Goal: Complete application form

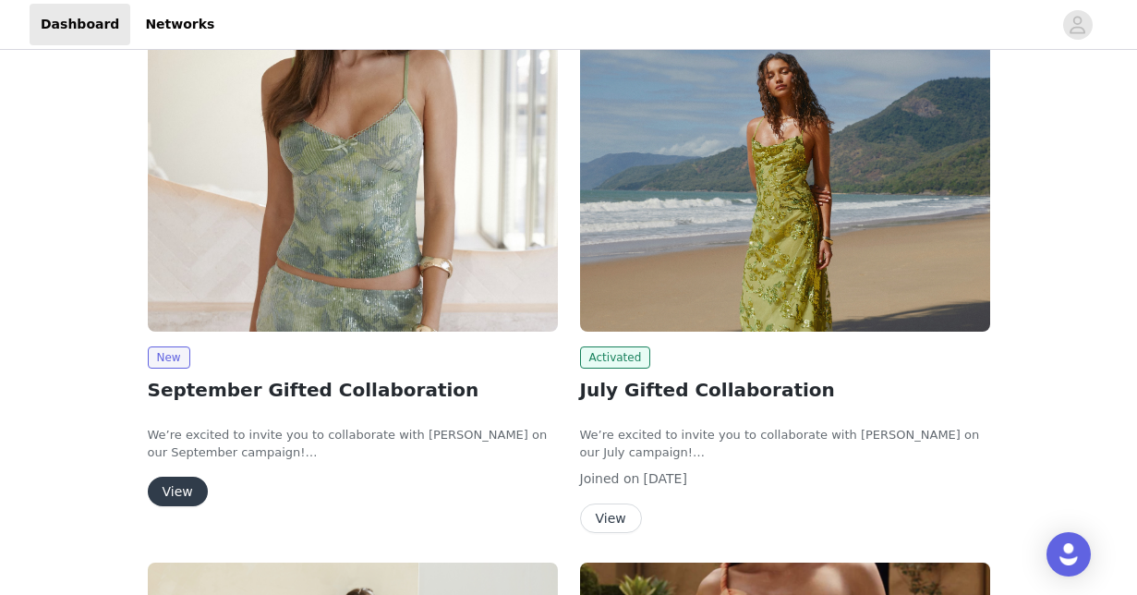
scroll to position [133, 0]
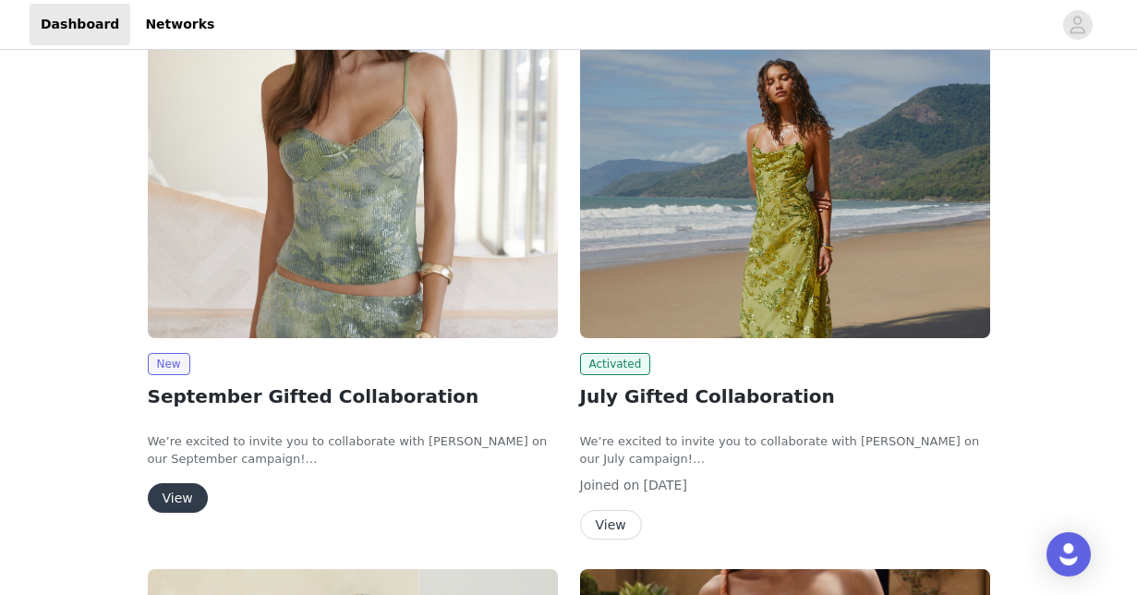
click at [185, 496] on button "View" at bounding box center [178, 498] width 60 height 30
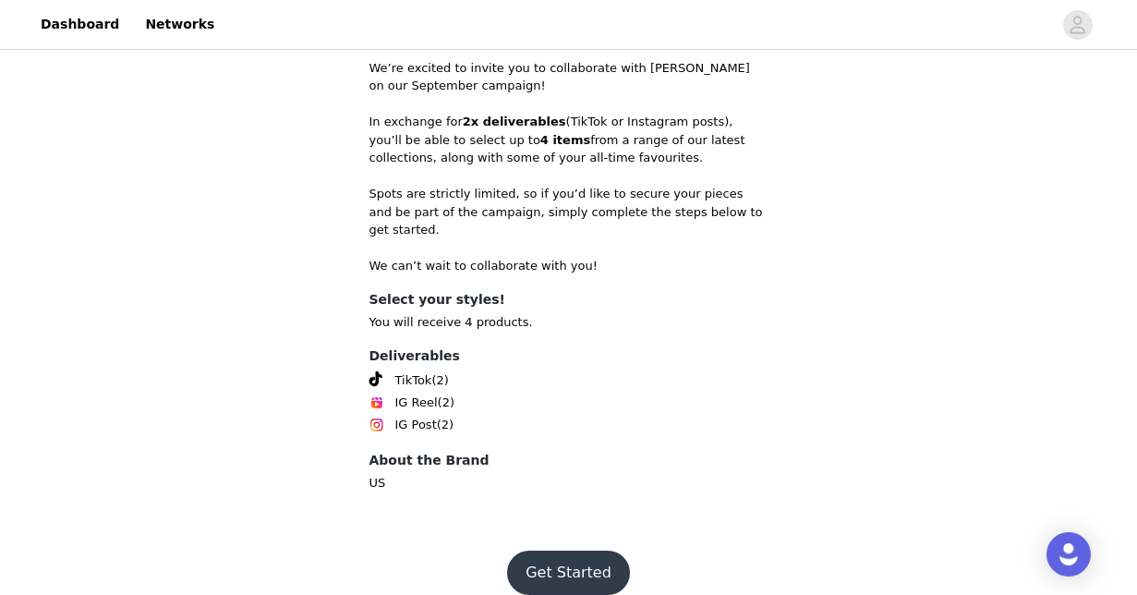
scroll to position [800, 0]
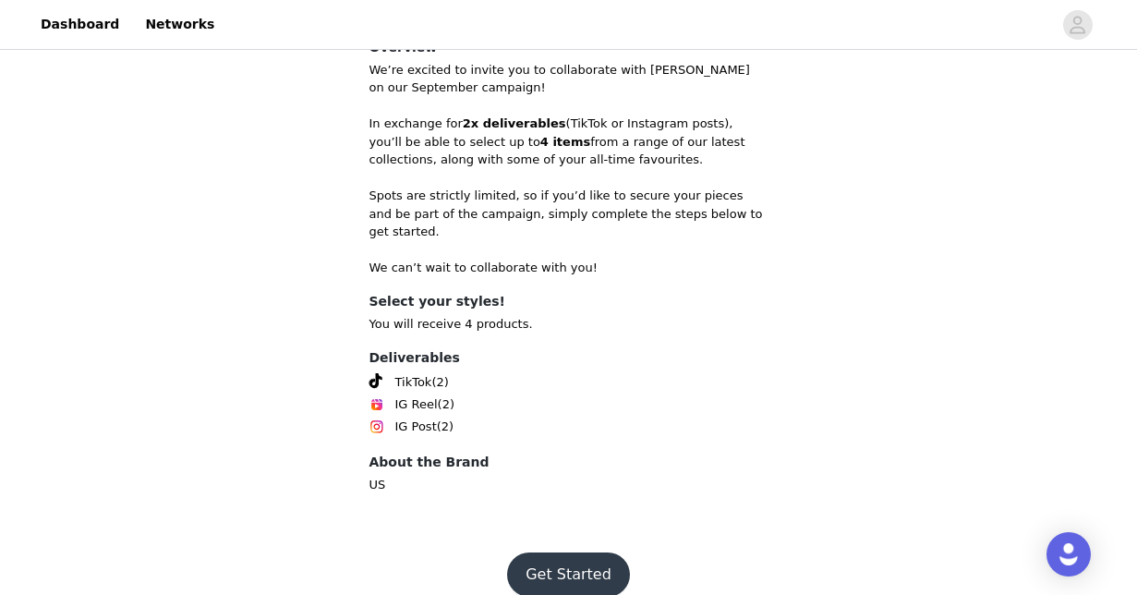
click at [566, 552] on button "Get Started" at bounding box center [568, 574] width 123 height 44
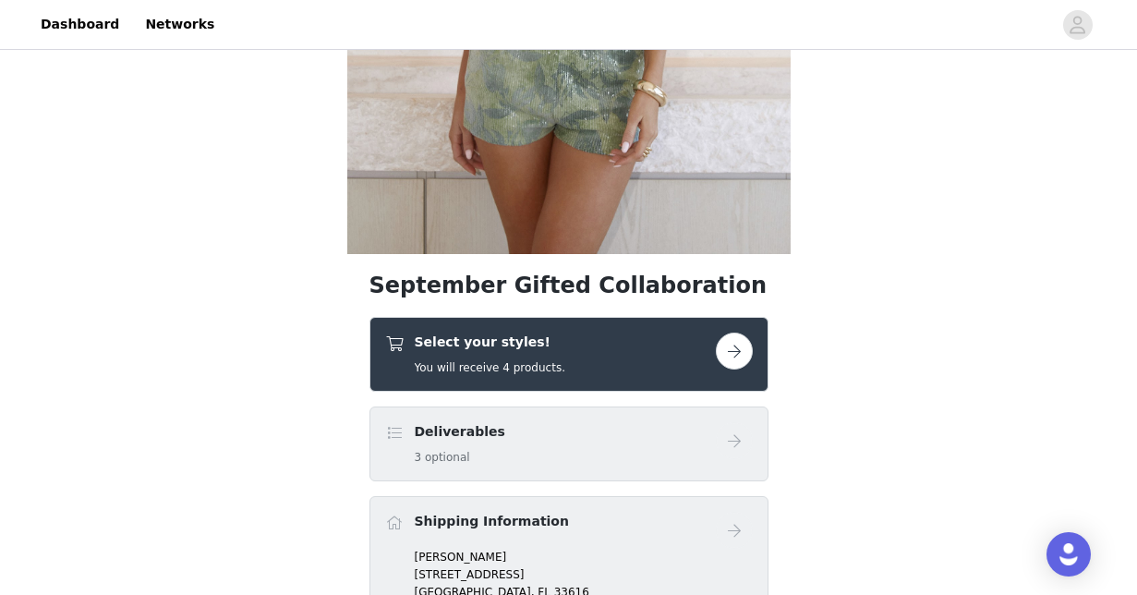
scroll to position [526, 0]
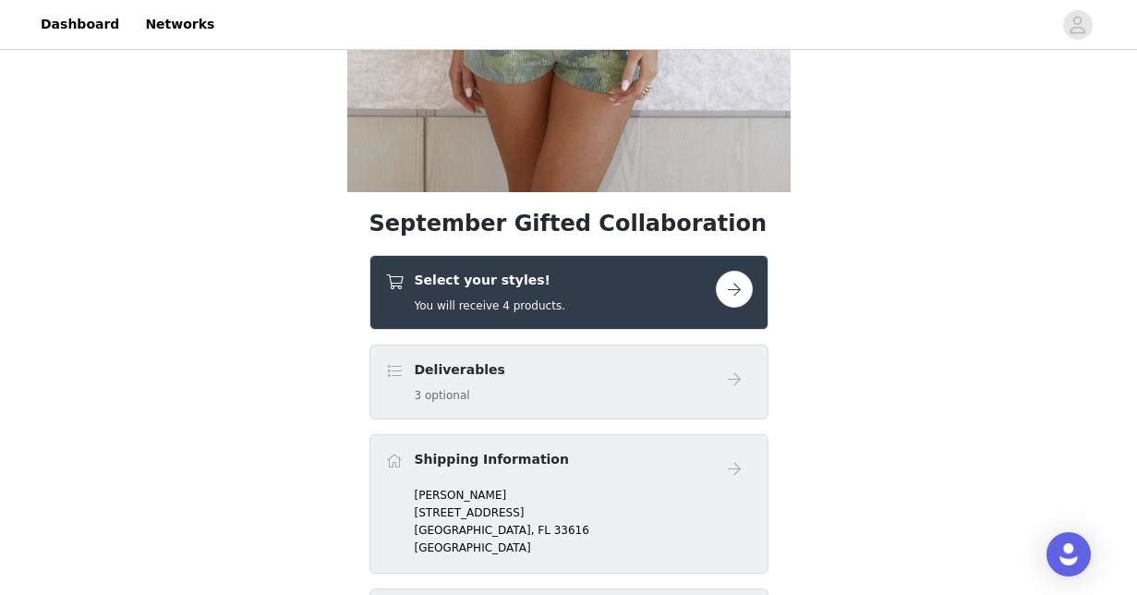
click at [743, 285] on button "button" at bounding box center [734, 289] width 37 height 37
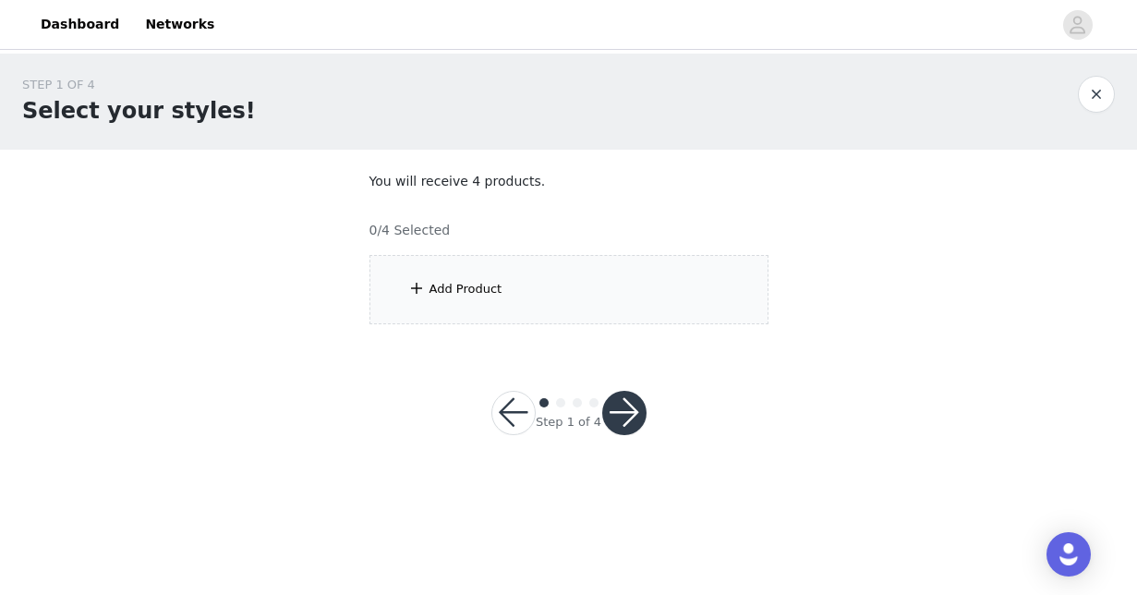
click at [481, 286] on div "Add Product" at bounding box center [465, 289] width 73 height 18
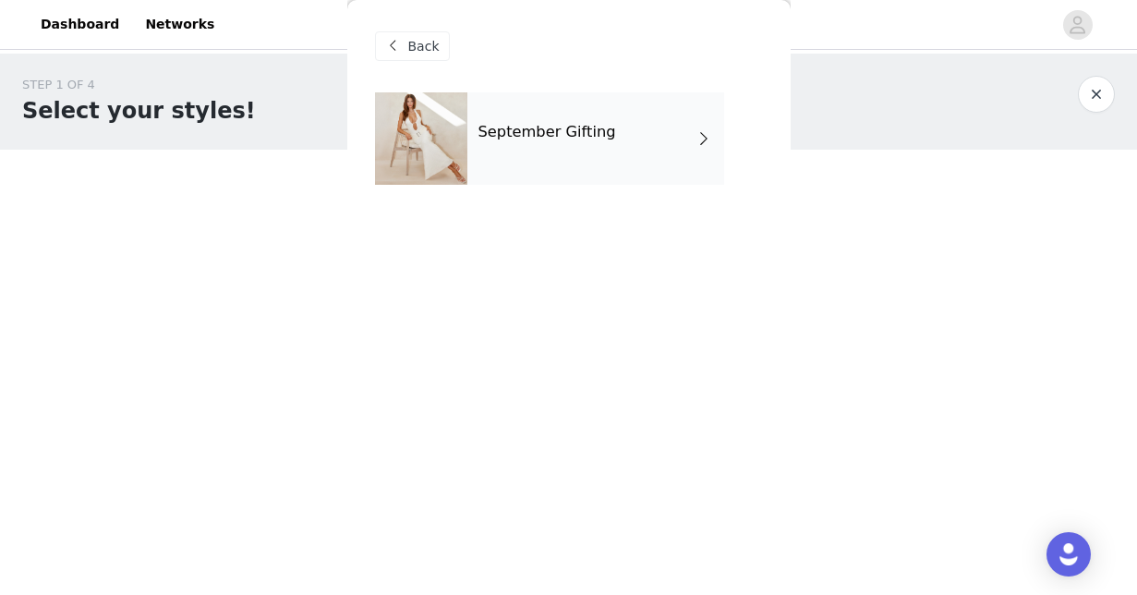
click at [543, 142] on div "September Gifting" at bounding box center [595, 138] width 257 height 92
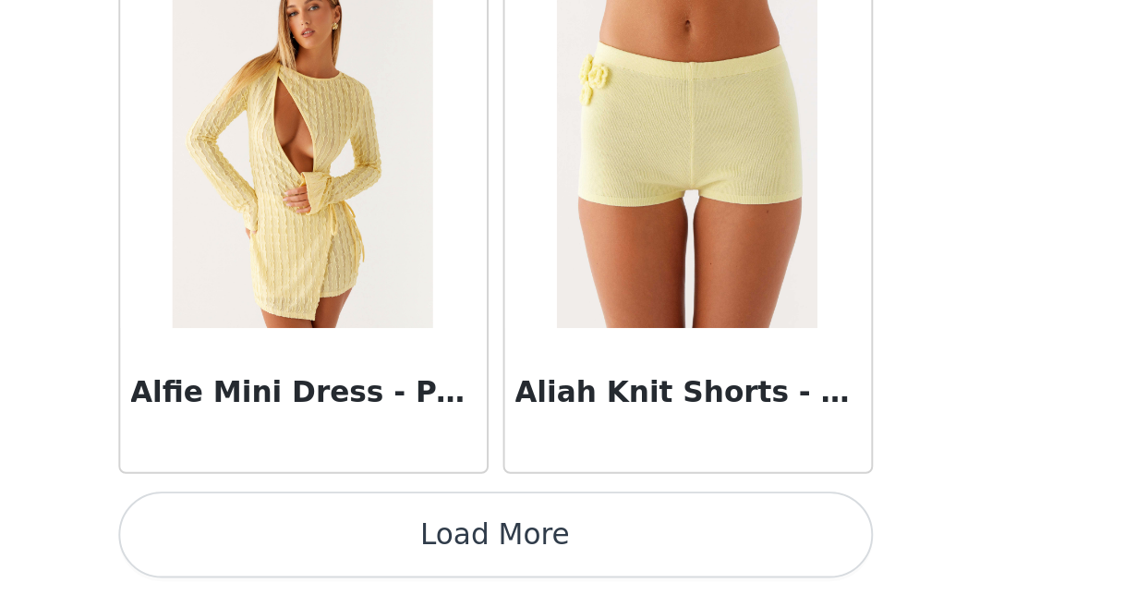
click at [375, 541] on button "Load More" at bounding box center [569, 563] width 388 height 44
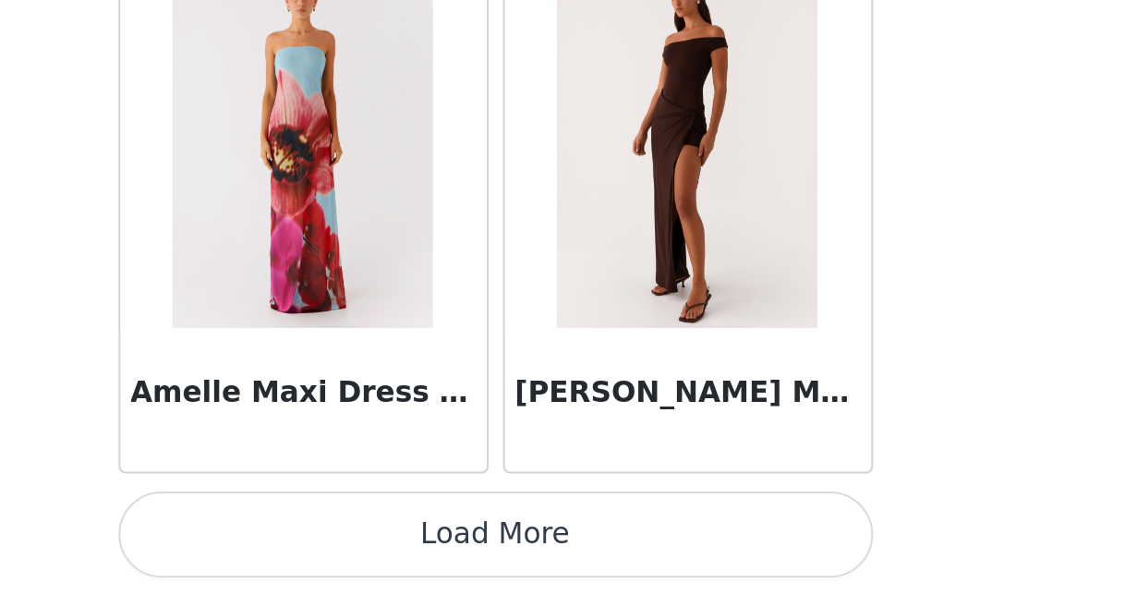
scroll to position [4898, 0]
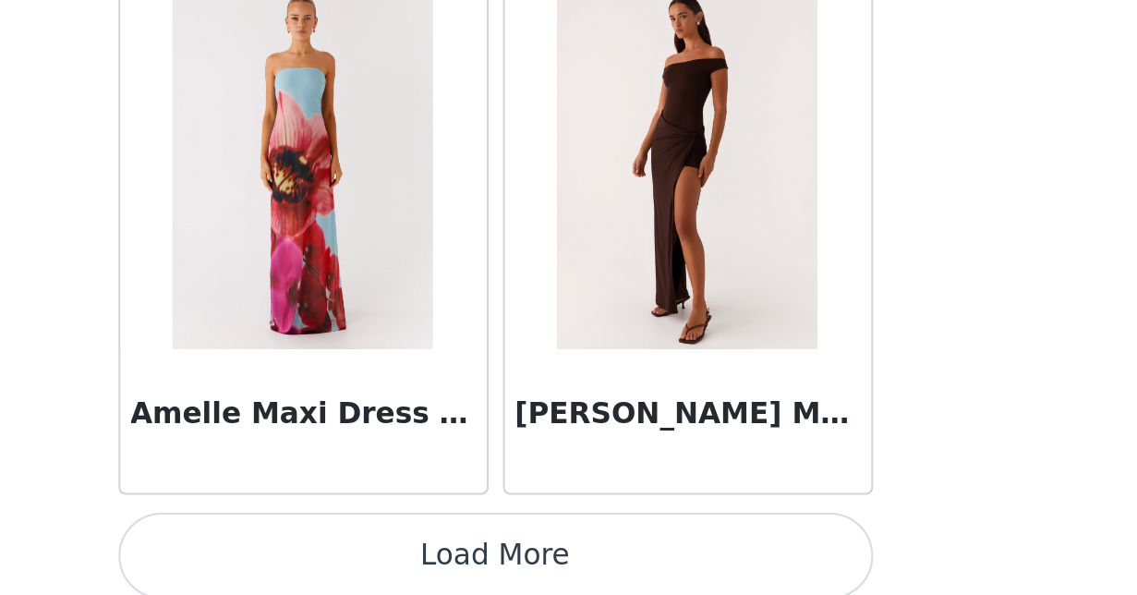
click at [375, 552] on button "Load More" at bounding box center [569, 574] width 388 height 44
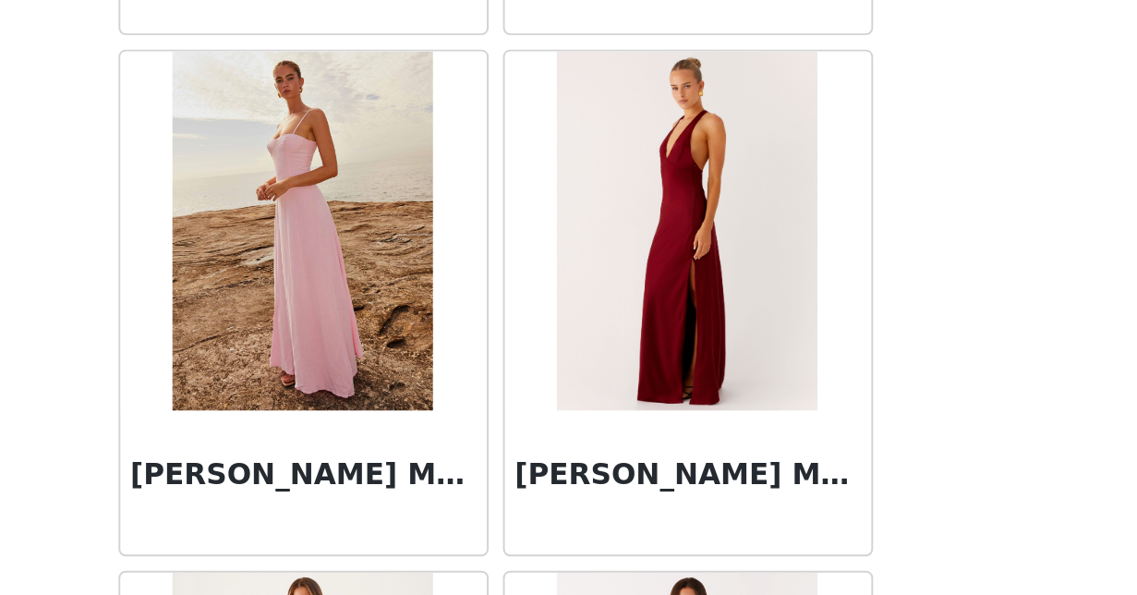
scroll to position [7277, 0]
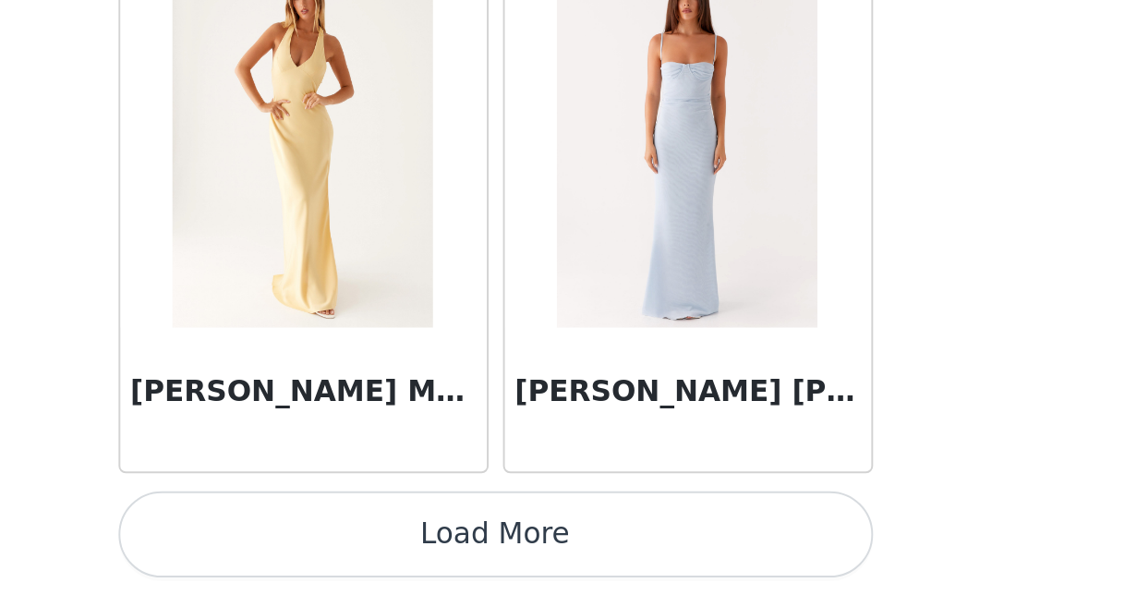
click at [375, 541] on button "Load More" at bounding box center [569, 563] width 388 height 44
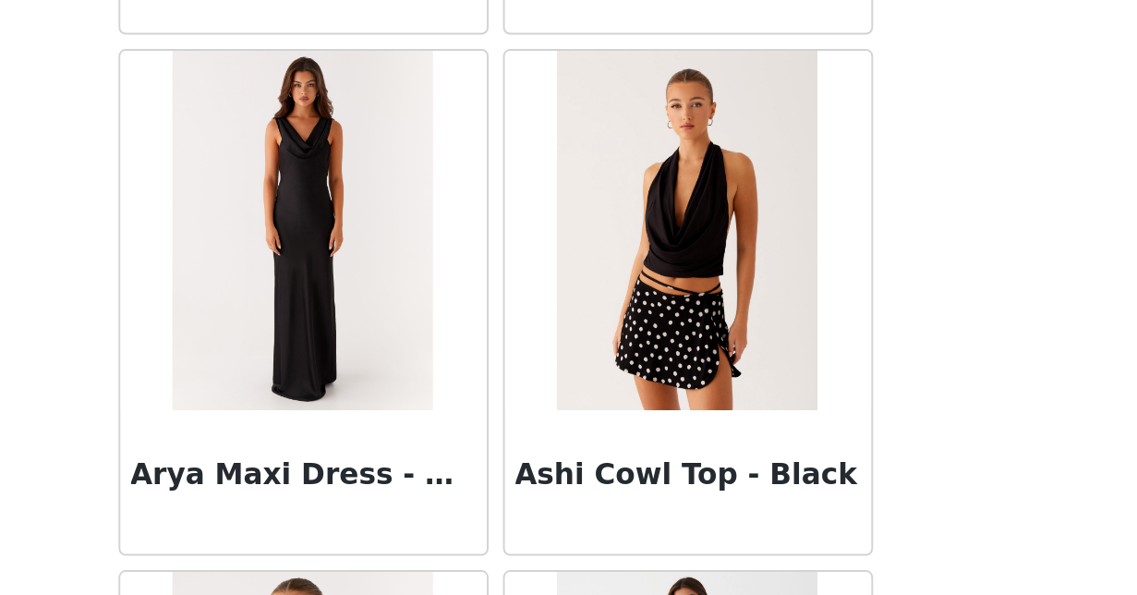
scroll to position [8619, 0]
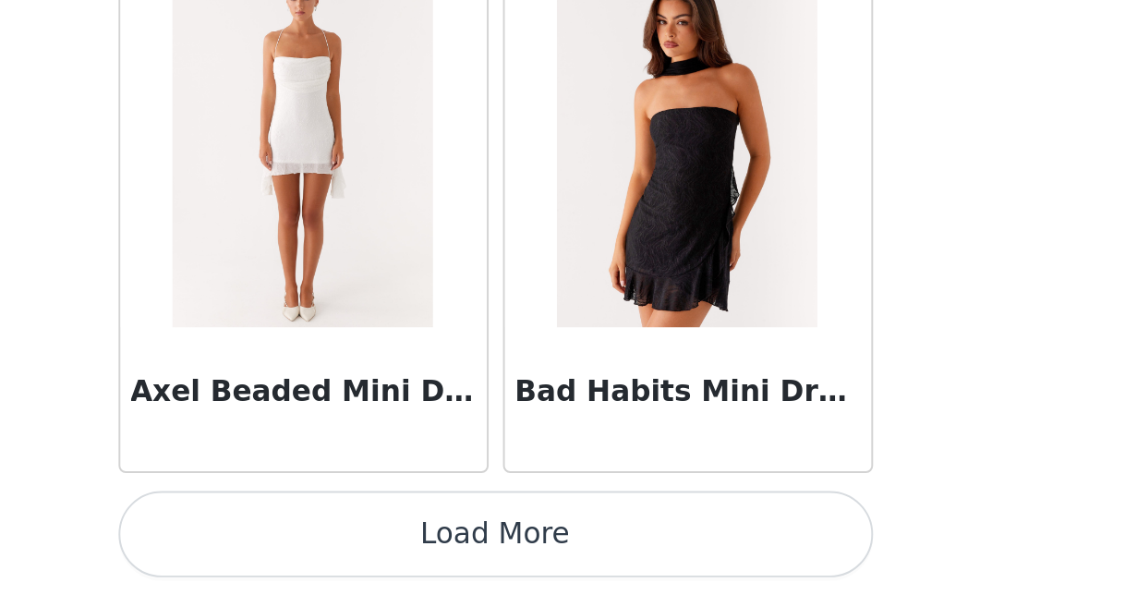
click at [375, 541] on button "Load More" at bounding box center [569, 563] width 388 height 44
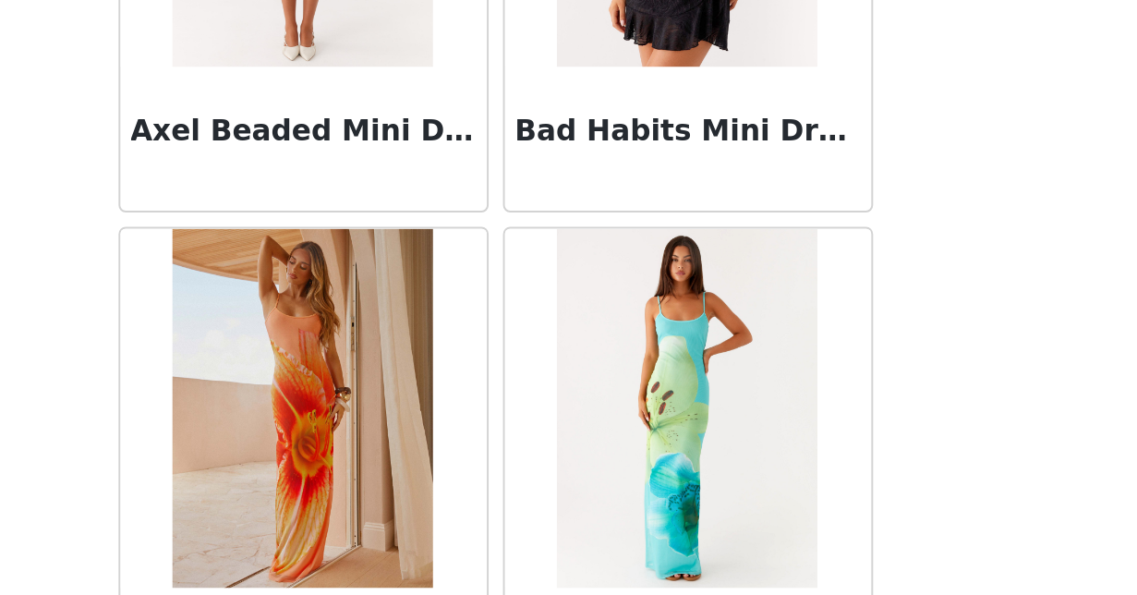
scroll to position [0, 0]
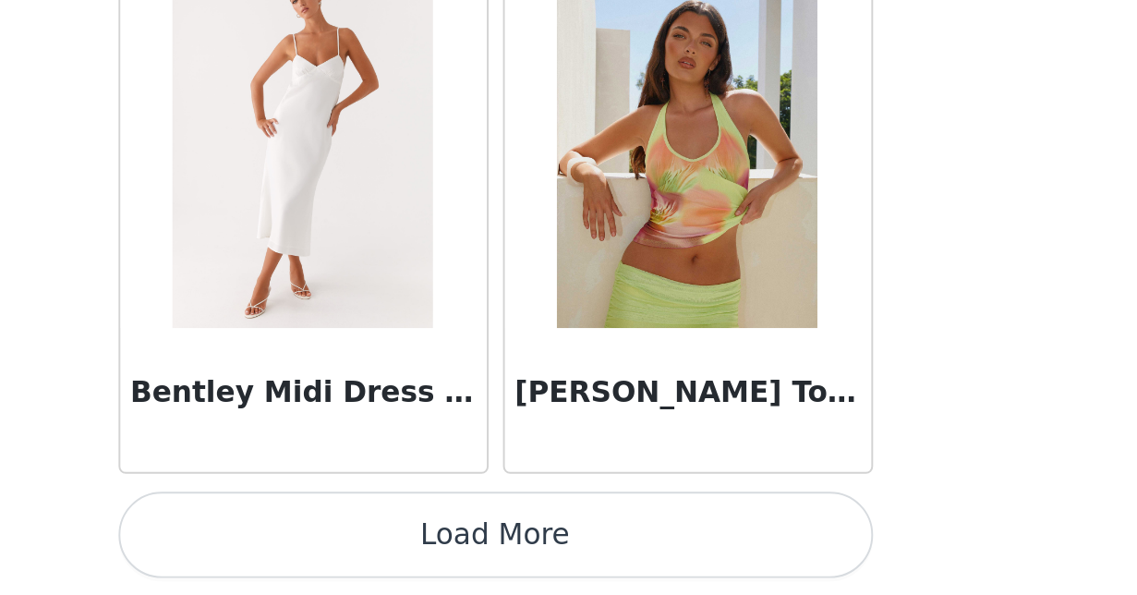
click at [375, 541] on button "Load More" at bounding box center [569, 563] width 388 height 44
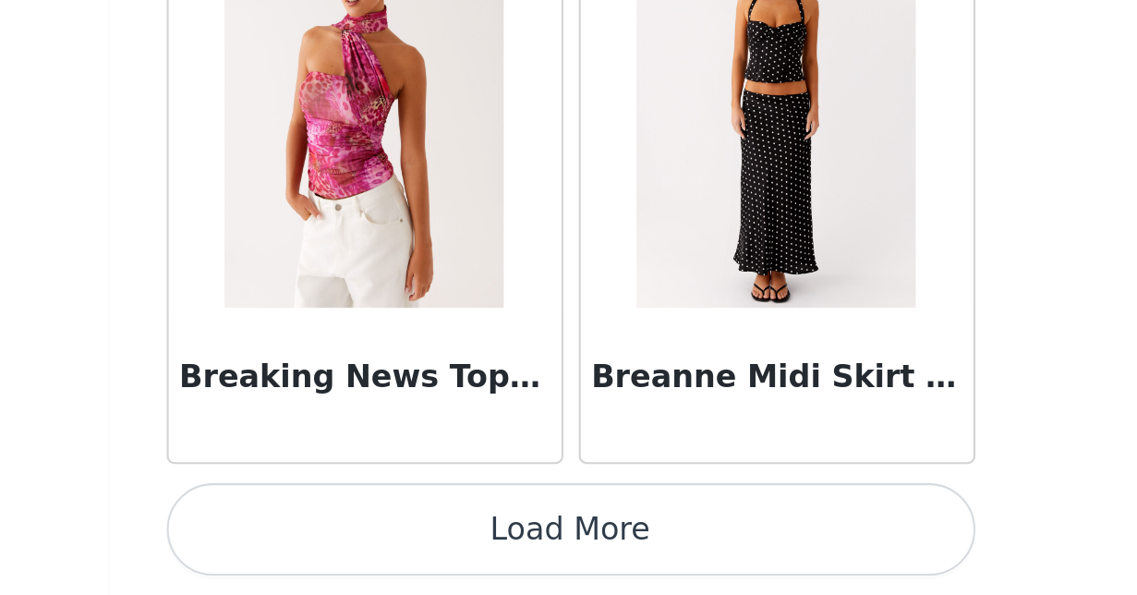
click at [375, 541] on button "Load More" at bounding box center [569, 563] width 388 height 44
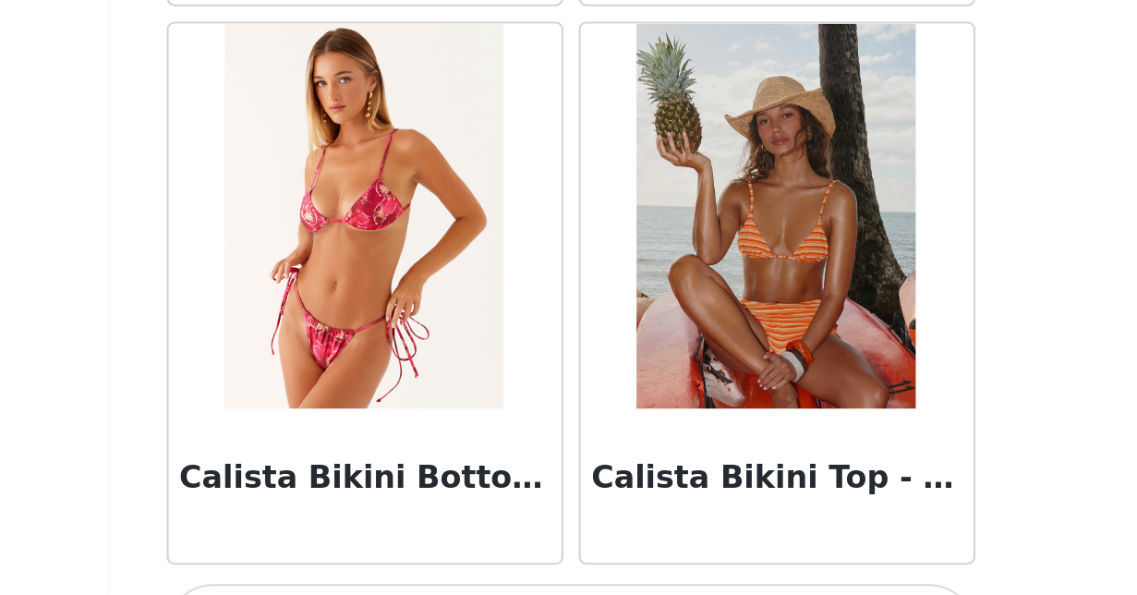
scroll to position [18252, 0]
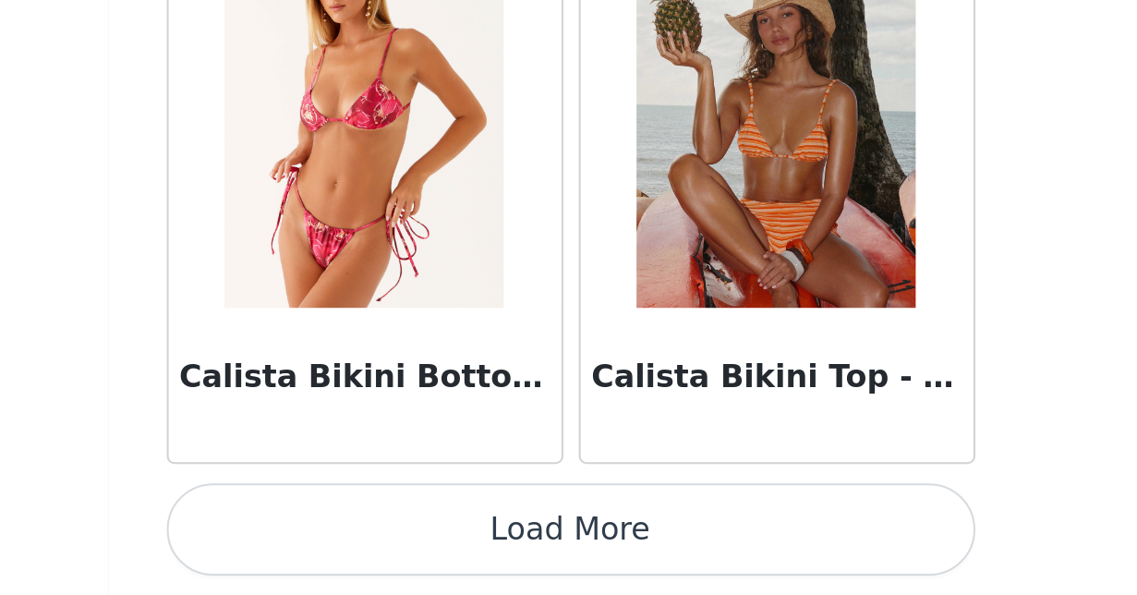
click at [375, 541] on button "Load More" at bounding box center [569, 563] width 388 height 44
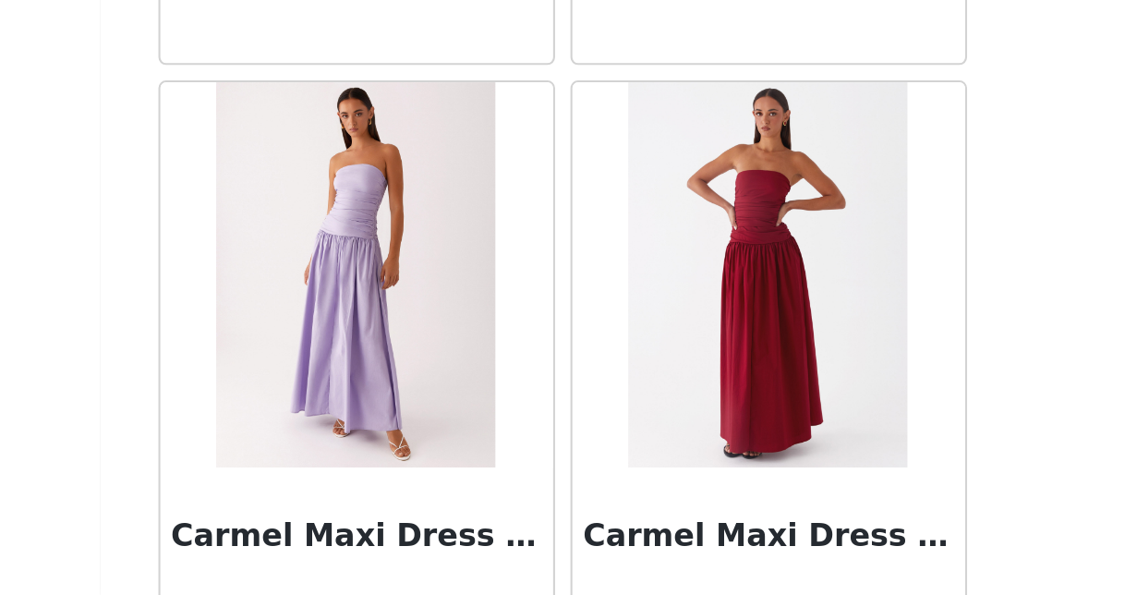
scroll to position [0, 0]
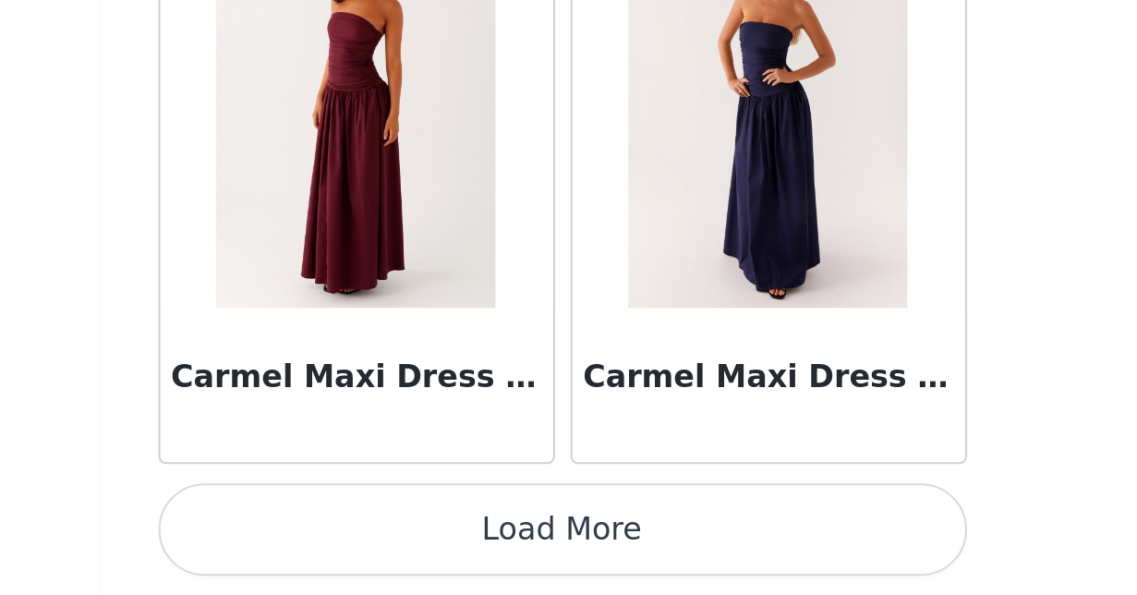
click at [375, 541] on button "Load More" at bounding box center [569, 563] width 388 height 44
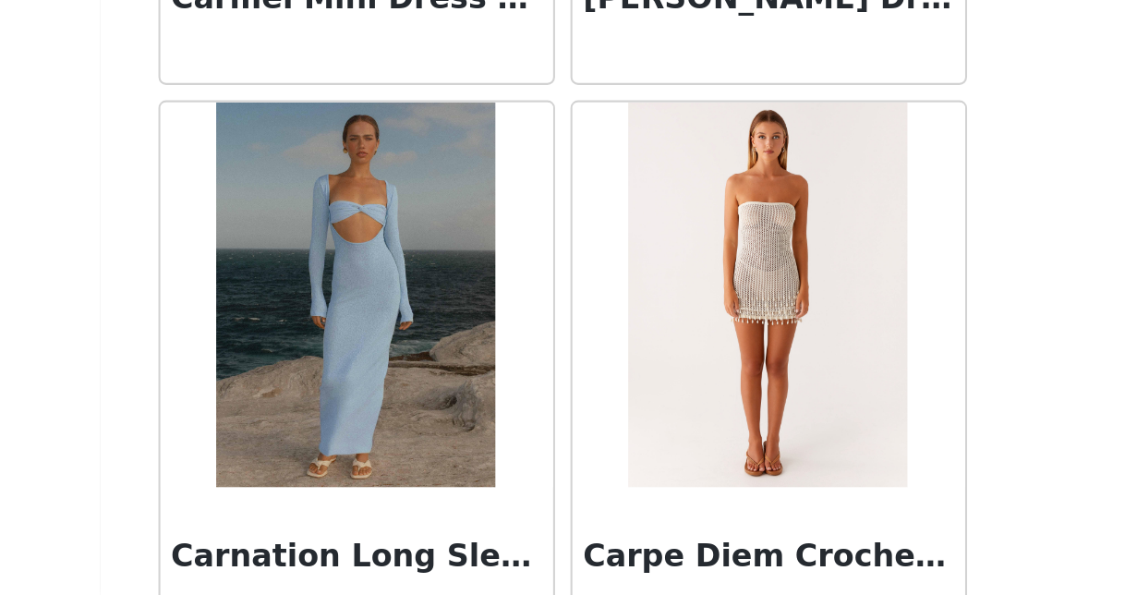
scroll to position [22504, 0]
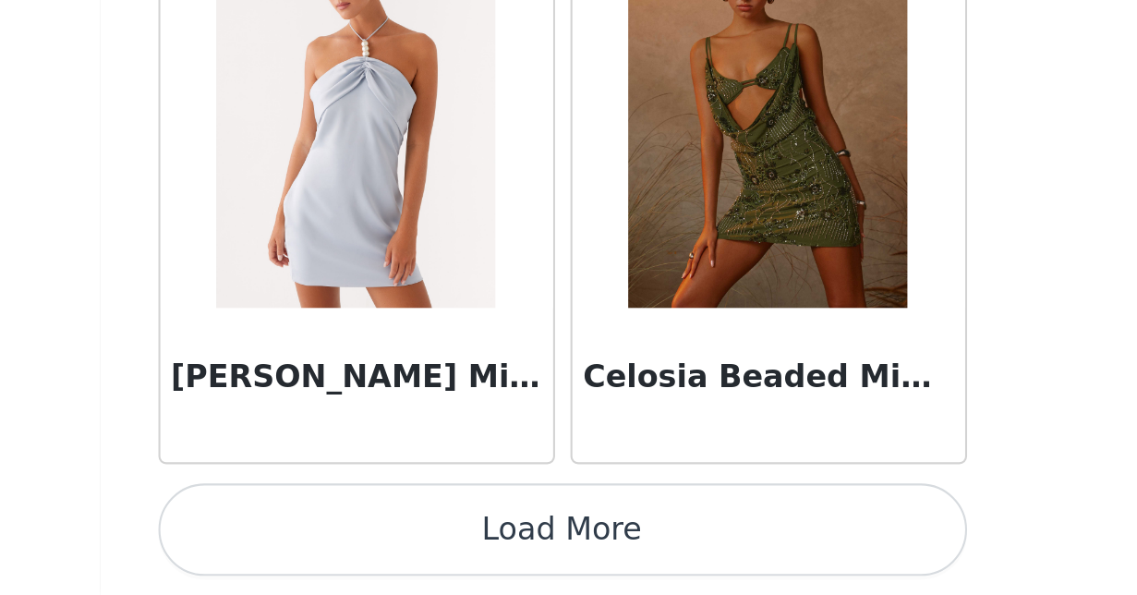
click at [375, 541] on button "Load More" at bounding box center [569, 563] width 388 height 44
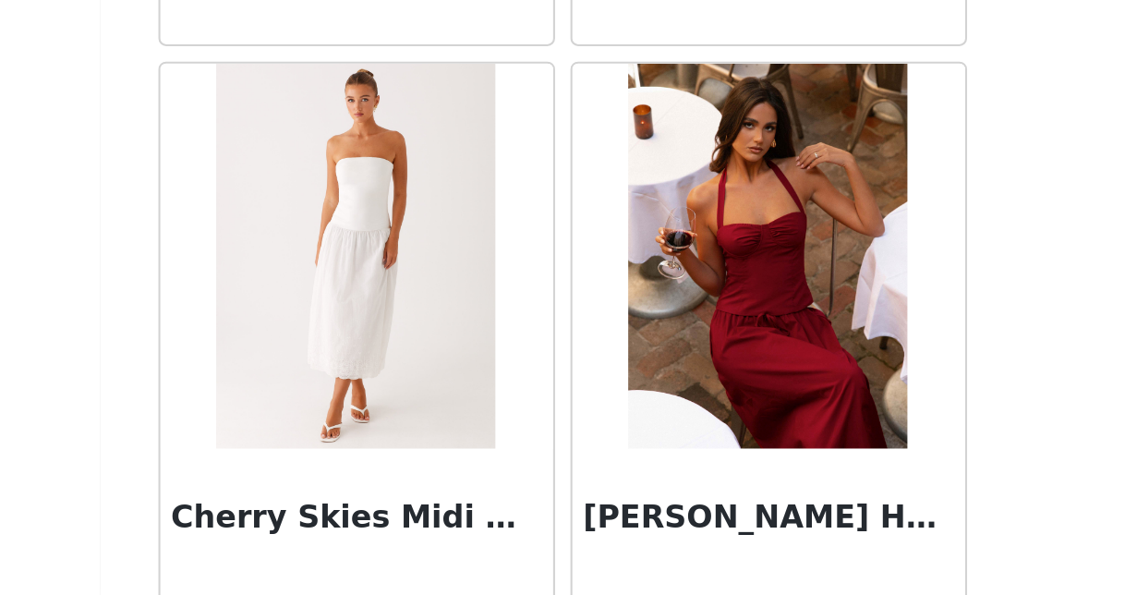
scroll to position [25200, 0]
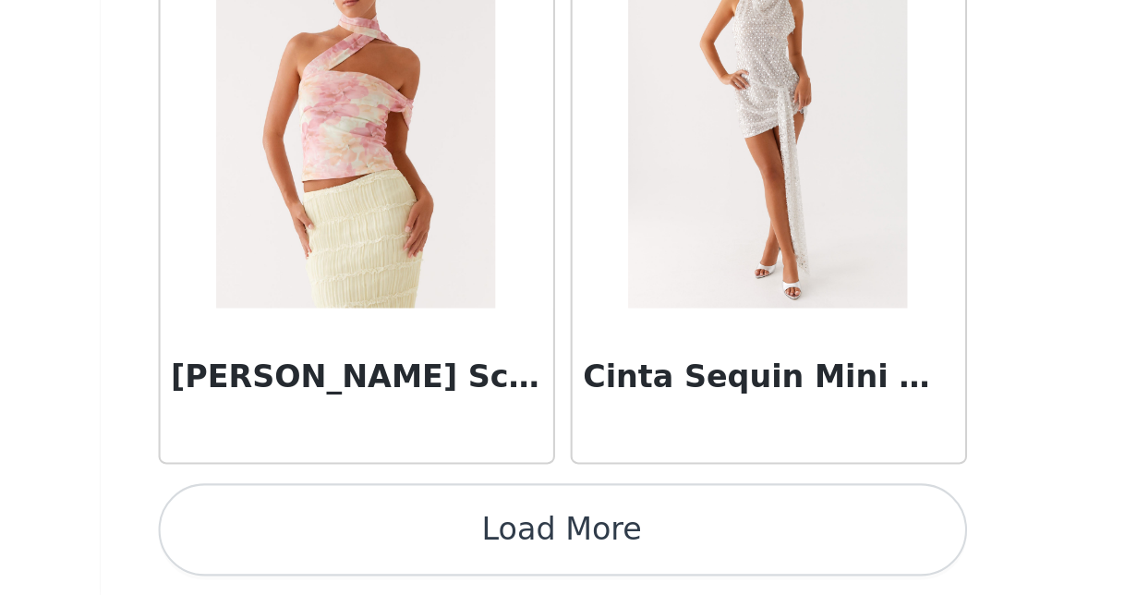
click at [375, 541] on button "Load More" at bounding box center [569, 563] width 388 height 44
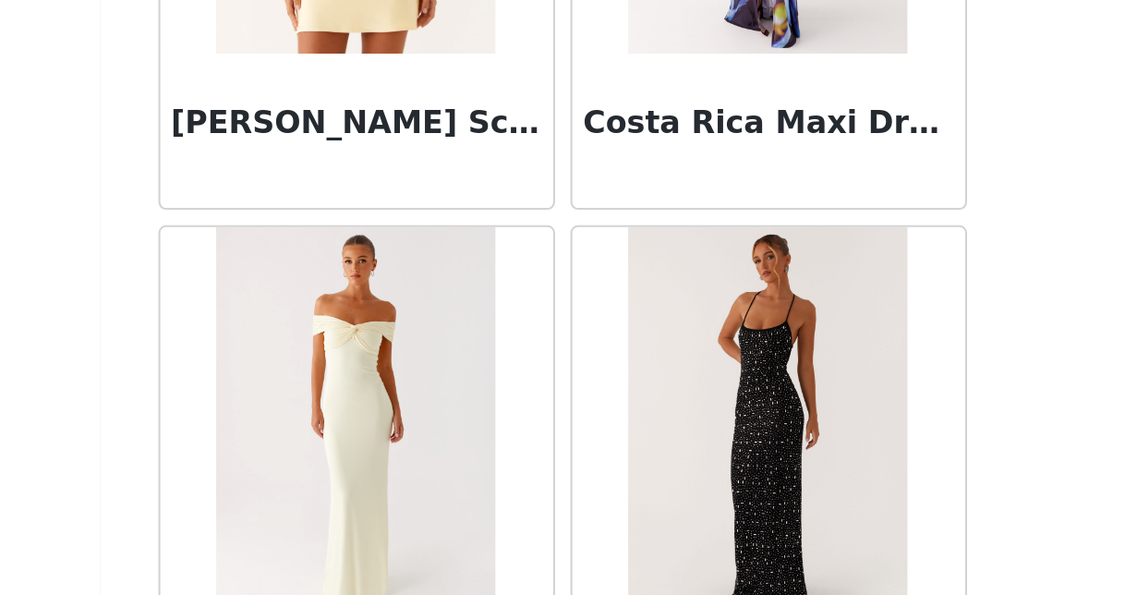
scroll to position [28953, 0]
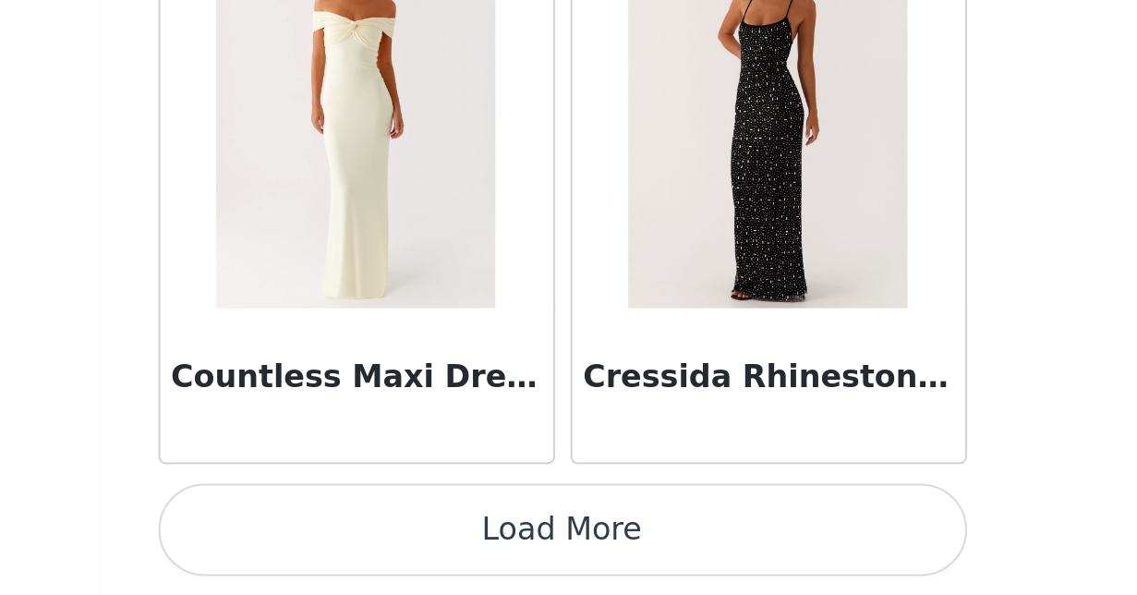
click at [375, 541] on button "Load More" at bounding box center [569, 563] width 388 height 44
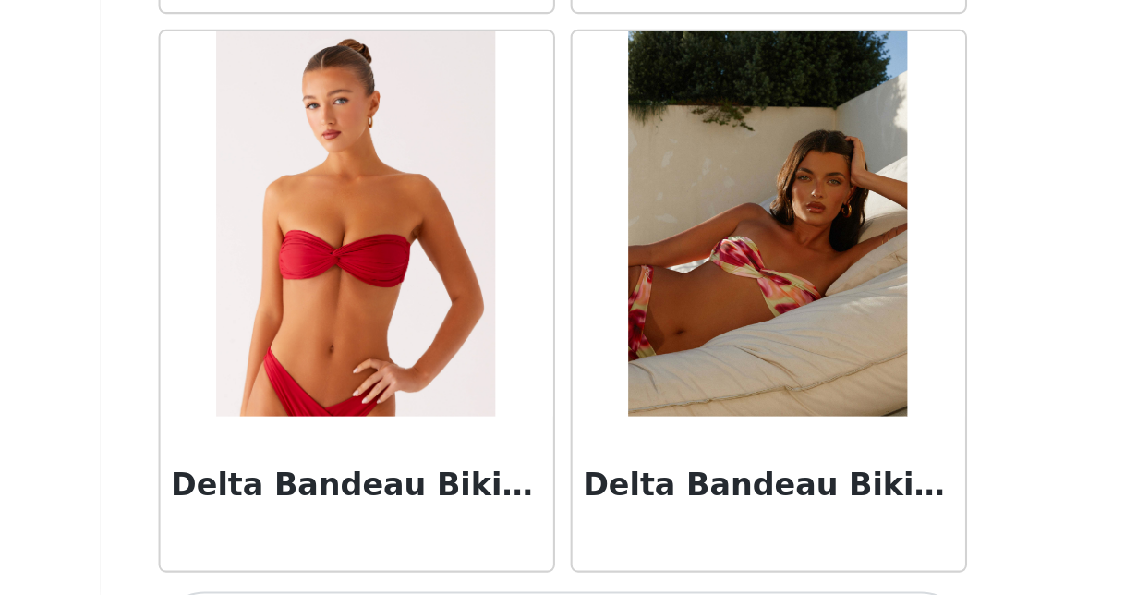
scroll to position [31642, 0]
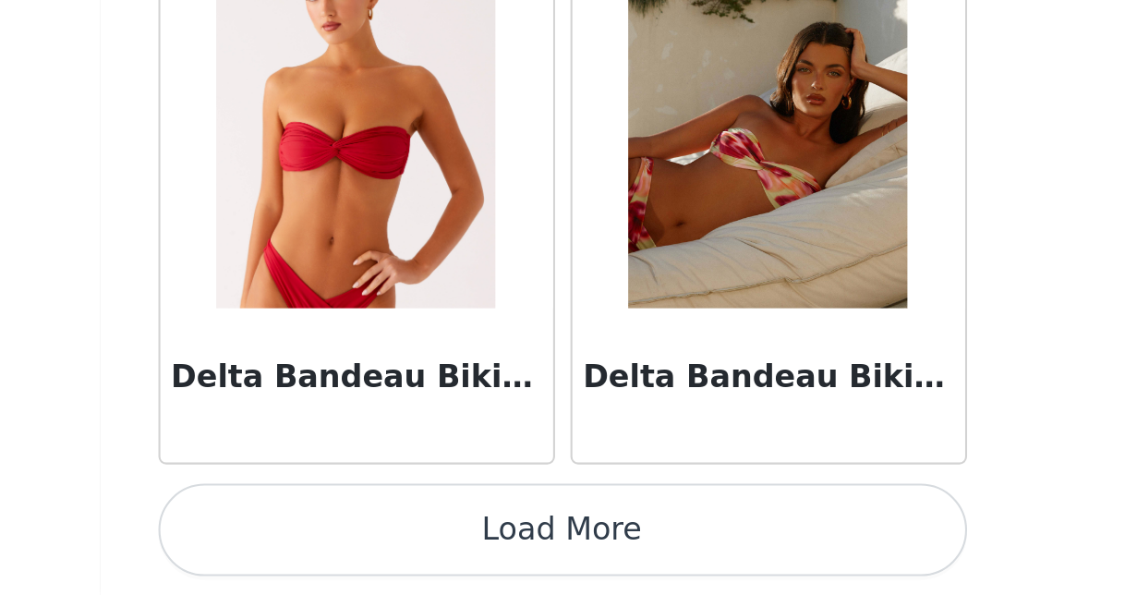
click at [375, 541] on button "Load More" at bounding box center [569, 563] width 388 height 44
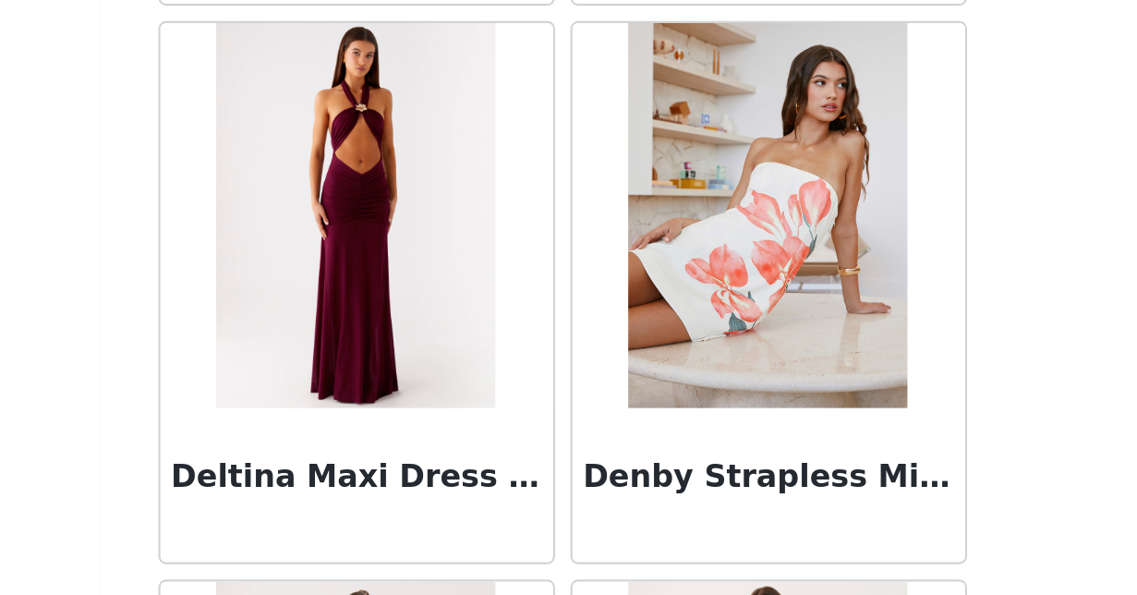
scroll to position [32173, 0]
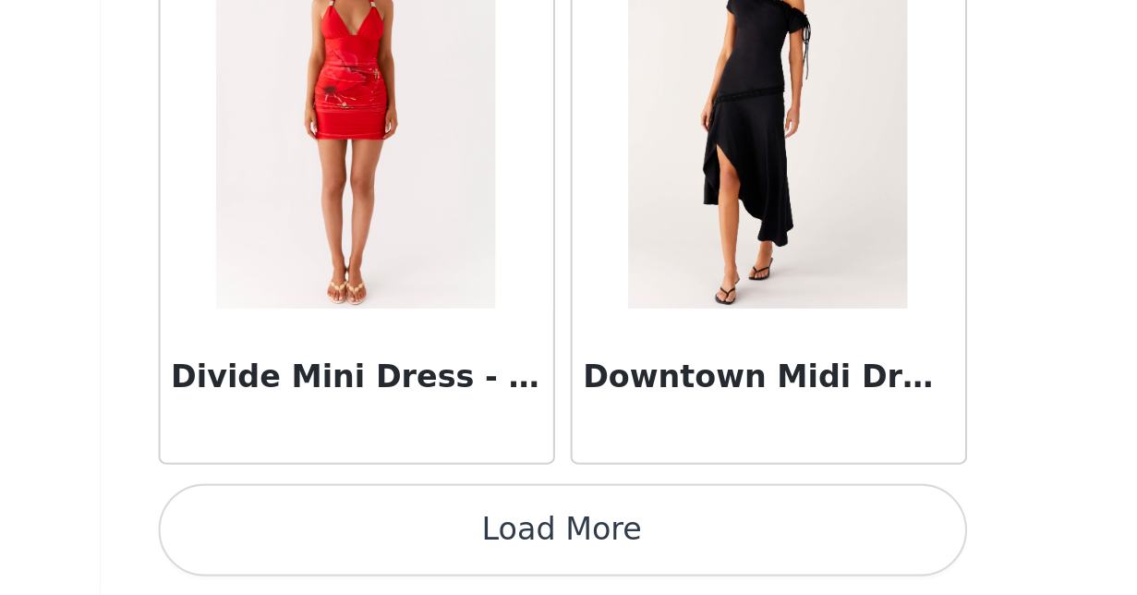
click at [375, 541] on button "Load More" at bounding box center [569, 563] width 388 height 44
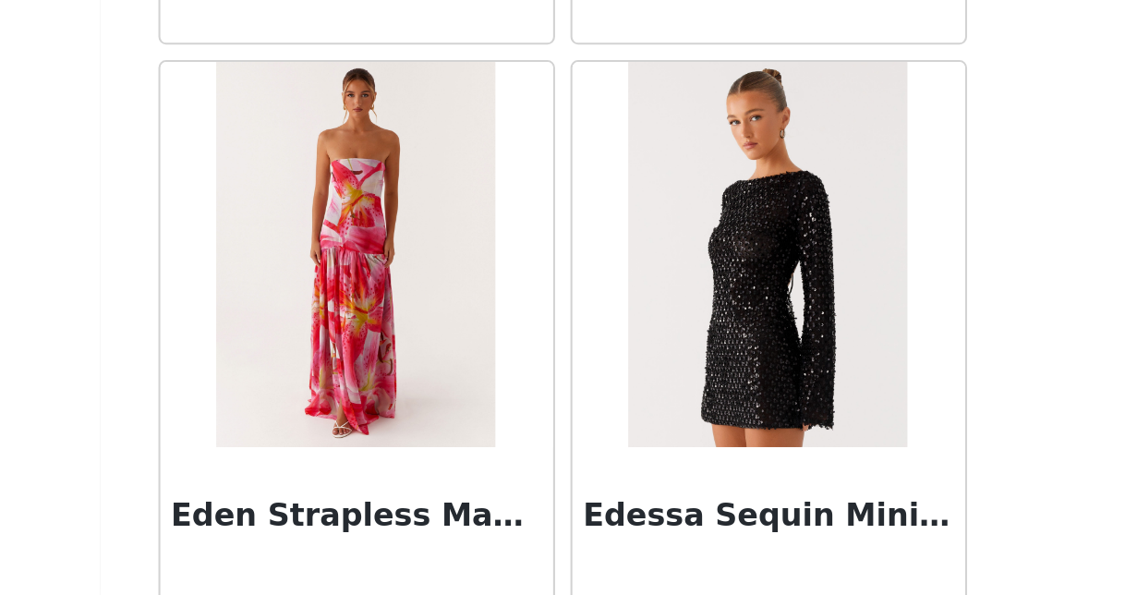
scroll to position [36992, 0]
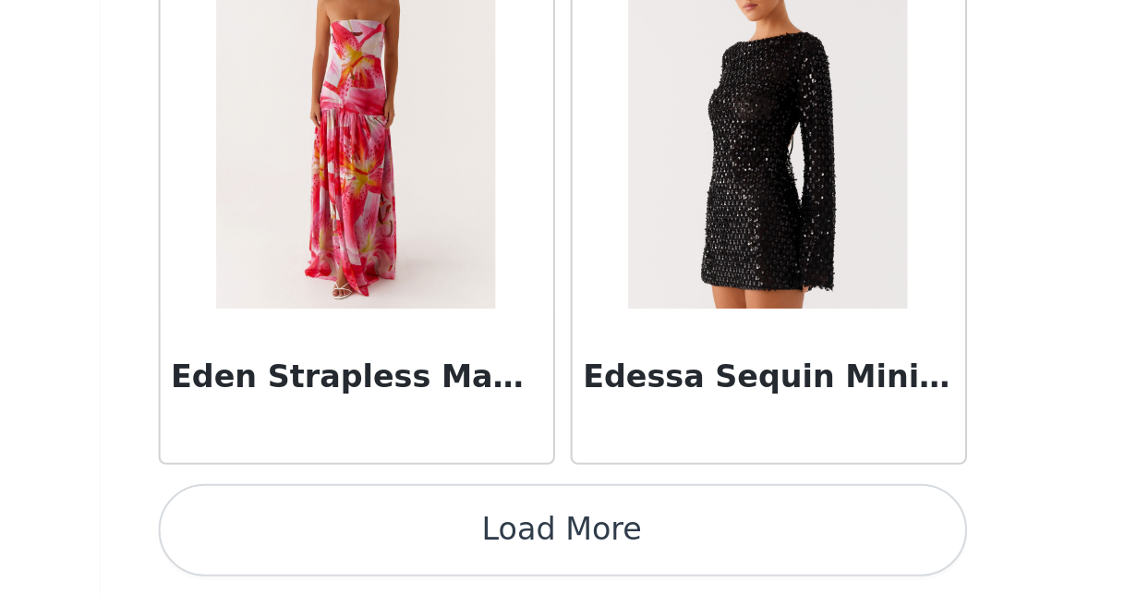
click at [375, 541] on button "Load More" at bounding box center [569, 563] width 388 height 44
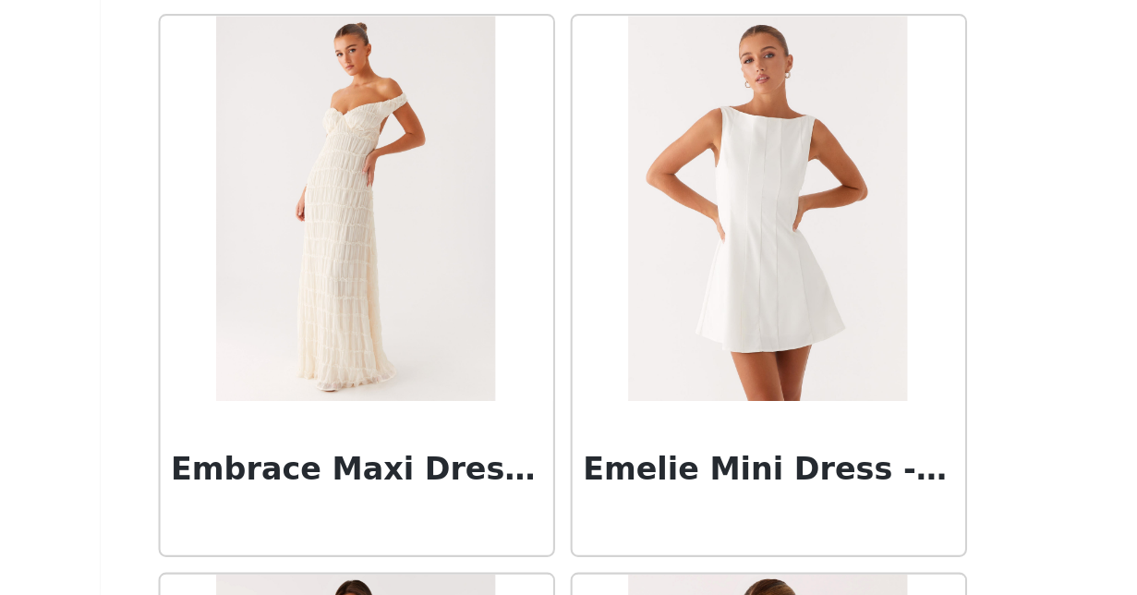
scroll to position [39158, 0]
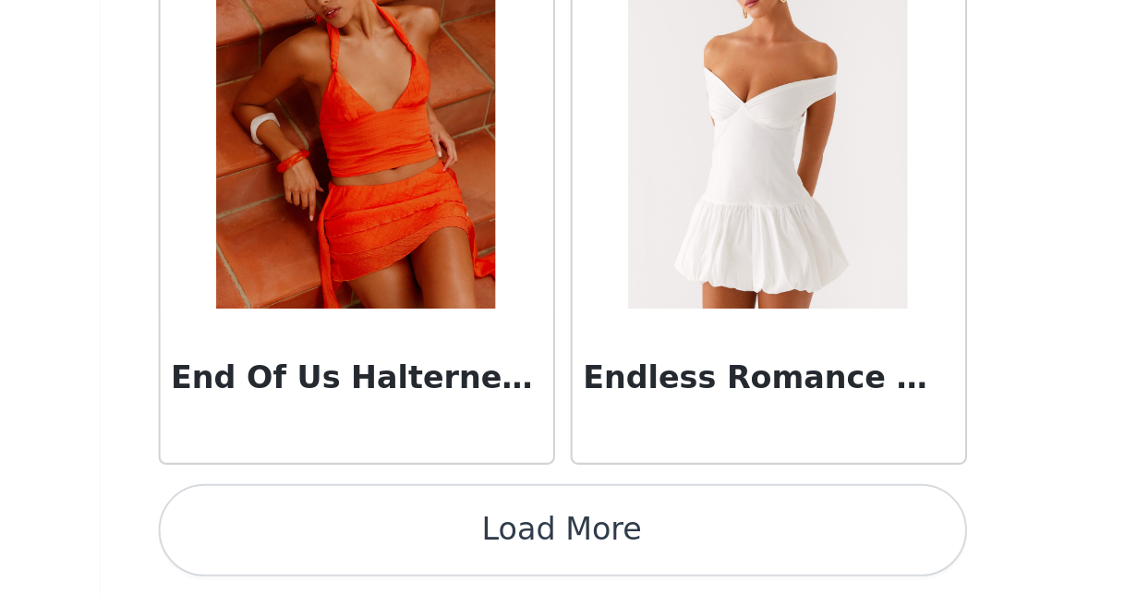
click at [375, 541] on button "Load More" at bounding box center [569, 563] width 388 height 44
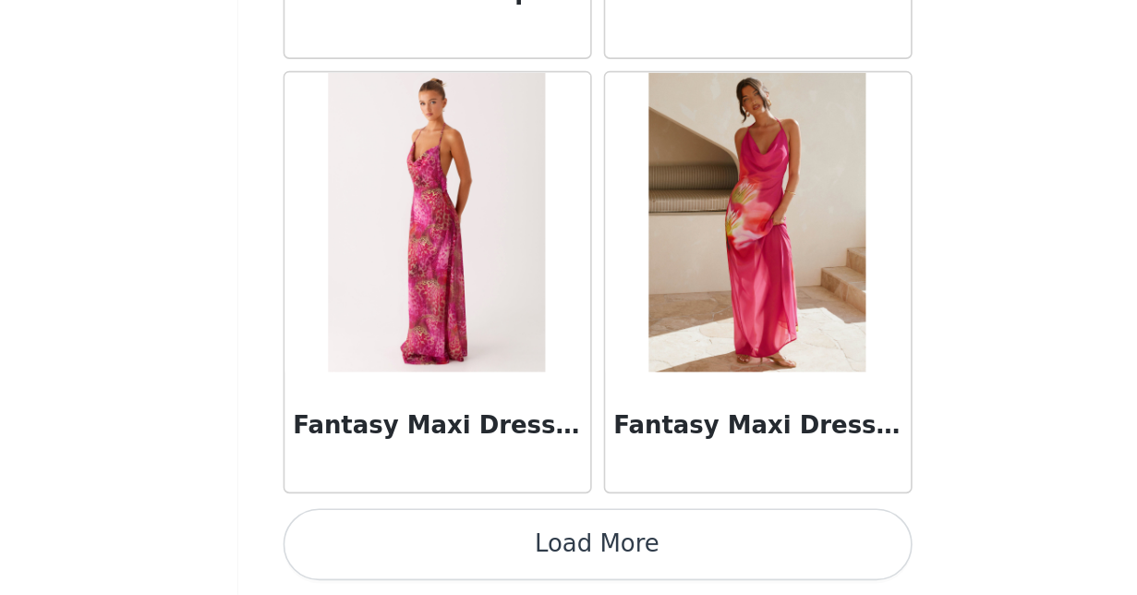
scroll to position [0, 0]
click at [375, 541] on button "Load More" at bounding box center [569, 563] width 388 height 44
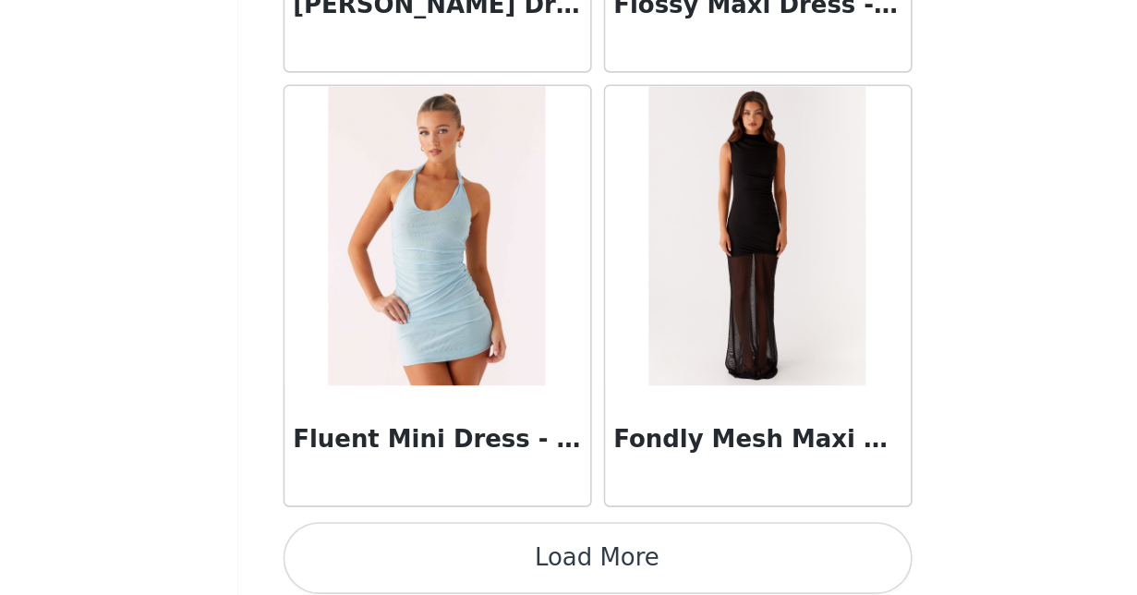
scroll to position [45080, 0]
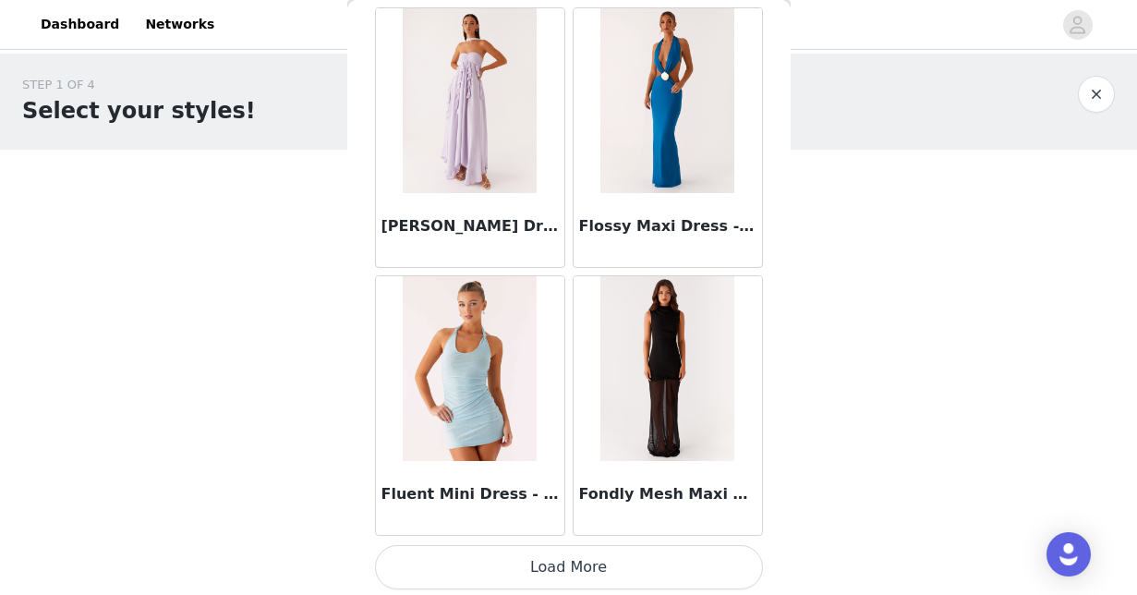
click at [571, 563] on button "Load More" at bounding box center [569, 567] width 388 height 44
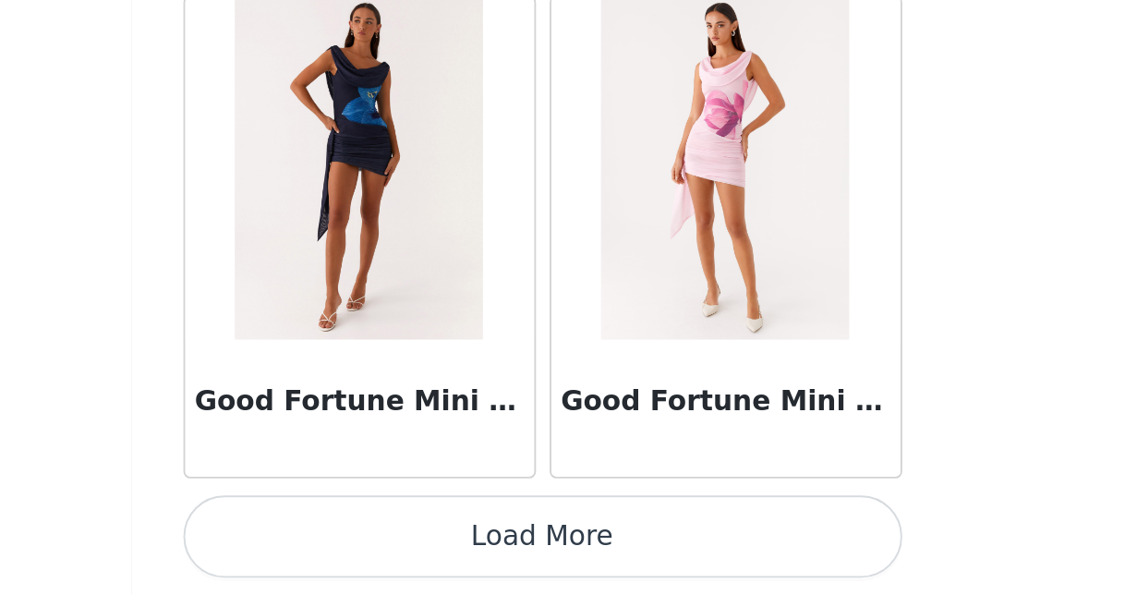
scroll to position [0, 0]
click at [375, 541] on button "Load More" at bounding box center [569, 563] width 388 height 44
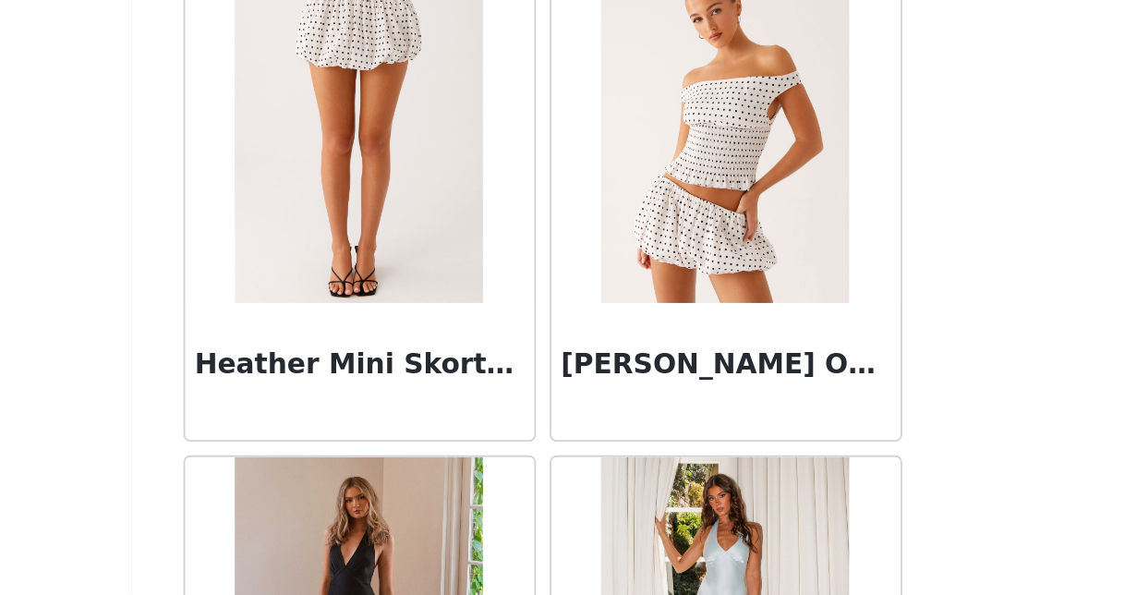
scroll to position [50396, 0]
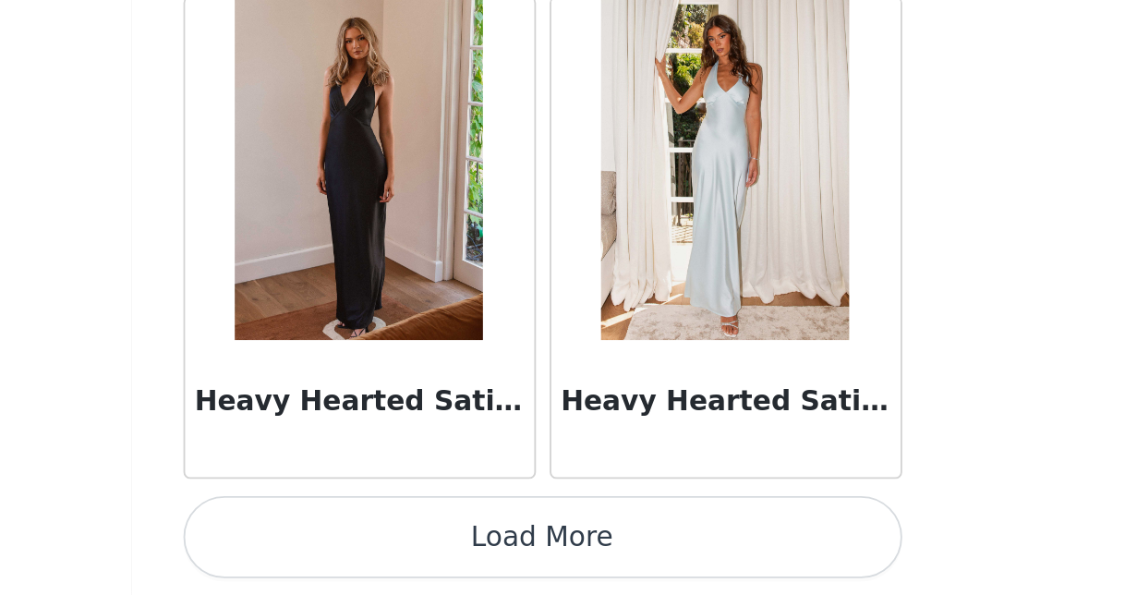
click at [375, 541] on button "Load More" at bounding box center [569, 563] width 388 height 44
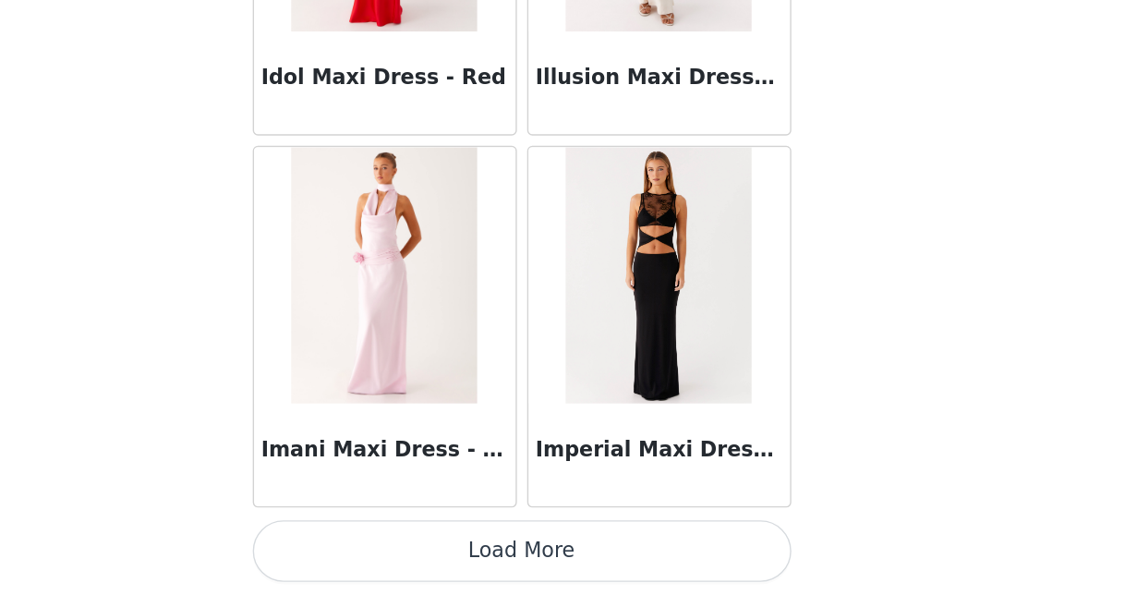
scroll to position [53119, 0]
click at [393, 541] on button "Load More" at bounding box center [569, 563] width 388 height 44
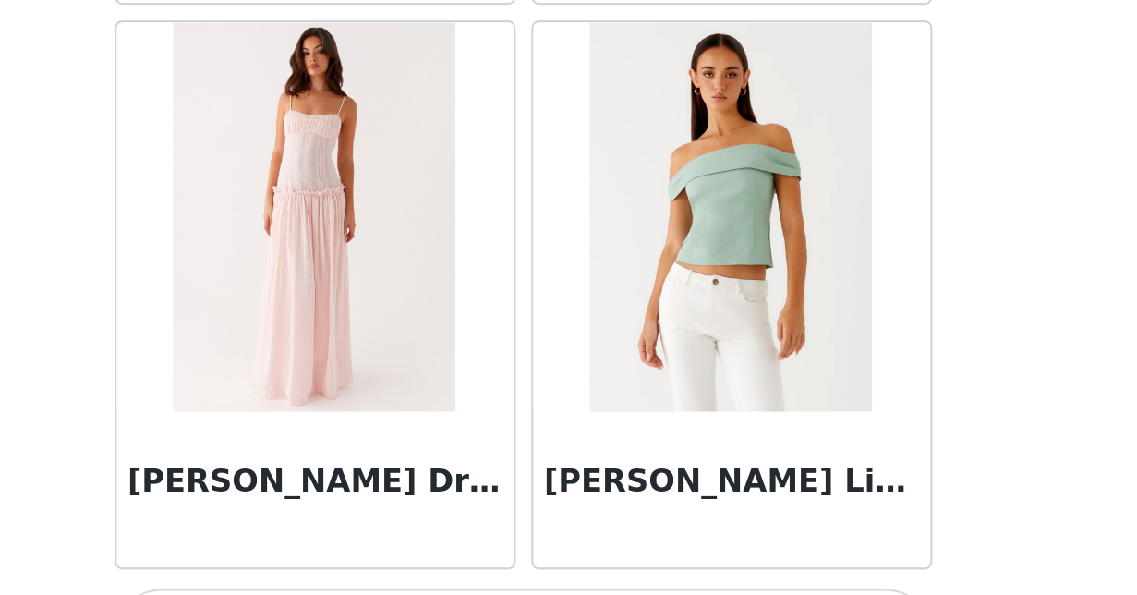
scroll to position [638, 675]
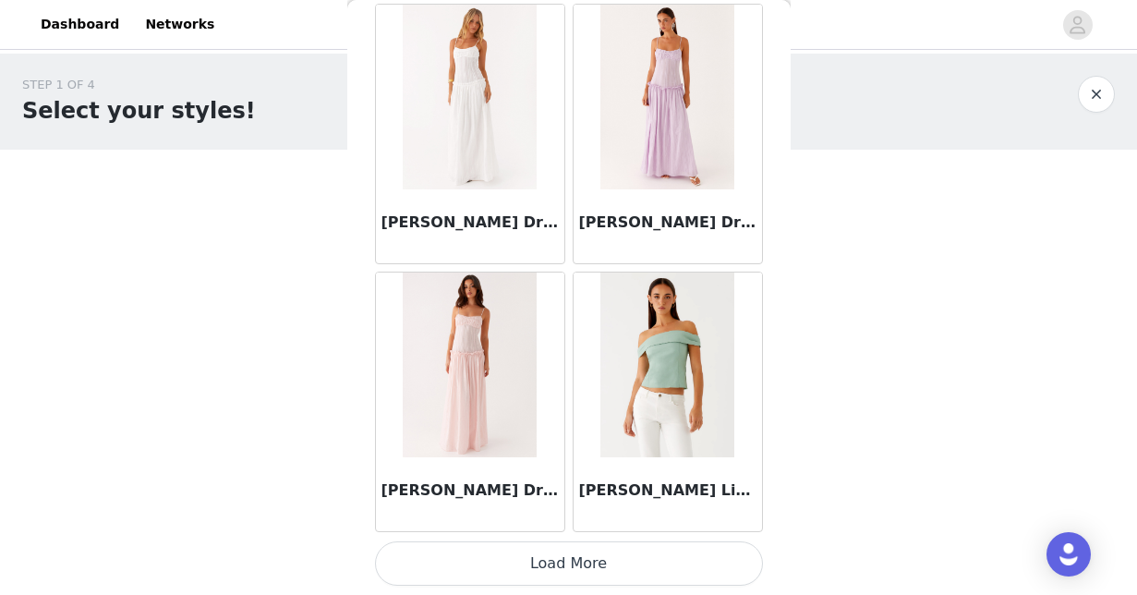
drag, startPoint x: 246, startPoint y: 184, endPoint x: 603, endPoint y: 562, distance: 520.7
click at [603, 562] on html "Dashboard Networks STEP 1 OF 4 Select your styles! You will receive 4 products.…" at bounding box center [568, 297] width 1137 height 595
click at [598, 556] on button "Load More" at bounding box center [569, 563] width 388 height 44
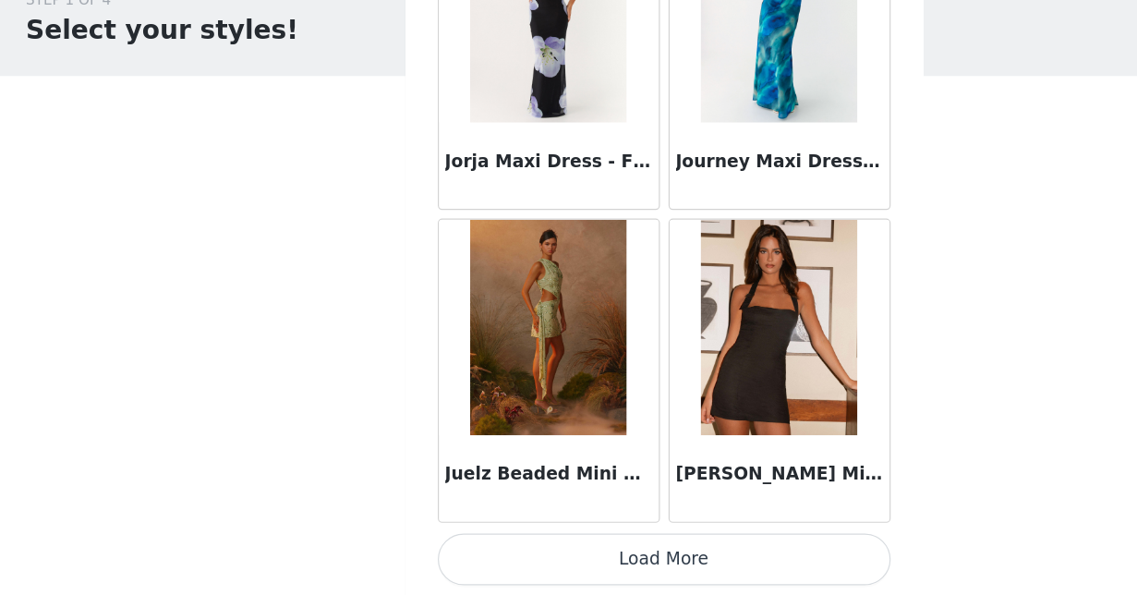
click at [588, 541] on button "Load More" at bounding box center [569, 563] width 388 height 44
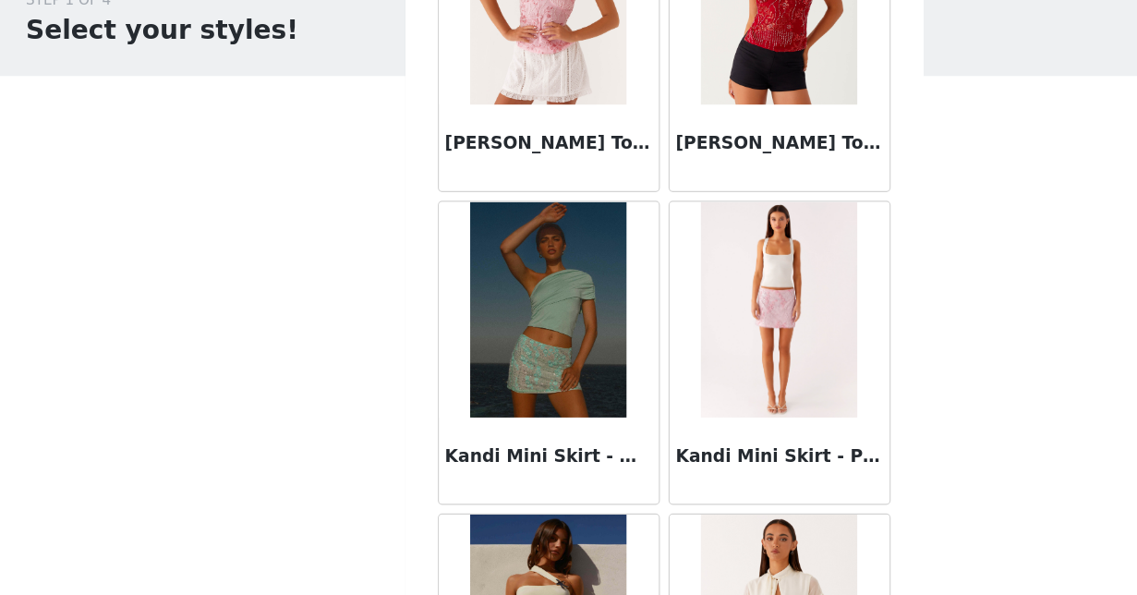
scroll to position [60671, 0]
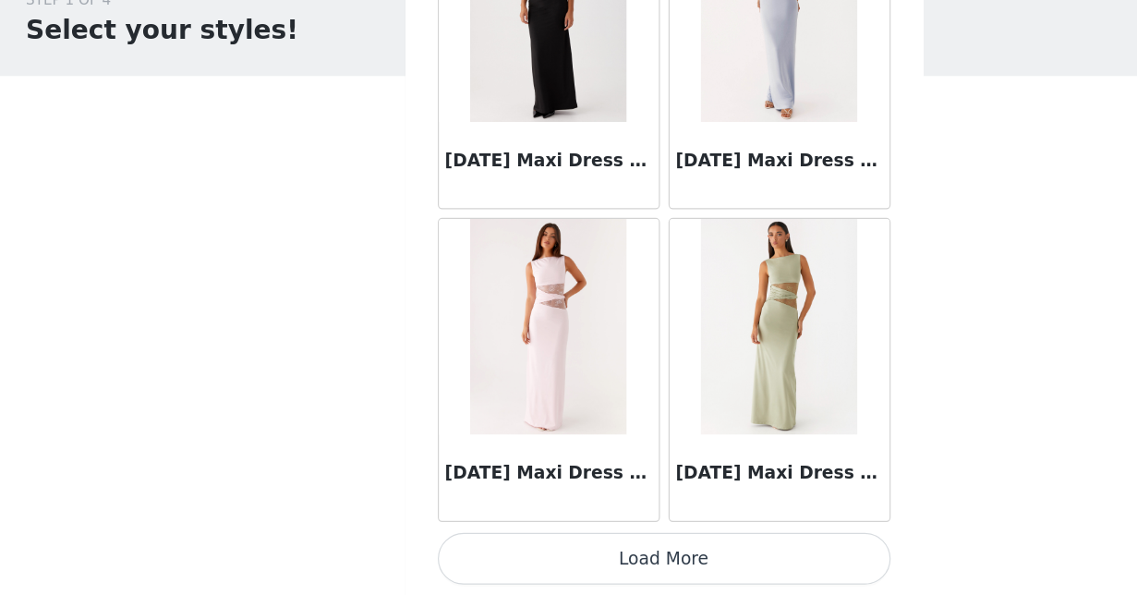
click at [581, 541] on button "Load More" at bounding box center [569, 563] width 388 height 44
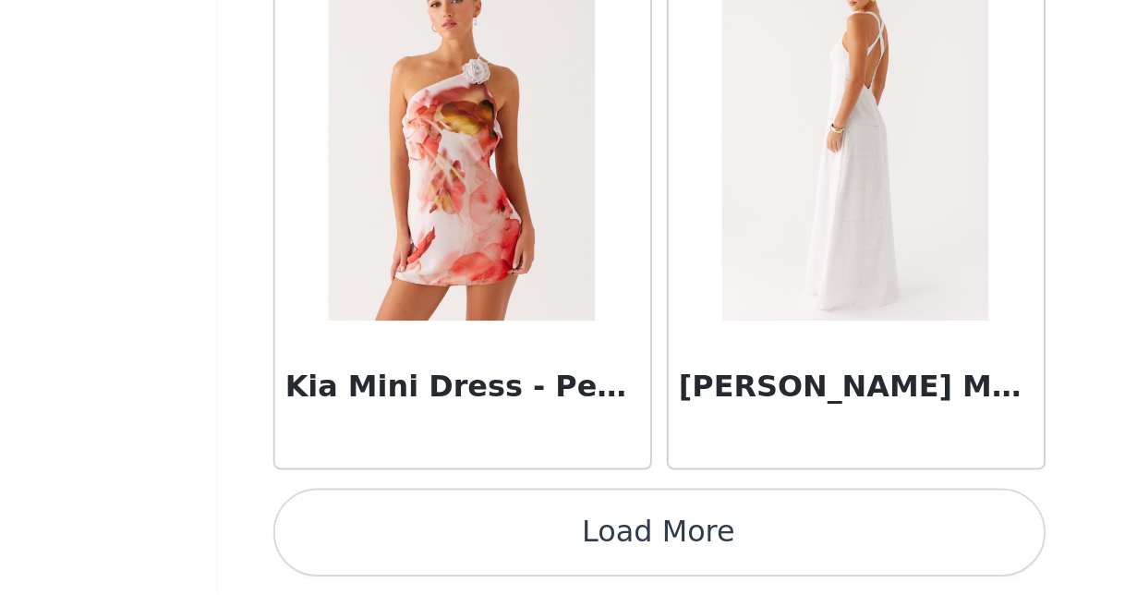
scroll to position [0, 0]
click at [375, 541] on button "Load More" at bounding box center [569, 563] width 388 height 44
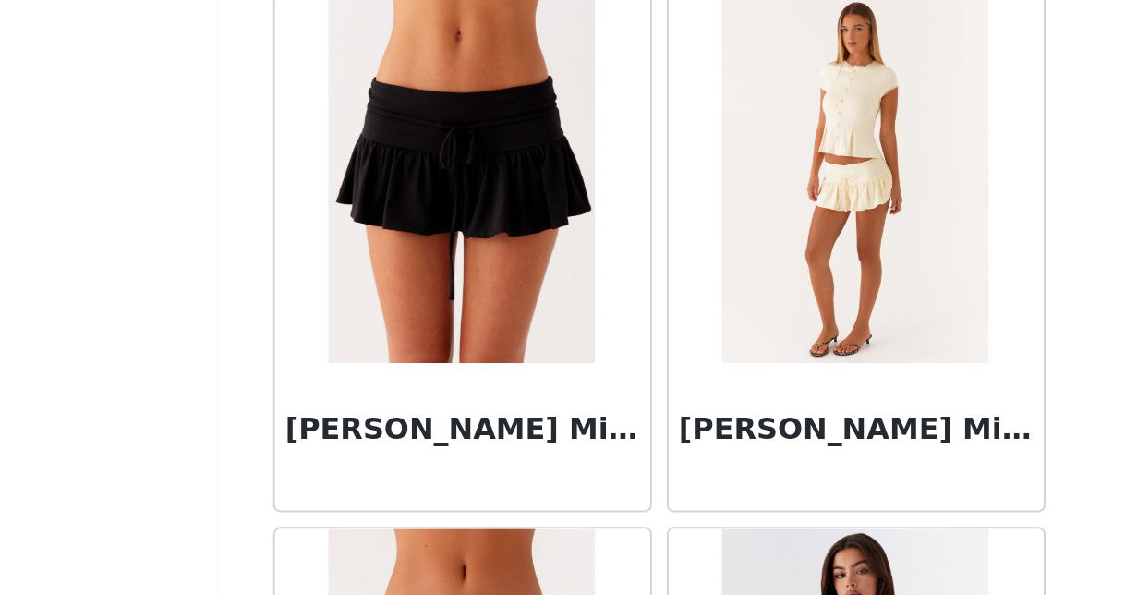
scroll to position [66223, 0]
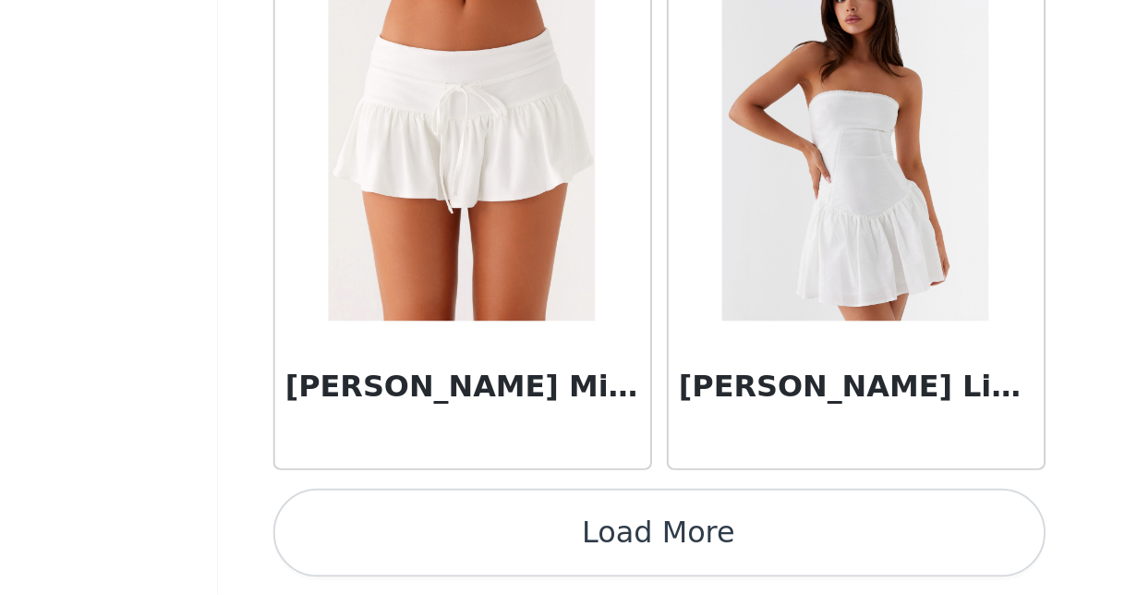
click at [375, 541] on button "Load More" at bounding box center [569, 563] width 388 height 44
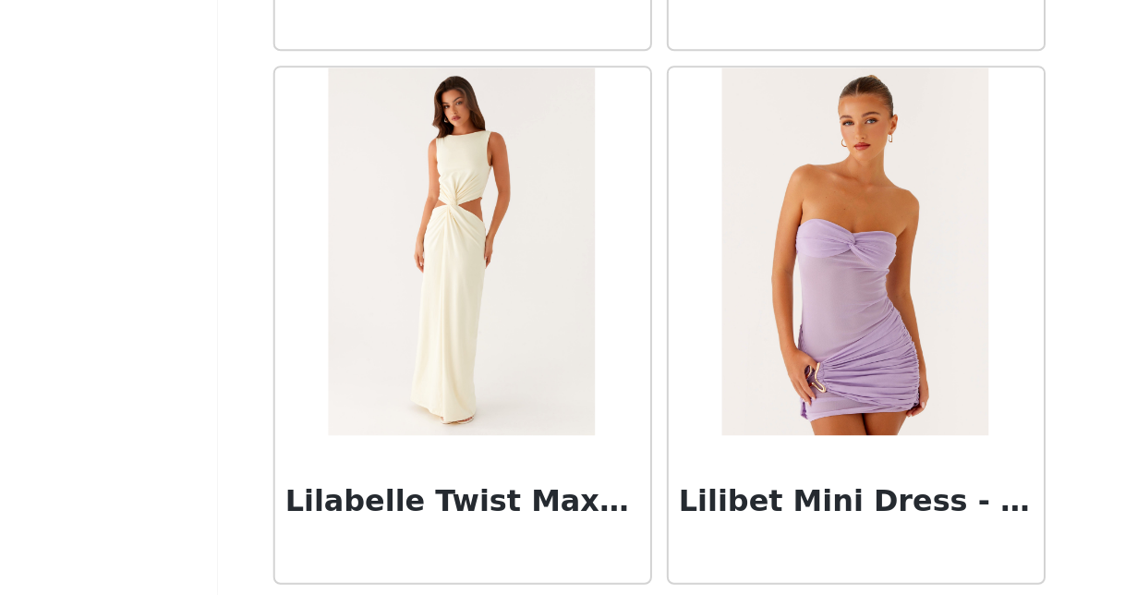
scroll to position [68865, 0]
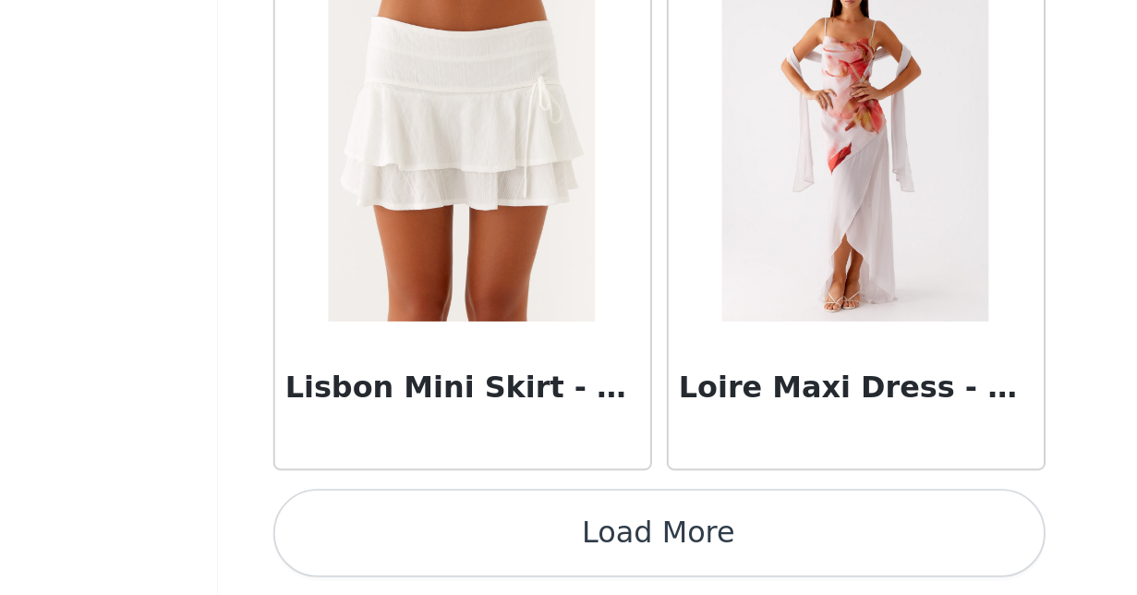
click at [375, 541] on button "Load More" at bounding box center [569, 563] width 388 height 44
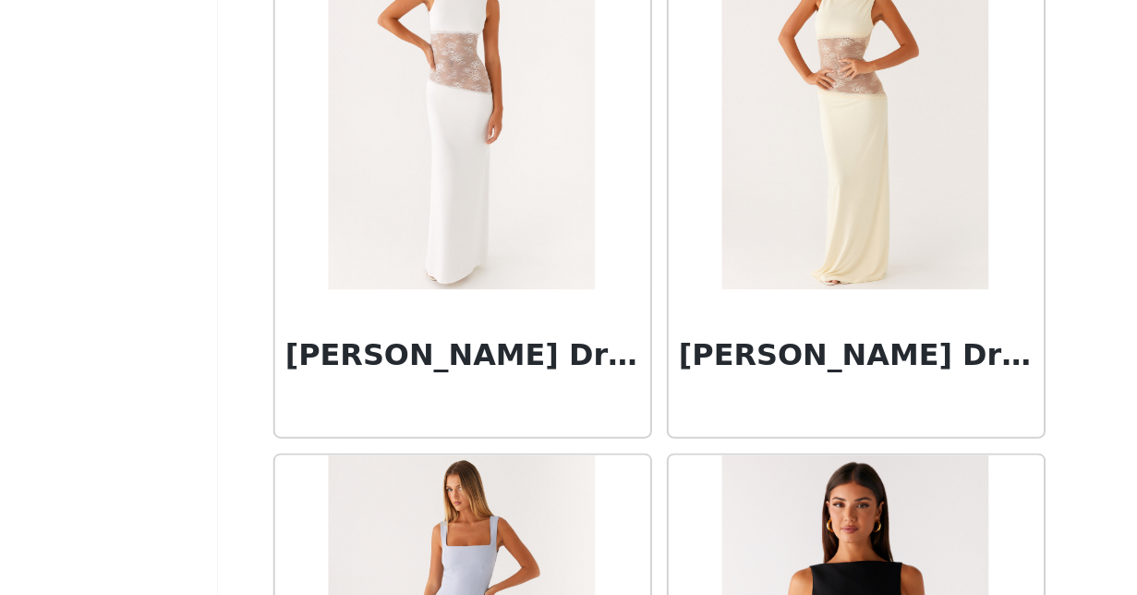
scroll to position [71559, 0]
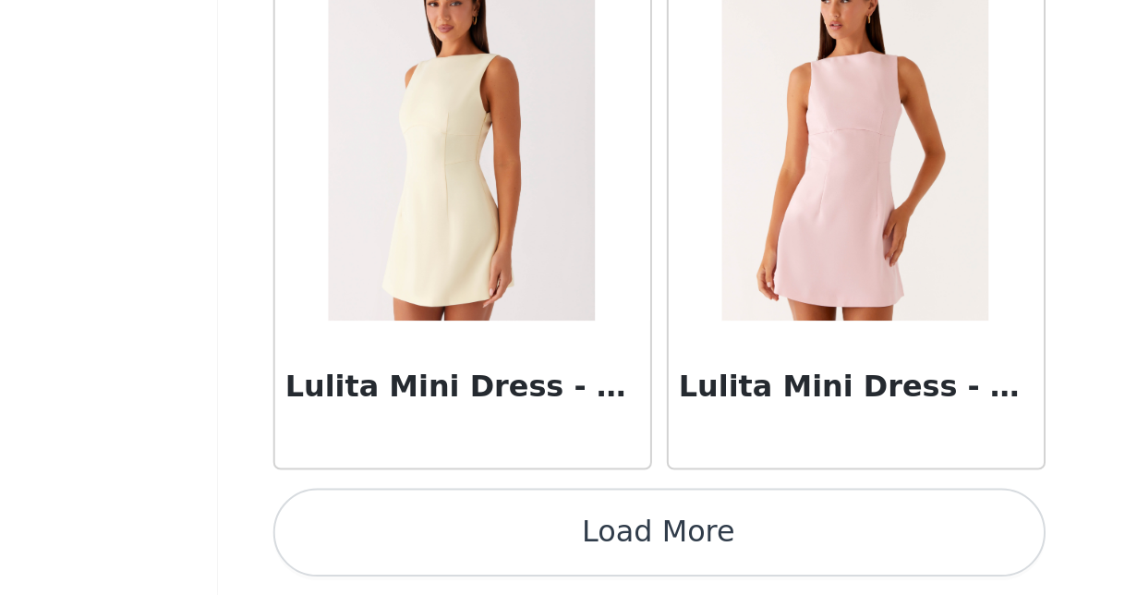
click at [375, 541] on button "Load More" at bounding box center [569, 563] width 388 height 44
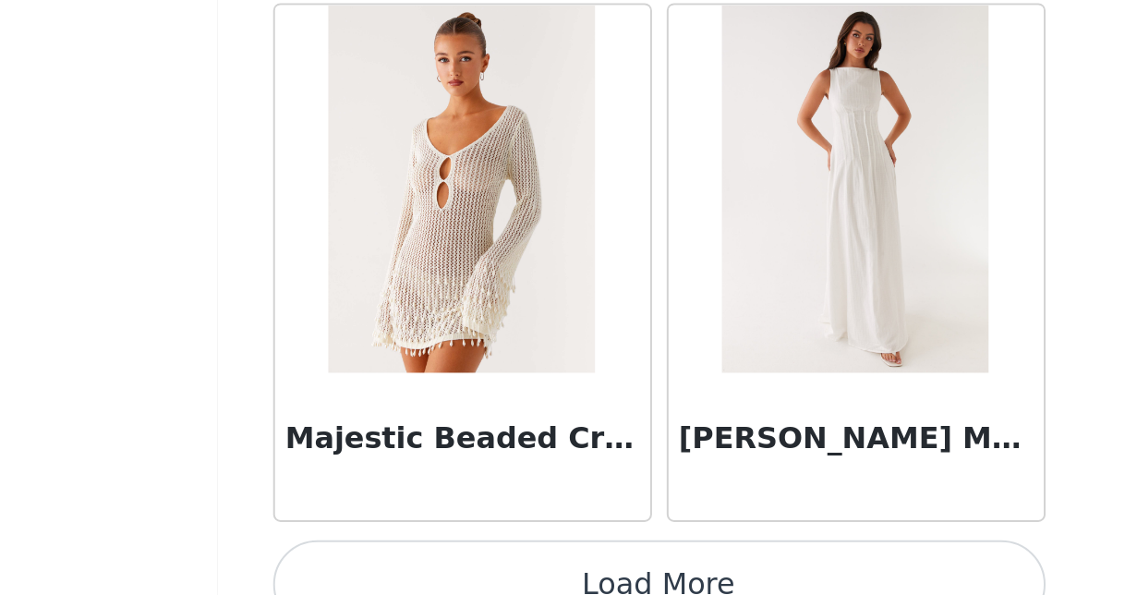
scroll to position [74531, 0]
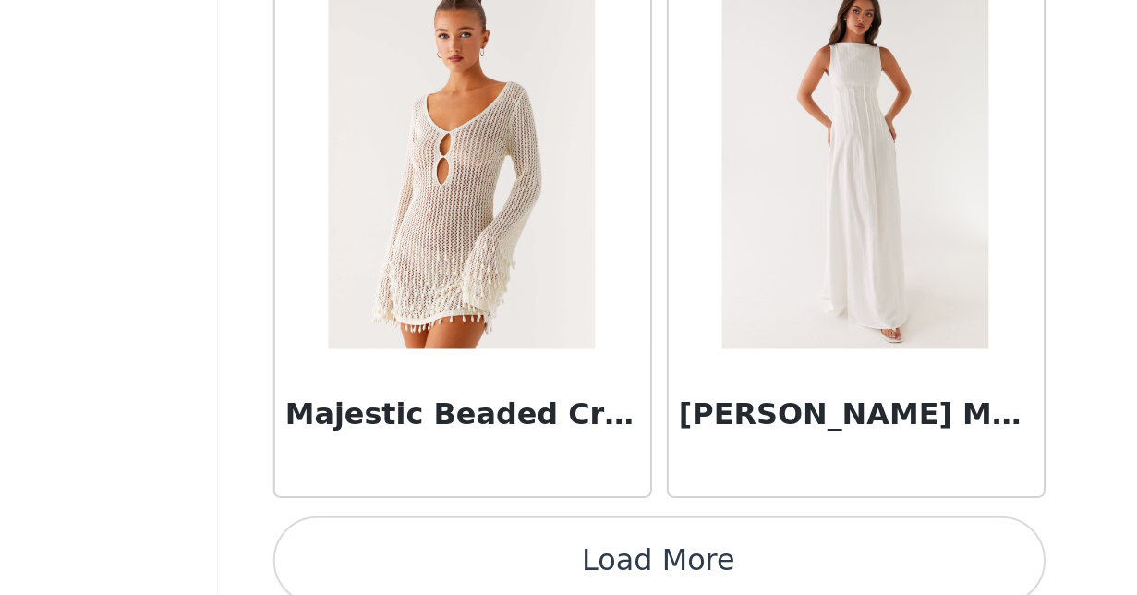
click at [375, 555] on button "Load More" at bounding box center [569, 577] width 388 height 44
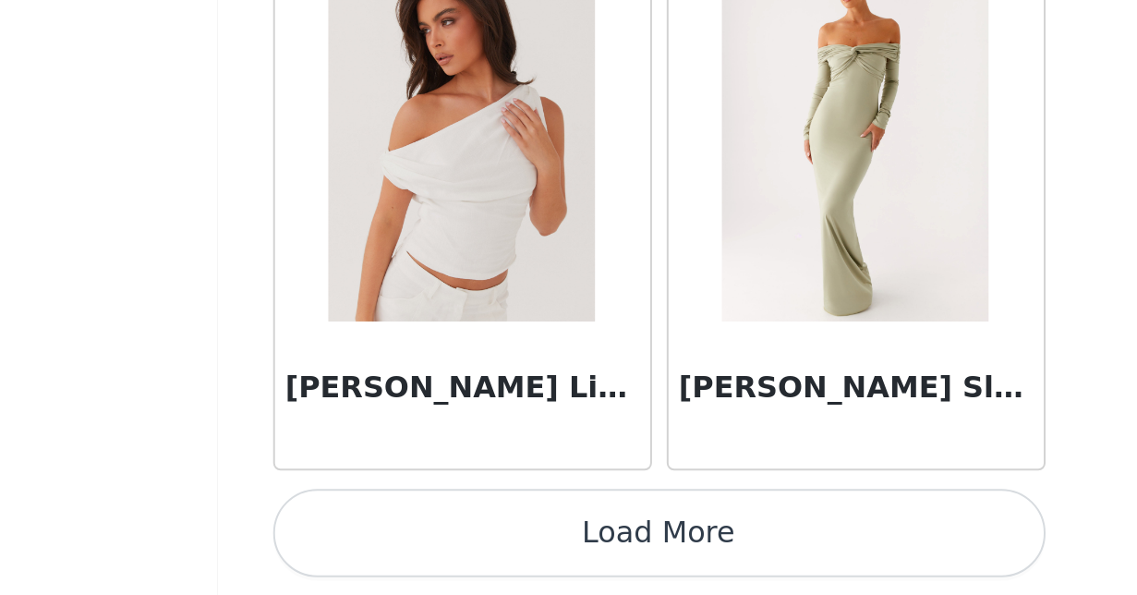
scroll to position [77223, 0]
click at [375, 541] on button "Load More" at bounding box center [569, 563] width 388 height 44
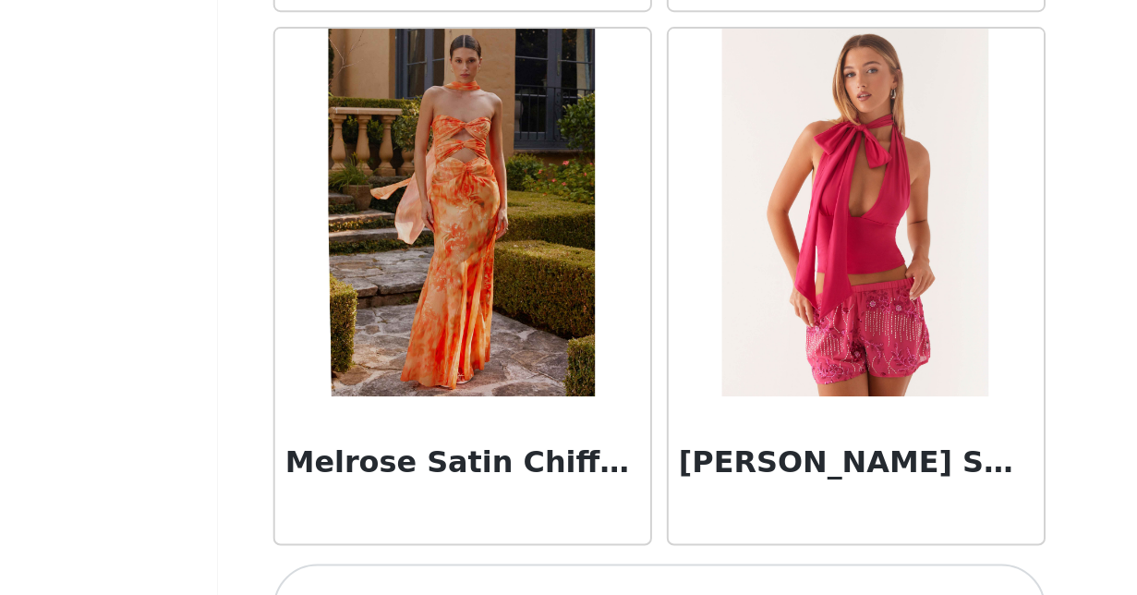
scroll to position [79866, 0]
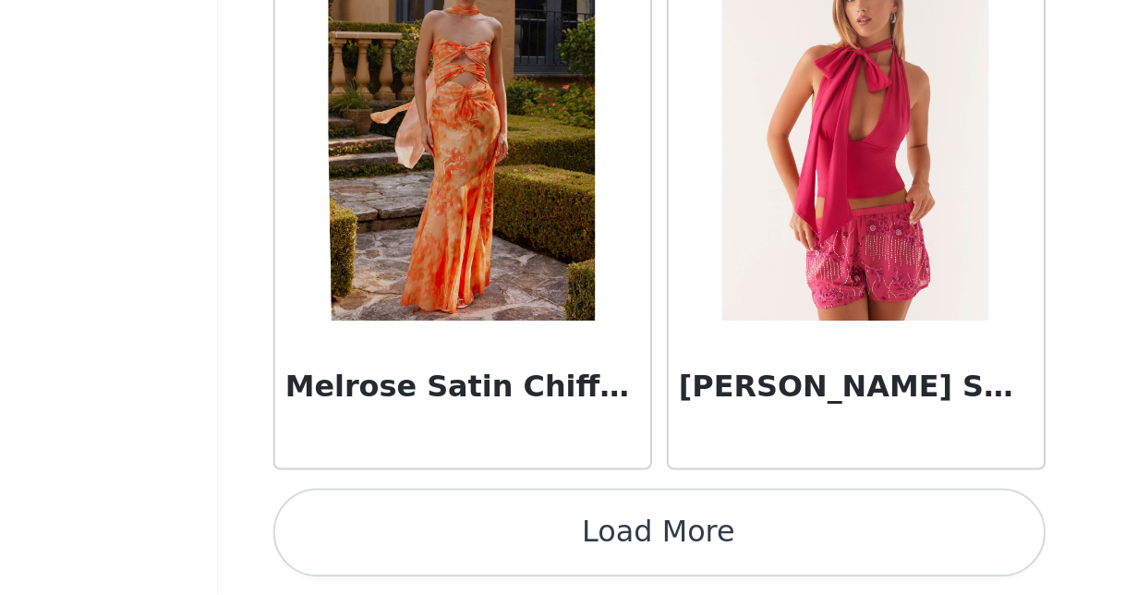
click at [375, 541] on button "Load More" at bounding box center [569, 563] width 388 height 44
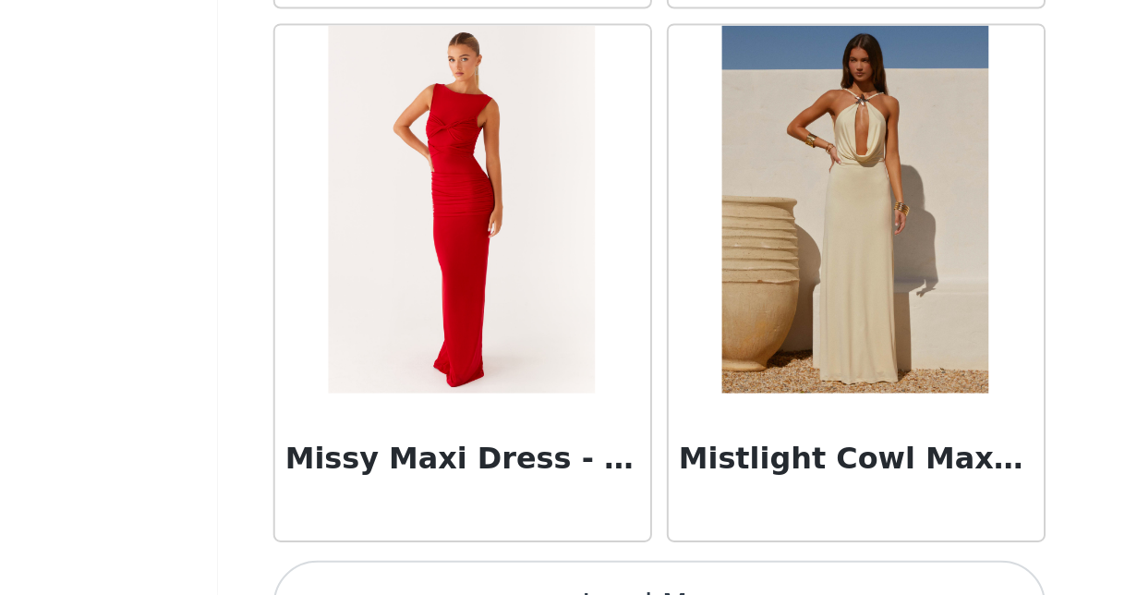
scroll to position [82546, 0]
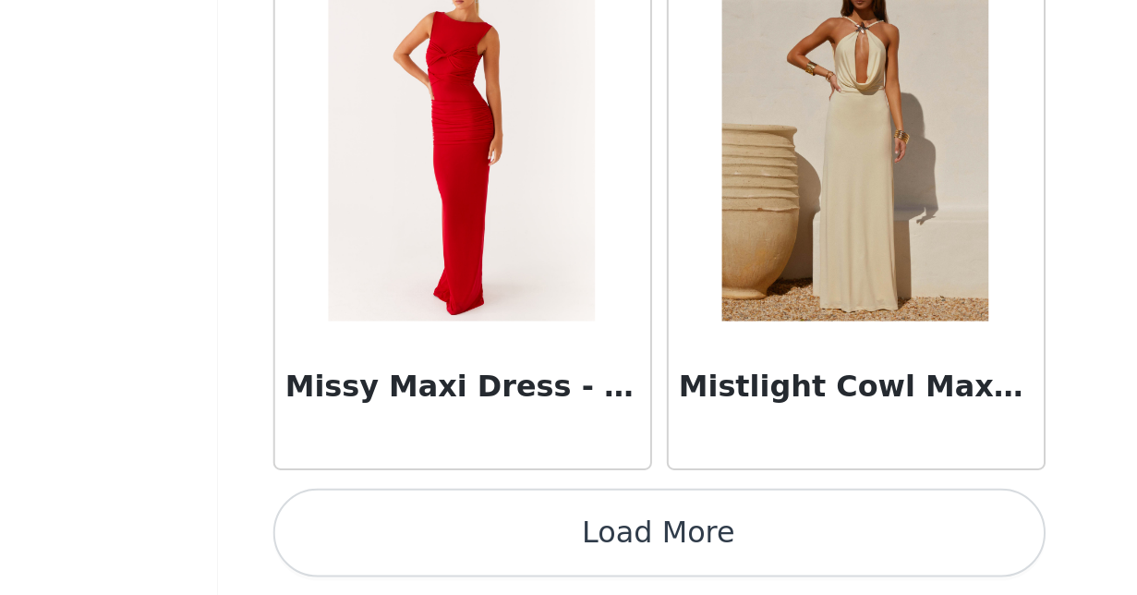
click at [375, 541] on button "Load More" at bounding box center [569, 563] width 388 height 44
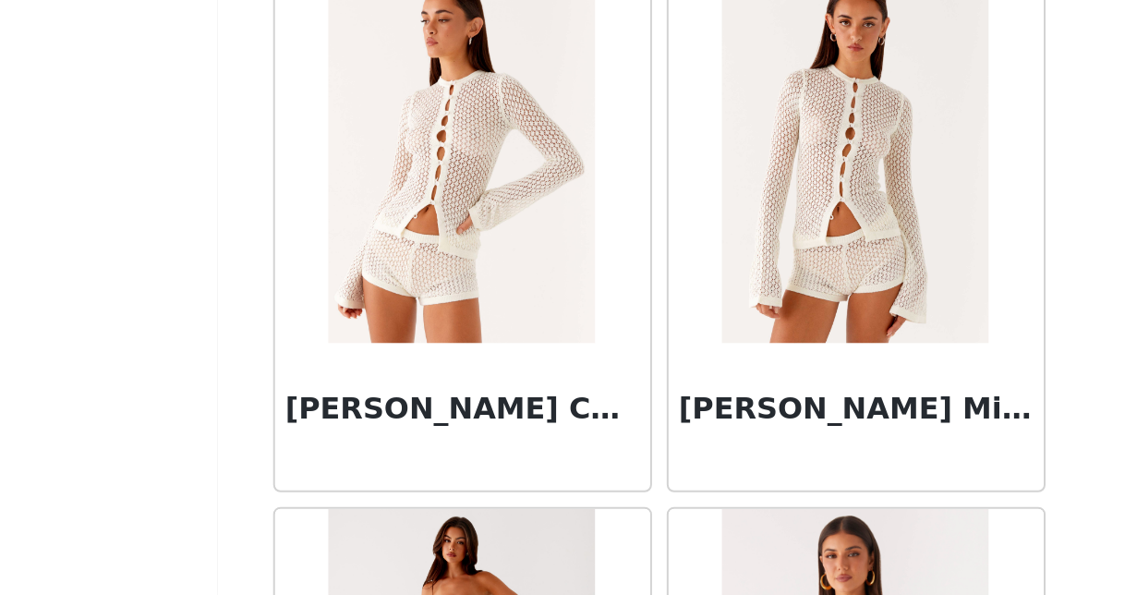
scroll to position [83381, 0]
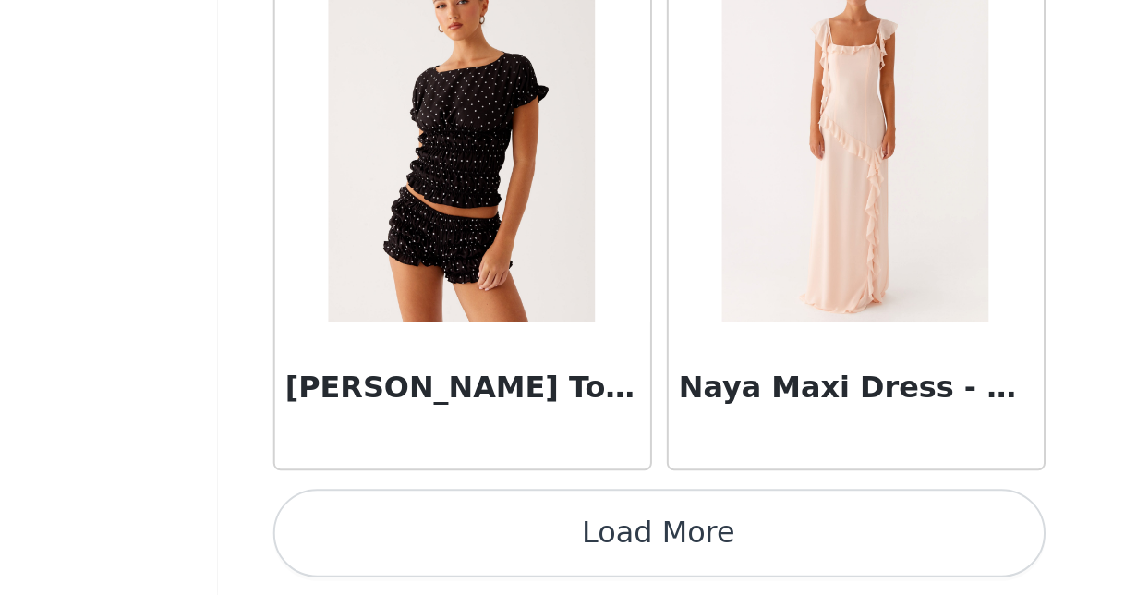
click at [375, 541] on button "Load More" at bounding box center [569, 563] width 388 height 44
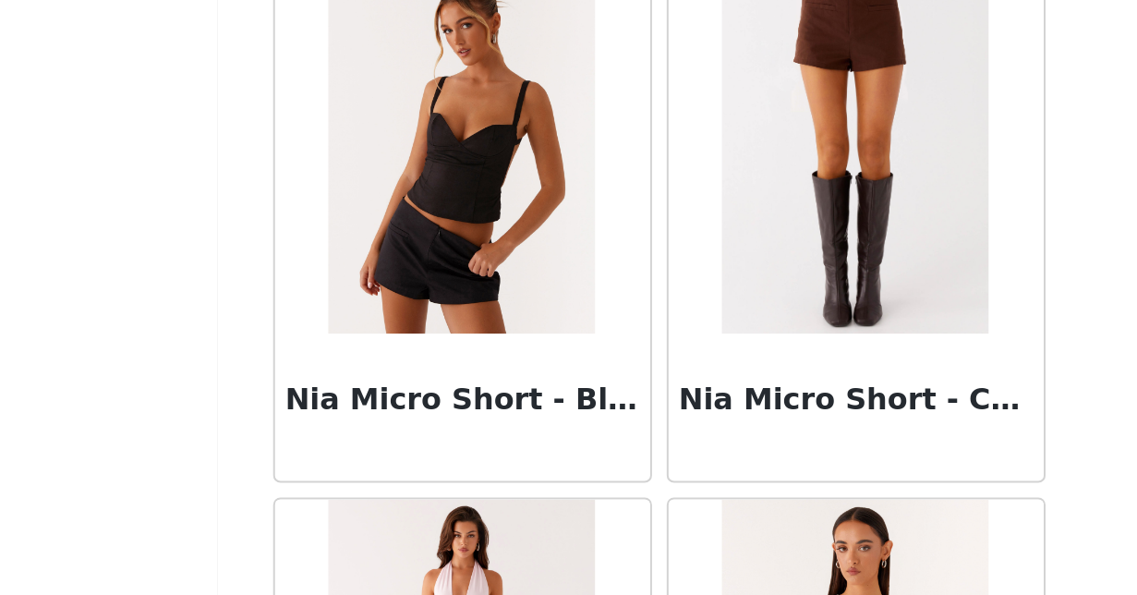
scroll to position [86055, 0]
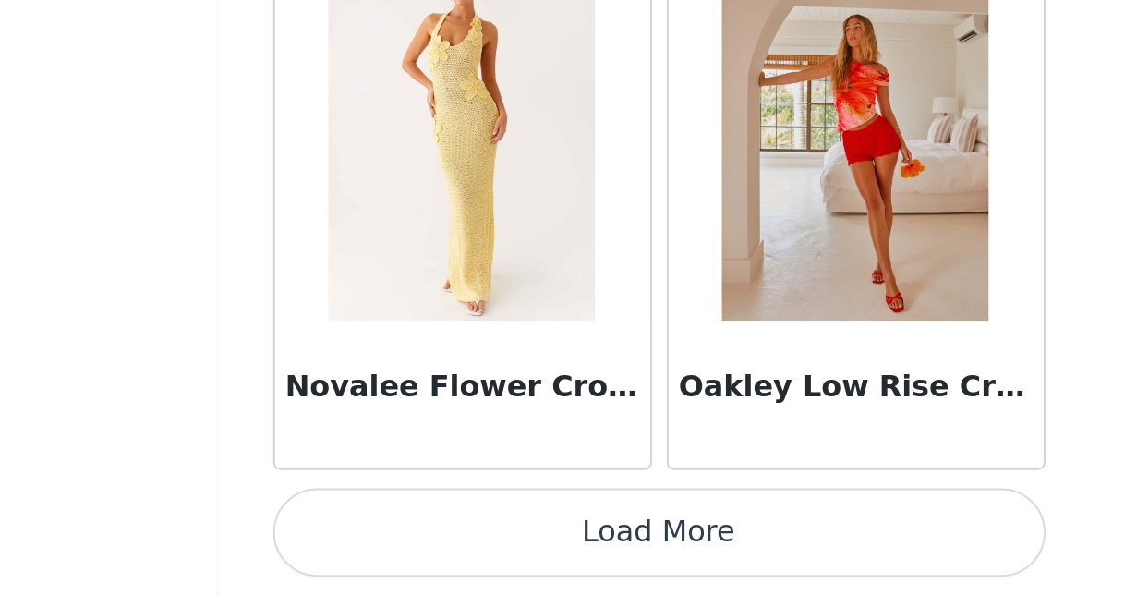
click at [375, 541] on button "Load More" at bounding box center [569, 563] width 388 height 44
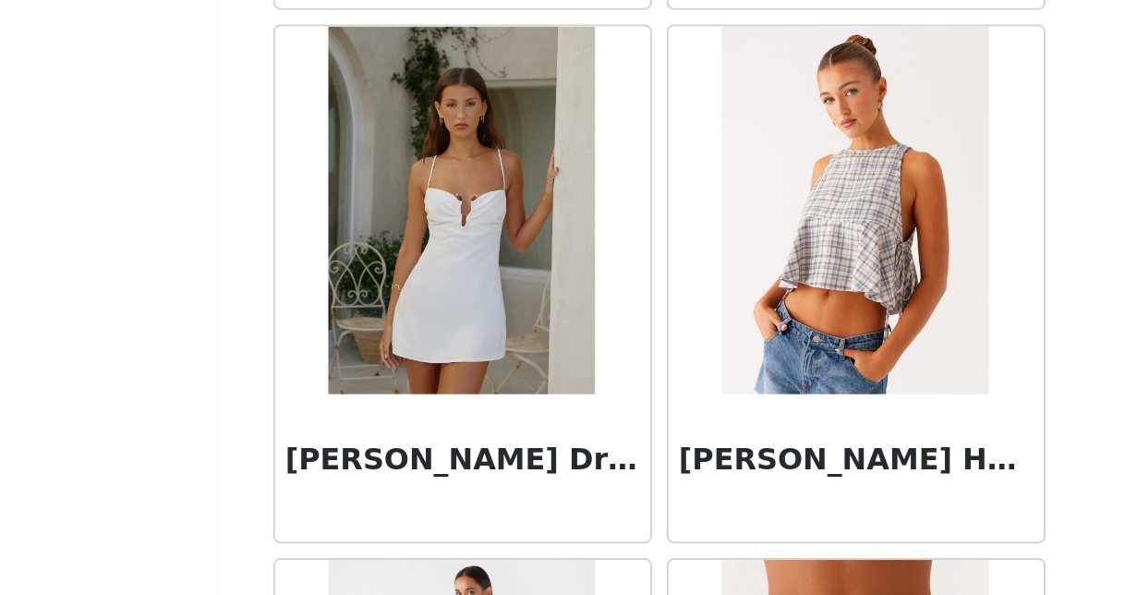
scroll to position [90046, 0]
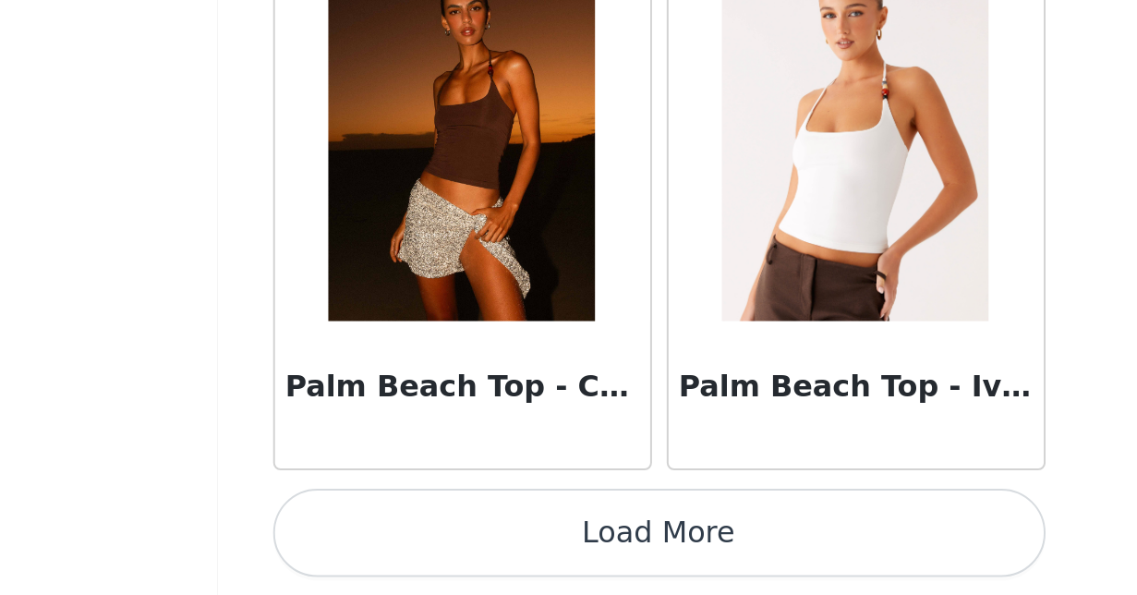
click at [375, 541] on button "Load More" at bounding box center [569, 563] width 388 height 44
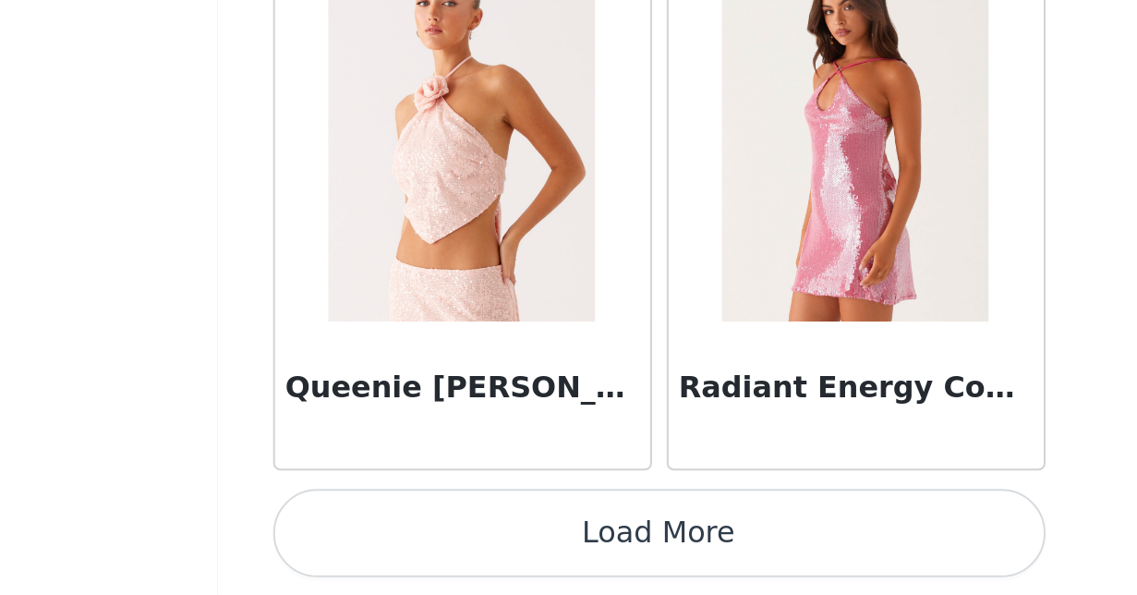
click at [375, 541] on button "Load More" at bounding box center [569, 563] width 388 height 44
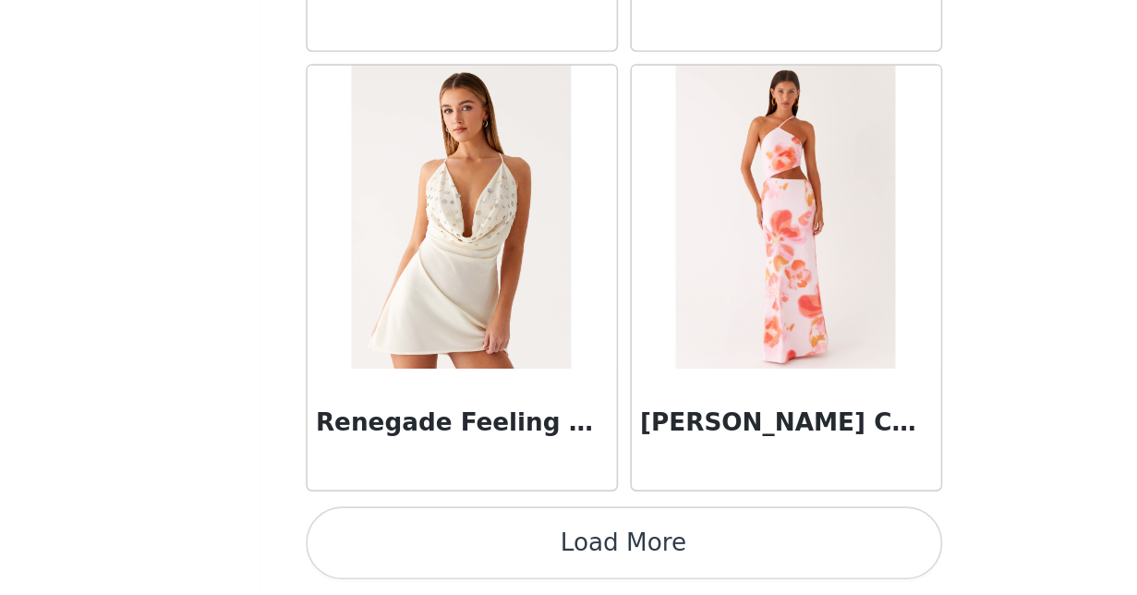
scroll to position [0, 0]
click at [393, 541] on button "Load More" at bounding box center [569, 563] width 388 height 44
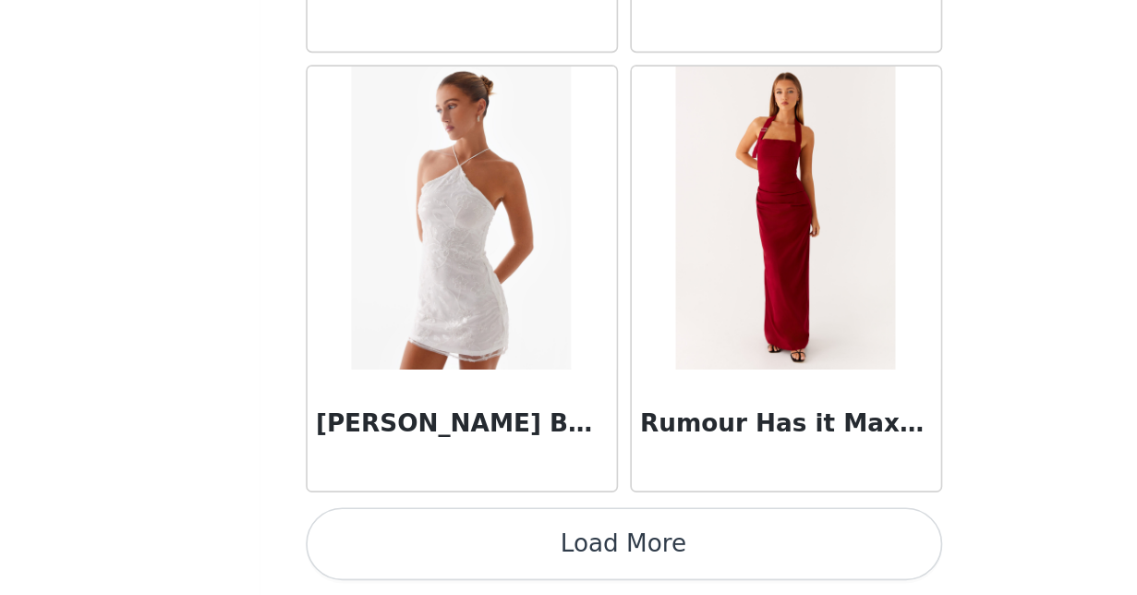
click at [389, 541] on button "Load More" at bounding box center [569, 563] width 388 height 44
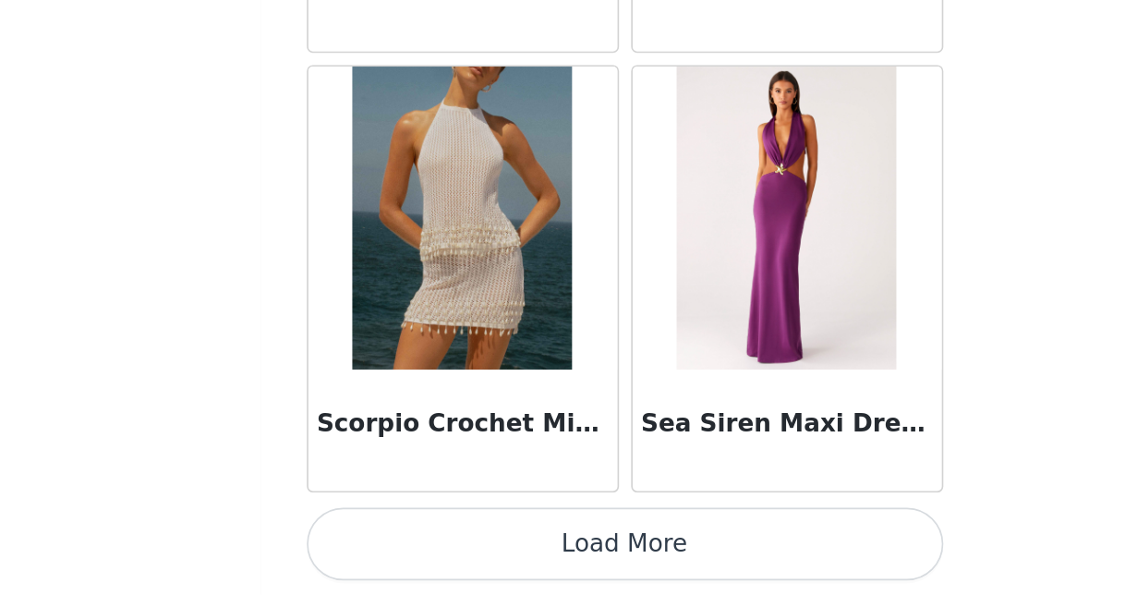
click at [397, 541] on button "Load More" at bounding box center [569, 563] width 388 height 44
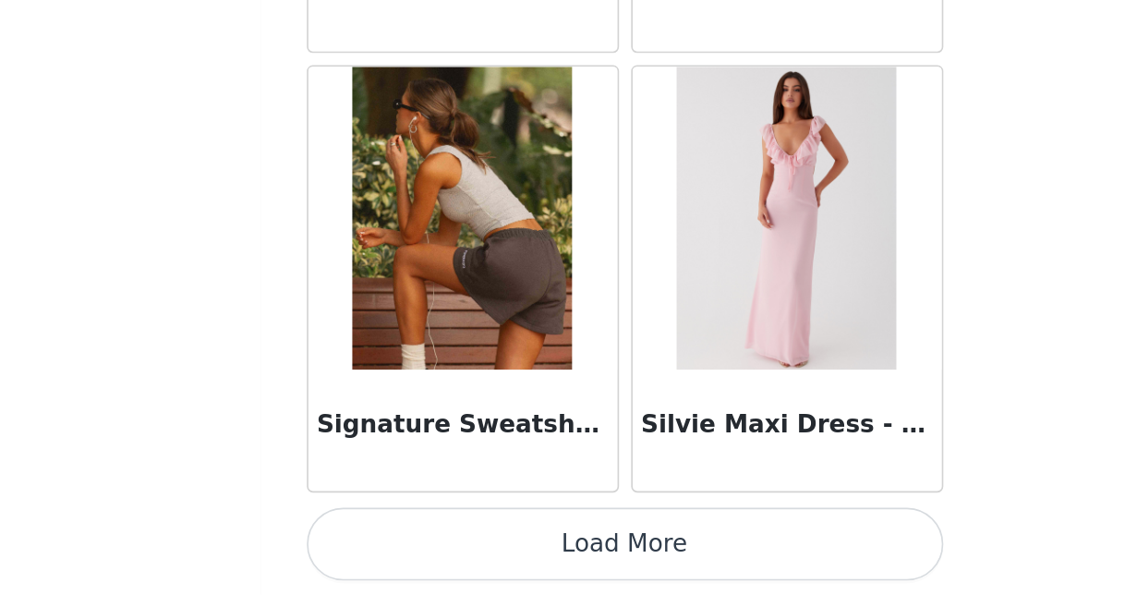
scroll to position [104006, 0]
click at [400, 541] on button "Load More" at bounding box center [569, 563] width 388 height 44
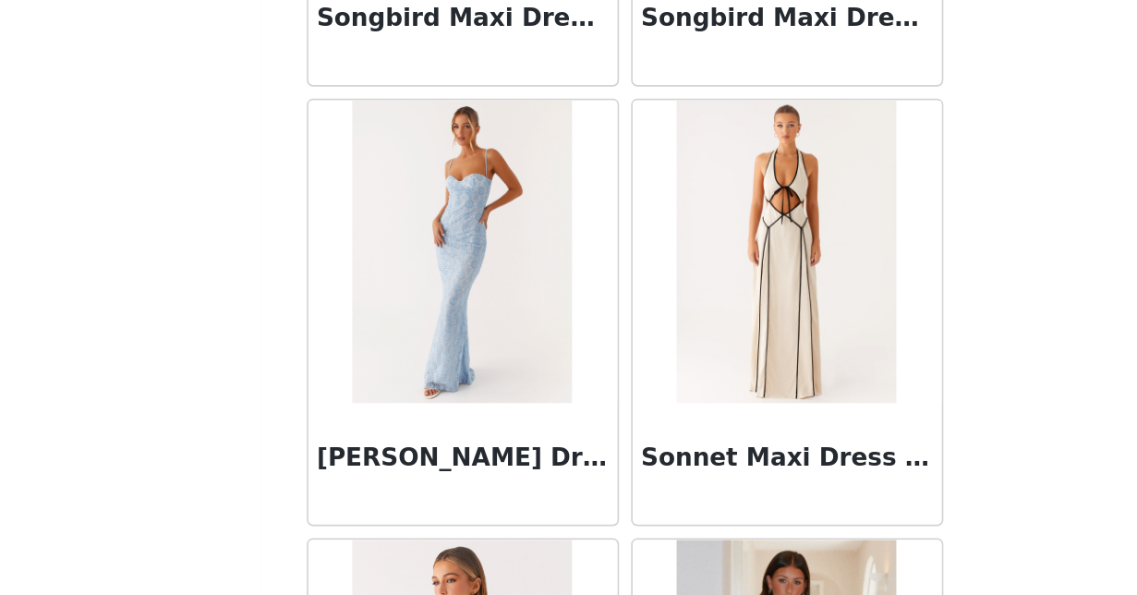
scroll to position [106394, 0]
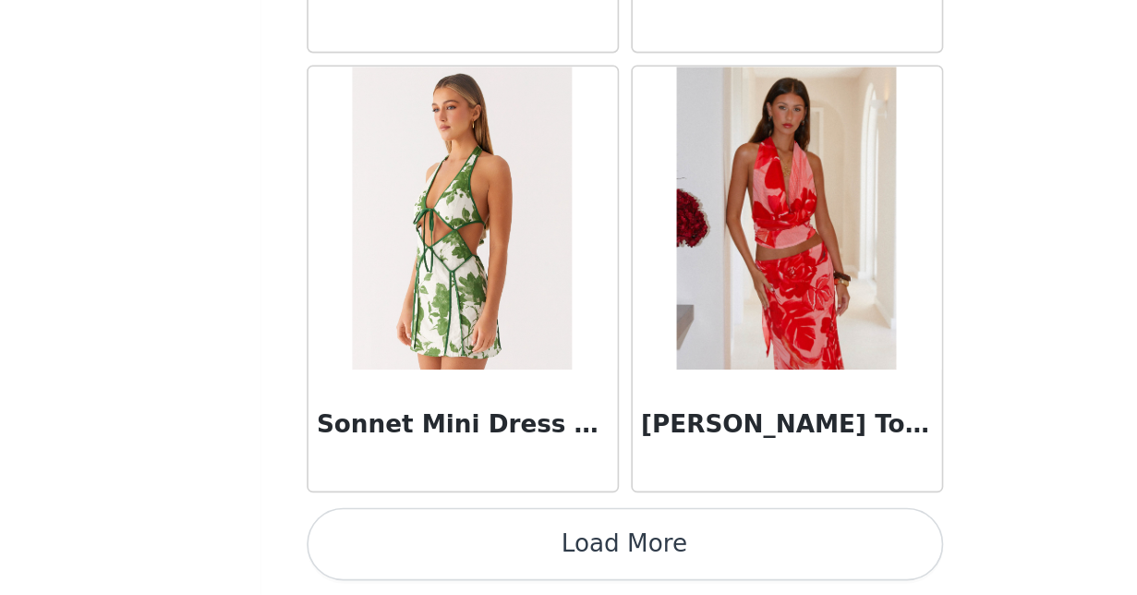
click at [386, 541] on button "Load More" at bounding box center [569, 563] width 388 height 44
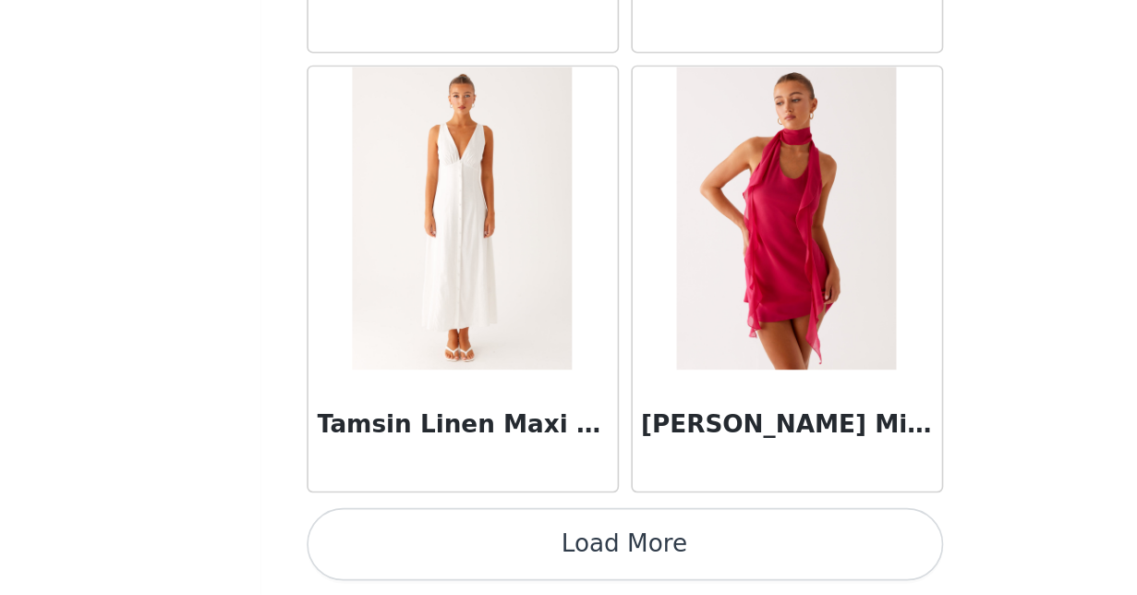
scroll to position [109363, 0]
click at [403, 541] on button "Load More" at bounding box center [569, 563] width 388 height 44
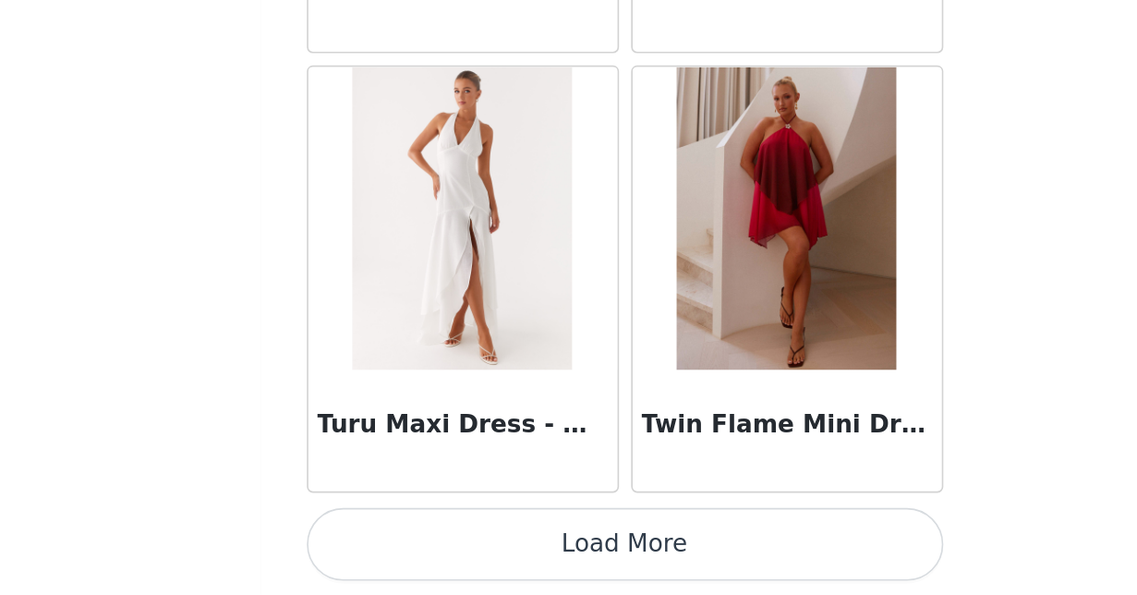
scroll to position [112041, 0]
click at [390, 541] on button "Load More" at bounding box center [569, 563] width 388 height 44
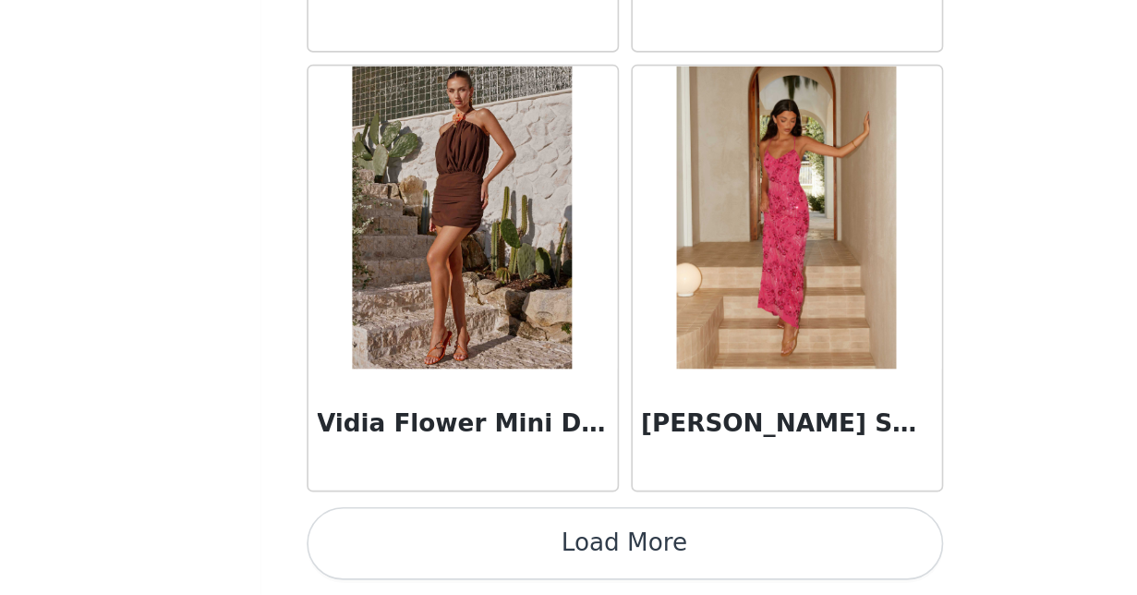
scroll to position [0, 0]
click at [384, 541] on button "Load More" at bounding box center [569, 563] width 388 height 44
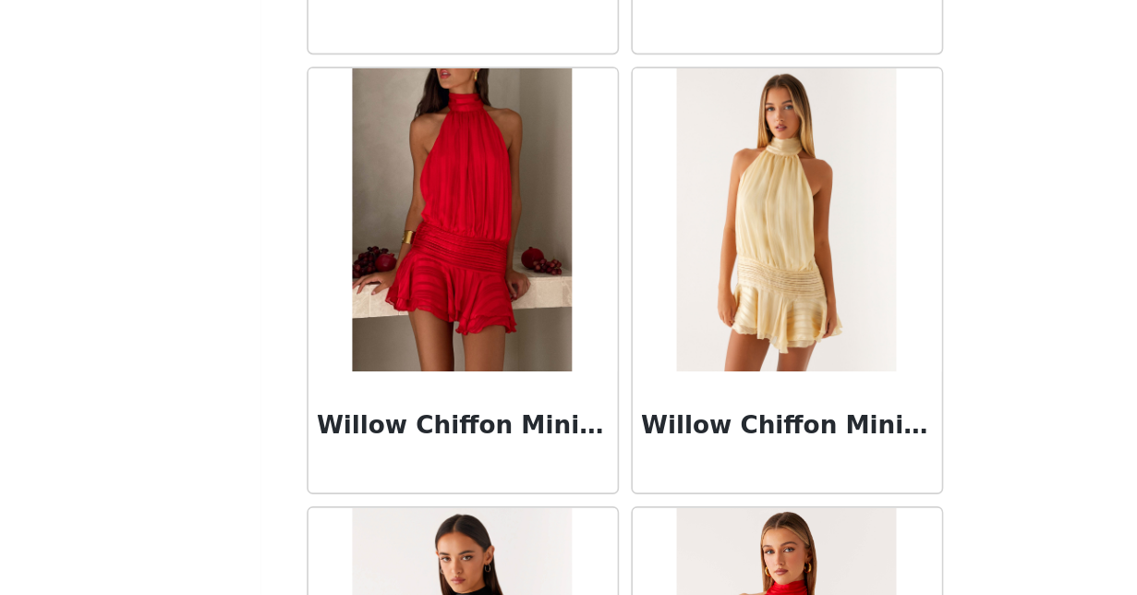
scroll to position [116863, 0]
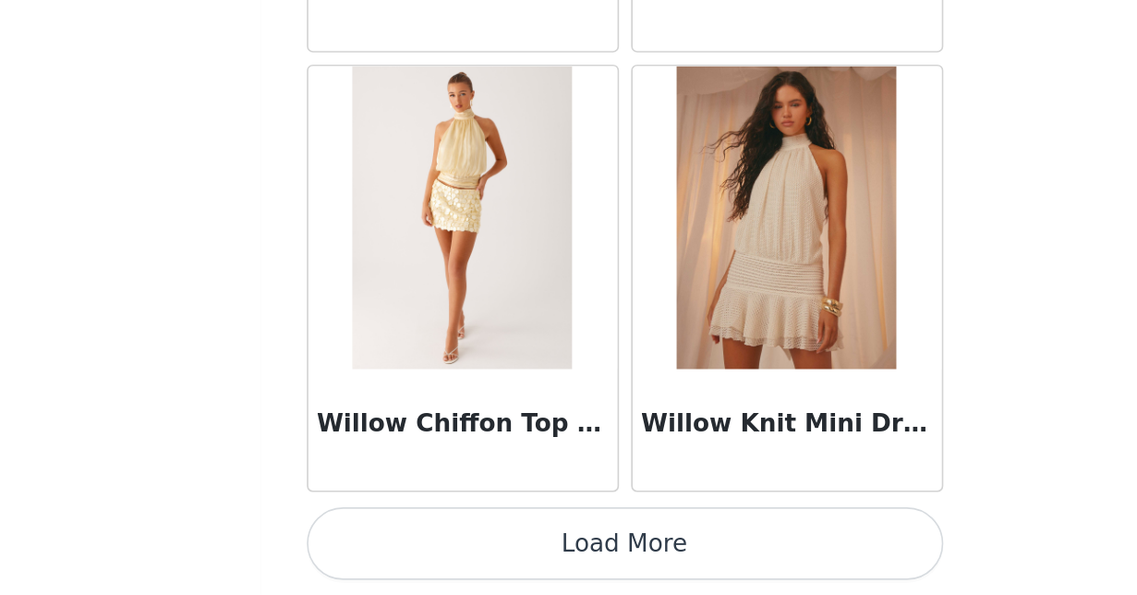
click at [400, 541] on button "Load More" at bounding box center [569, 563] width 388 height 44
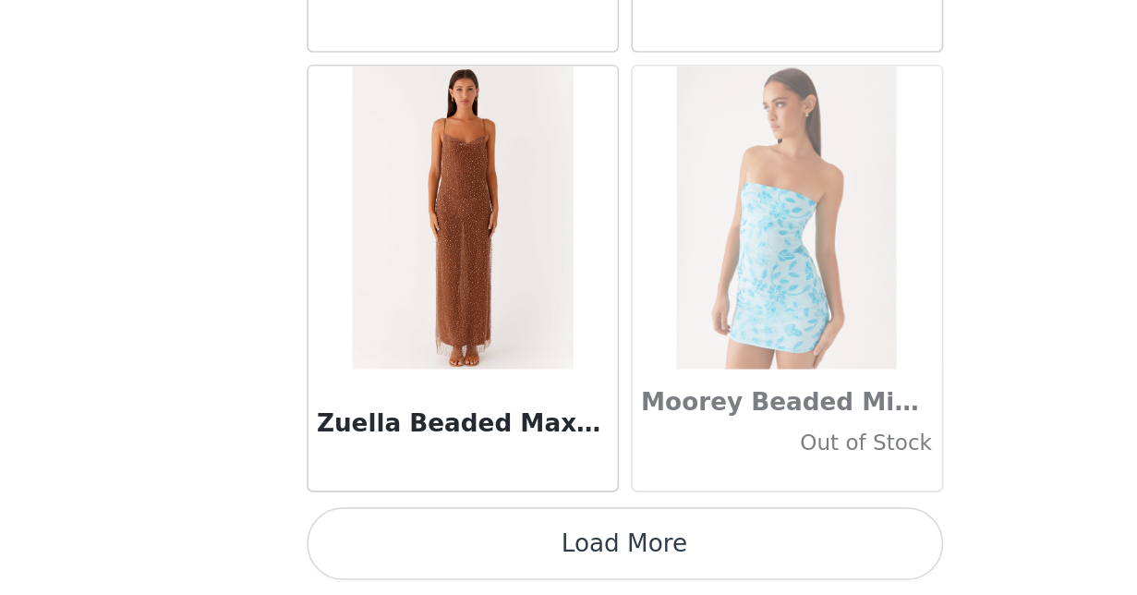
scroll to position [120076, 0]
click at [394, 541] on button "Load More" at bounding box center [569, 563] width 388 height 44
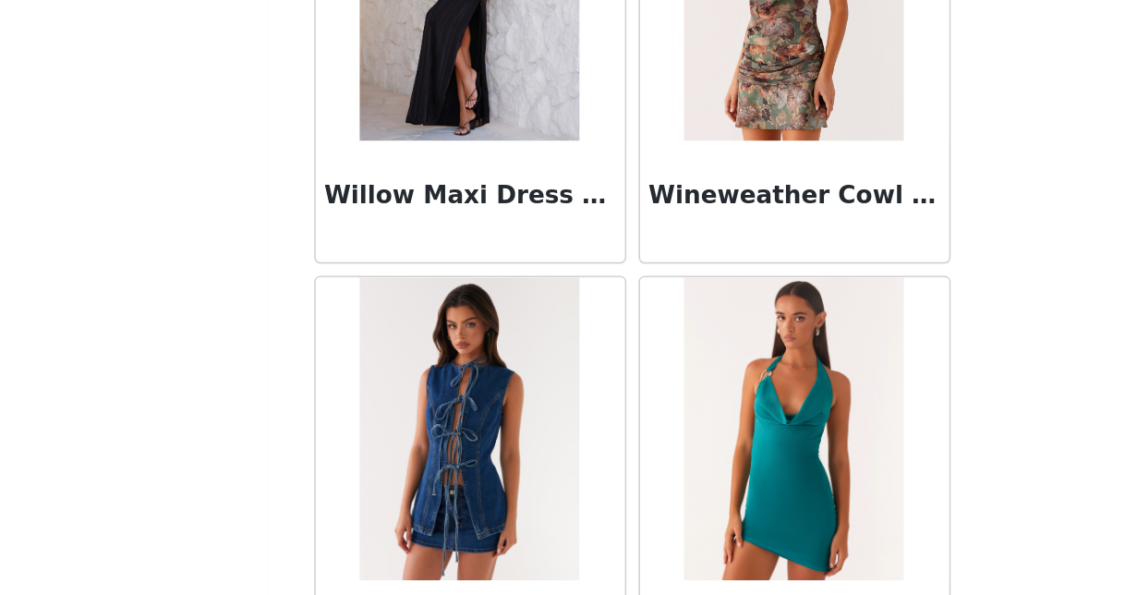
scroll to position [117903, 0]
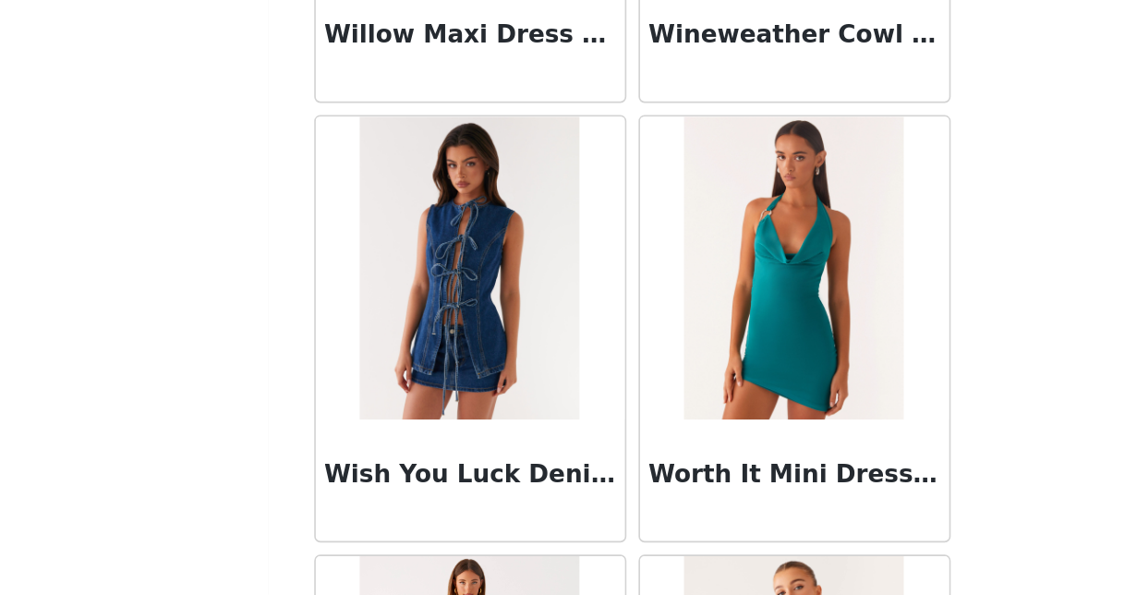
click at [403, 303] on img at bounding box center [470, 395] width 134 height 185
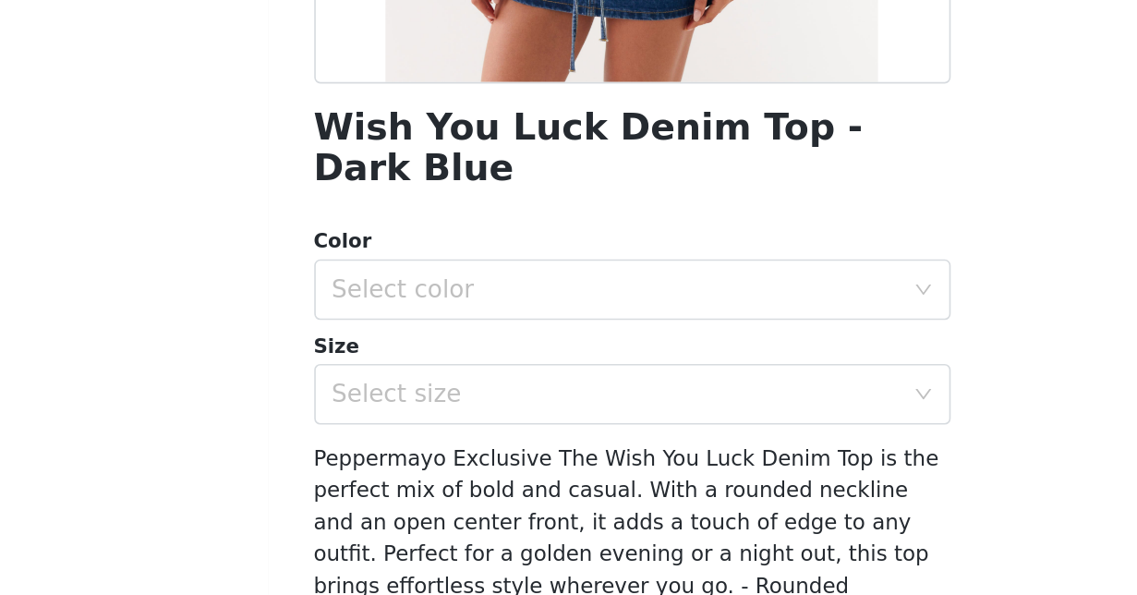
scroll to position [224, 0]
click at [386, 400] on div "Select color" at bounding box center [558, 409] width 345 height 18
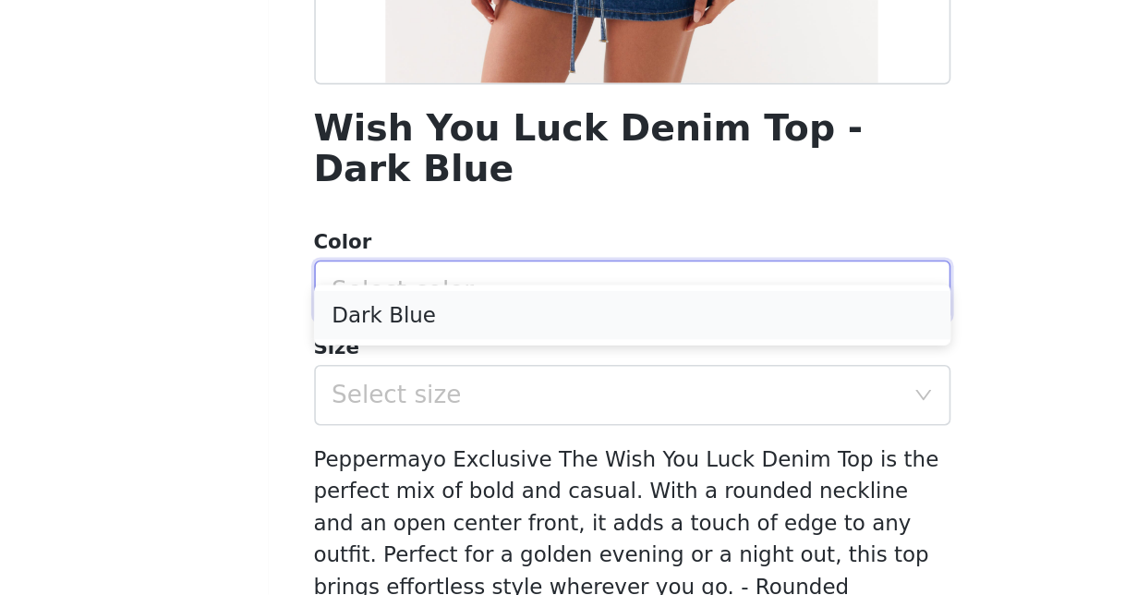
click at [375, 409] on li "Dark Blue" at bounding box center [569, 424] width 388 height 30
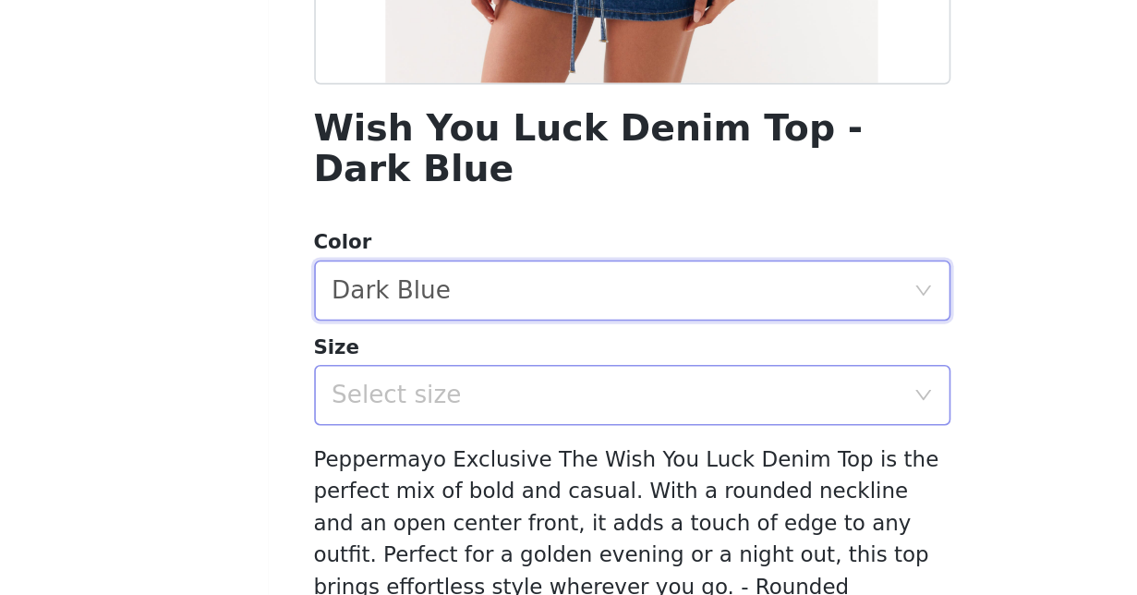
click at [386, 464] on div "Select size" at bounding box center [558, 473] width 345 height 18
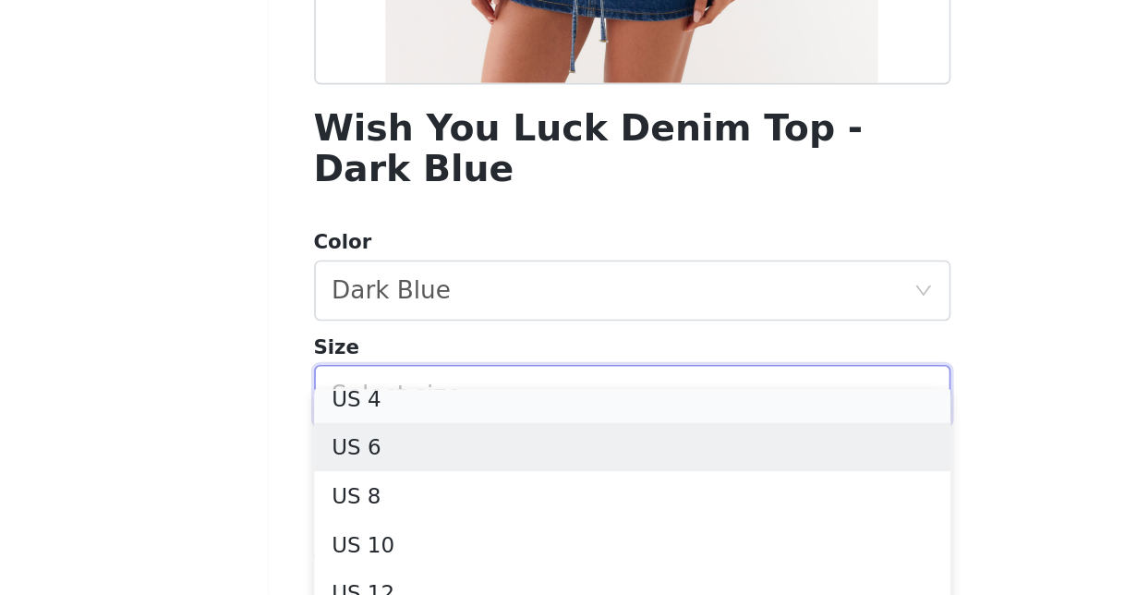
scroll to position [63, 0]
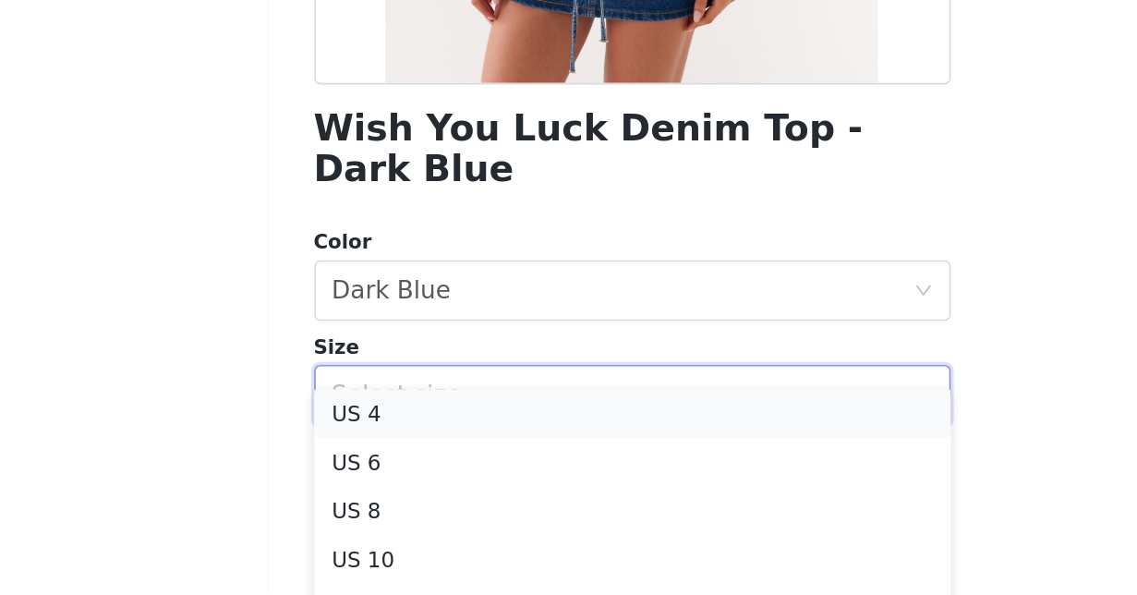
click at [375, 469] on li "US 4" at bounding box center [569, 484] width 388 height 30
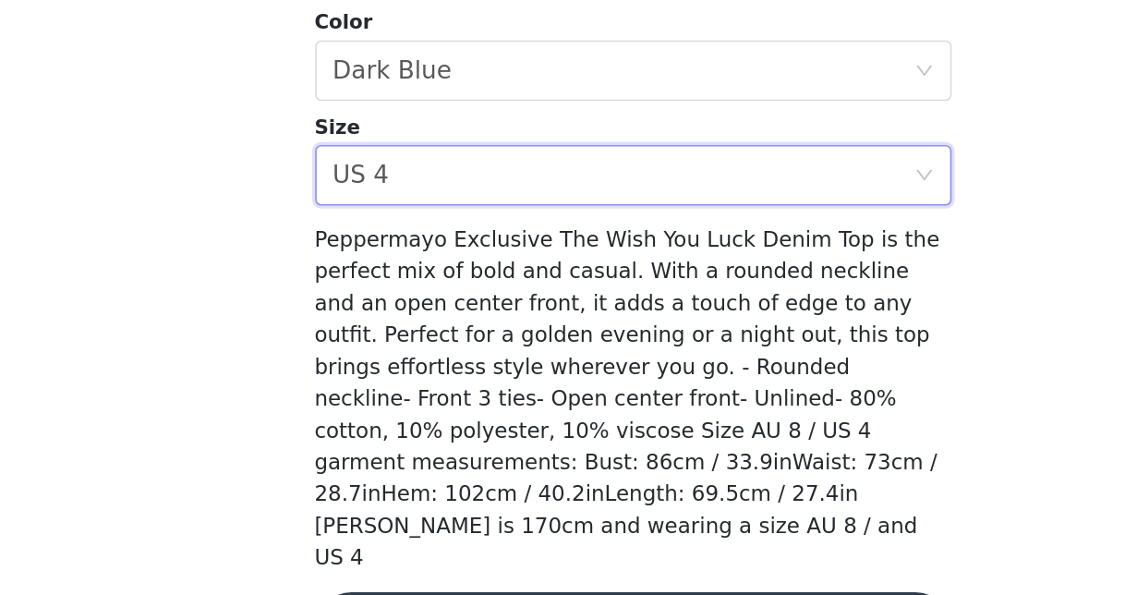
scroll to position [0, 0]
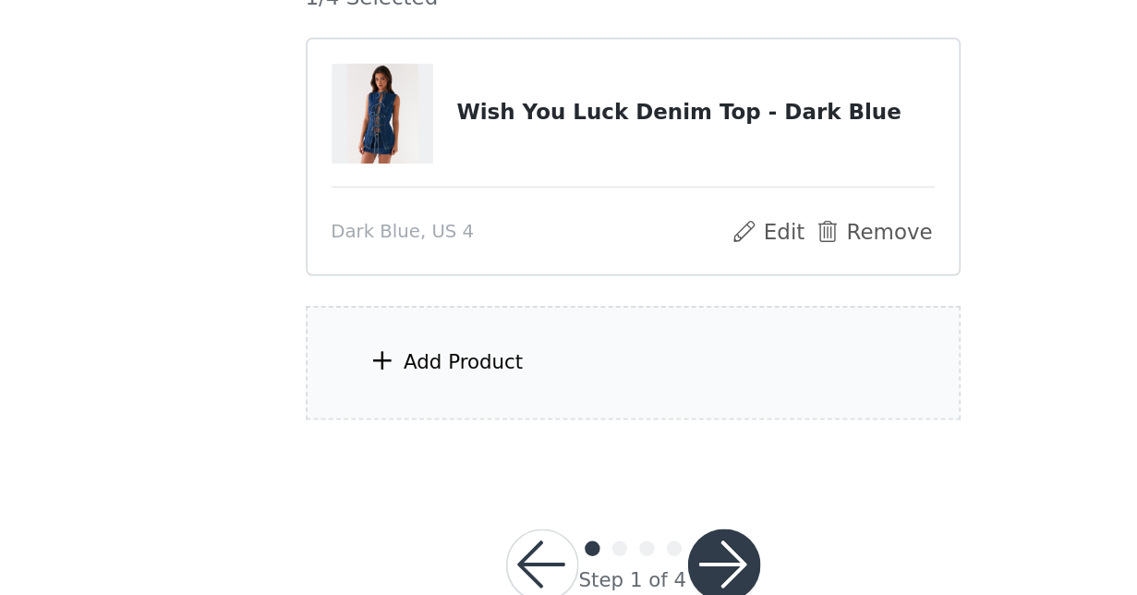
click at [429, 443] on div "Add Product" at bounding box center [465, 452] width 73 height 18
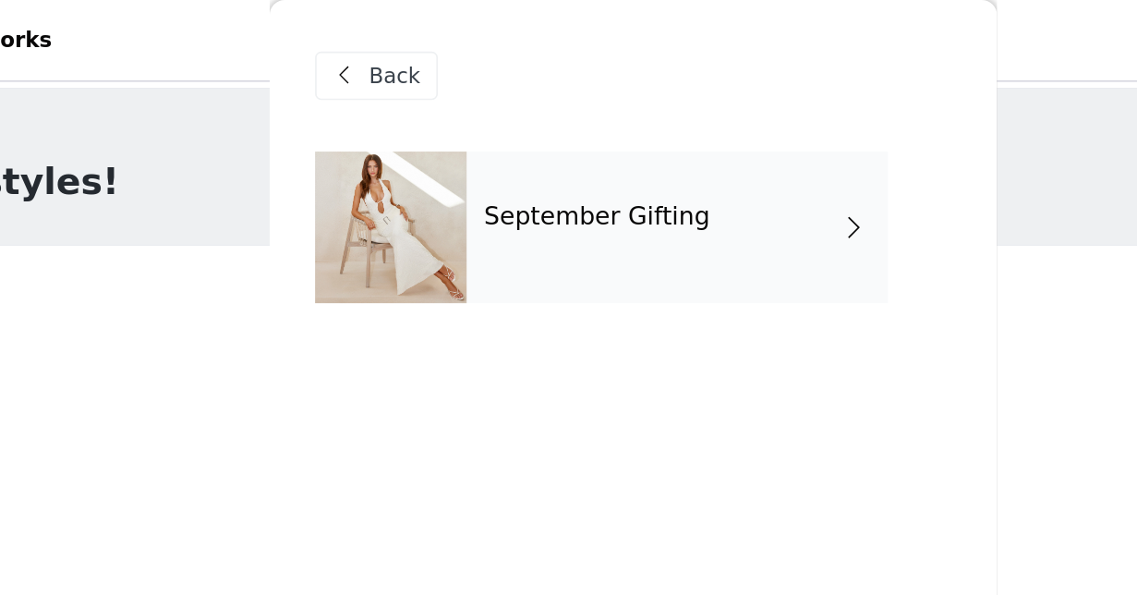
click at [467, 151] on div "September Gifting" at bounding box center [595, 138] width 257 height 92
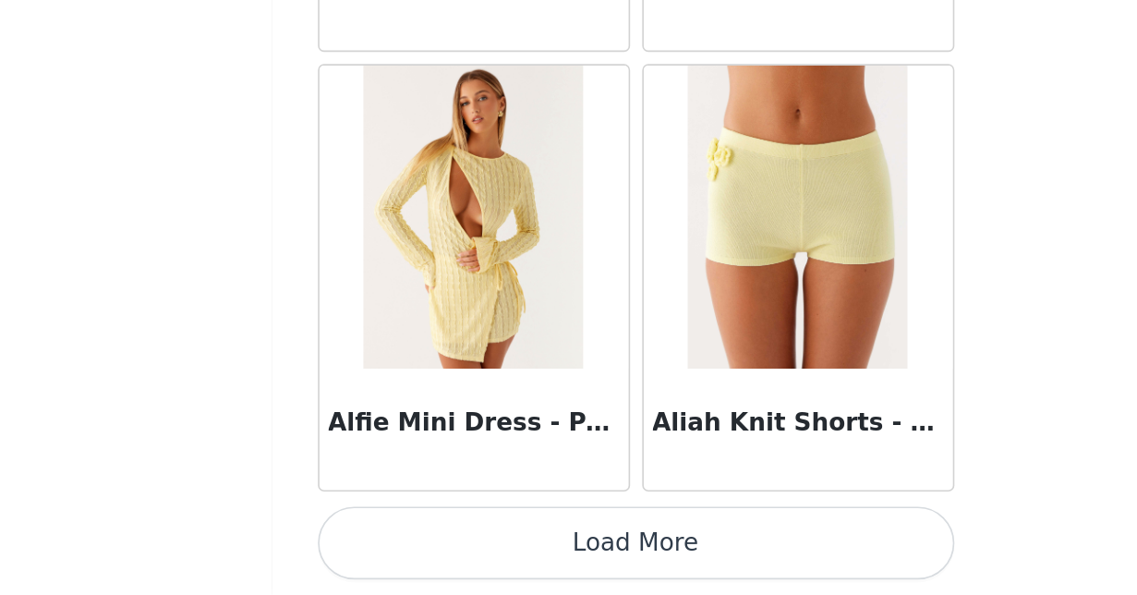
scroll to position [47, 0]
click at [406, 541] on button "Load More" at bounding box center [569, 563] width 388 height 44
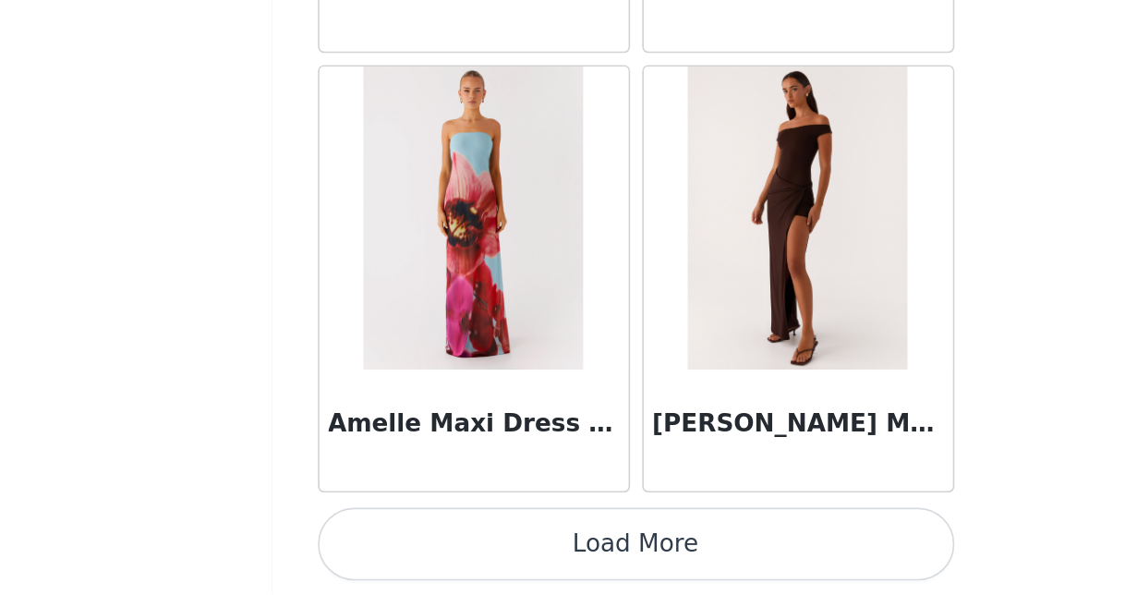
click at [381, 541] on button "Load More" at bounding box center [569, 563] width 388 height 44
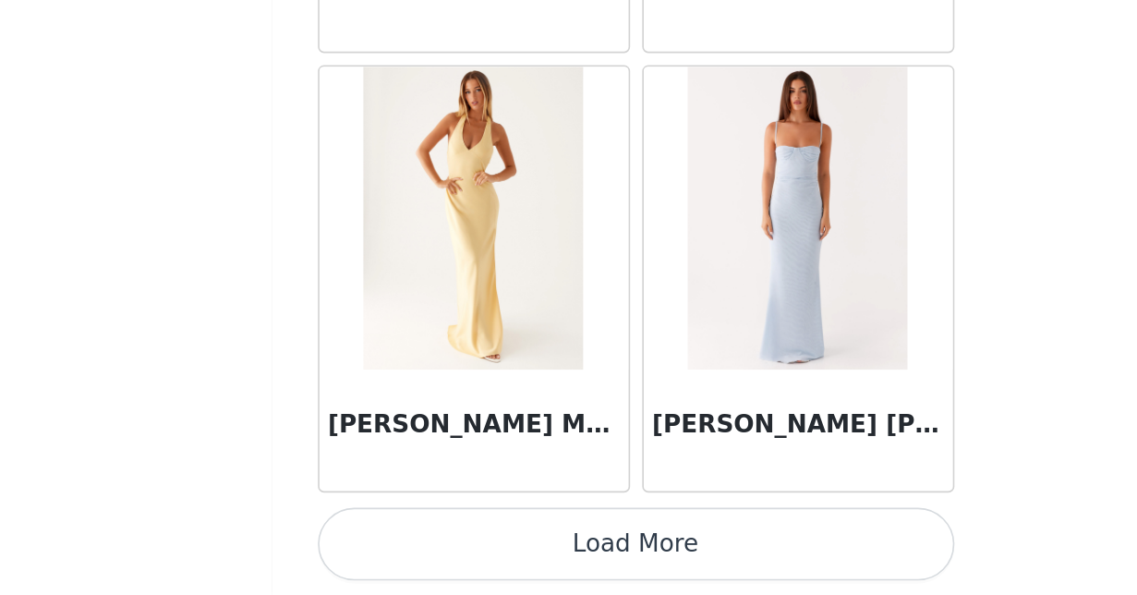
click at [415, 541] on button "Load More" at bounding box center [569, 563] width 388 height 44
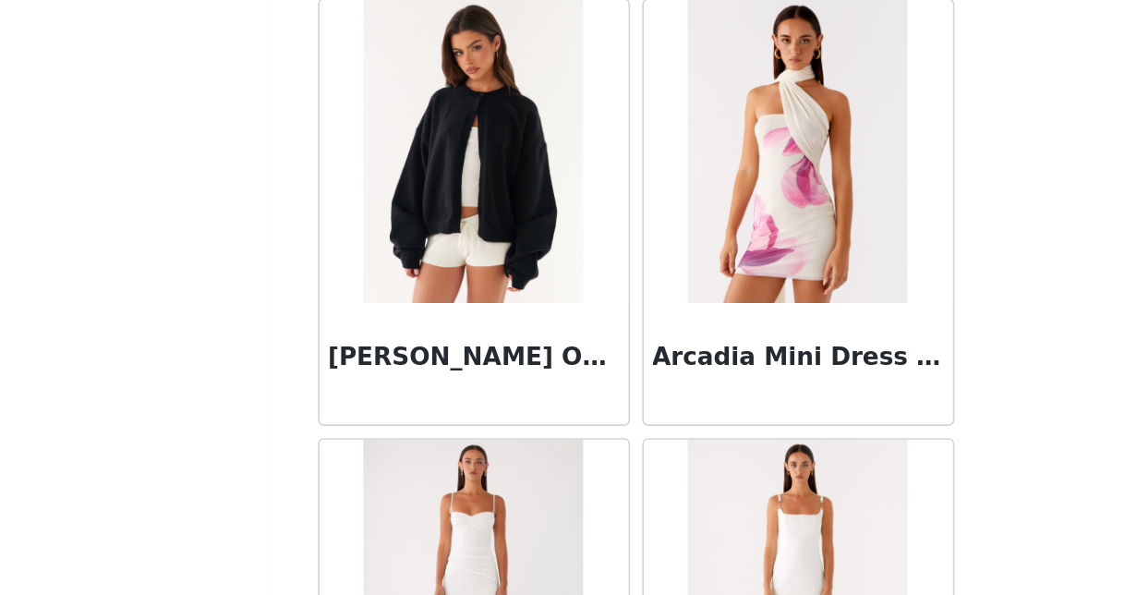
scroll to position [7895, 0]
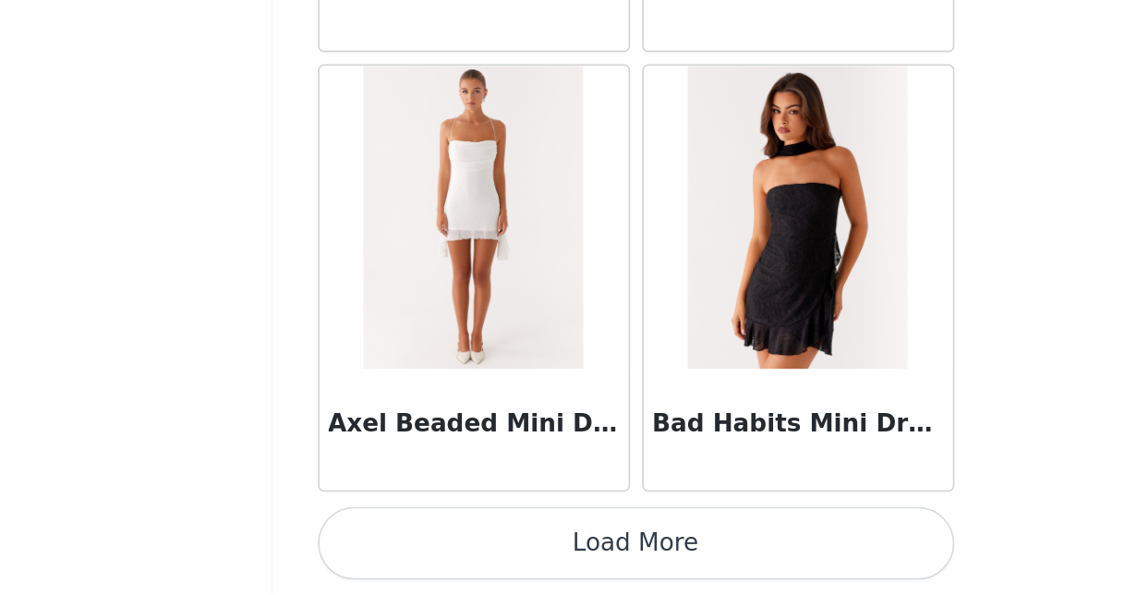
click at [415, 541] on button "Load More" at bounding box center [569, 563] width 388 height 44
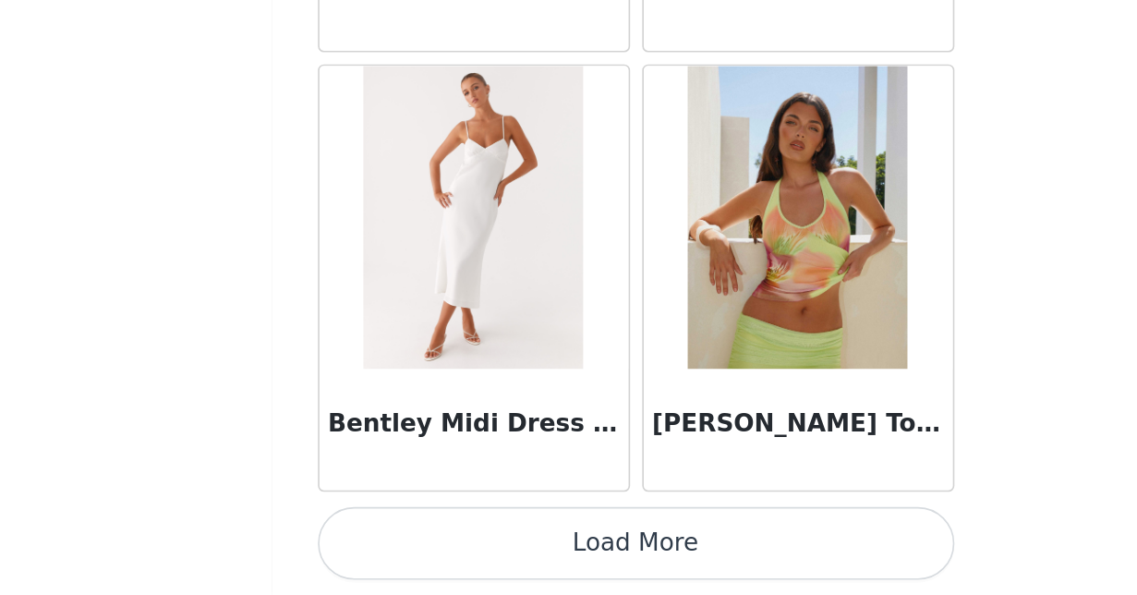
scroll to position [47, 0]
click at [394, 541] on button "Load More" at bounding box center [569, 563] width 388 height 44
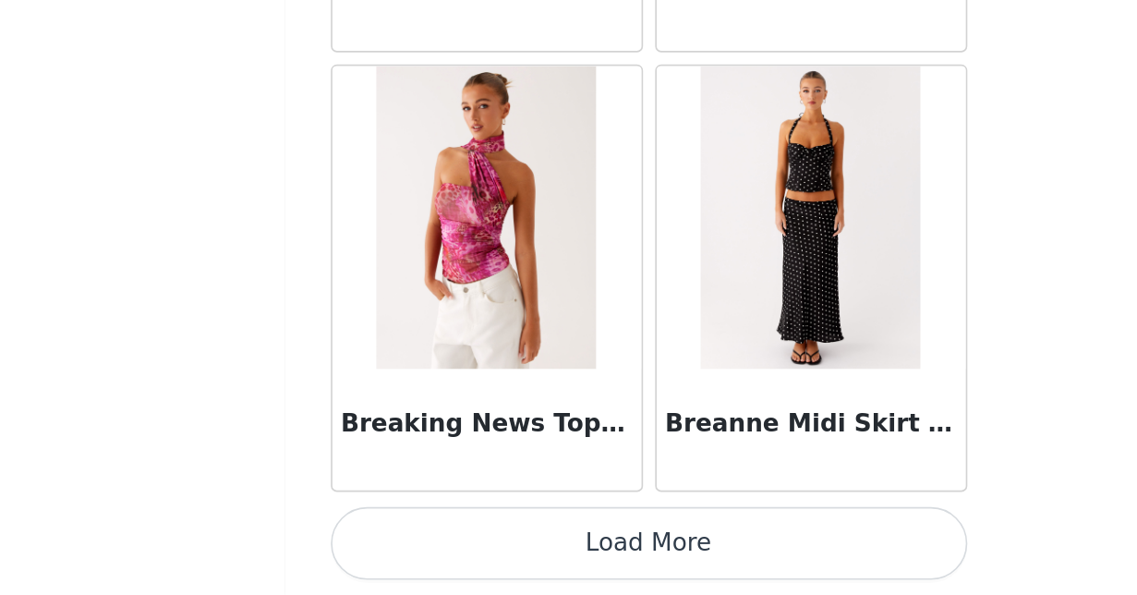
click at [419, 541] on button "Load More" at bounding box center [569, 563] width 388 height 44
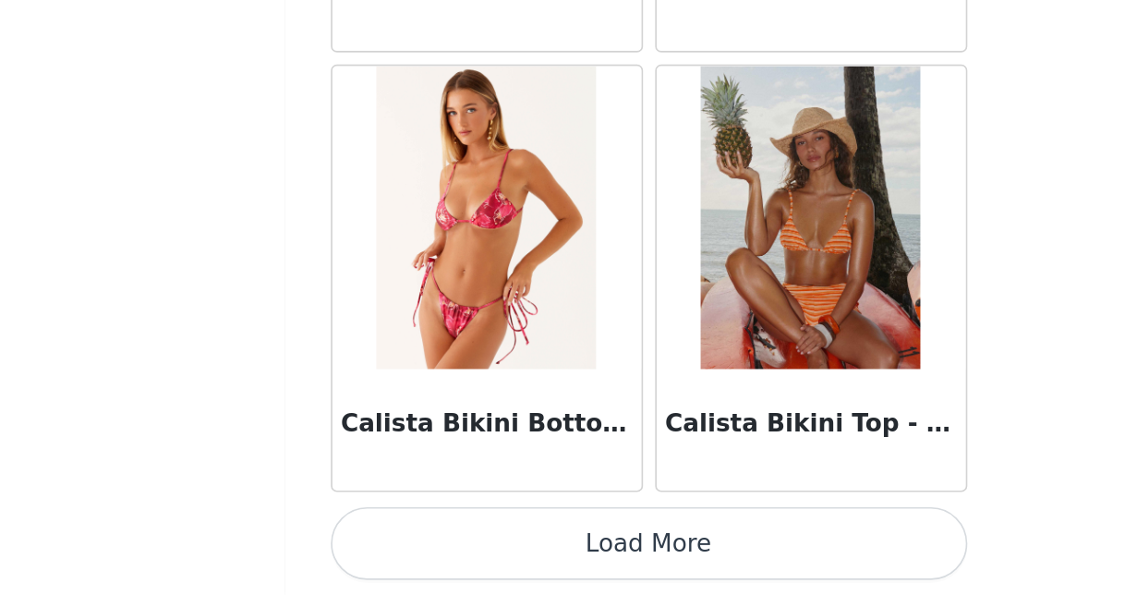
click at [394, 541] on button "Load More" at bounding box center [569, 563] width 388 height 44
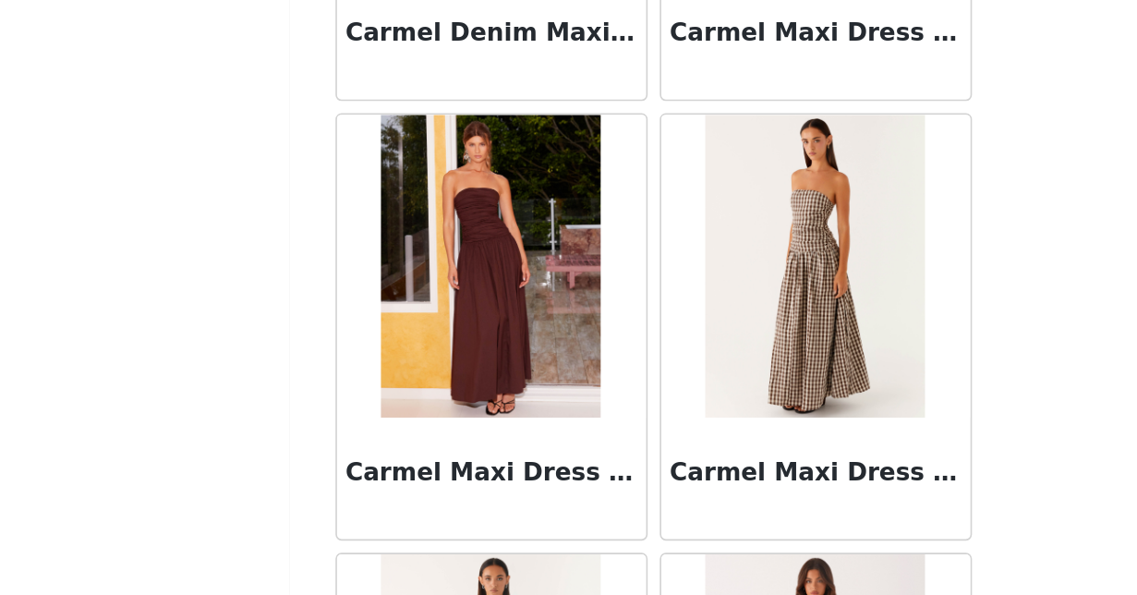
scroll to position [20143, 0]
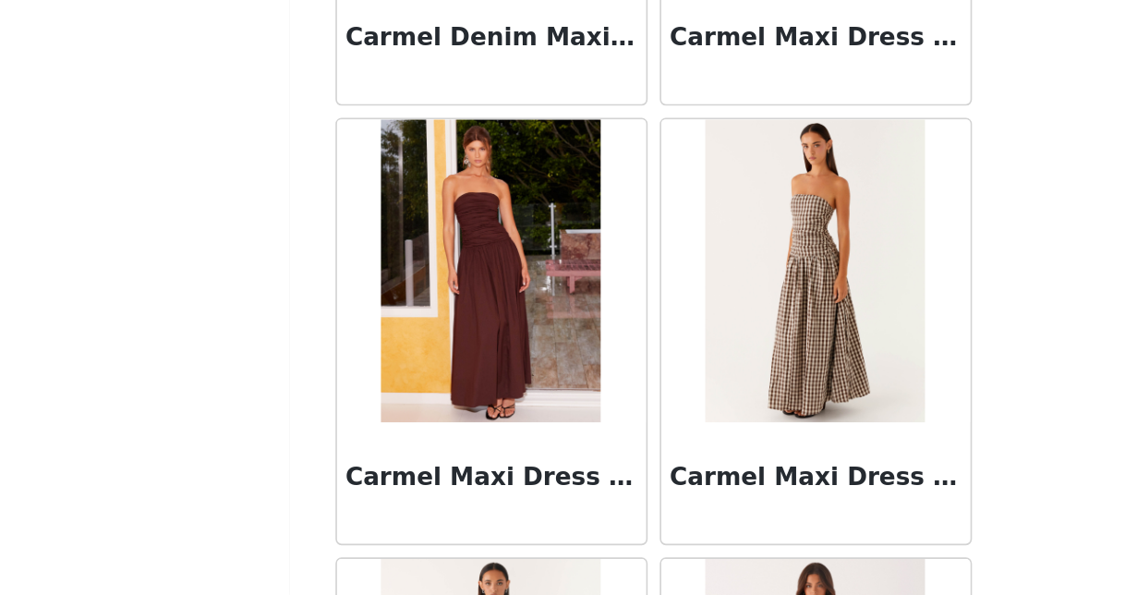
click at [600, 305] on img at bounding box center [667, 397] width 134 height 185
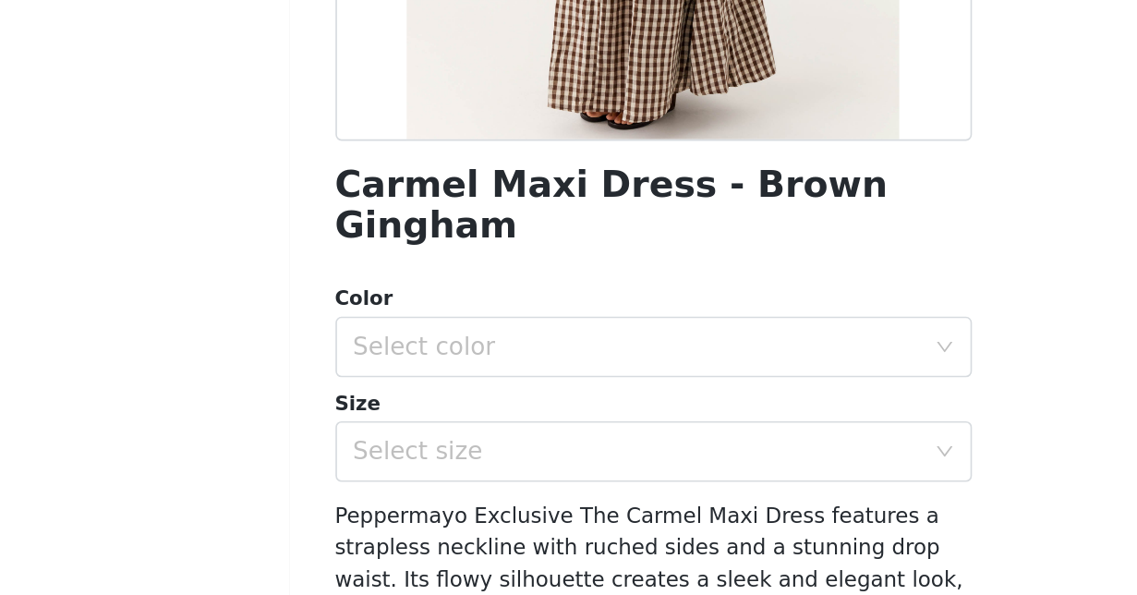
scroll to position [357, 0]
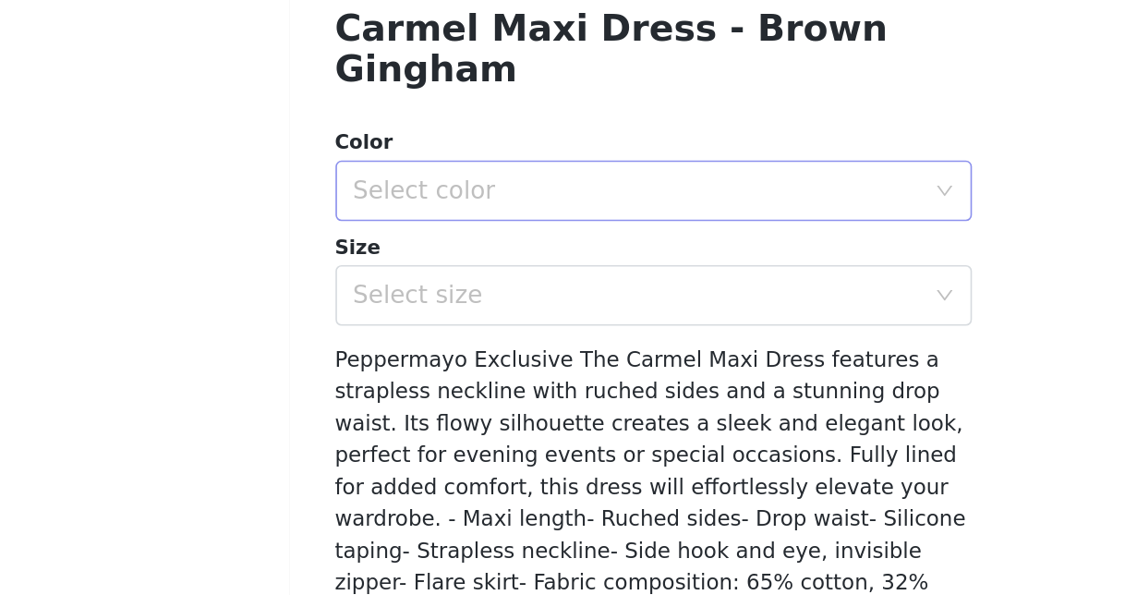
click at [386, 267] on div "Select color" at bounding box center [558, 276] width 345 height 18
click at [375, 276] on li "Brown Gingham" at bounding box center [569, 291] width 388 height 30
click at [386, 331] on div "Select size" at bounding box center [558, 340] width 345 height 18
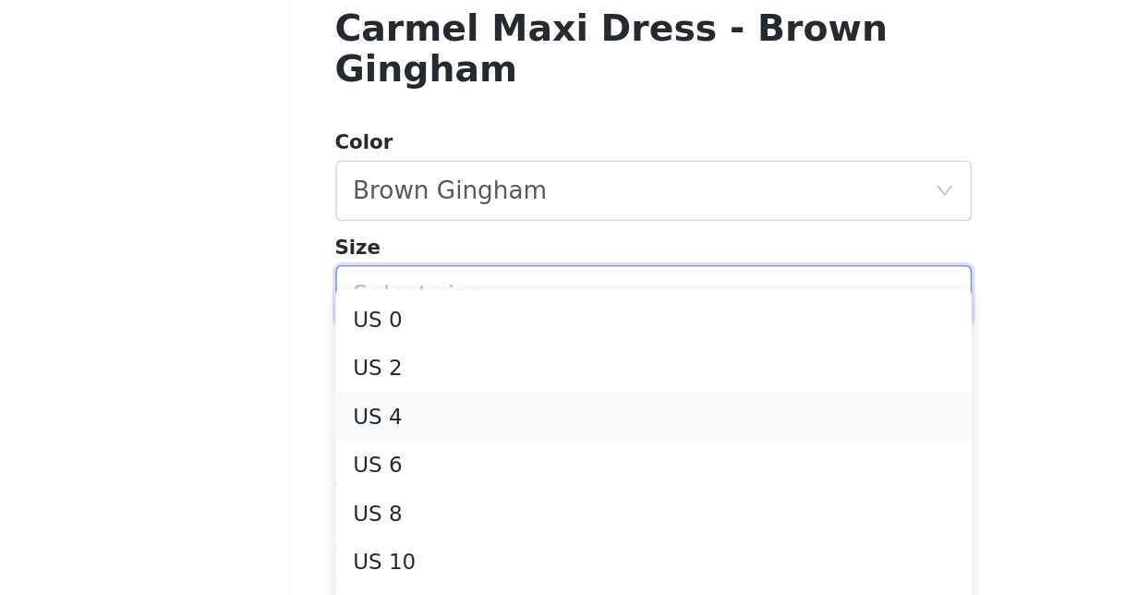
click at [375, 399] on li "US 4" at bounding box center [569, 414] width 388 height 30
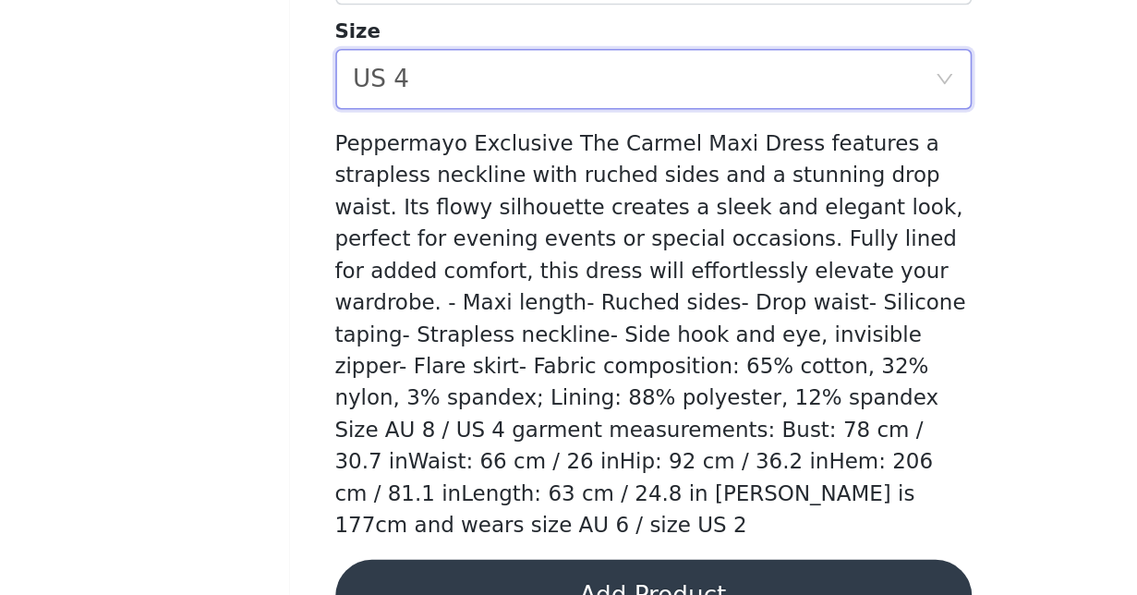
scroll to position [47, 0]
click at [375, 574] on button "Add Product" at bounding box center [569, 596] width 388 height 44
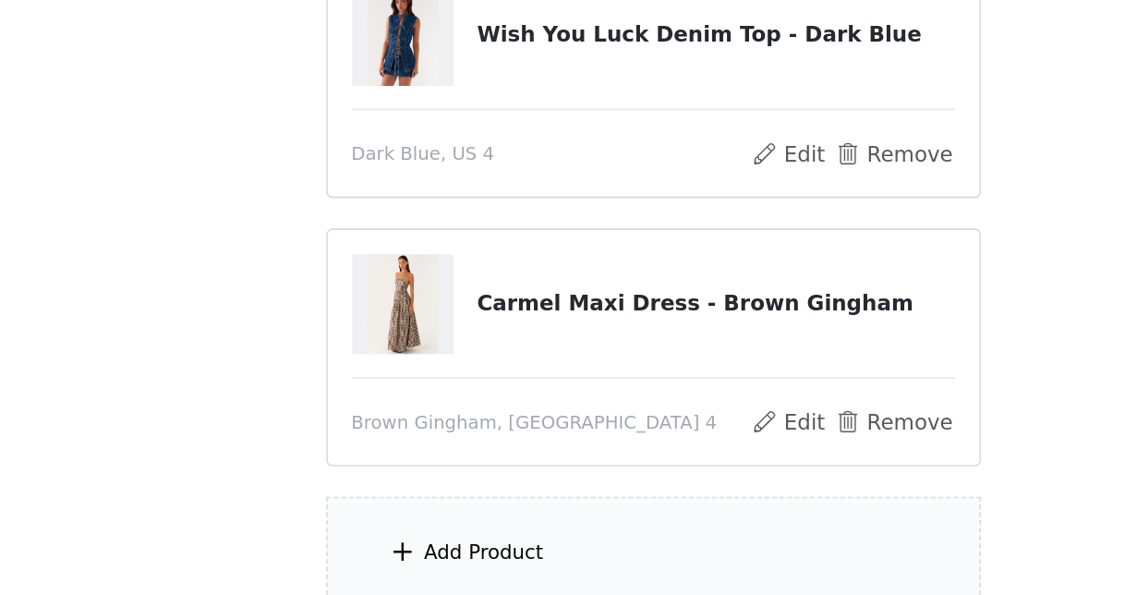
scroll to position [167, 0]
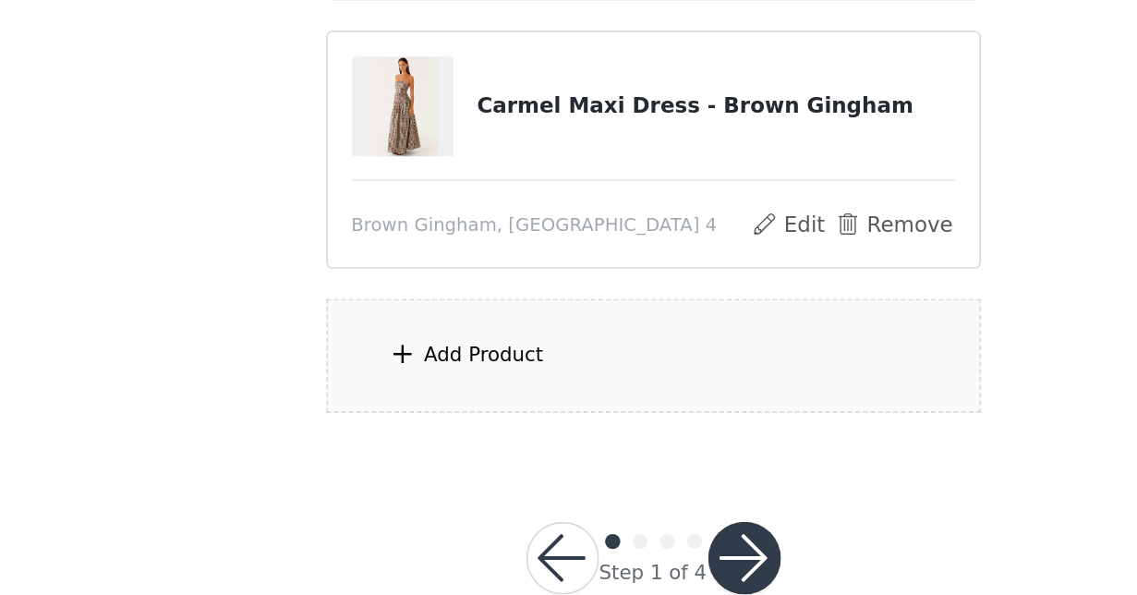
click at [369, 415] on div "Add Product" at bounding box center [568, 449] width 399 height 69
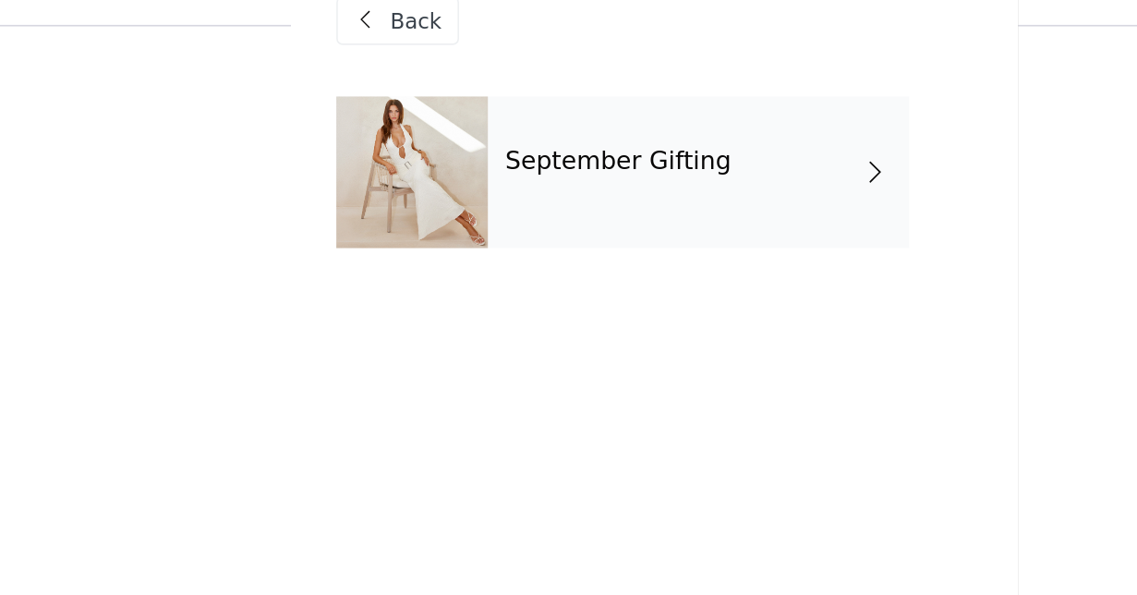
click at [478, 124] on h4 "September Gifting" at bounding box center [547, 132] width 138 height 17
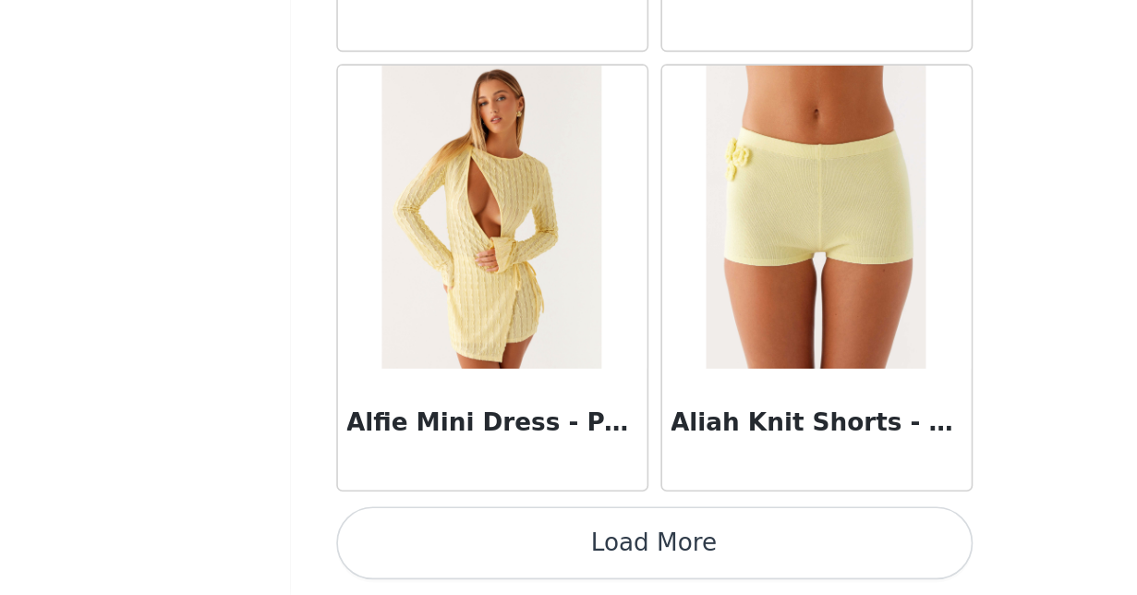
scroll to position [211, 0]
click at [425, 541] on button "Load More" at bounding box center [569, 563] width 388 height 44
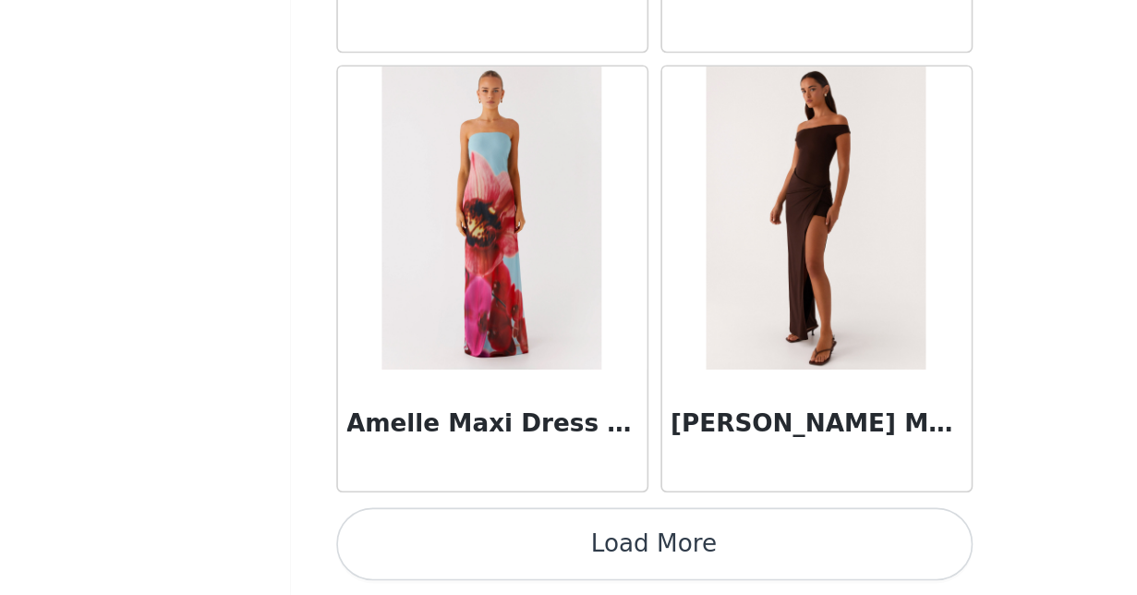
click at [420, 541] on button "Load More" at bounding box center [569, 563] width 388 height 44
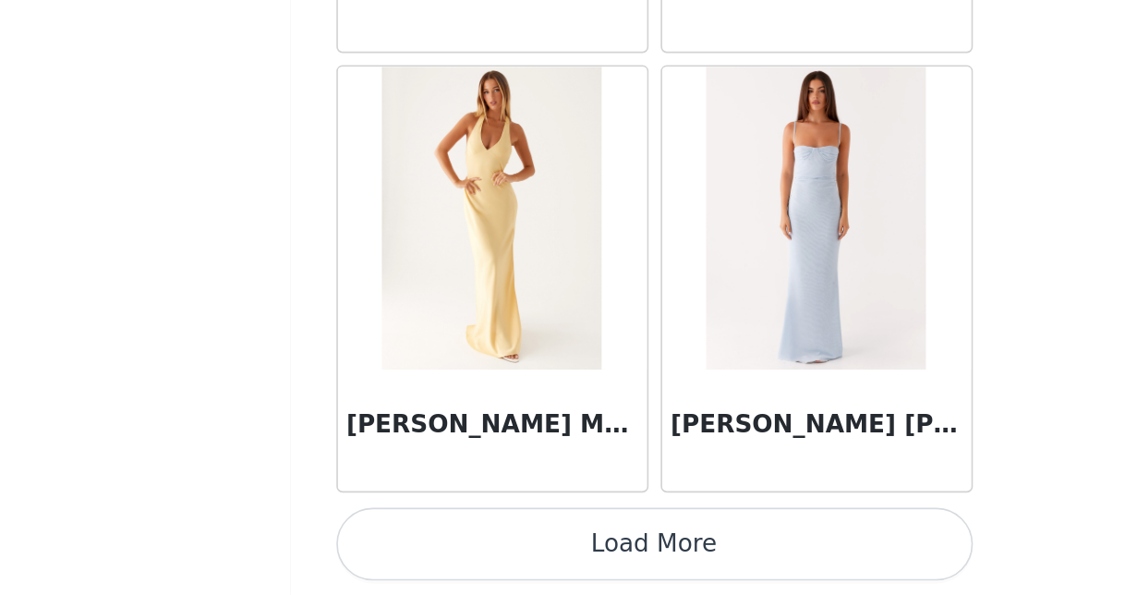
click at [421, 541] on button "Load More" at bounding box center [569, 563] width 388 height 44
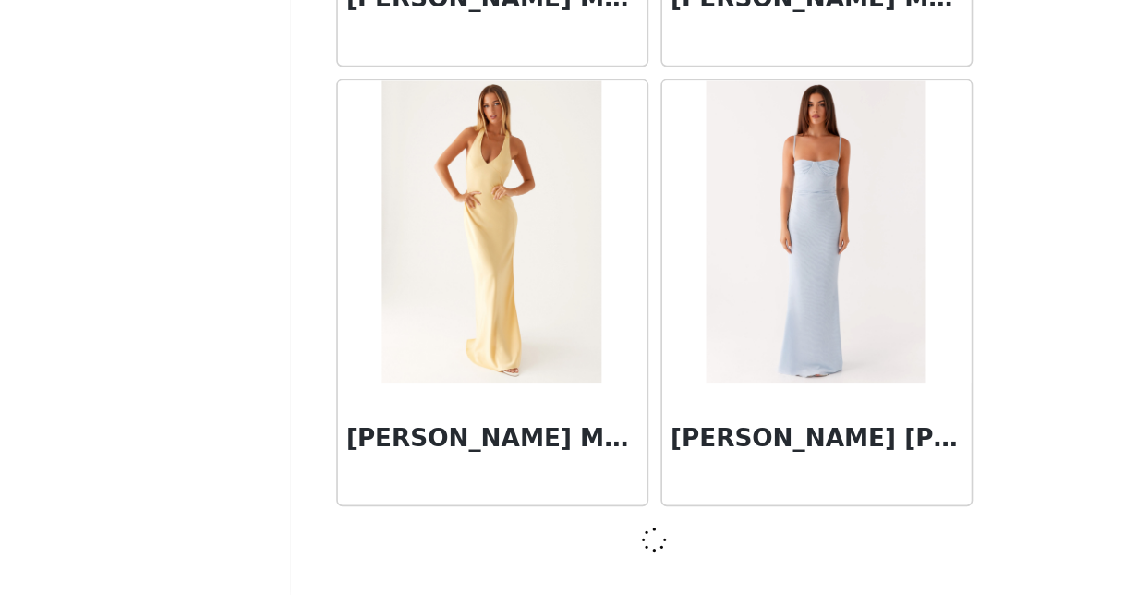
scroll to position [0, 0]
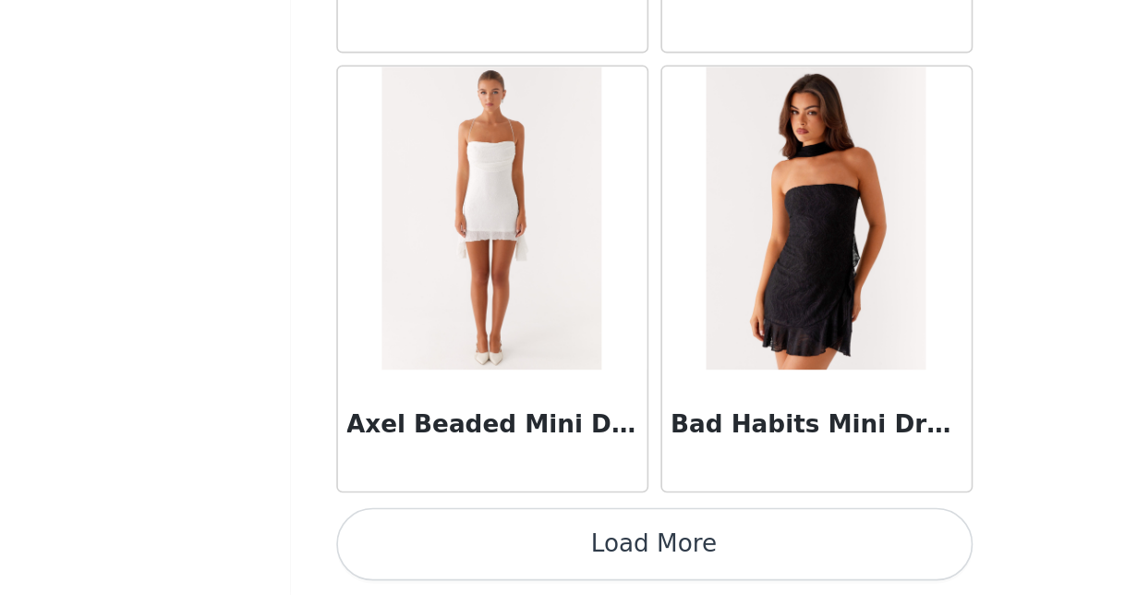
click at [417, 541] on button "Load More" at bounding box center [569, 563] width 388 height 44
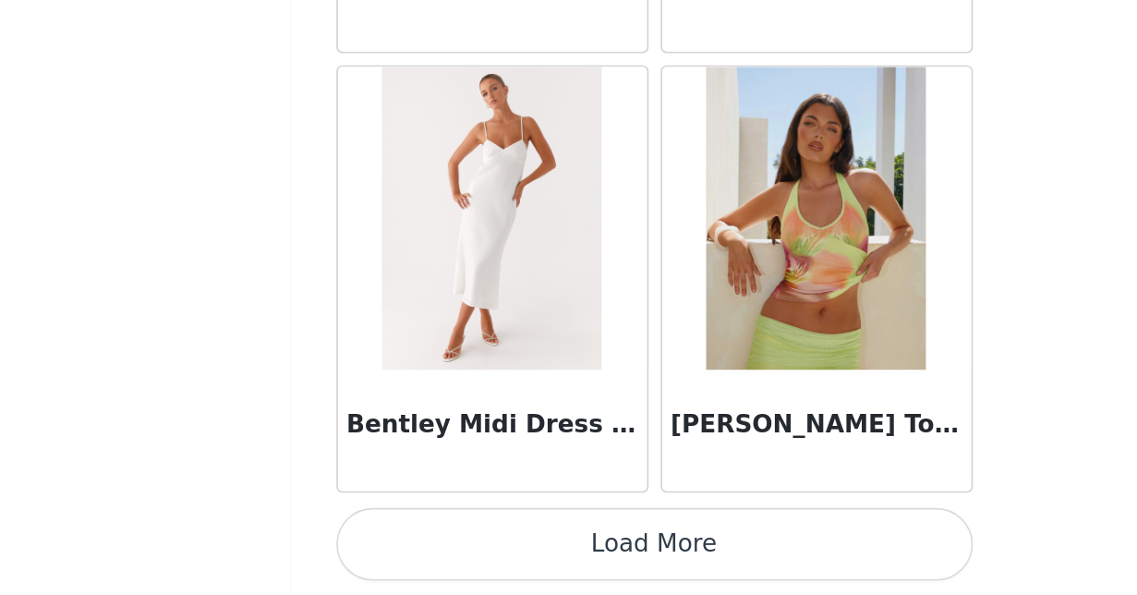
click at [417, 541] on button "Load More" at bounding box center [569, 563] width 388 height 44
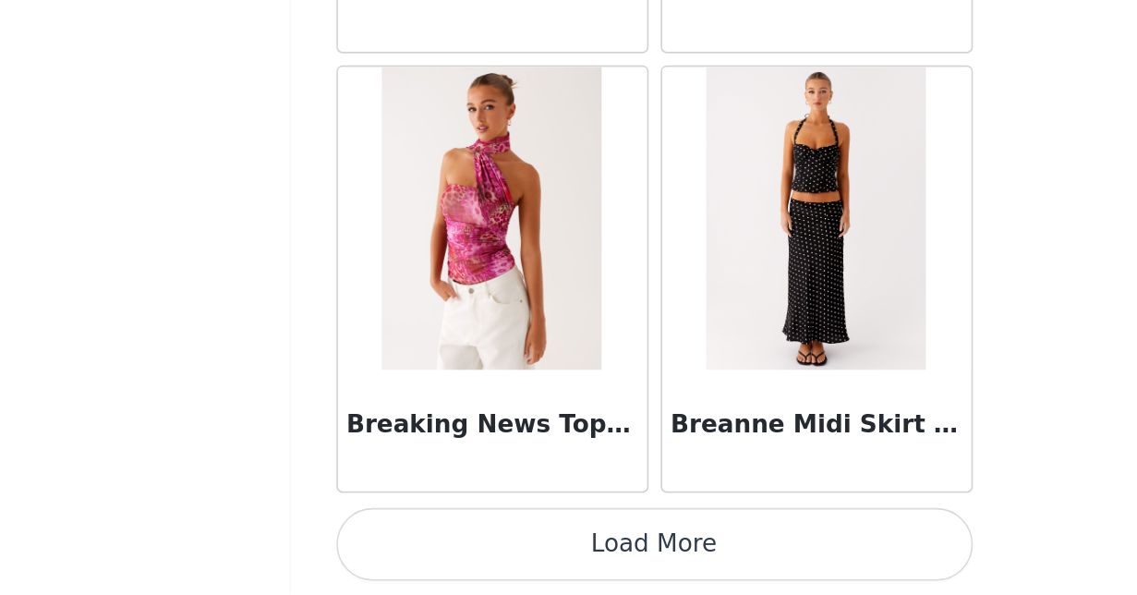
click at [417, 541] on button "Load More" at bounding box center [569, 563] width 388 height 44
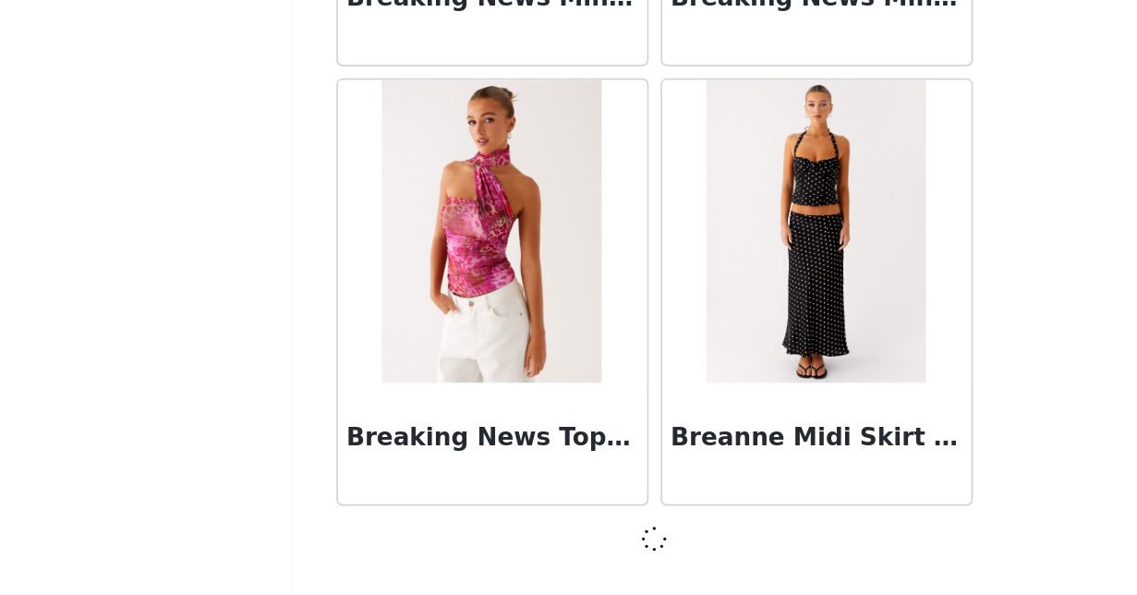
scroll to position [15614, 0]
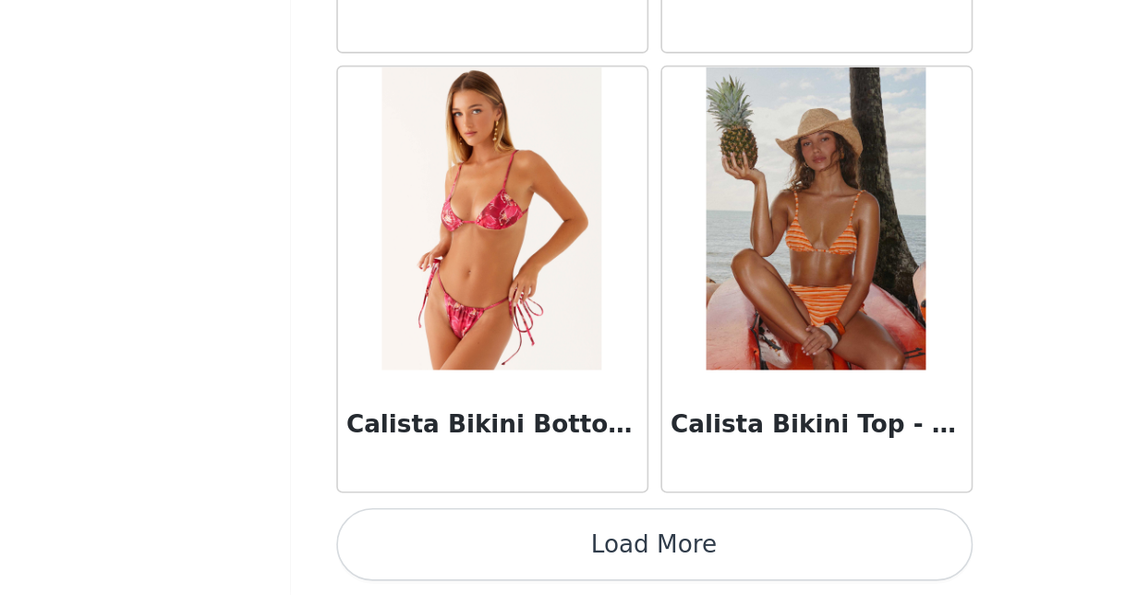
click at [413, 541] on button "Load More" at bounding box center [569, 563] width 388 height 44
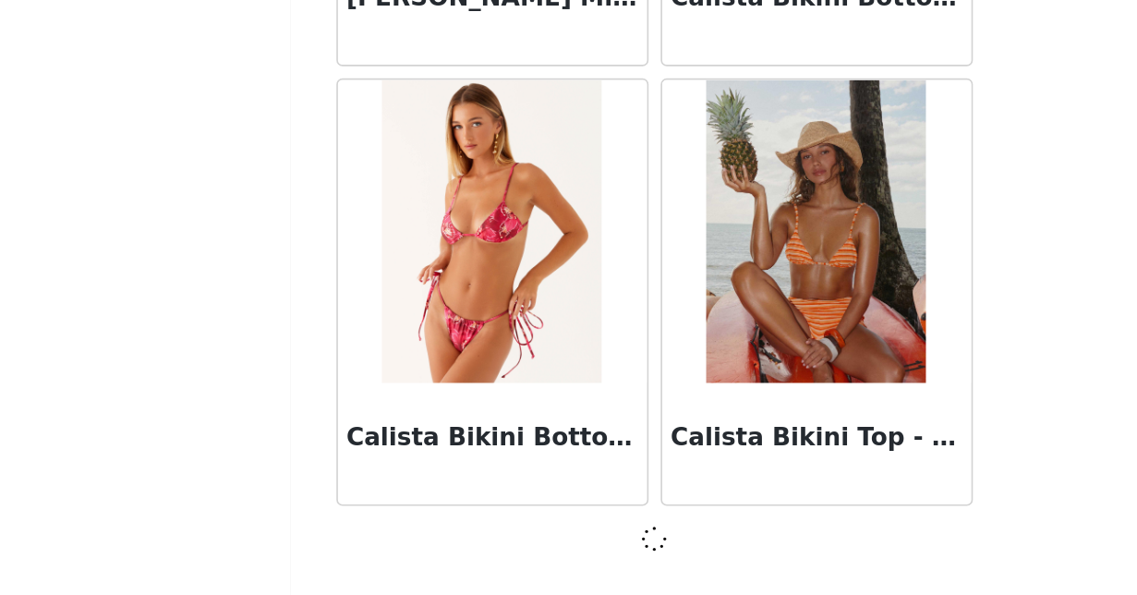
scroll to position [18293, 0]
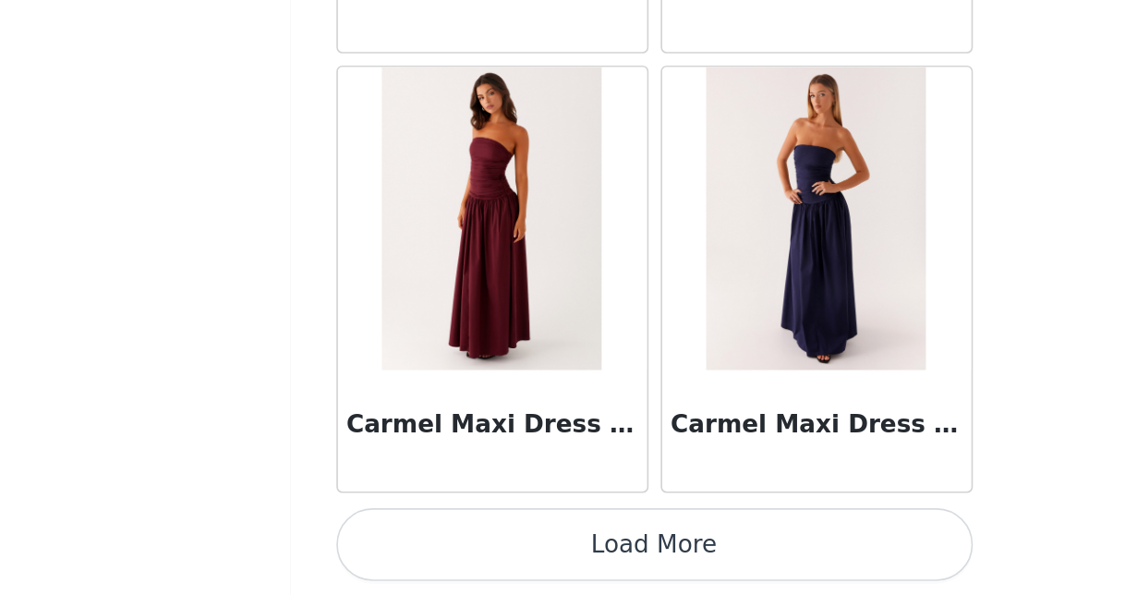
click at [413, 541] on button "Load More" at bounding box center [569, 563] width 388 height 44
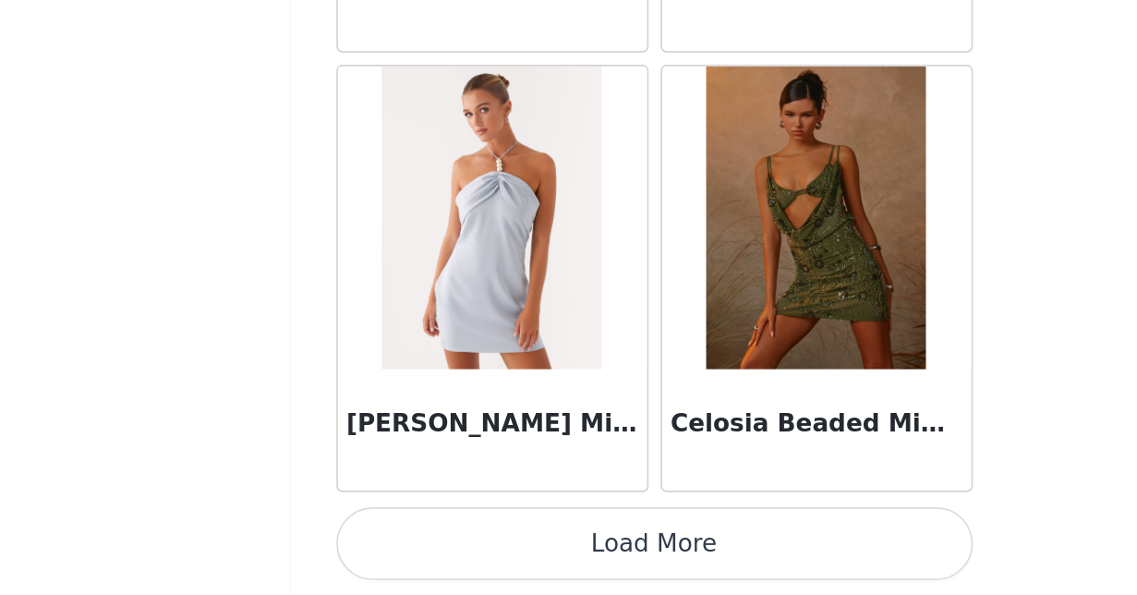
click at [413, 541] on button "Load More" at bounding box center [569, 563] width 388 height 44
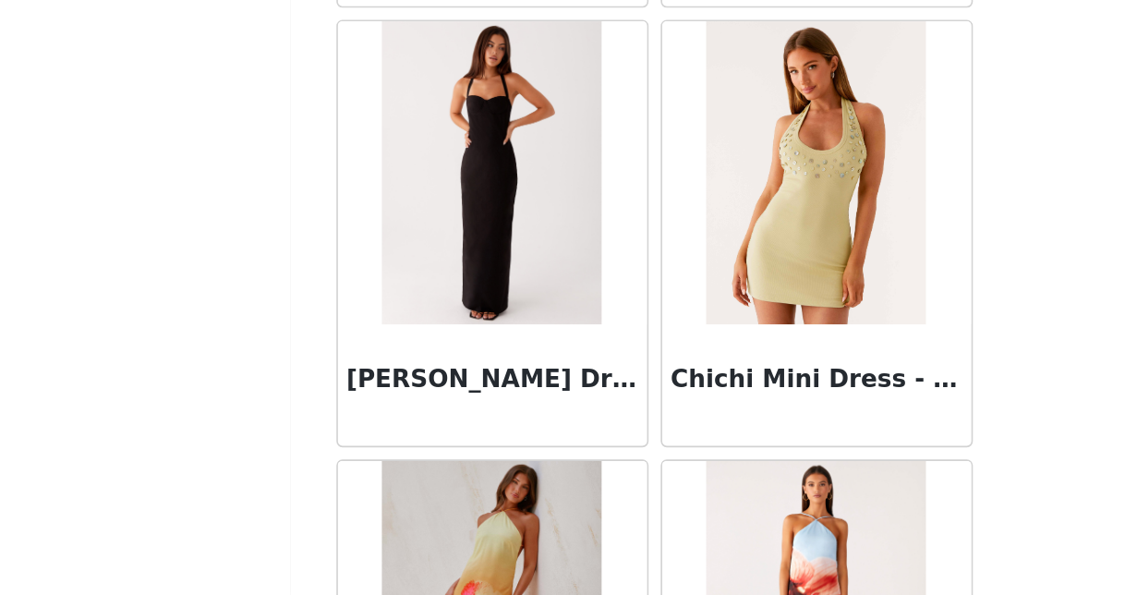
scroll to position [25977, 0]
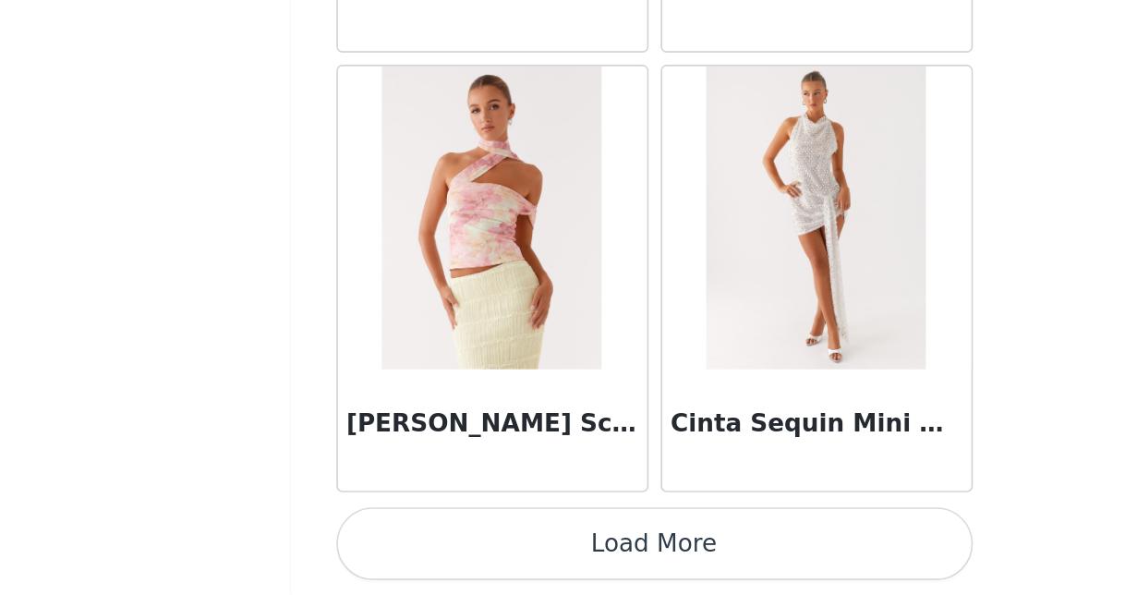
click at [413, 541] on button "Load More" at bounding box center [569, 563] width 388 height 44
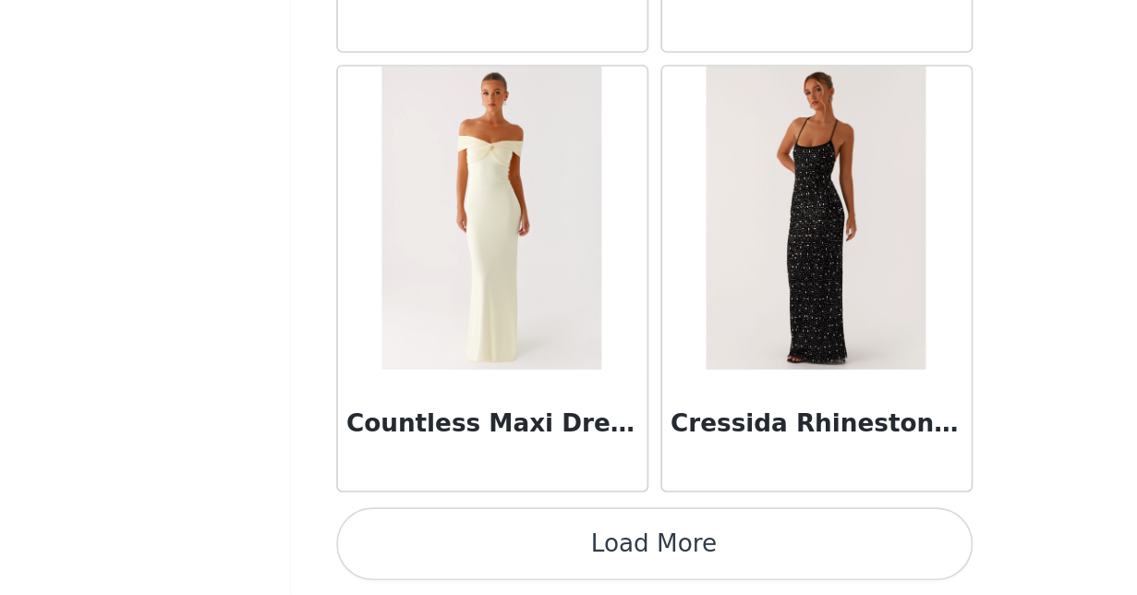
click at [413, 541] on button "Load More" at bounding box center [569, 563] width 388 height 44
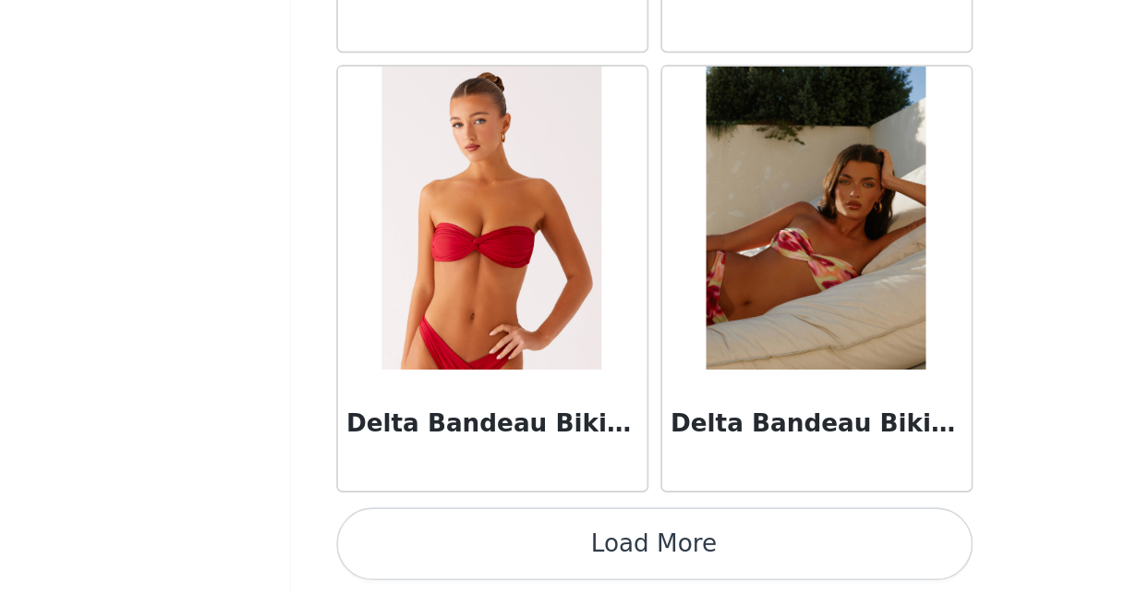
scroll to position [31692, 0]
click at [418, 541] on button "Load More" at bounding box center [569, 563] width 388 height 44
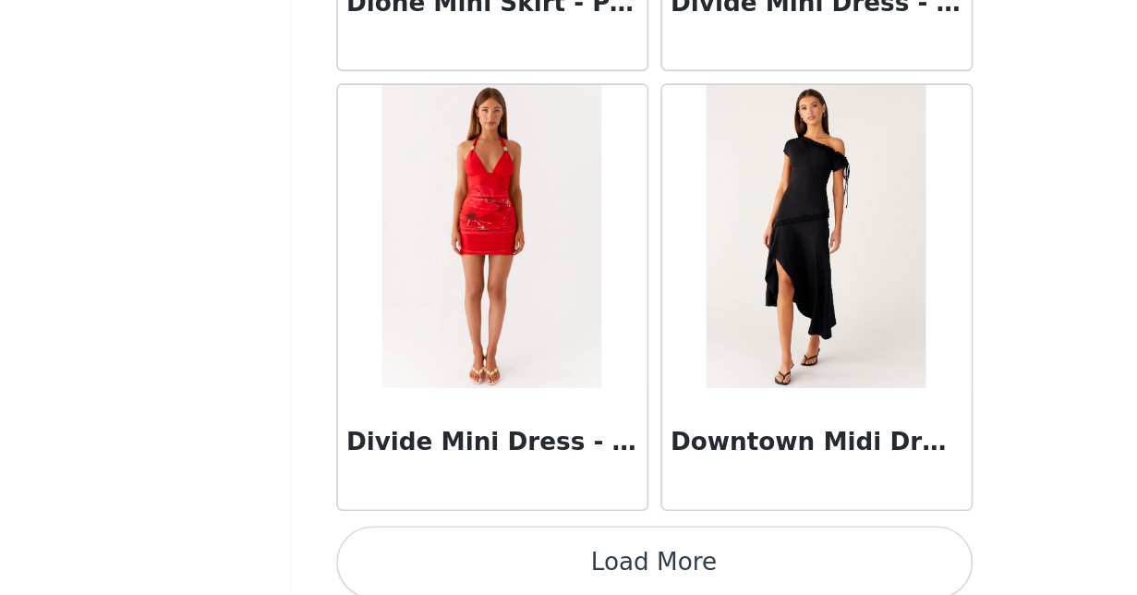
scroll to position [34361, 0]
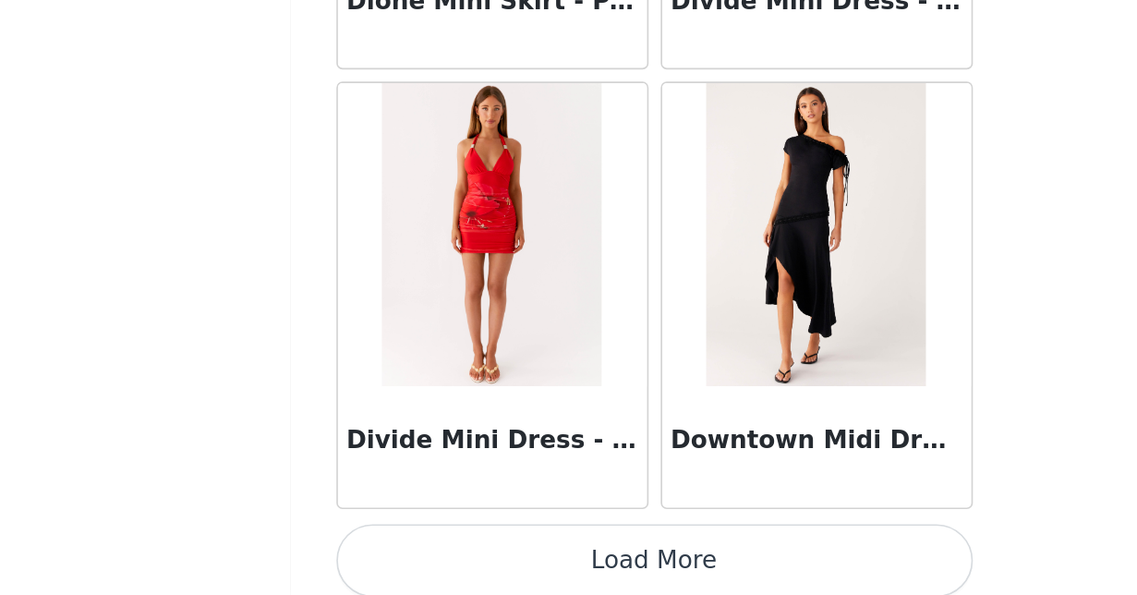
click at [407, 551] on button "Load More" at bounding box center [569, 573] width 388 height 44
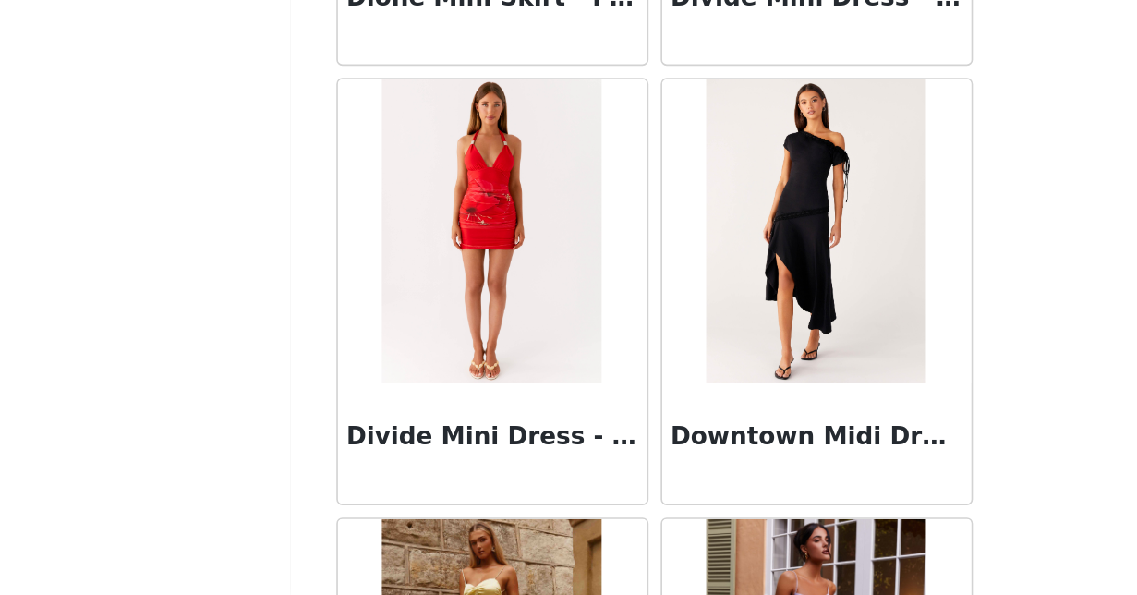
scroll to position [211, 0]
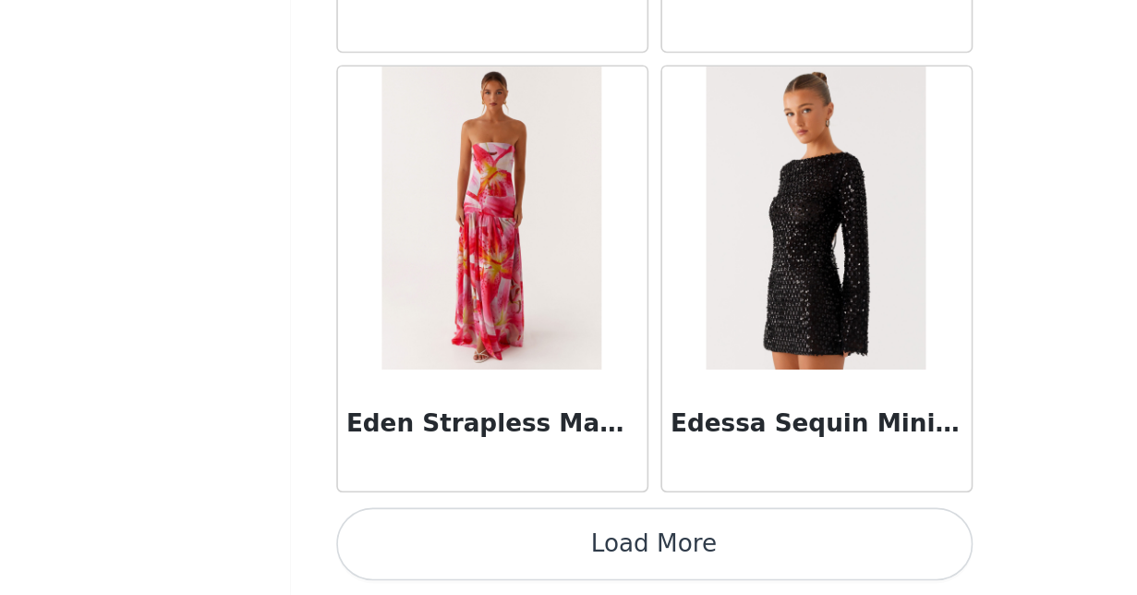
click at [410, 541] on button "Load More" at bounding box center [569, 563] width 388 height 44
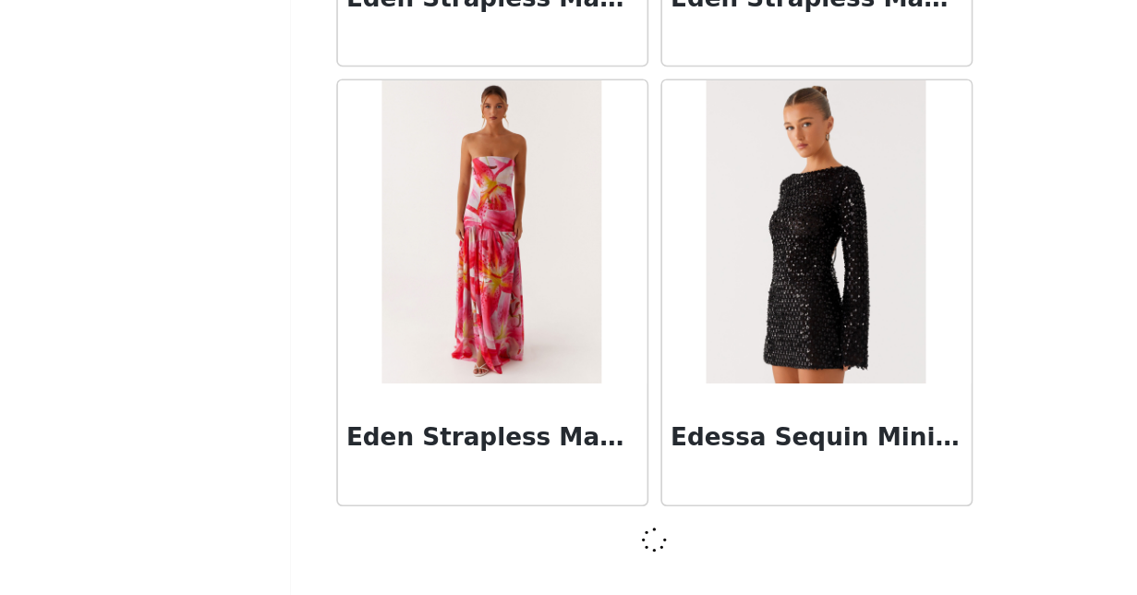
scroll to position [37041, 0]
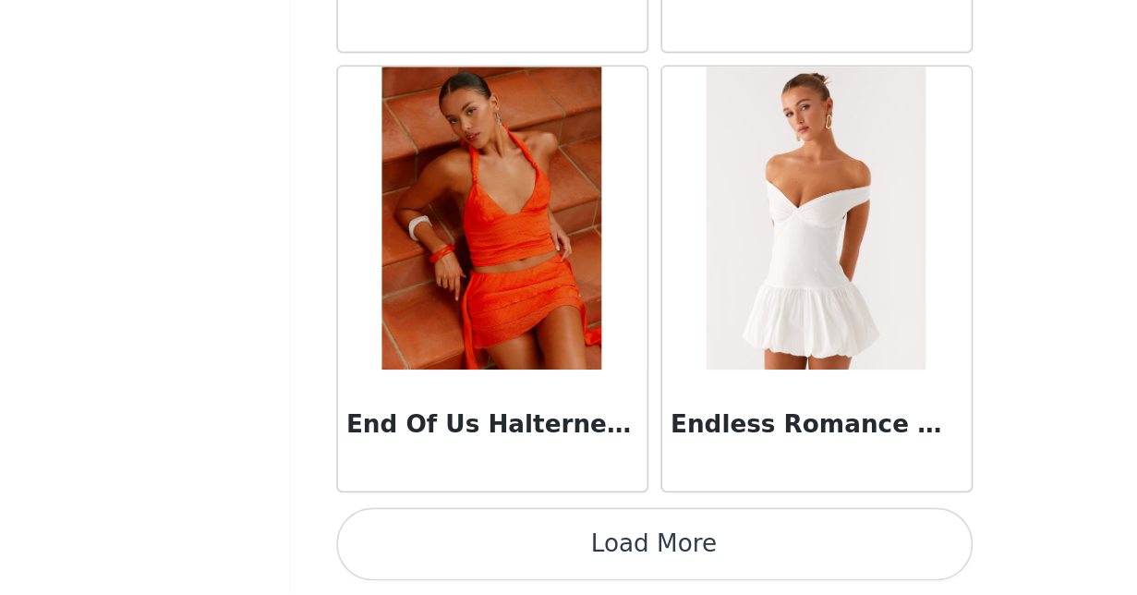
click at [410, 541] on button "Load More" at bounding box center [569, 563] width 388 height 44
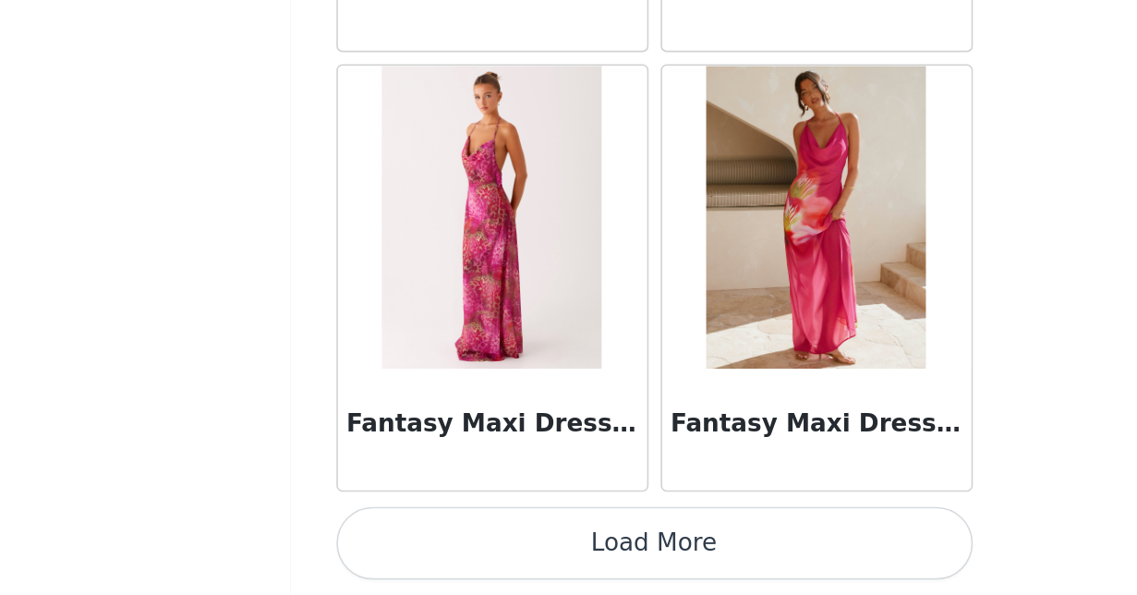
scroll to position [211, 0]
click at [403, 541] on button "Load More" at bounding box center [569, 563] width 388 height 44
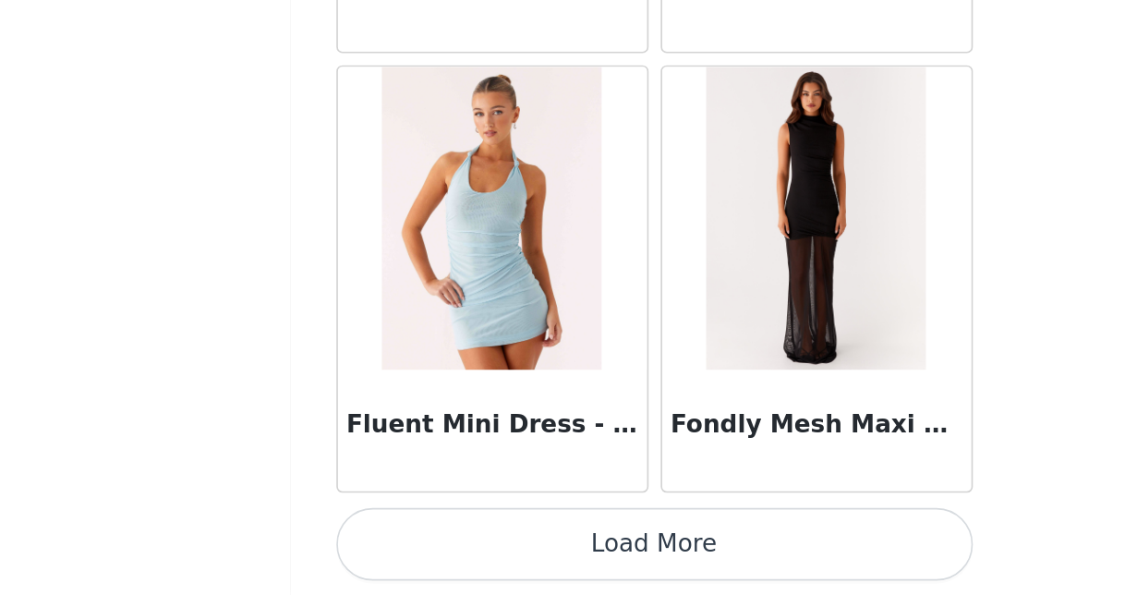
scroll to position [45084, 0]
click at [405, 541] on button "Load More" at bounding box center [569, 563] width 388 height 44
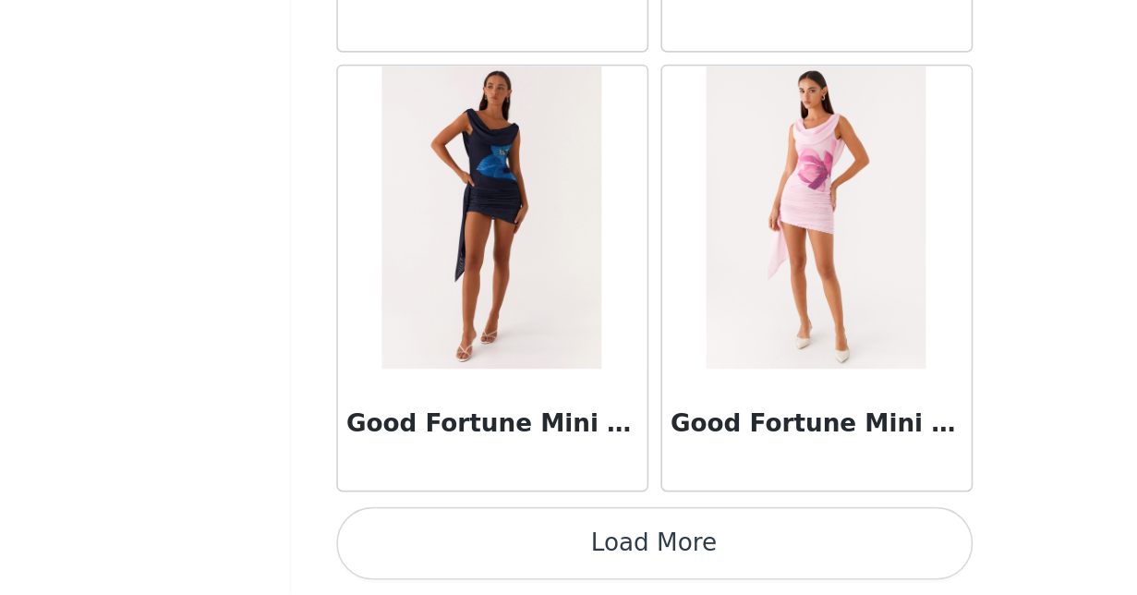
scroll to position [211, 0]
click at [395, 541] on button "Load More" at bounding box center [569, 563] width 388 height 44
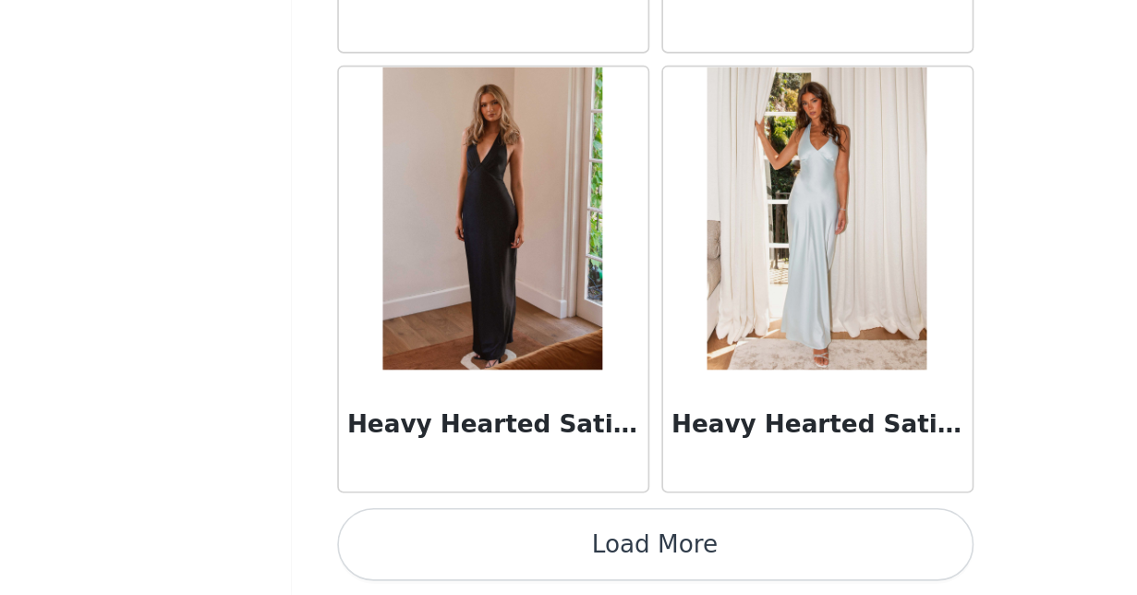
scroll to position [50440, 0]
click at [412, 541] on button "Load More" at bounding box center [569, 563] width 388 height 44
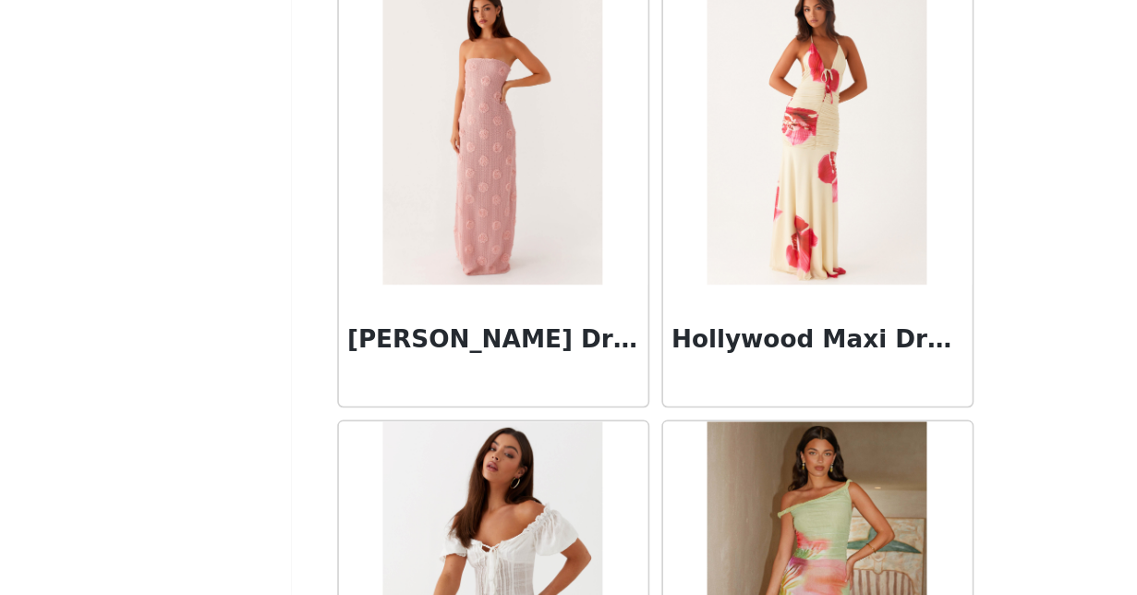
scroll to position [52087, 0]
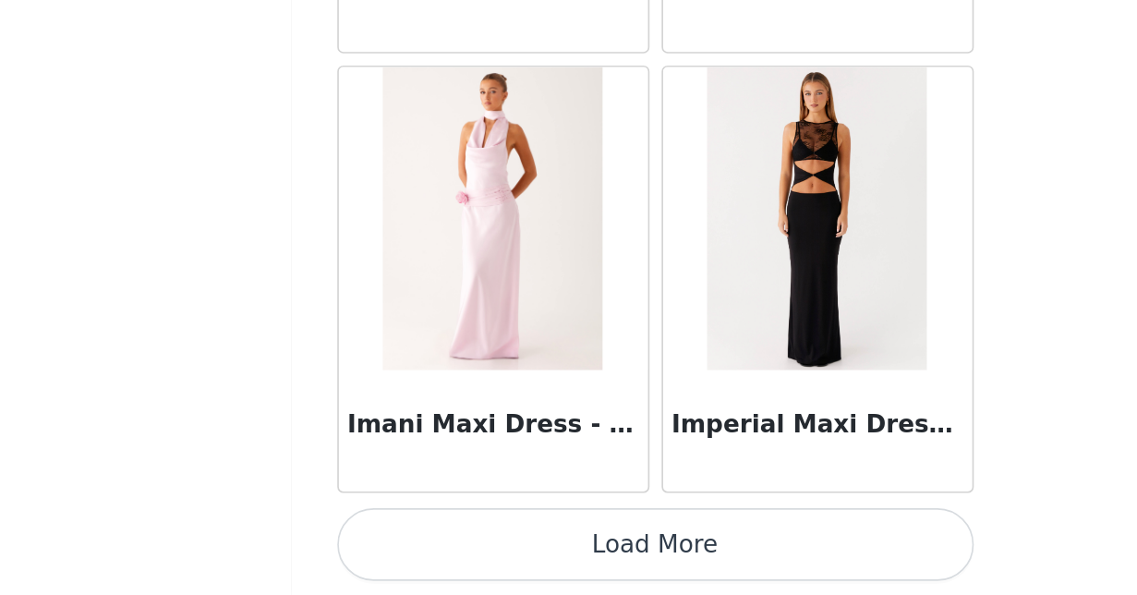
click at [397, 541] on button "Load More" at bounding box center [569, 563] width 388 height 44
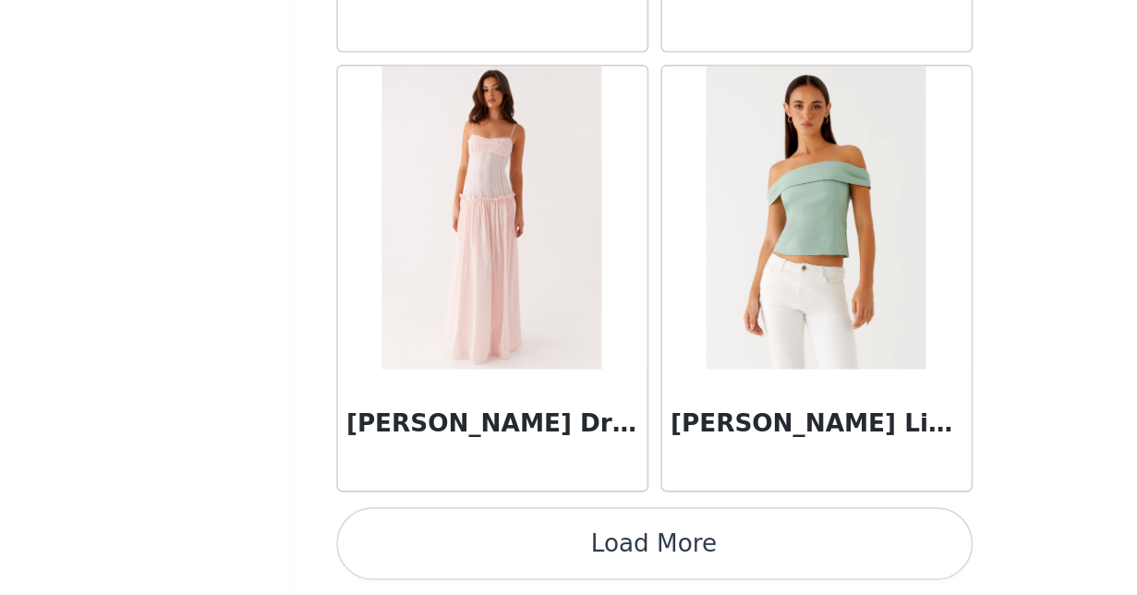
scroll to position [55797, 0]
click at [416, 541] on button "Load More" at bounding box center [569, 563] width 388 height 44
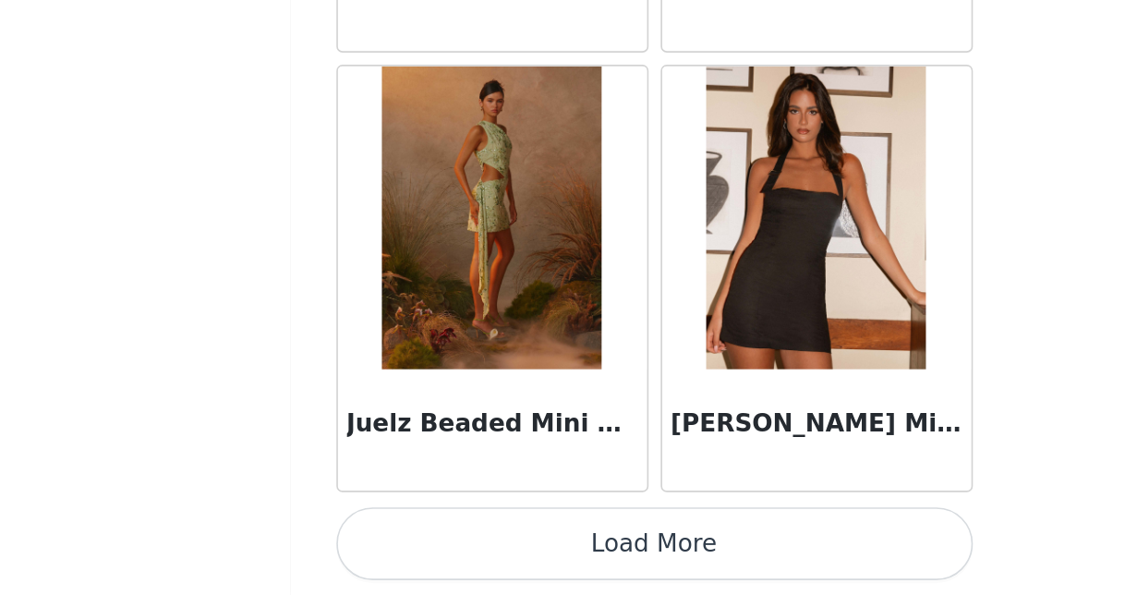
click at [417, 541] on button "Load More" at bounding box center [569, 563] width 388 height 44
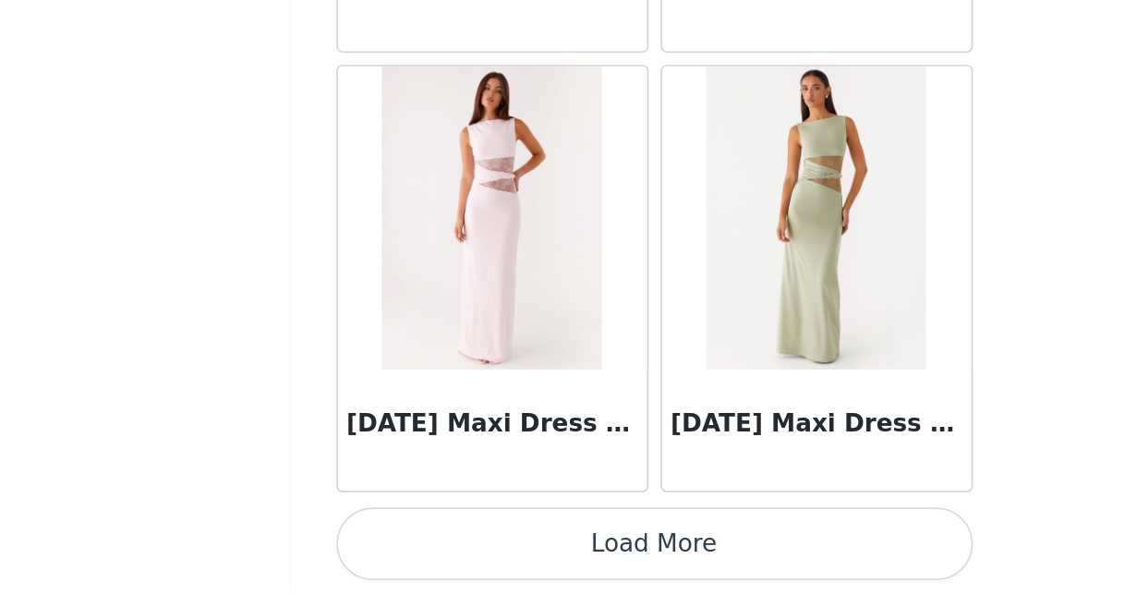
scroll to position [211, 0]
click at [403, 541] on button "Load More" at bounding box center [569, 563] width 388 height 44
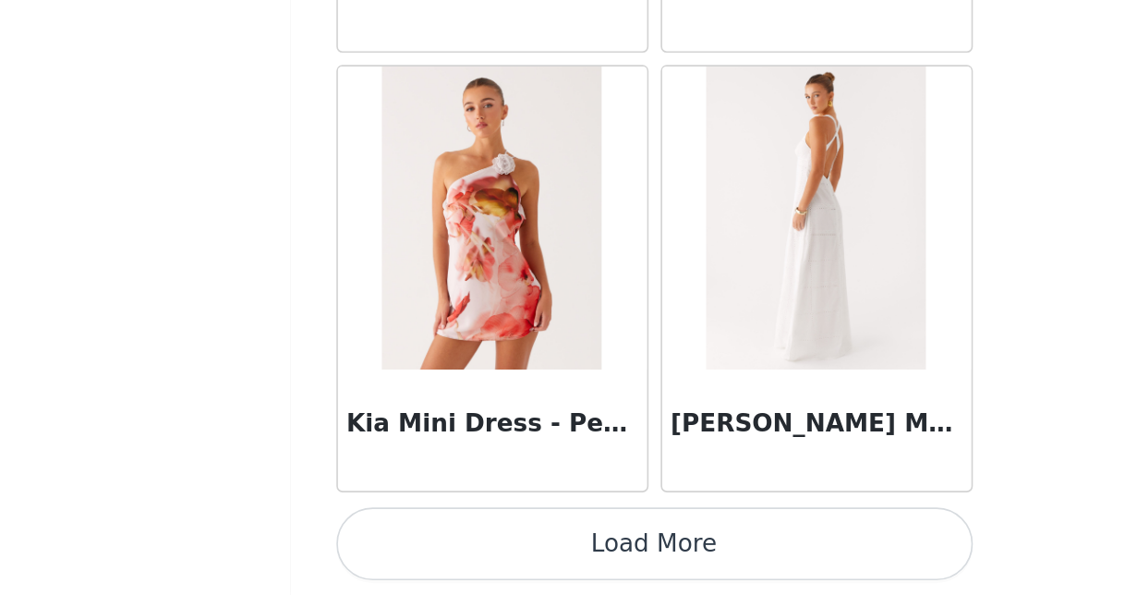
click at [407, 541] on button "Load More" at bounding box center [569, 563] width 388 height 44
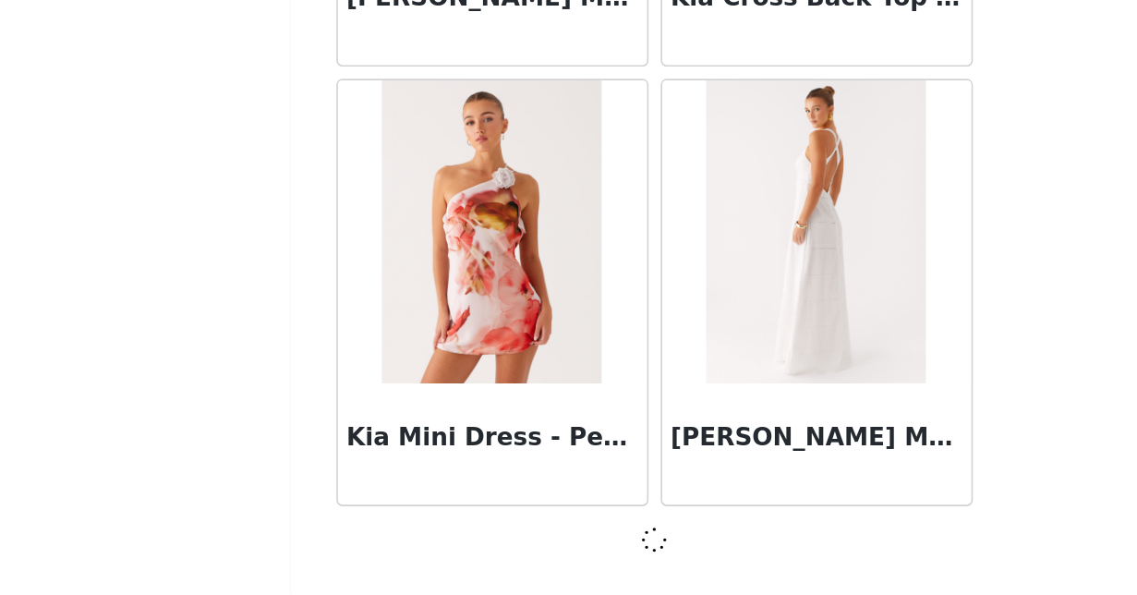
scroll to position [63823, 0]
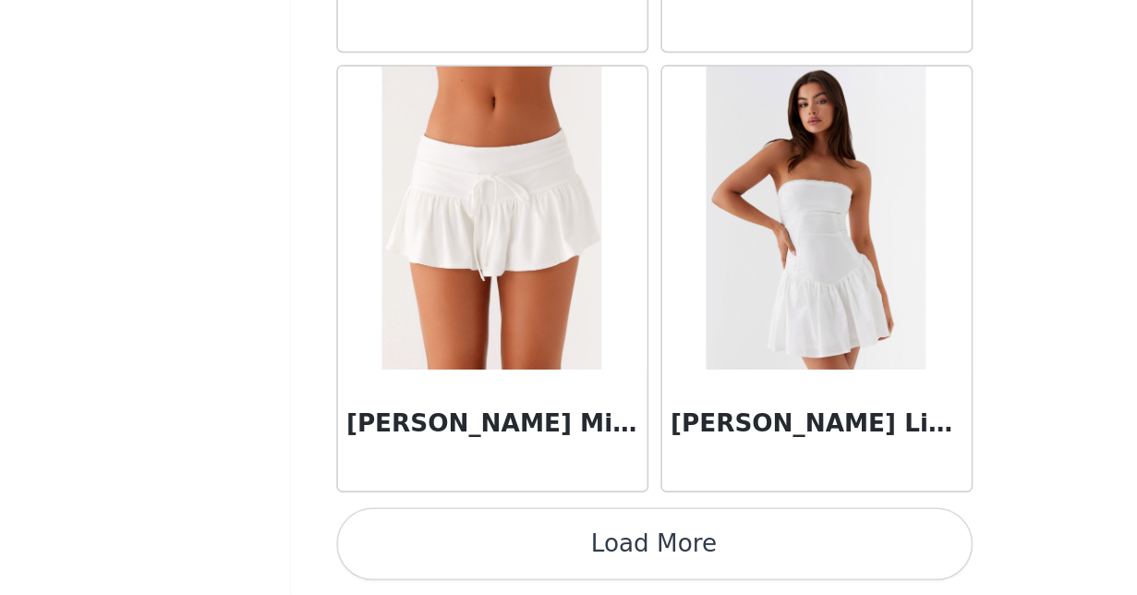
click at [406, 541] on button "Load More" at bounding box center [569, 563] width 388 height 44
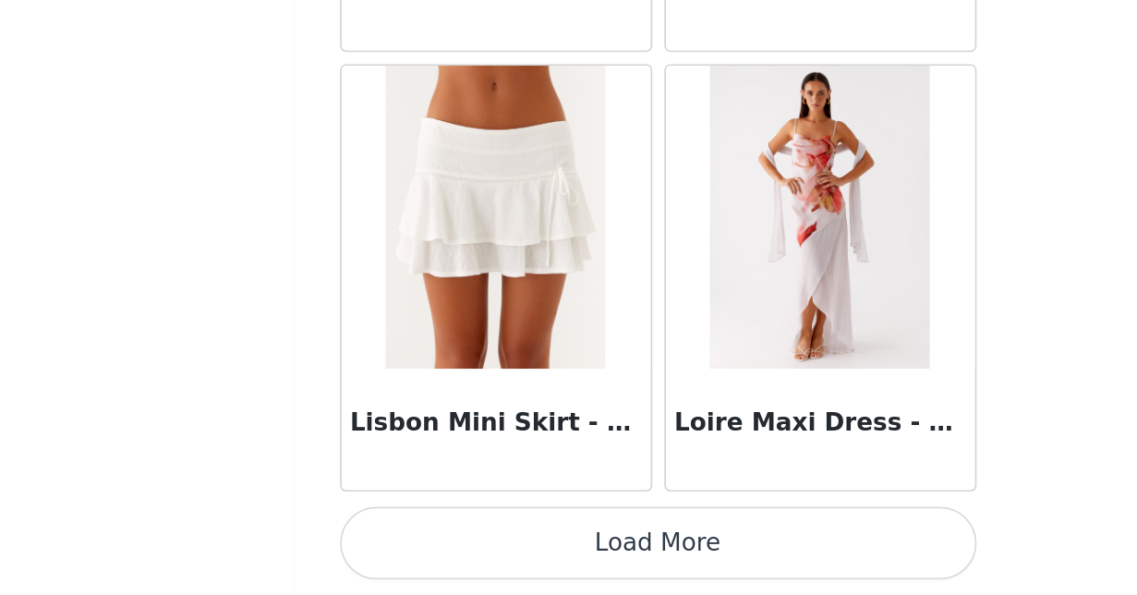
scroll to position [211, 0]
click at [403, 541] on button "Load More" at bounding box center [569, 563] width 388 height 44
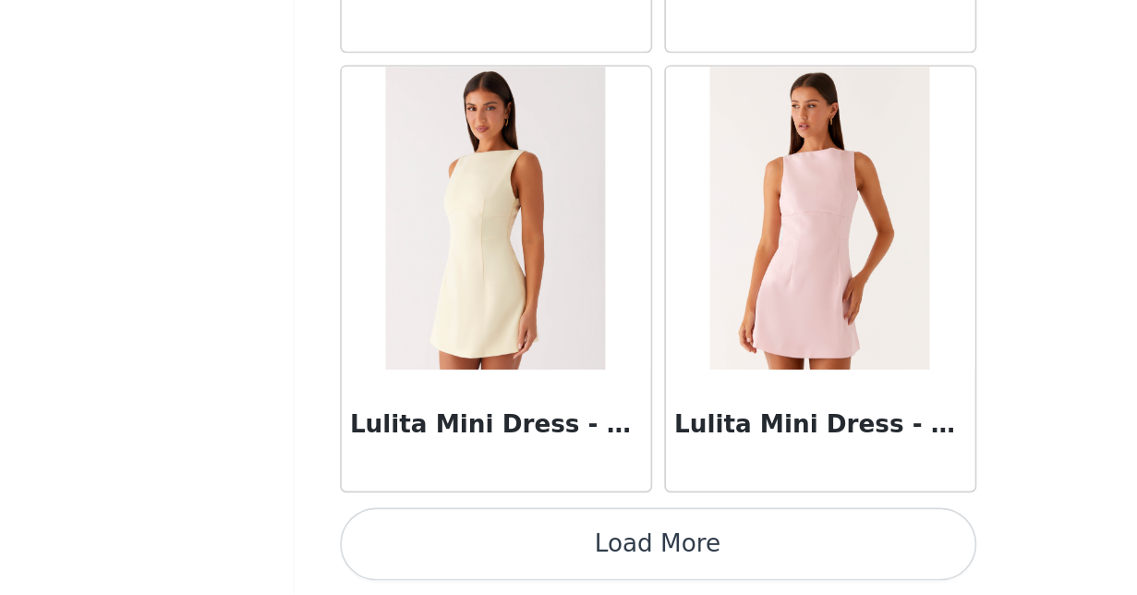
click at [410, 541] on button "Load More" at bounding box center [569, 563] width 388 height 44
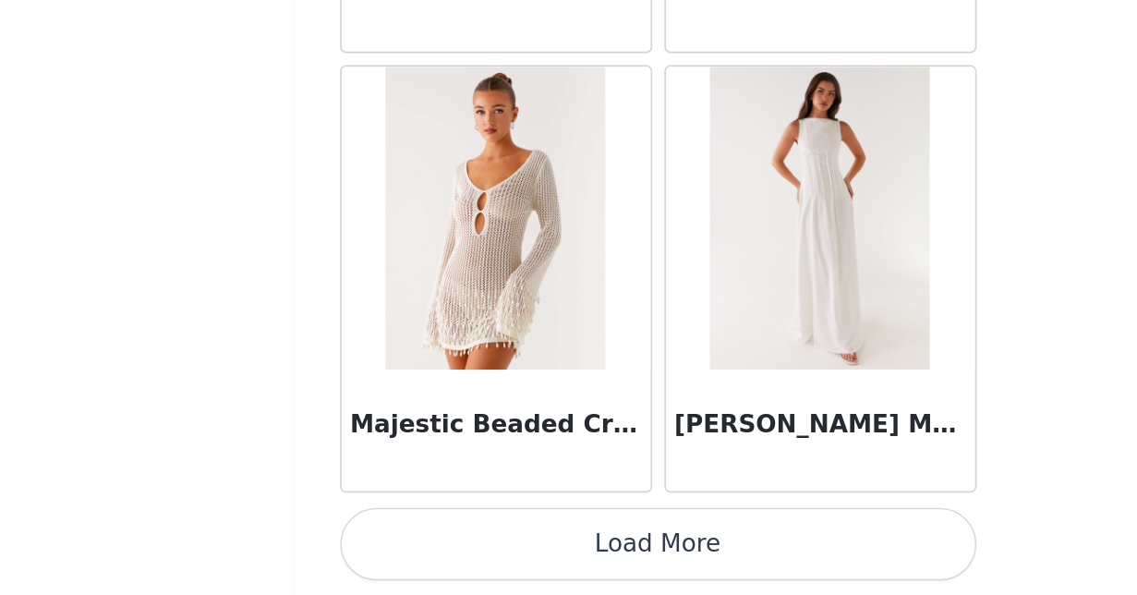
scroll to position [74545, 0]
click at [401, 541] on button "Load More" at bounding box center [569, 563] width 388 height 44
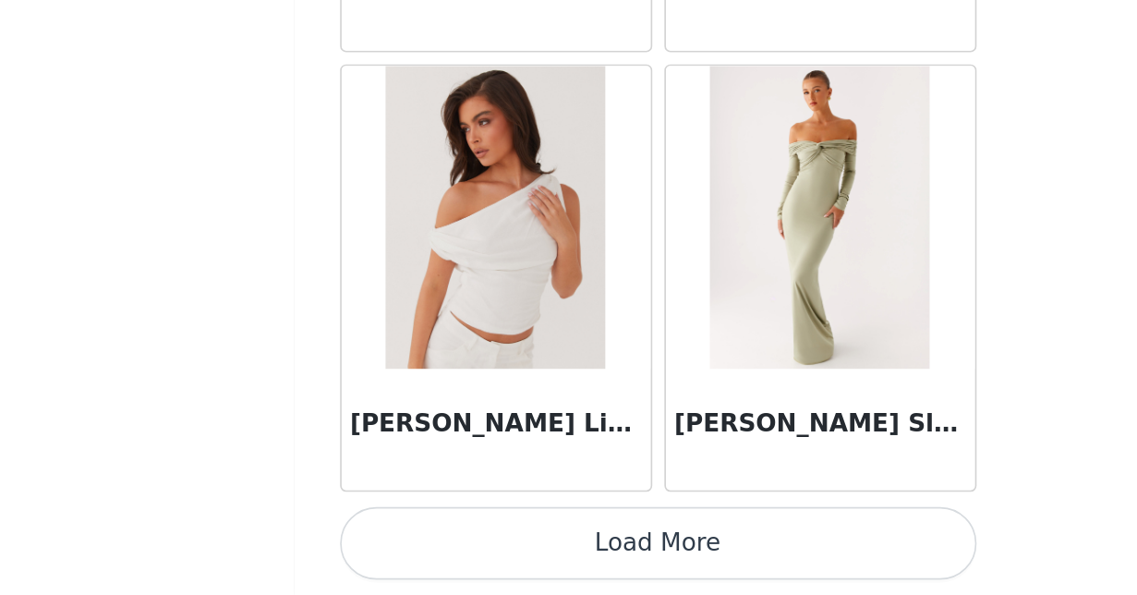
scroll to position [211, 0]
click at [401, 541] on button "Load More" at bounding box center [569, 563] width 388 height 44
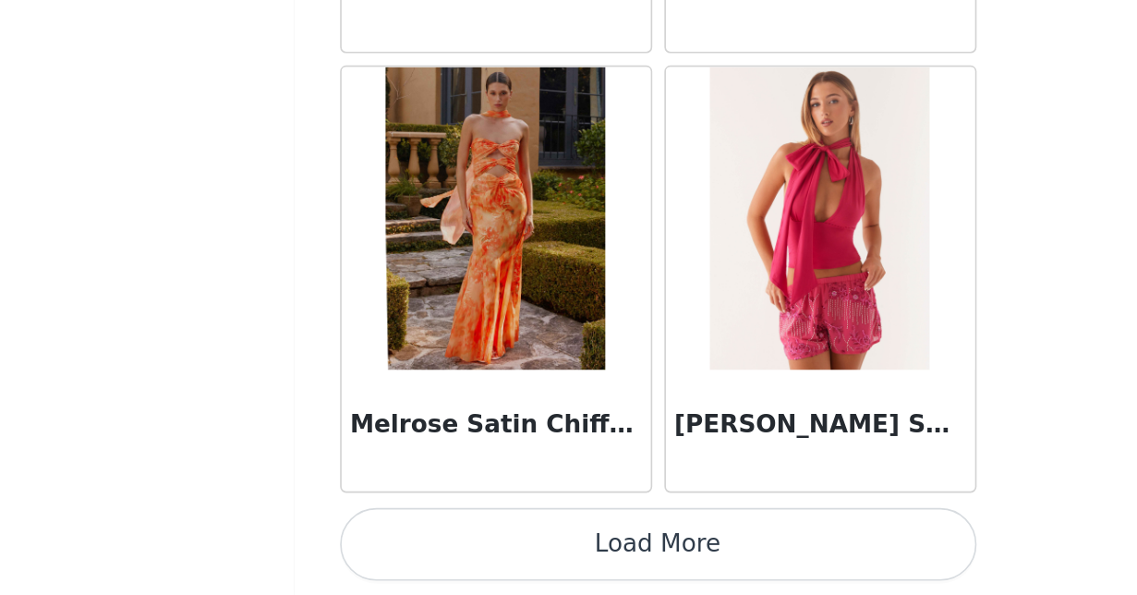
click at [419, 541] on button "Load More" at bounding box center [569, 563] width 388 height 44
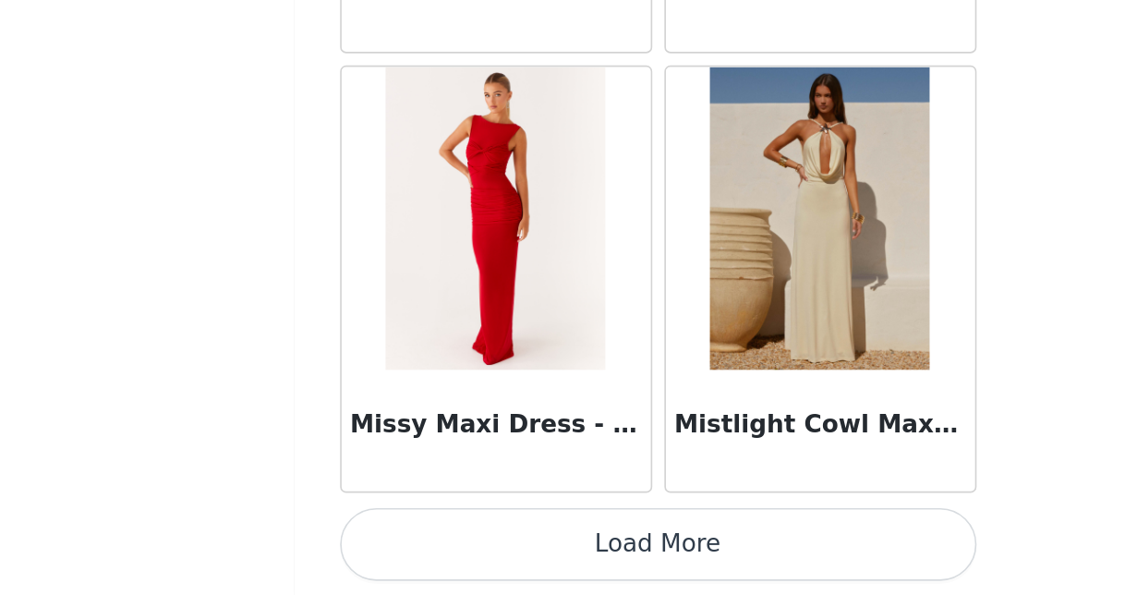
click at [404, 541] on button "Load More" at bounding box center [569, 563] width 388 height 44
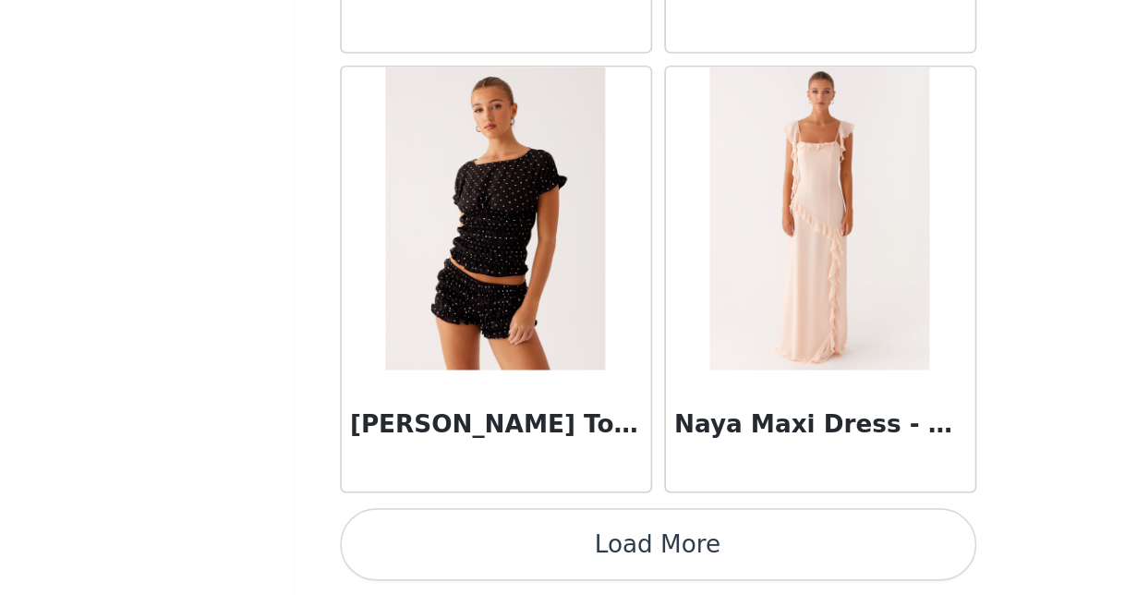
click at [415, 541] on button "Load More" at bounding box center [569, 563] width 388 height 44
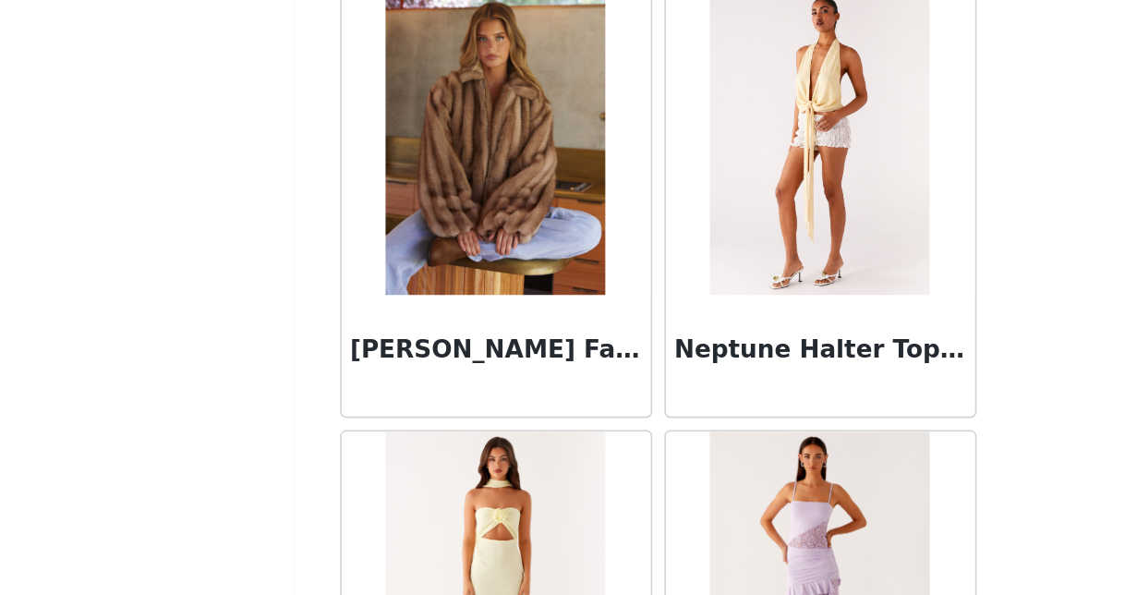
click at [403, 227] on img at bounding box center [470, 319] width 134 height 185
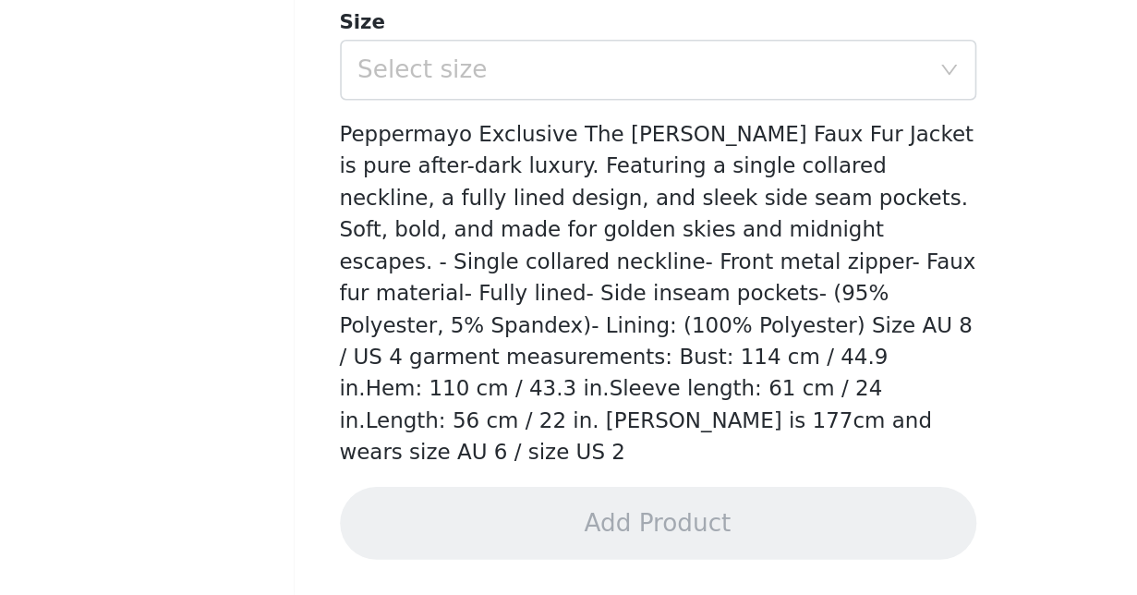
scroll to position [378, 0]
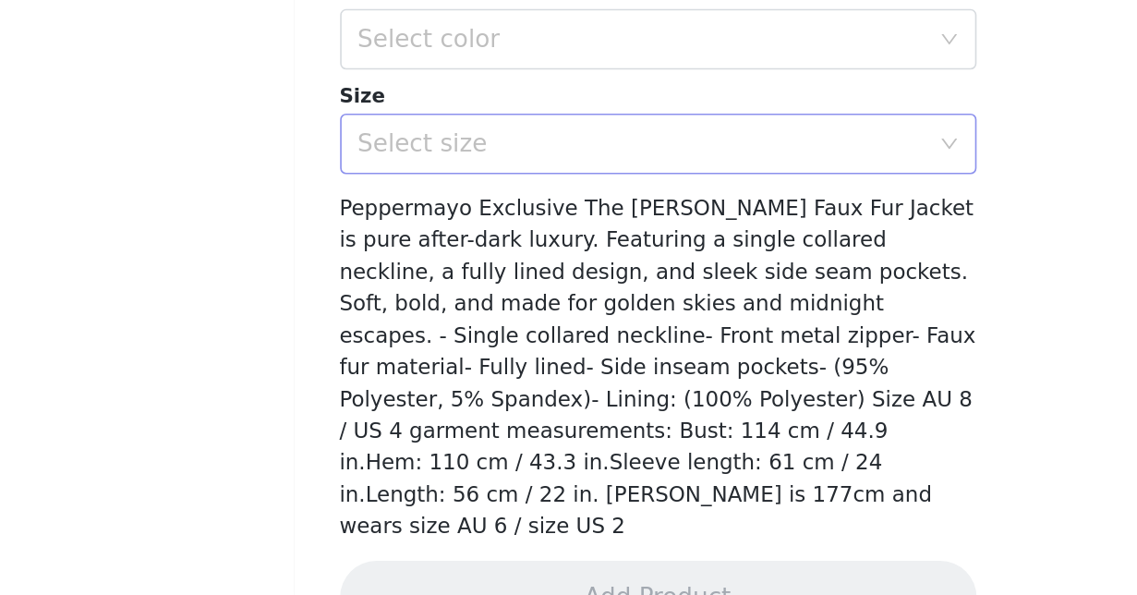
click at [386, 310] on div "Select size" at bounding box center [558, 319] width 345 height 18
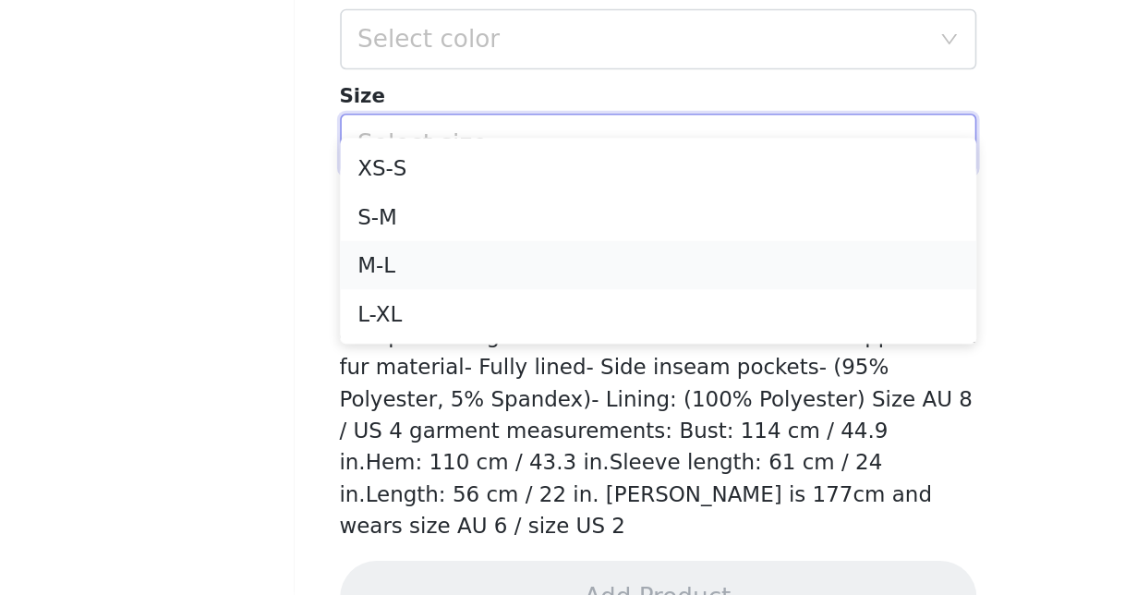
click at [375, 379] on li "M-L" at bounding box center [569, 394] width 388 height 30
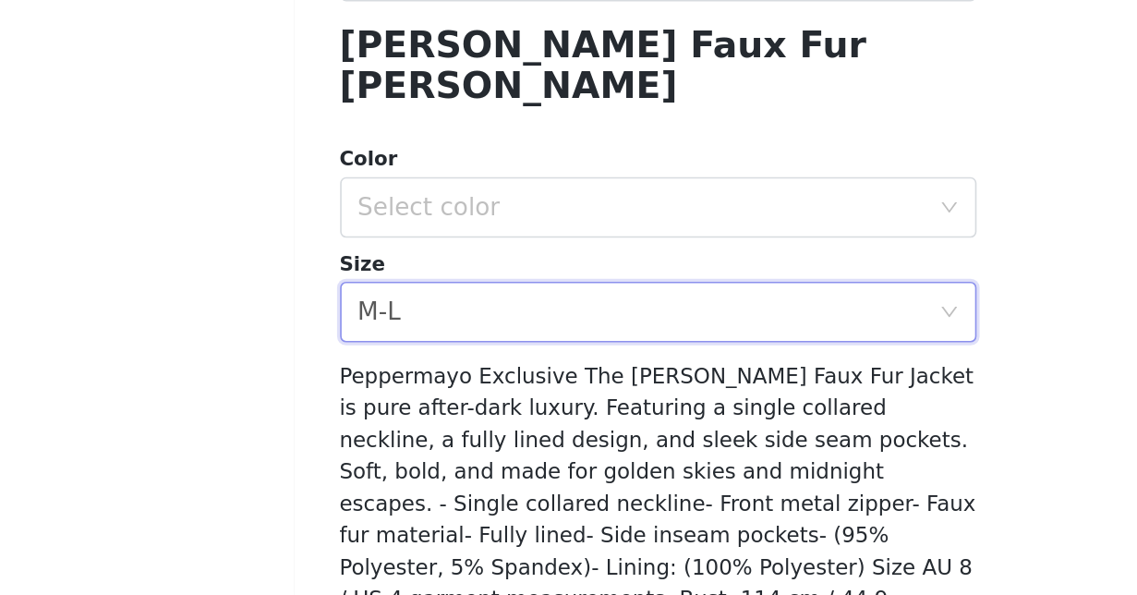
scroll to position [275, 0]
click at [386, 349] on div "Select color" at bounding box center [558, 358] width 345 height 18
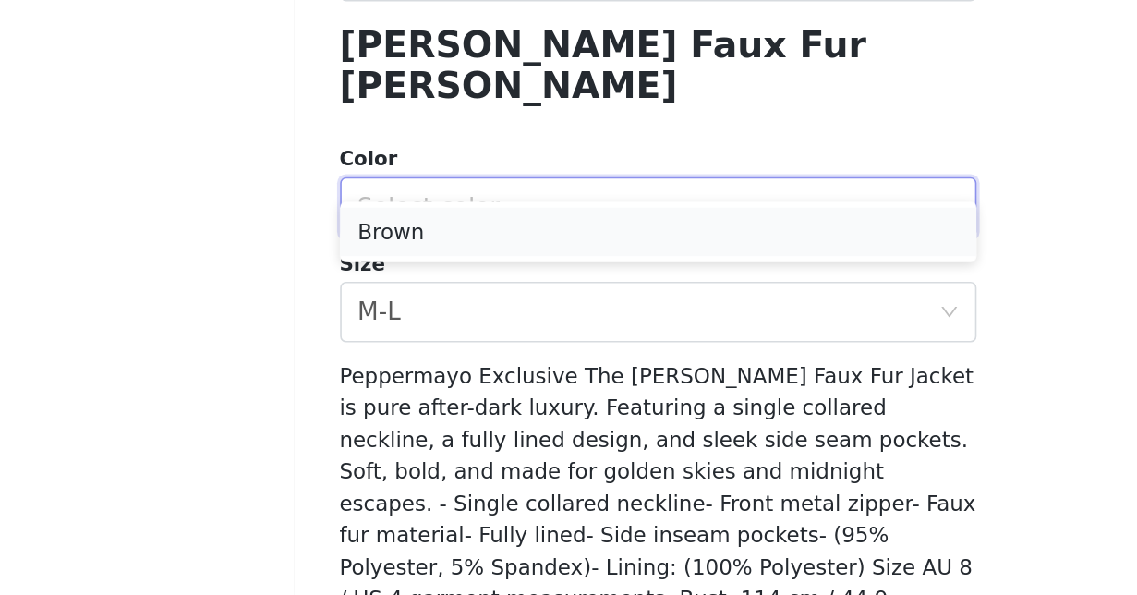
click at [375, 358] on li "Brown" at bounding box center [569, 373] width 388 height 30
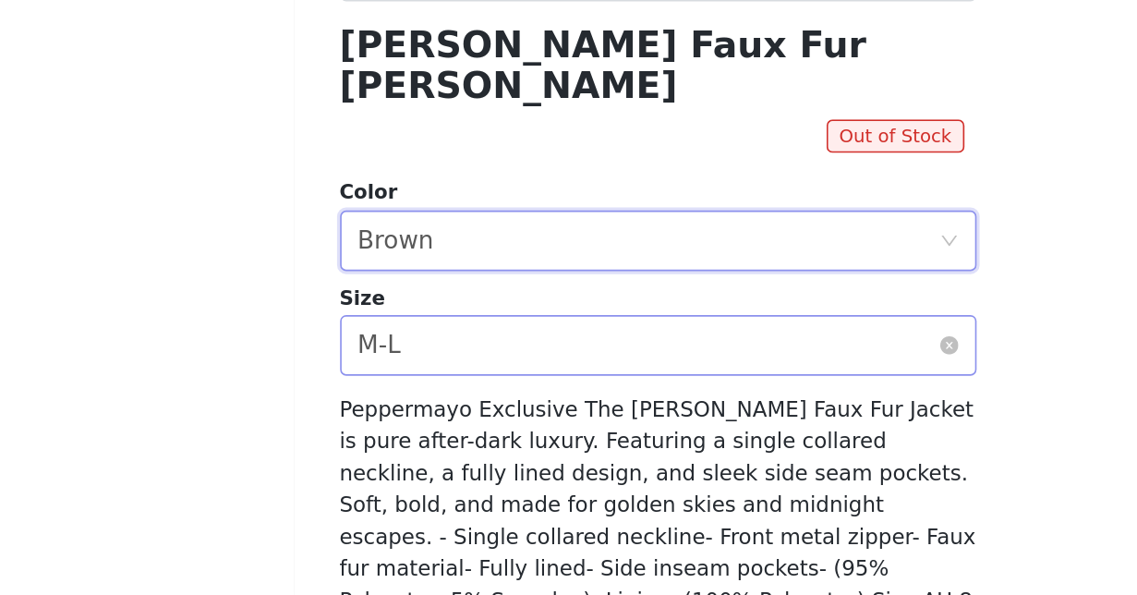
click at [409, 425] on div "Select size M-L" at bounding box center [563, 442] width 354 height 35
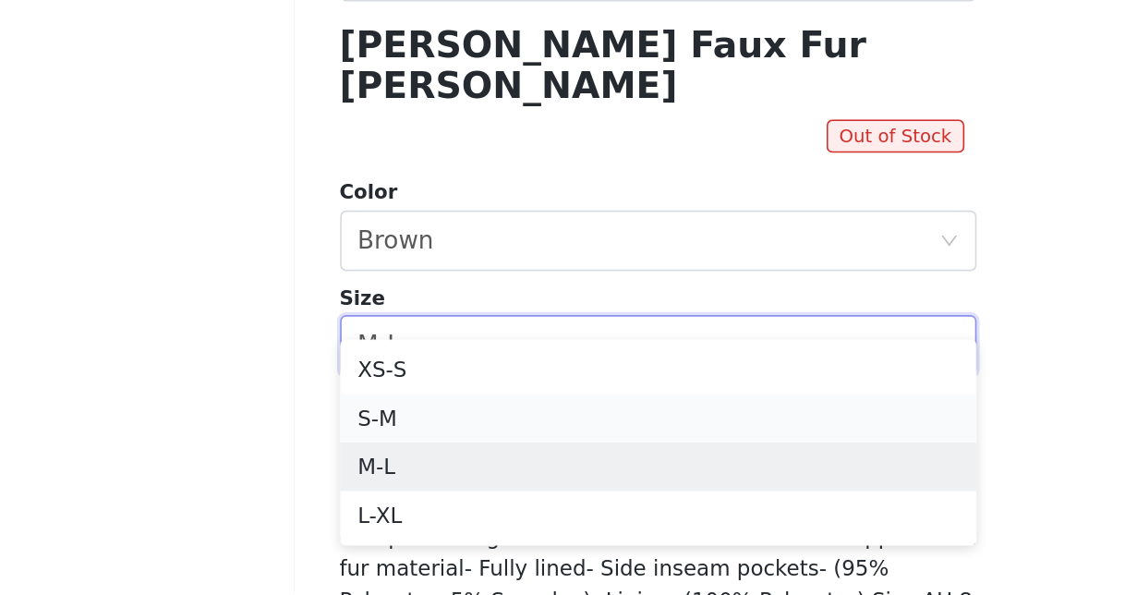
click at [375, 472] on li "S-M" at bounding box center [569, 487] width 388 height 30
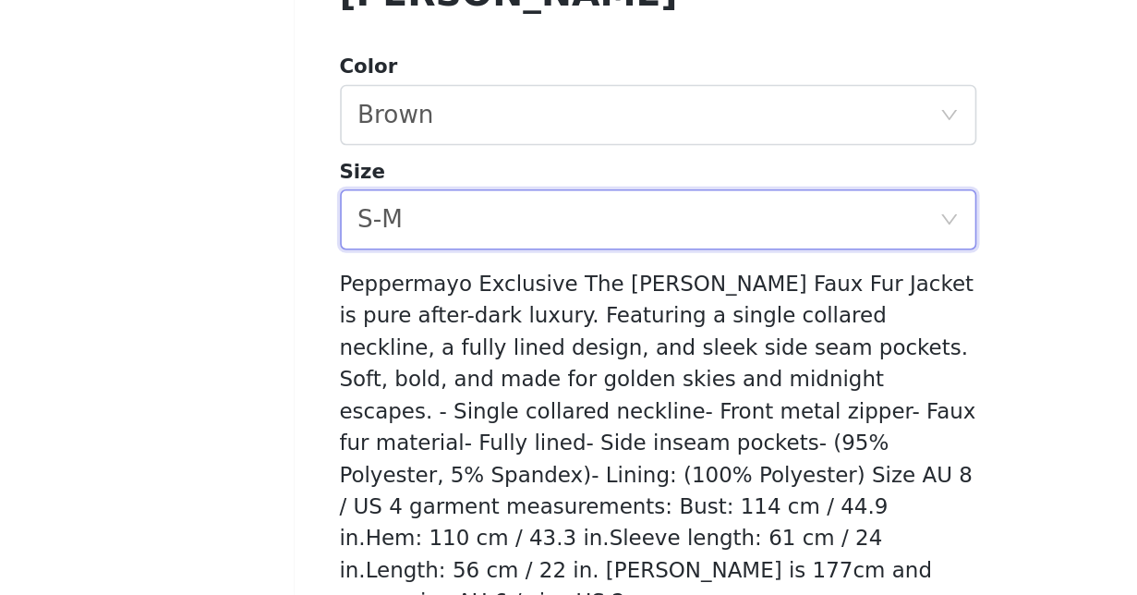
scroll to position [331, 0]
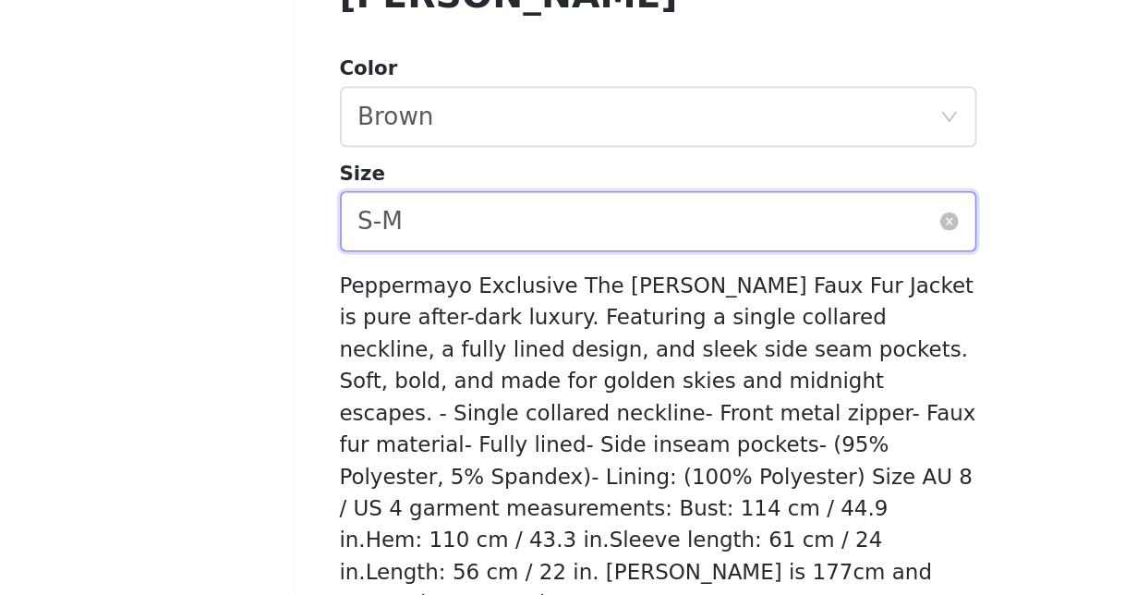
click at [386, 349] on div "Select size S-M" at bounding box center [563, 366] width 354 height 35
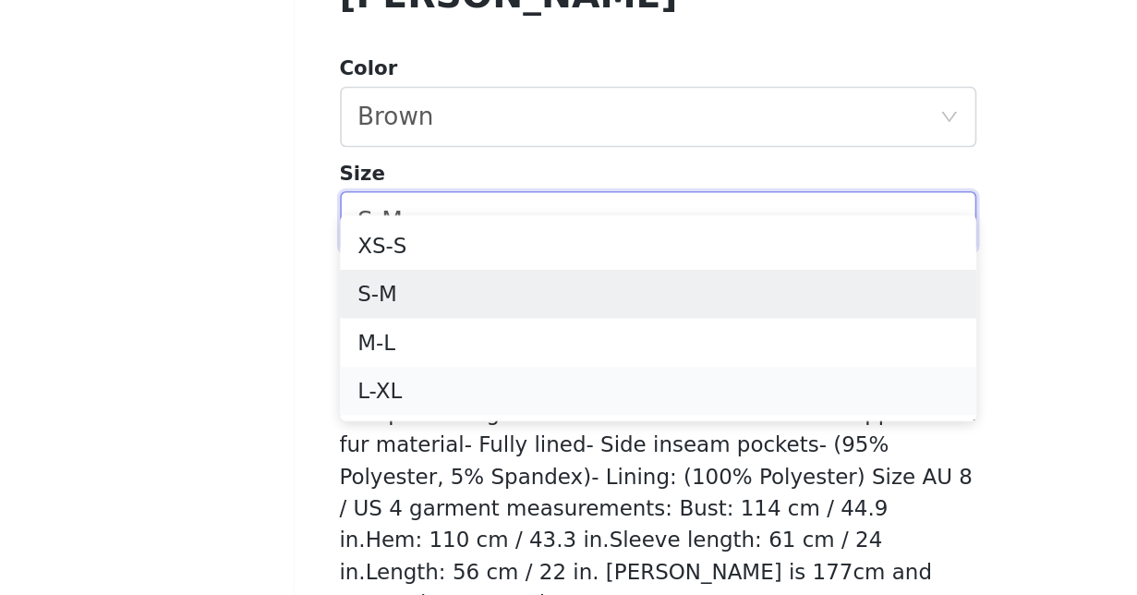
click at [375, 455] on li "L-XL" at bounding box center [569, 470] width 388 height 30
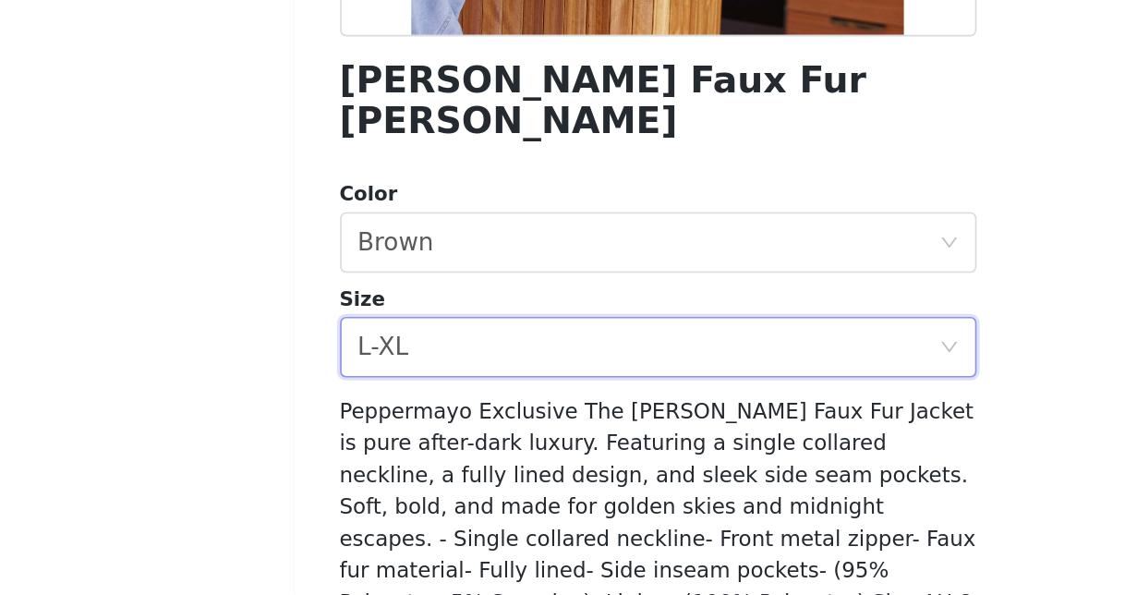
scroll to position [297, 0]
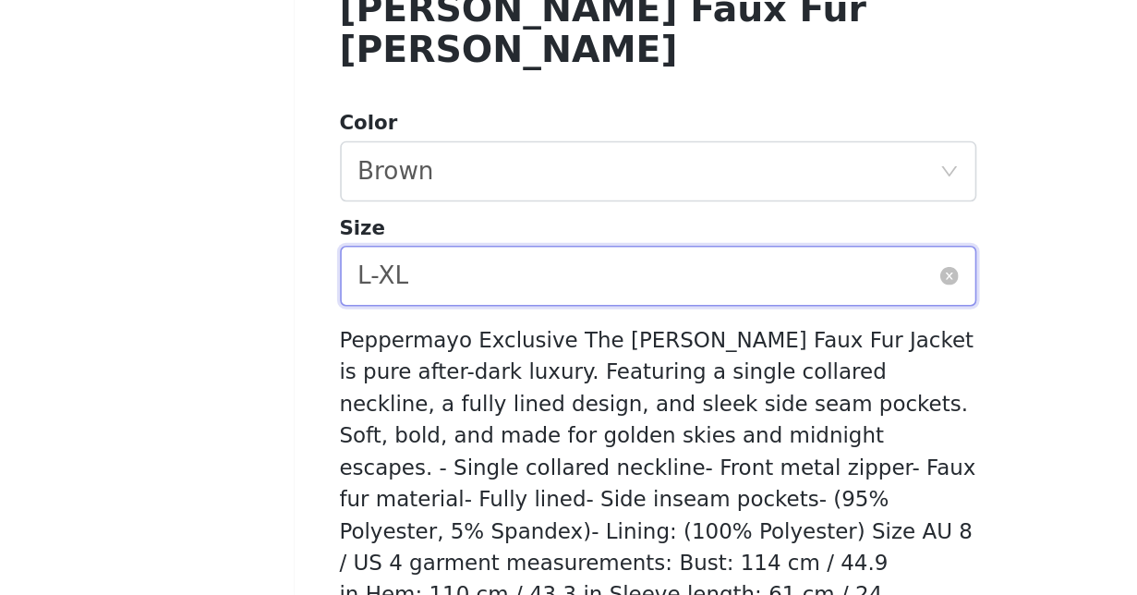
click at [386, 382] on div "Select size L-XL" at bounding box center [563, 399] width 354 height 35
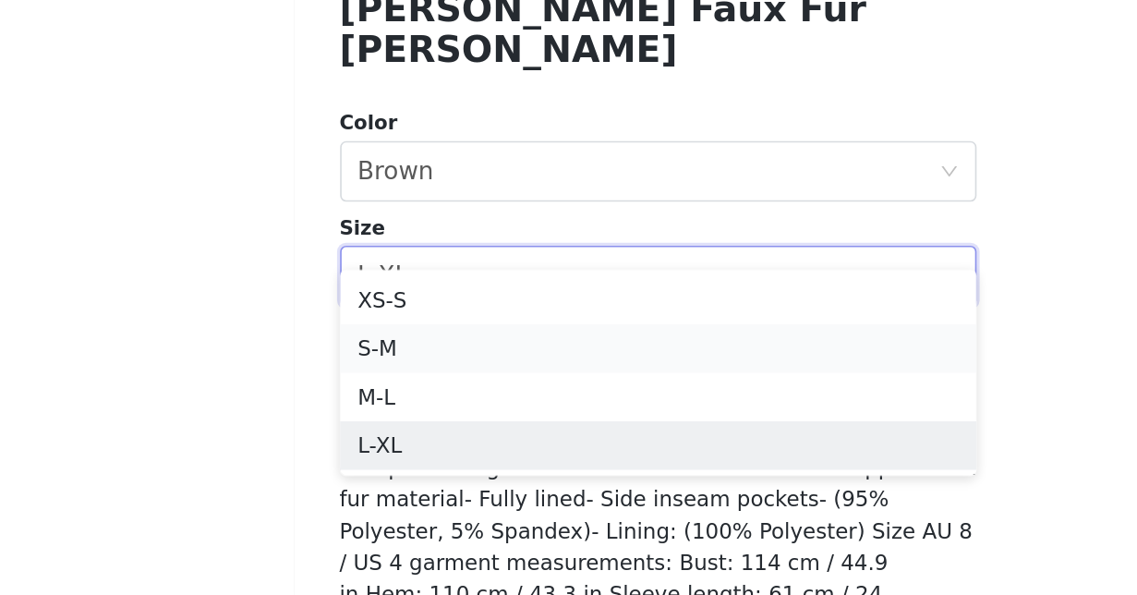
click at [375, 429] on li "S-M" at bounding box center [569, 444] width 388 height 30
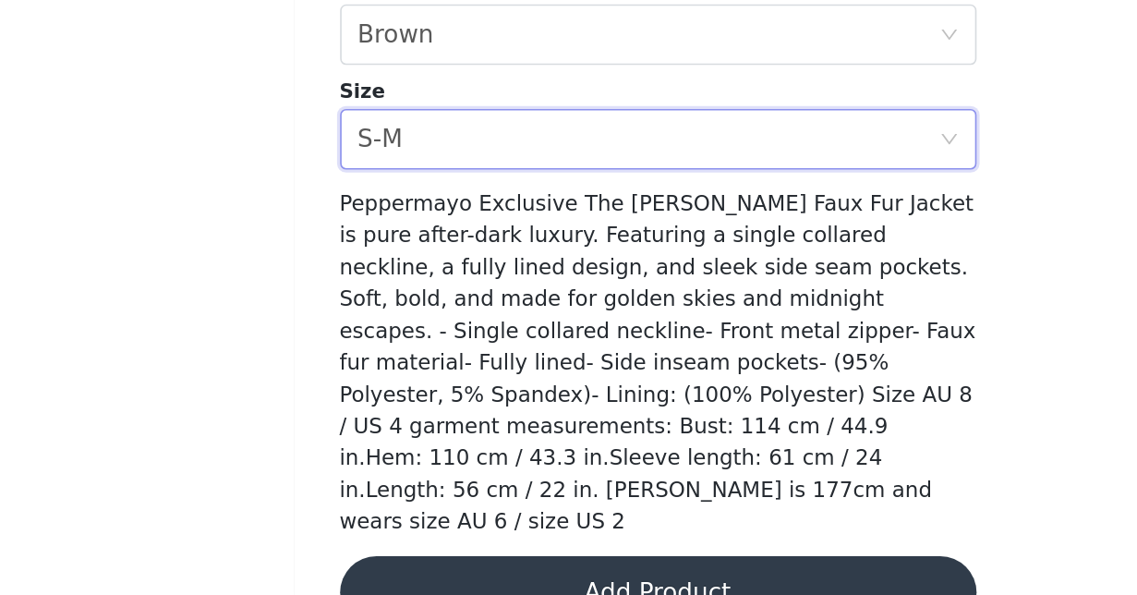
scroll to position [378, 0]
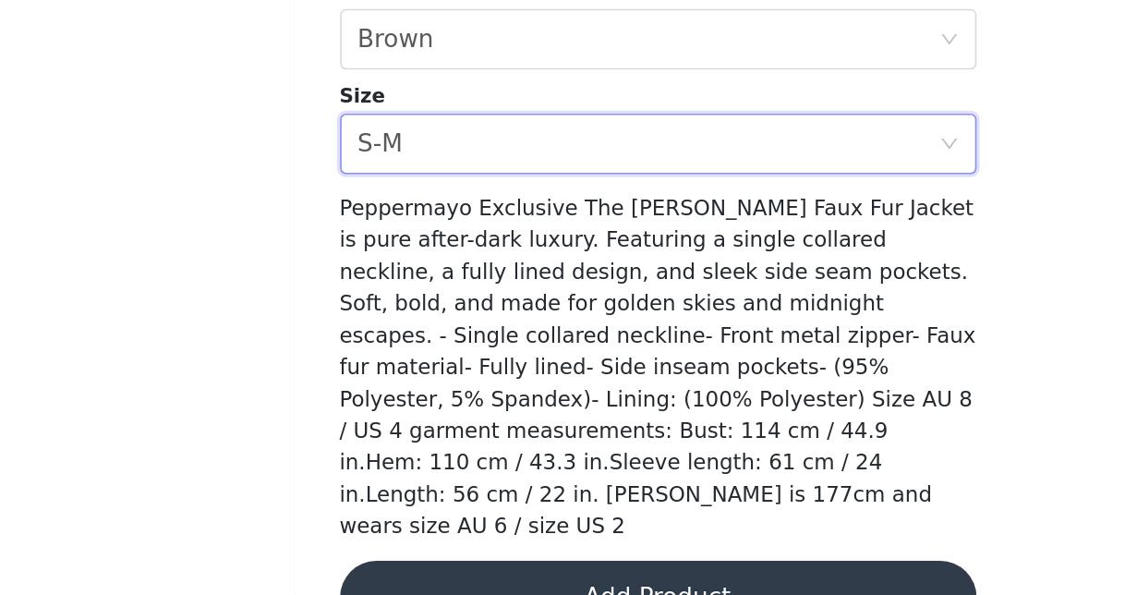
click at [375, 574] on button "Add Product" at bounding box center [569, 596] width 388 height 44
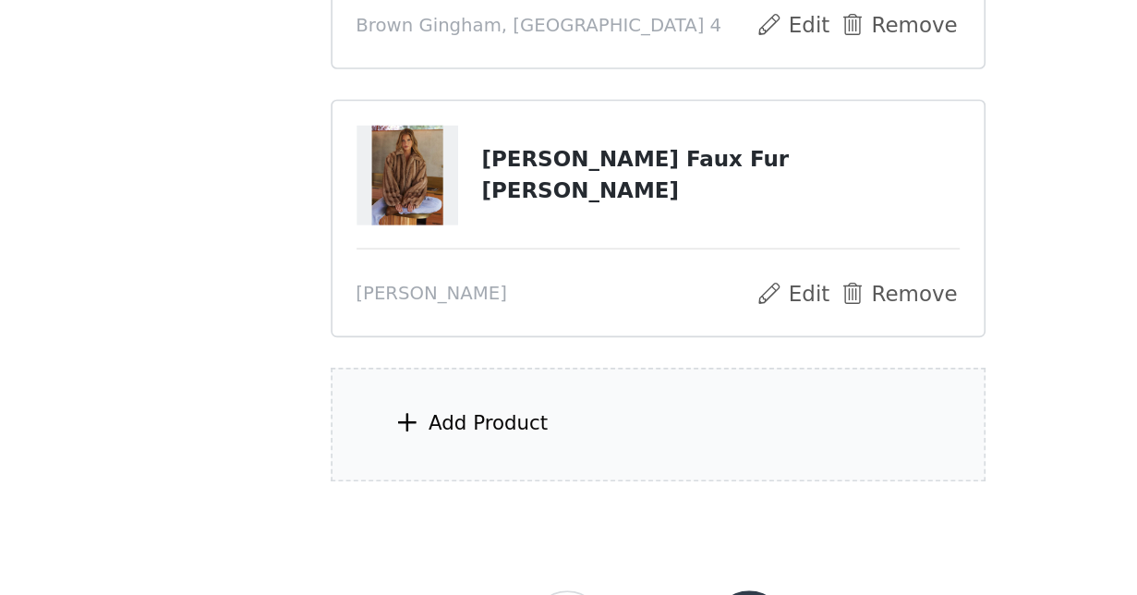
scroll to position [323, 0]
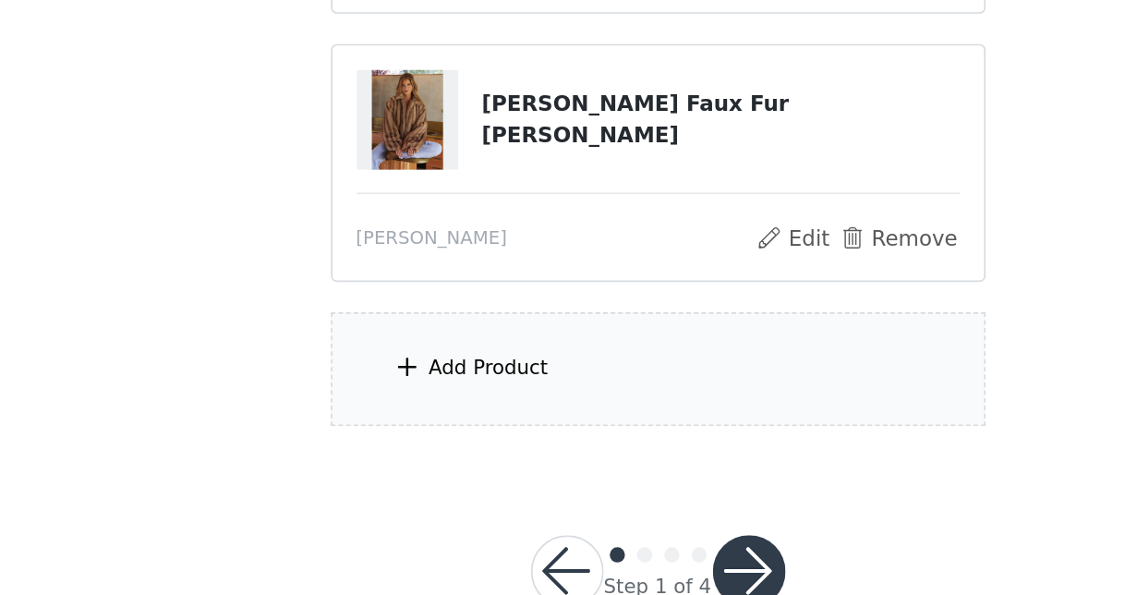
click at [429, 447] on div "Add Product" at bounding box center [465, 456] width 73 height 18
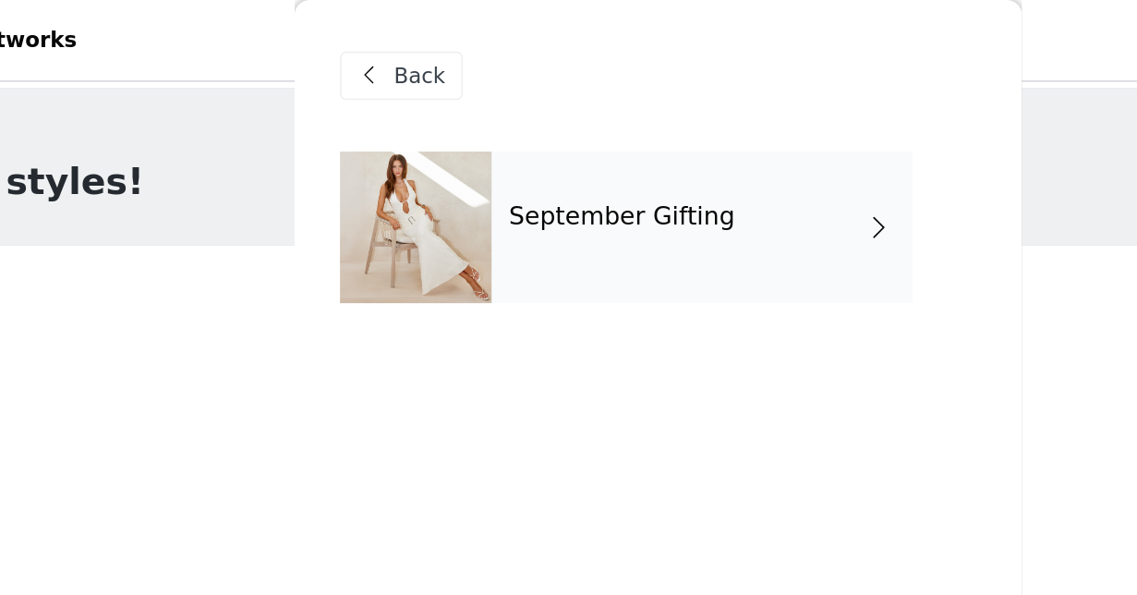
scroll to position [-3, 0]
click at [467, 161] on div "September Gifting" at bounding box center [595, 138] width 257 height 92
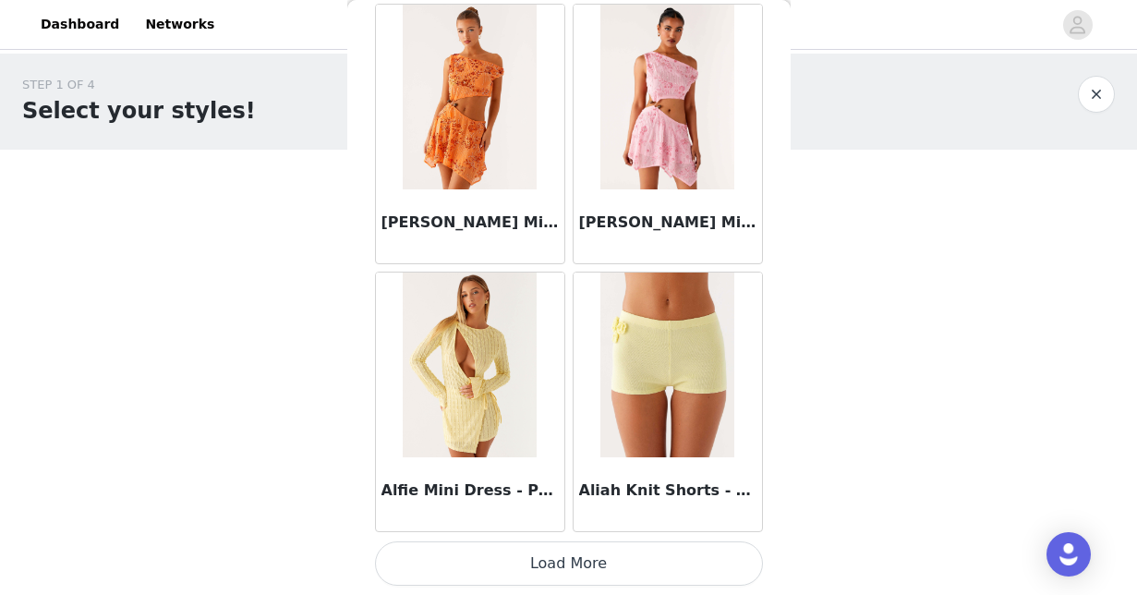
click at [619, 562] on button "Load More" at bounding box center [569, 563] width 388 height 44
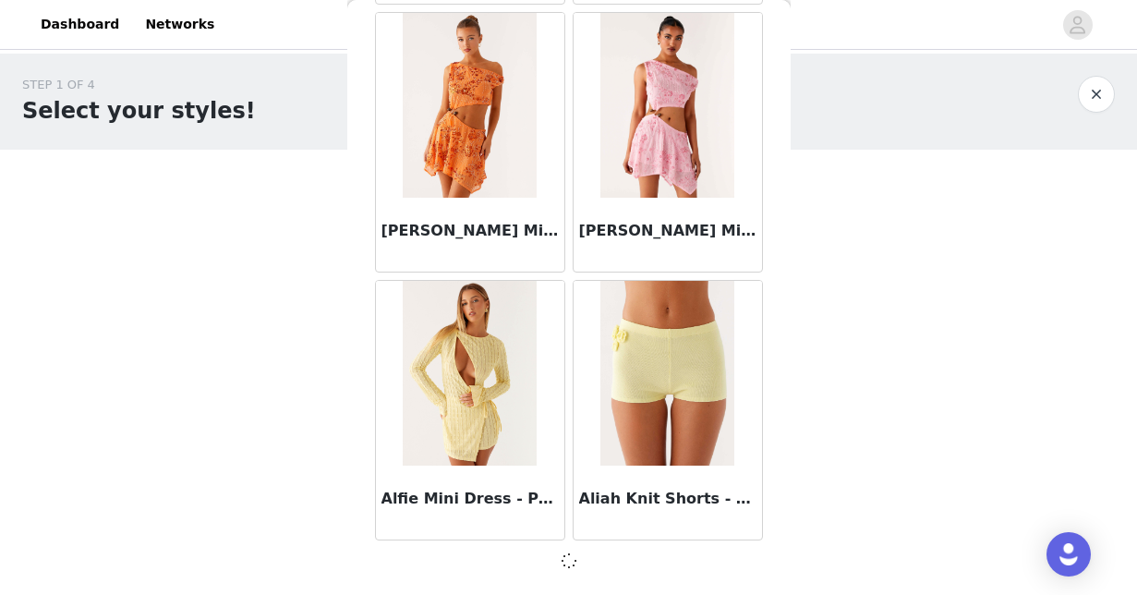
scroll to position [2223, 0]
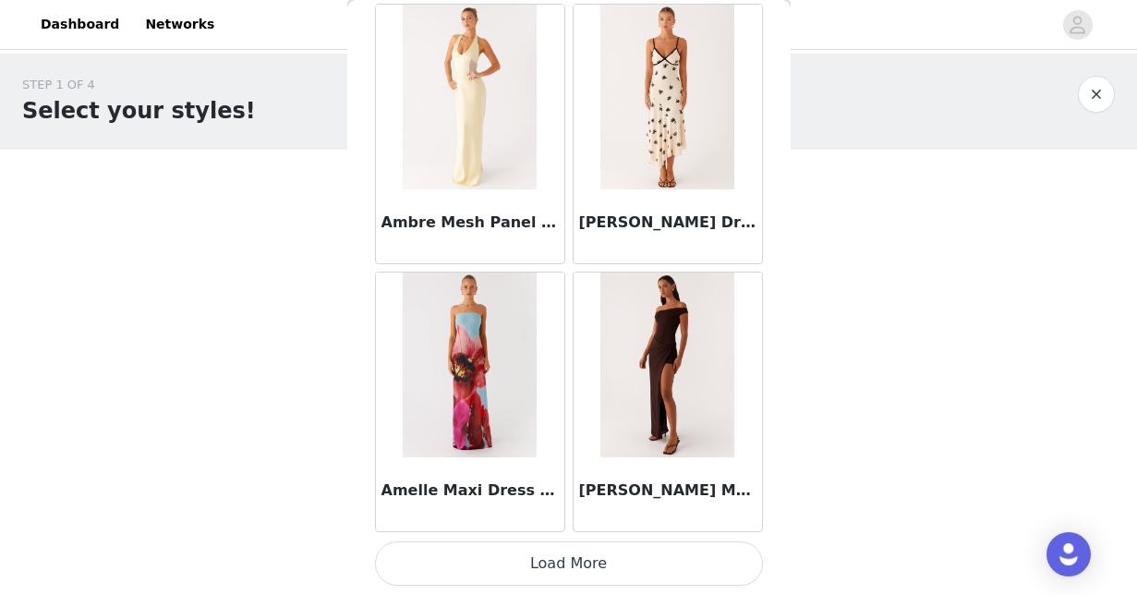
click at [600, 569] on button "Load More" at bounding box center [569, 563] width 388 height 44
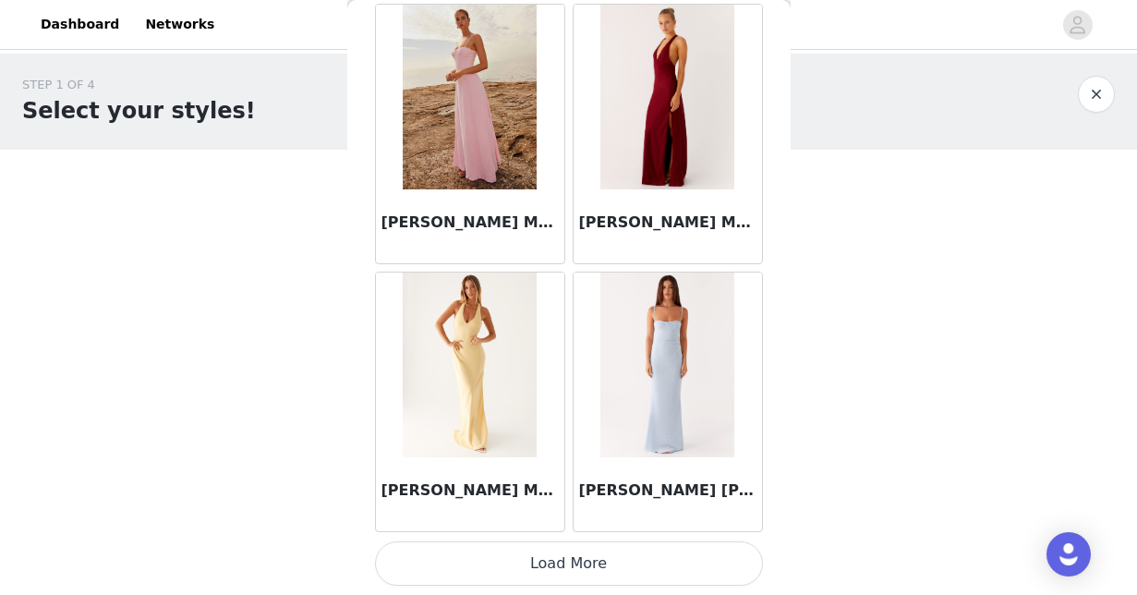
click at [628, 545] on button "Load More" at bounding box center [569, 563] width 388 height 44
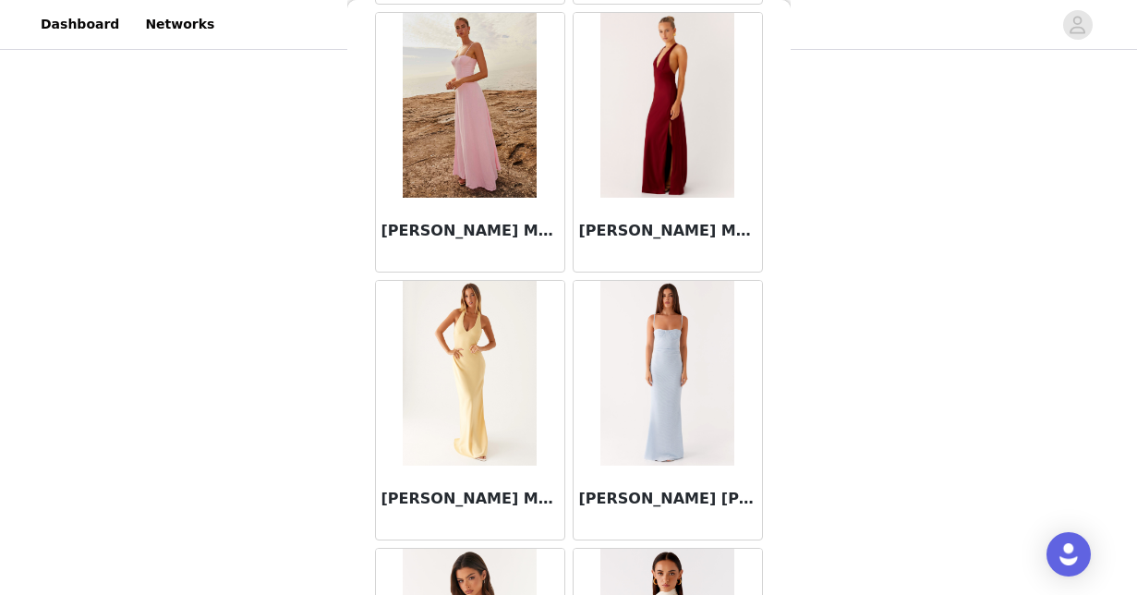
scroll to position [374, 0]
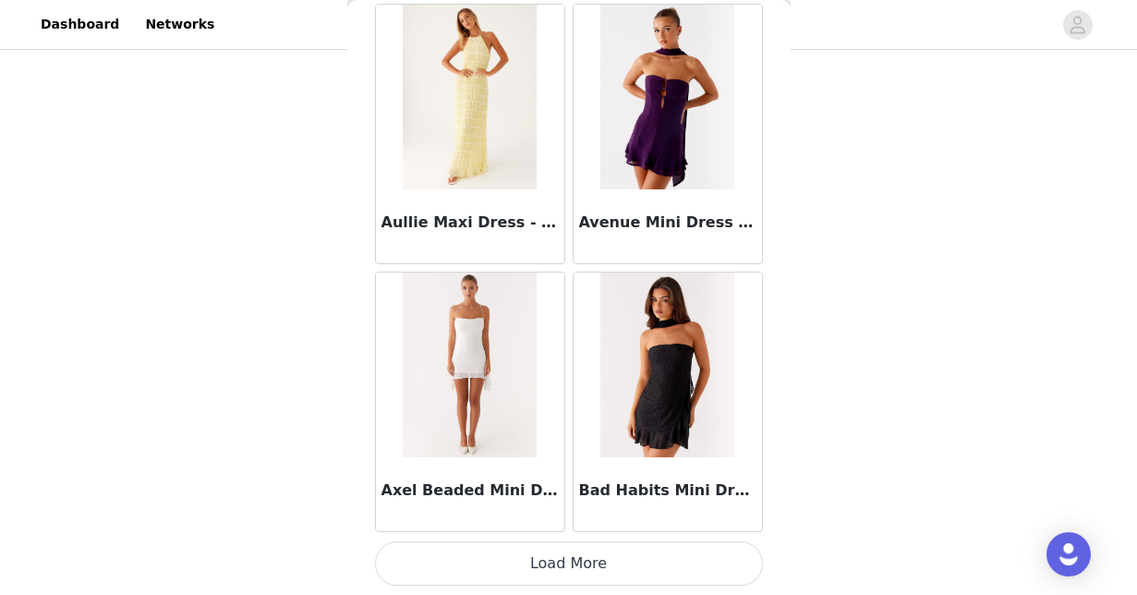
click at [606, 555] on button "Load More" at bounding box center [569, 563] width 388 height 44
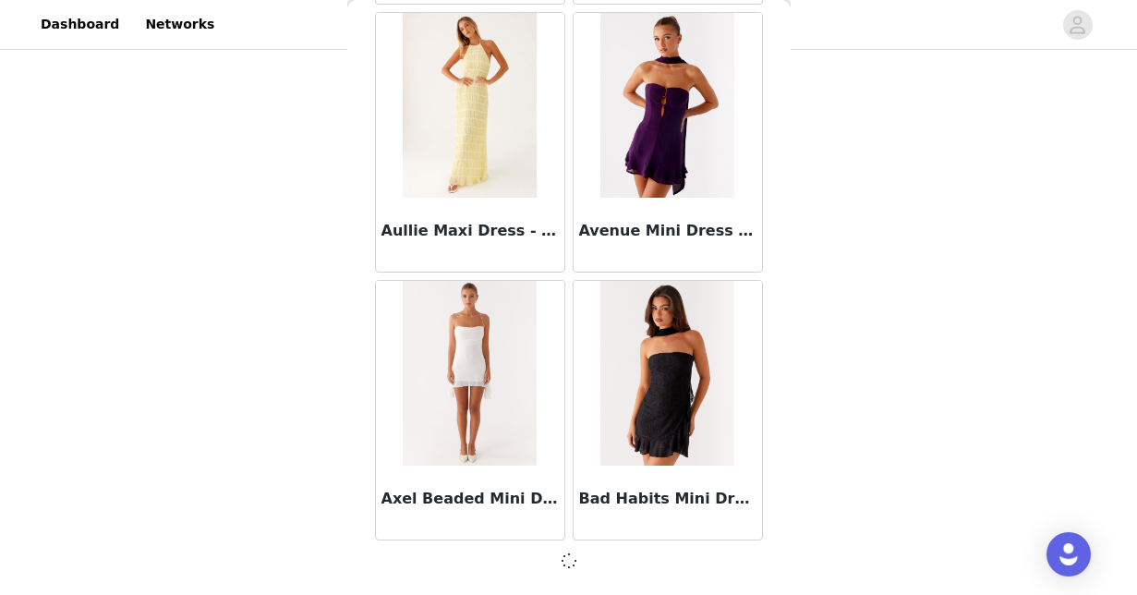
scroll to position [10258, 0]
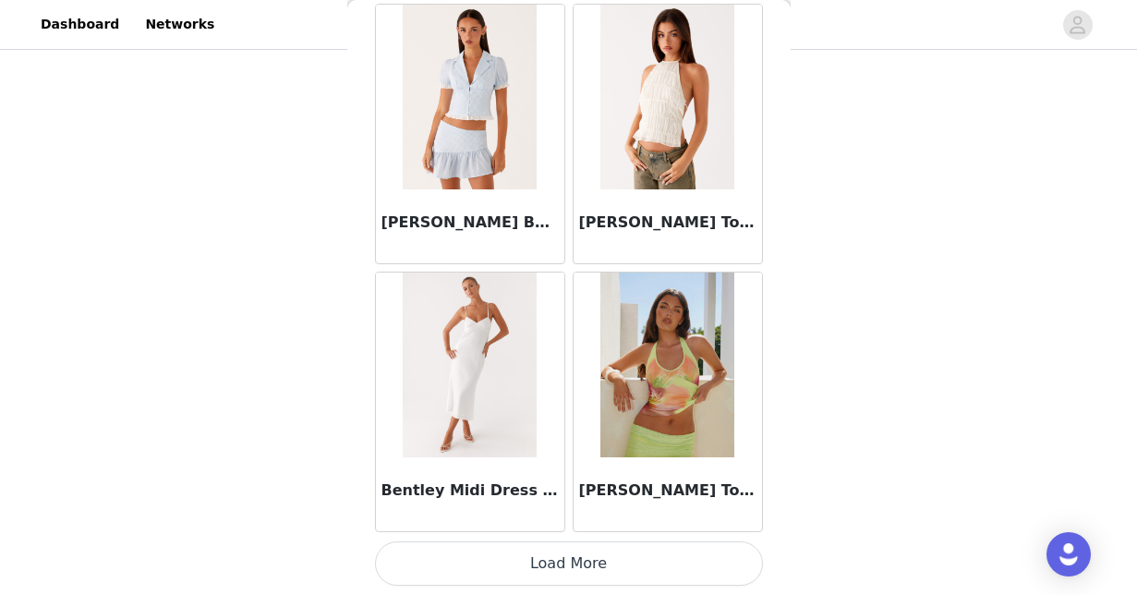
click at [564, 559] on button "Load More" at bounding box center [569, 563] width 388 height 44
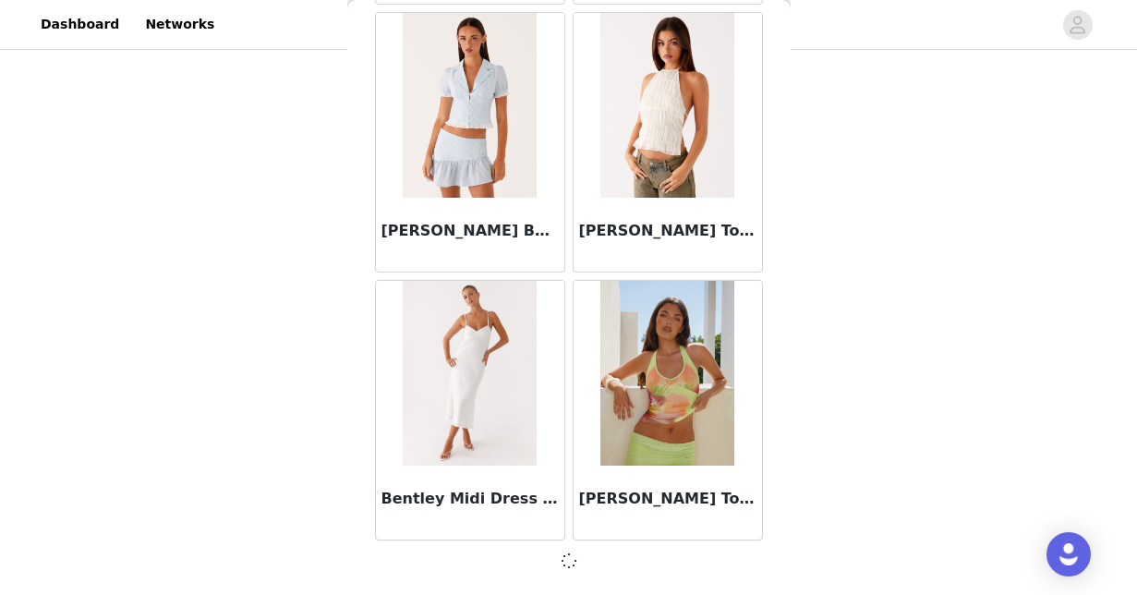
scroll to position [12936, 0]
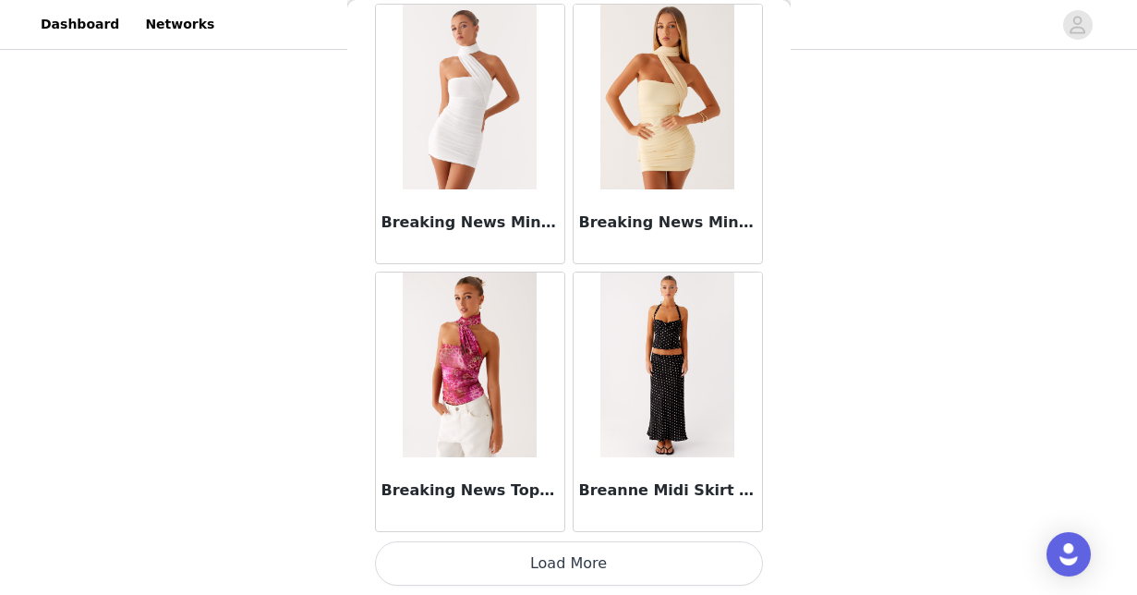
click at [566, 552] on button "Load More" at bounding box center [569, 563] width 388 height 44
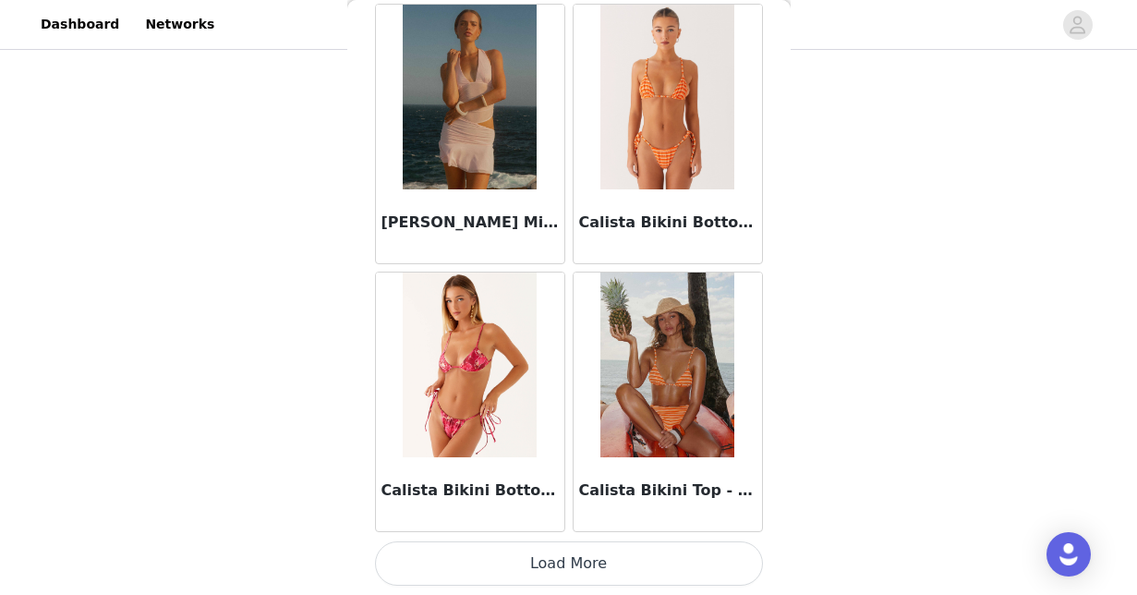
click at [566, 554] on button "Load More" at bounding box center [569, 563] width 388 height 44
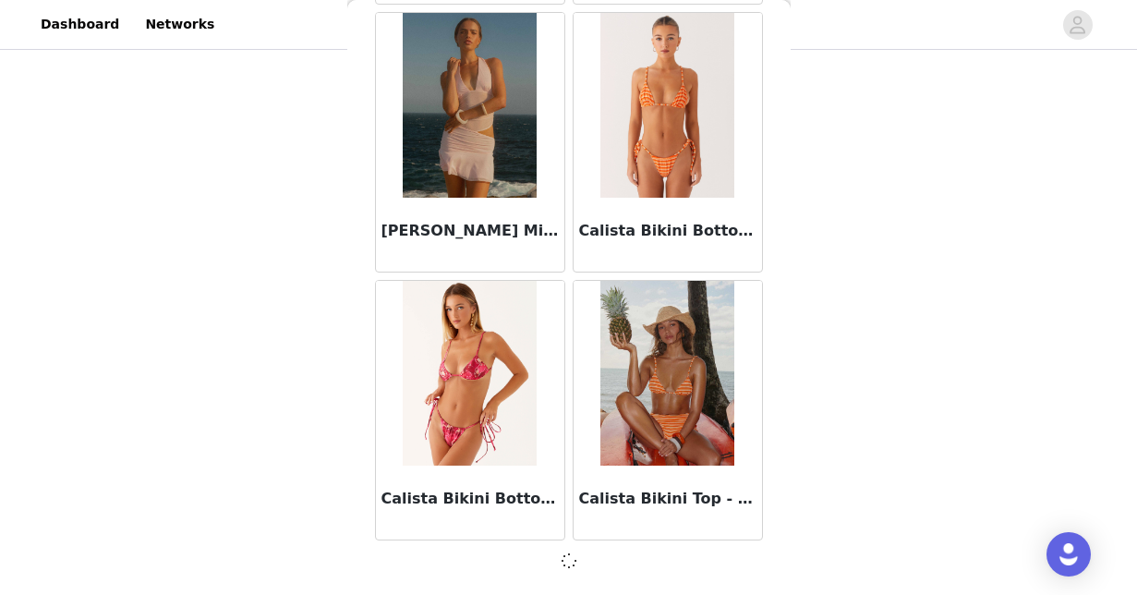
scroll to position [18301, 0]
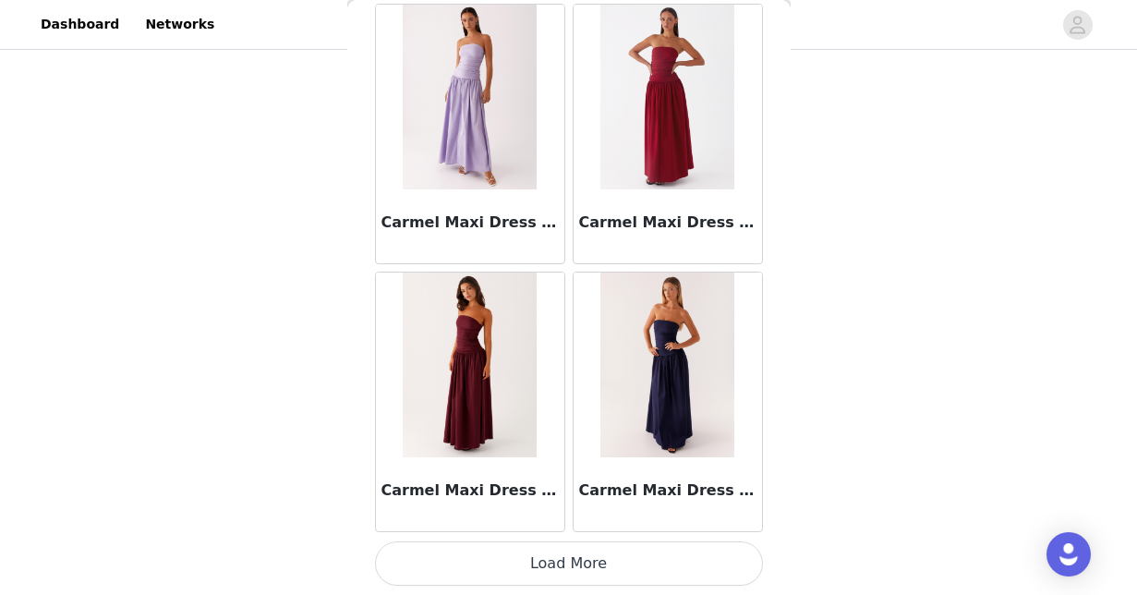
click at [571, 568] on button "Load More" at bounding box center [569, 563] width 388 height 44
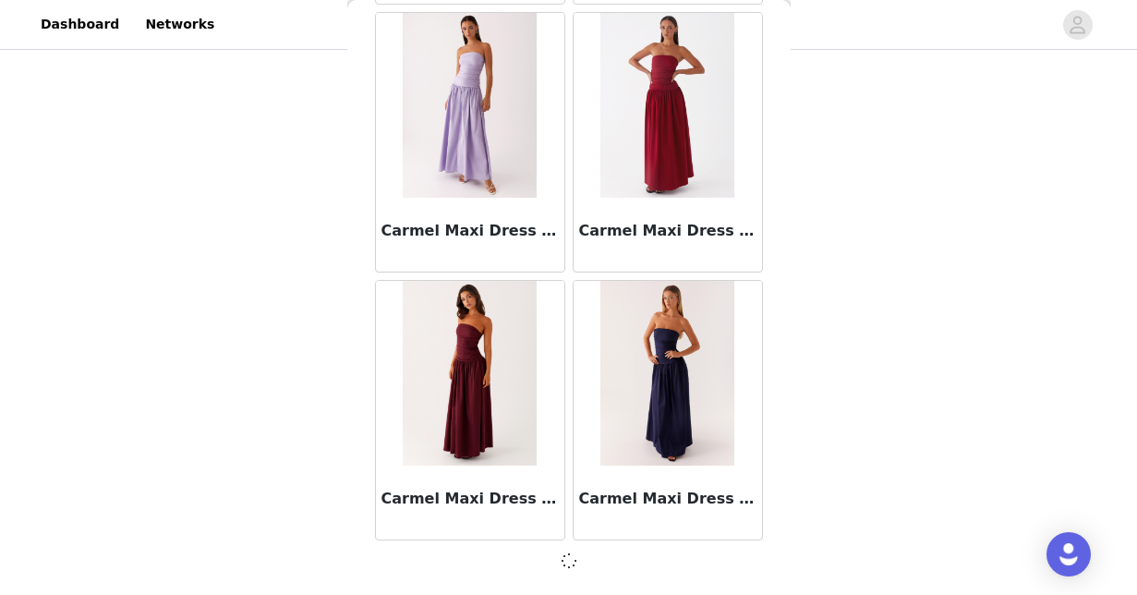
scroll to position [20971, 0]
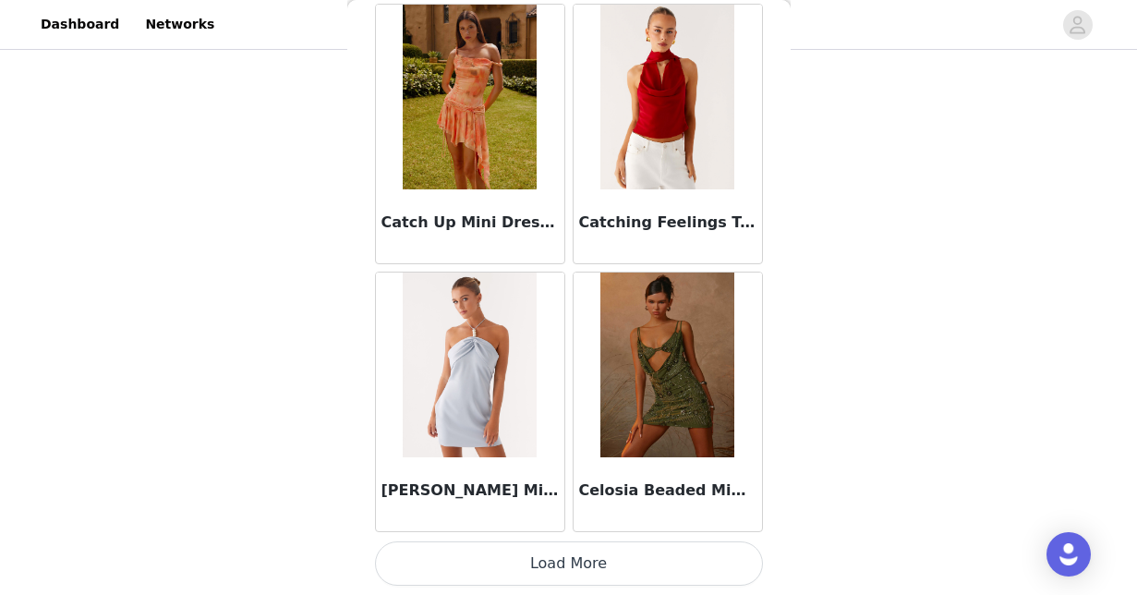
click at [571, 572] on button "Load More" at bounding box center [569, 563] width 388 height 44
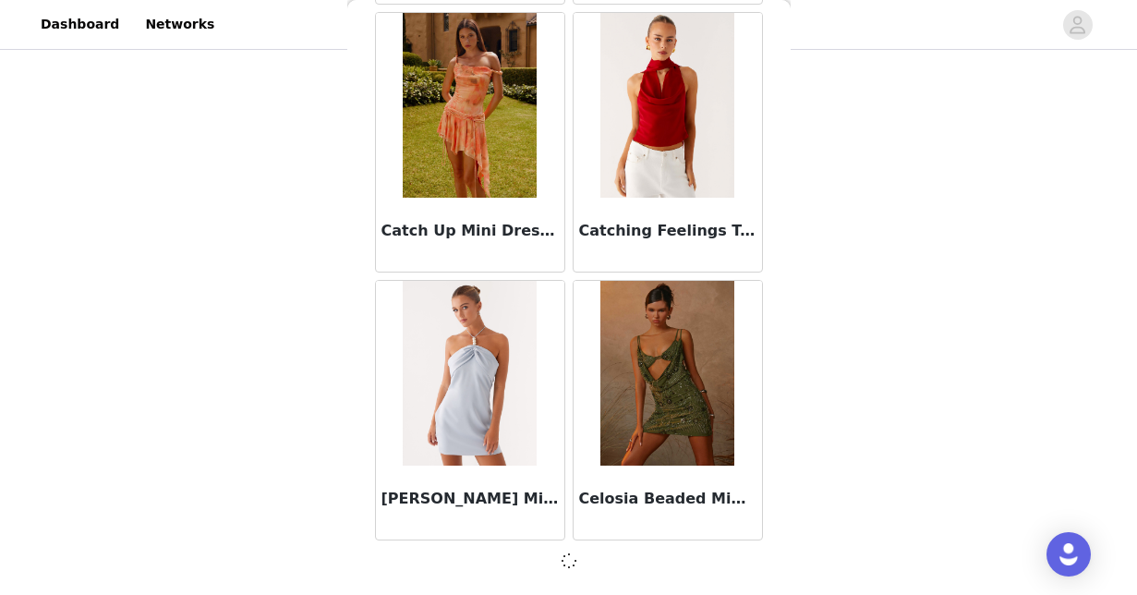
scroll to position [23649, 0]
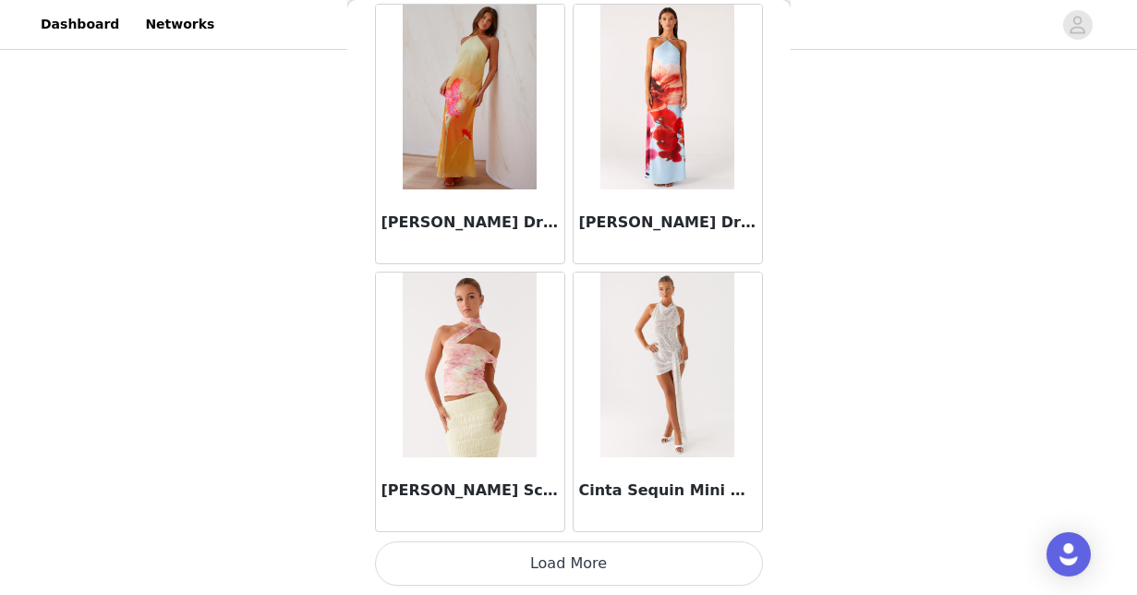
click at [571, 572] on button "Load More" at bounding box center [569, 563] width 388 height 44
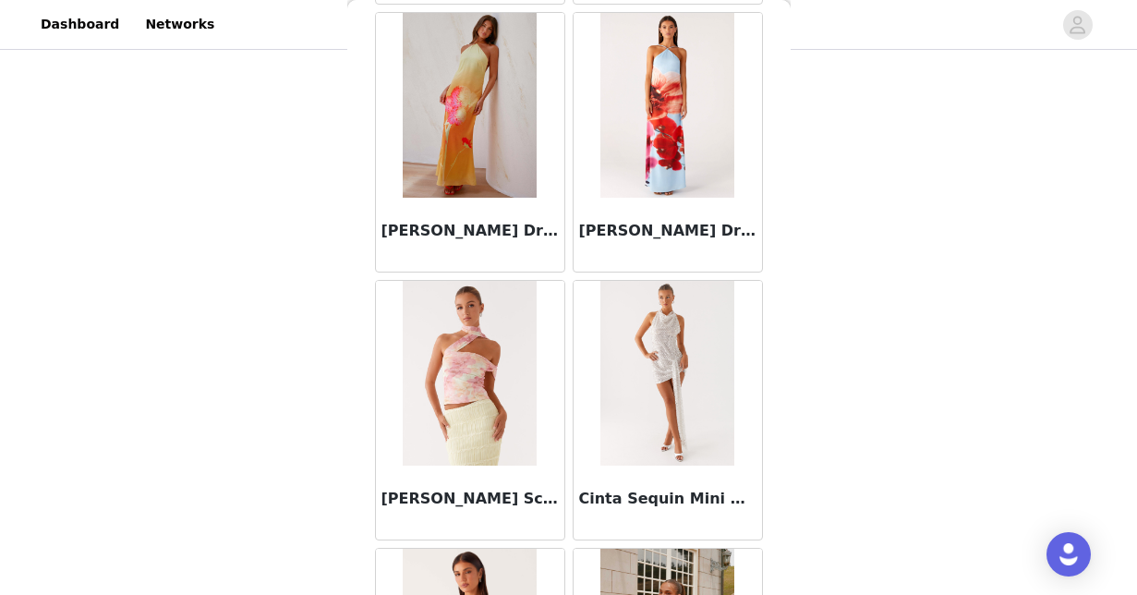
scroll to position [29014, 0]
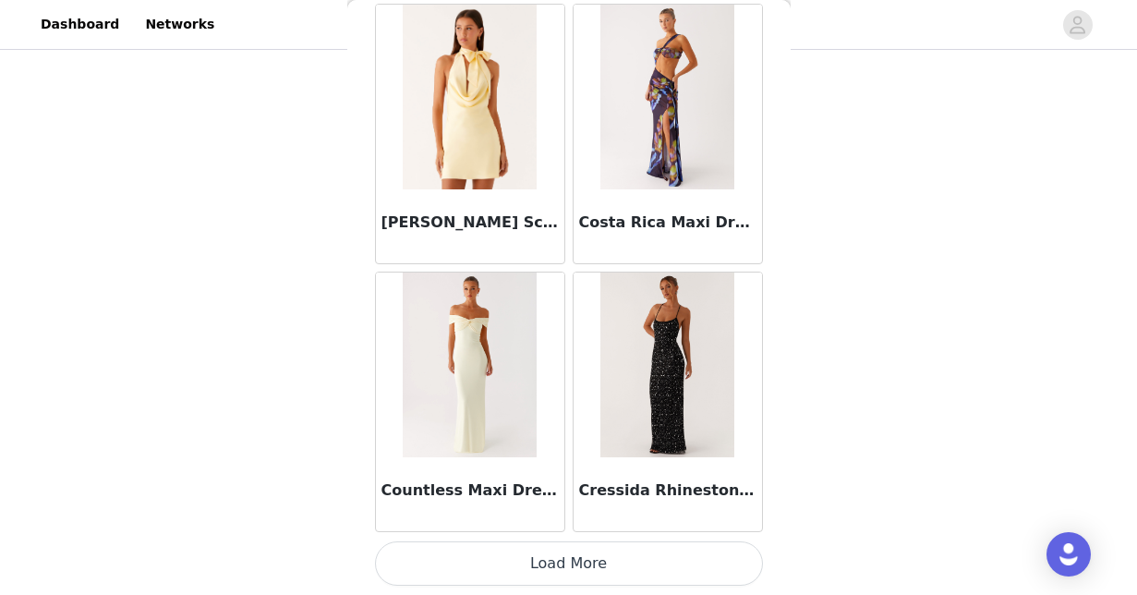
click at [571, 572] on button "Load More" at bounding box center [569, 563] width 388 height 44
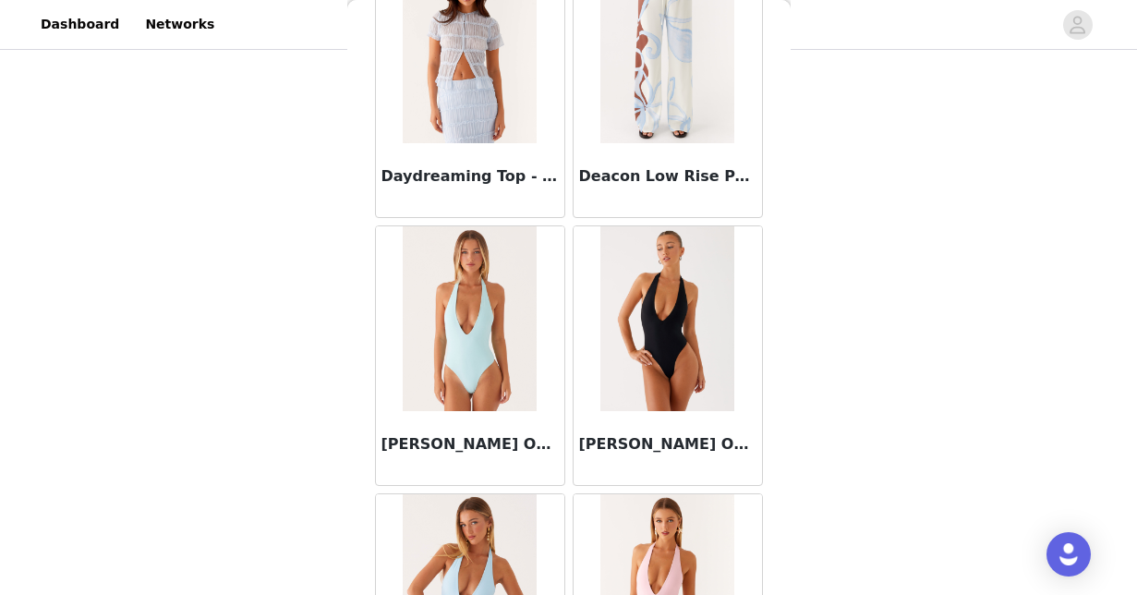
scroll to position [374, 0]
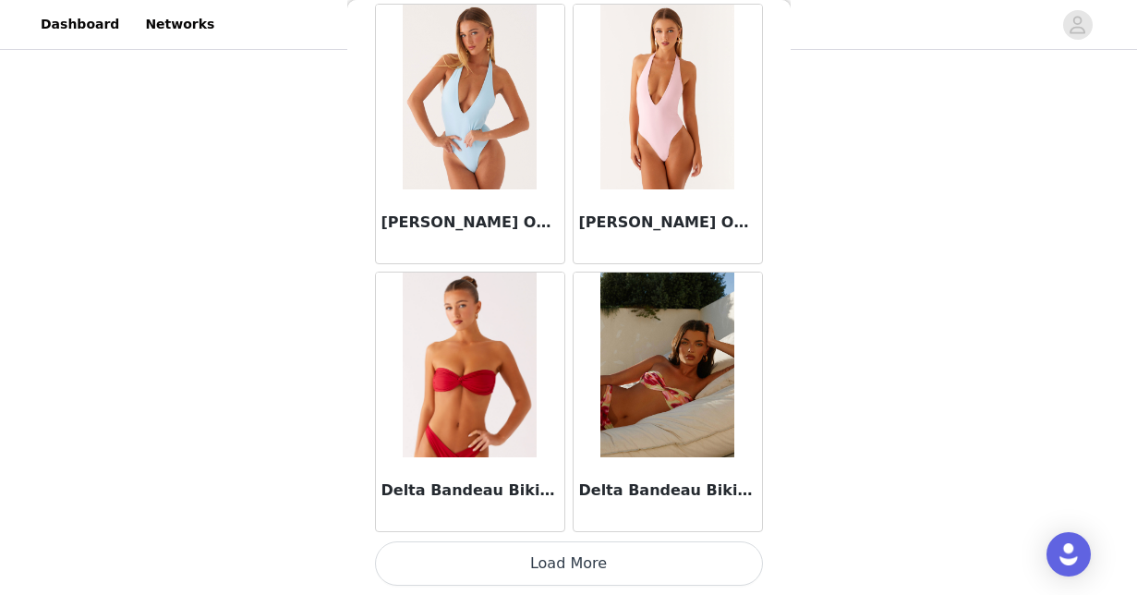
click at [571, 572] on button "Load More" at bounding box center [569, 563] width 388 height 44
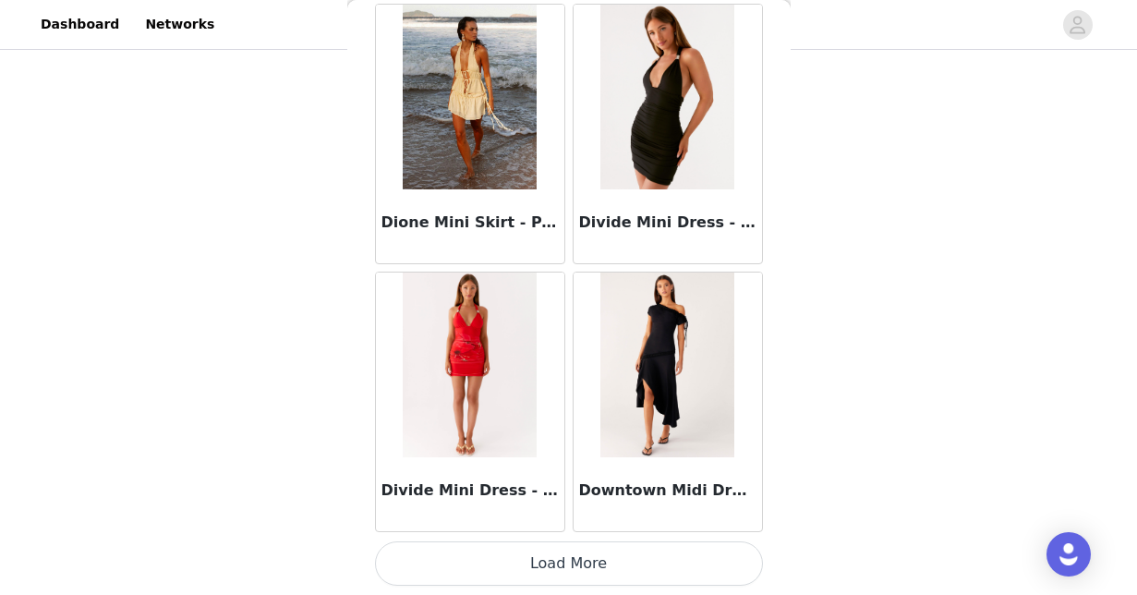
click at [570, 561] on button "Load More" at bounding box center [569, 563] width 388 height 44
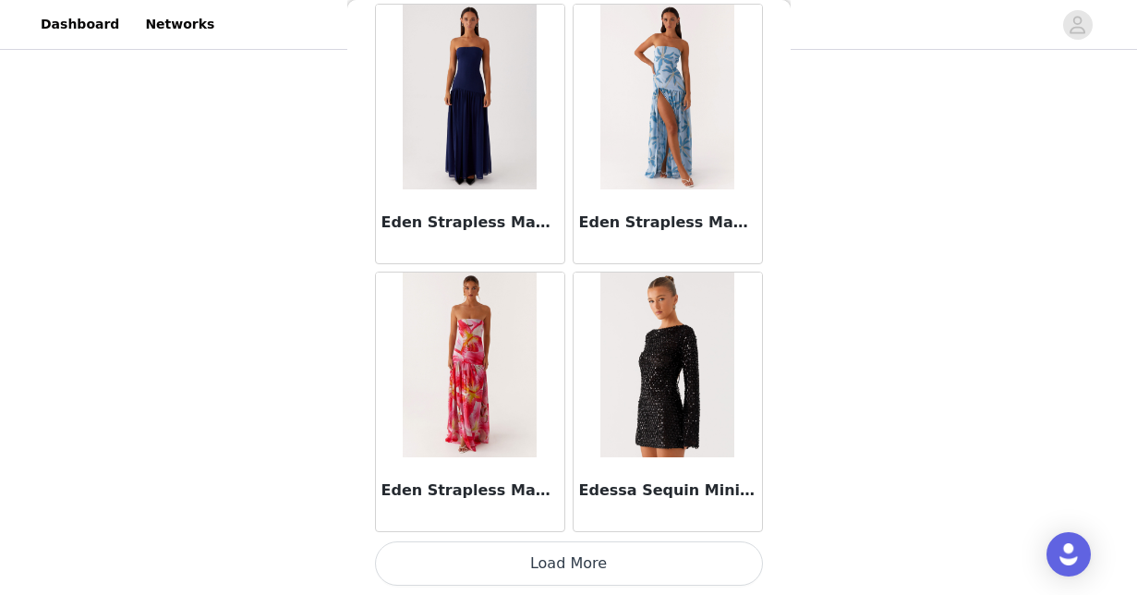
click at [592, 561] on button "Load More" at bounding box center [569, 563] width 388 height 44
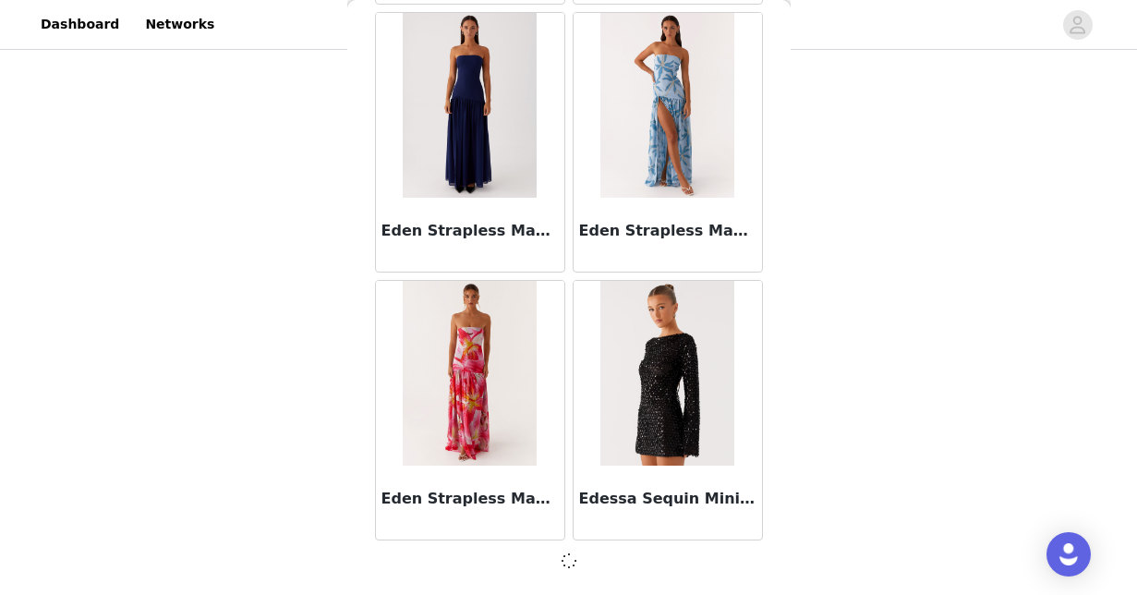
scroll to position [37041, 0]
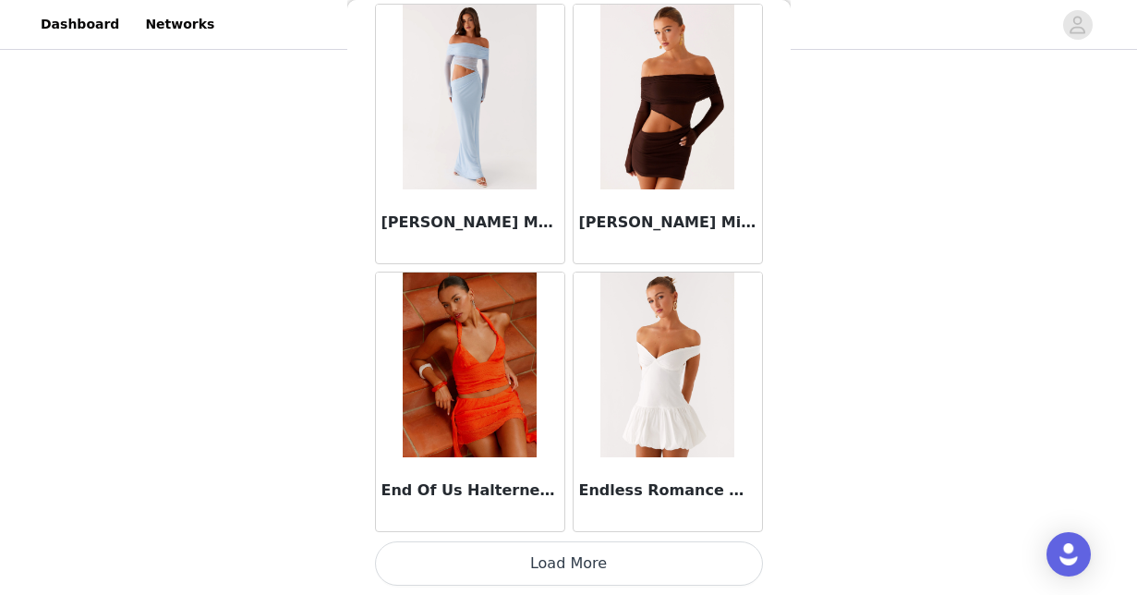
click at [600, 556] on button "Load More" at bounding box center [569, 563] width 388 height 44
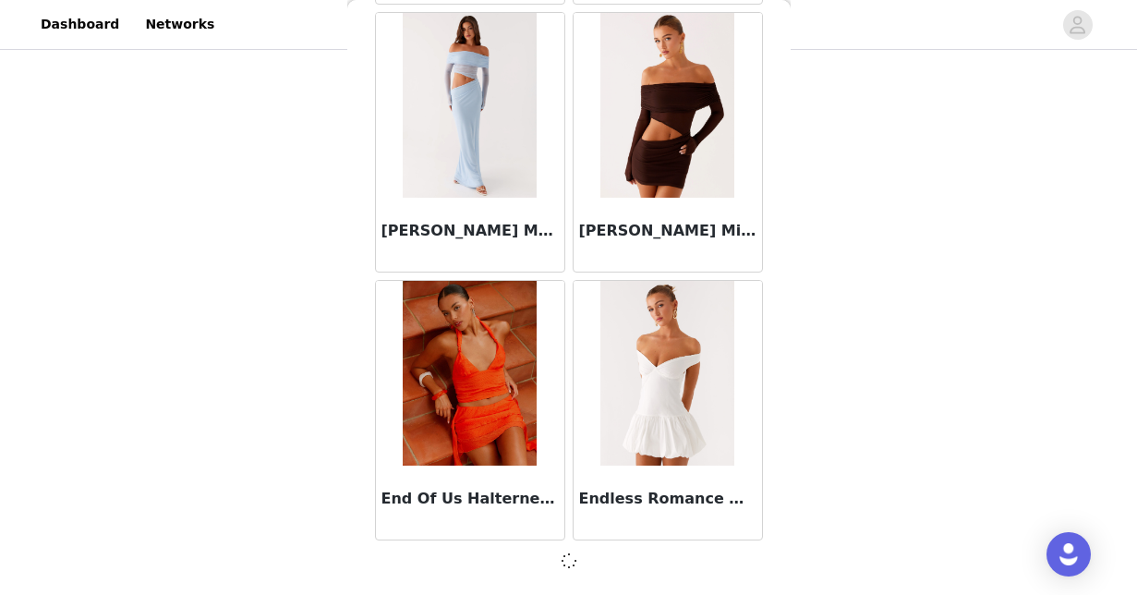
scroll to position [39719, 0]
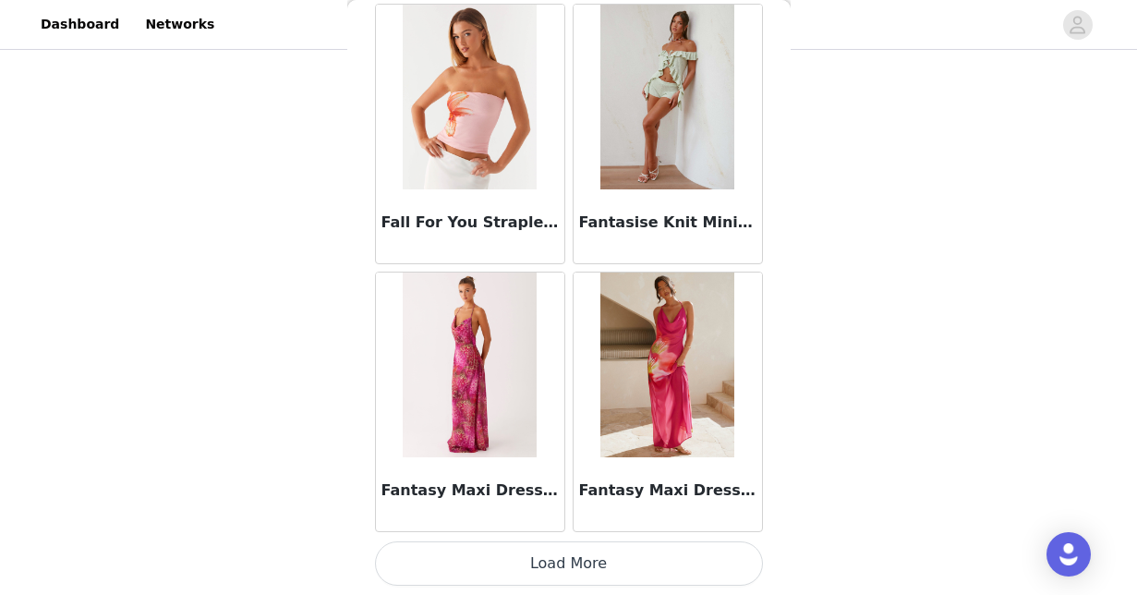
click at [565, 568] on button "Load More" at bounding box center [569, 563] width 388 height 44
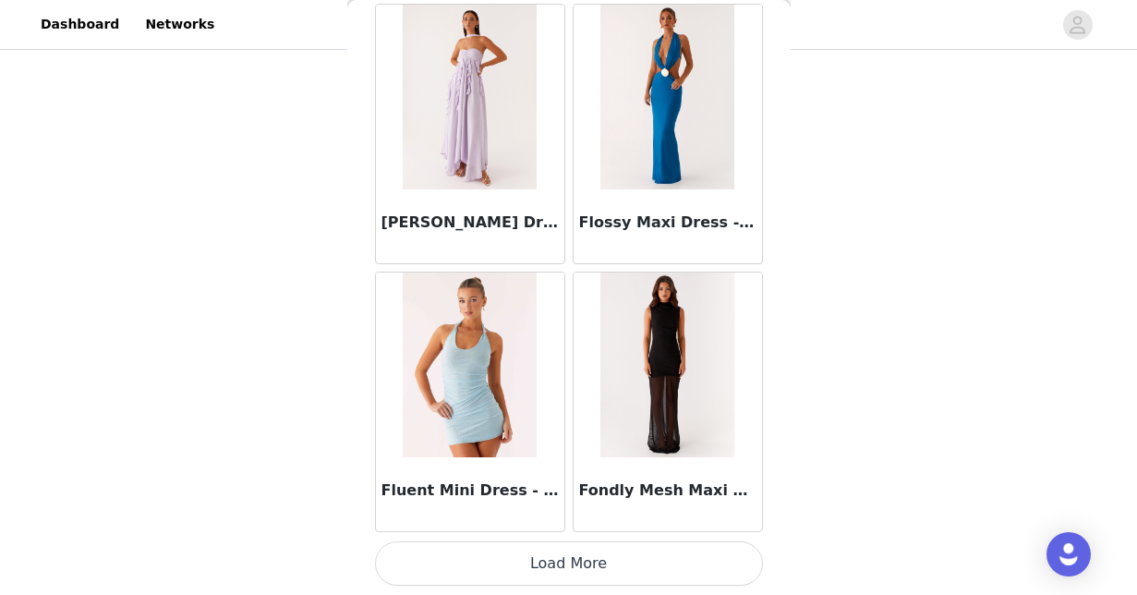
click at [576, 562] on button "Load More" at bounding box center [569, 563] width 388 height 44
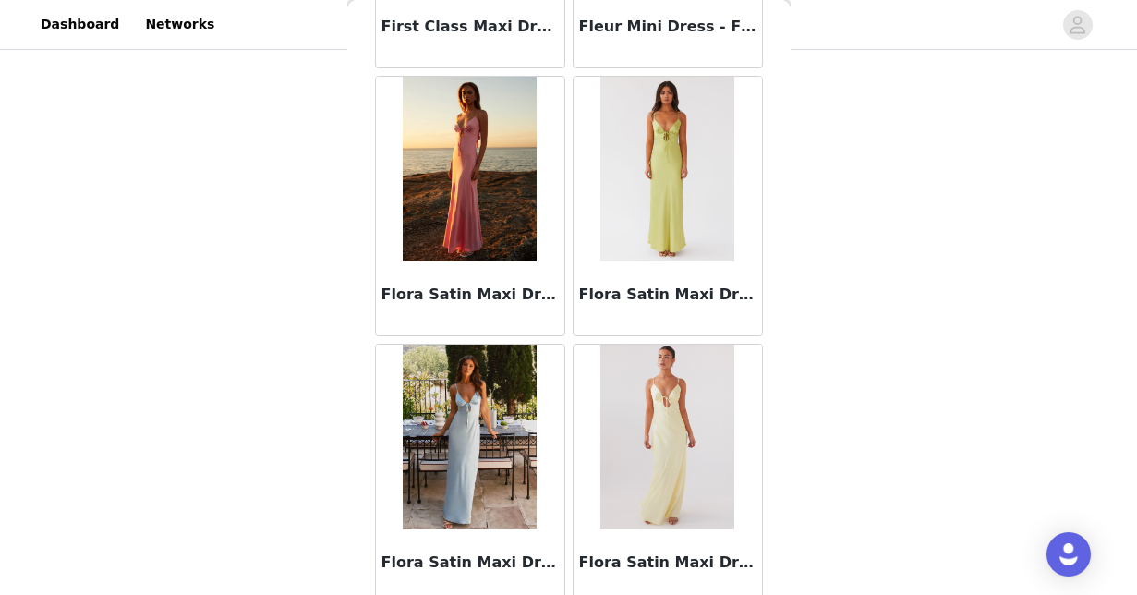
scroll to position [44415, 0]
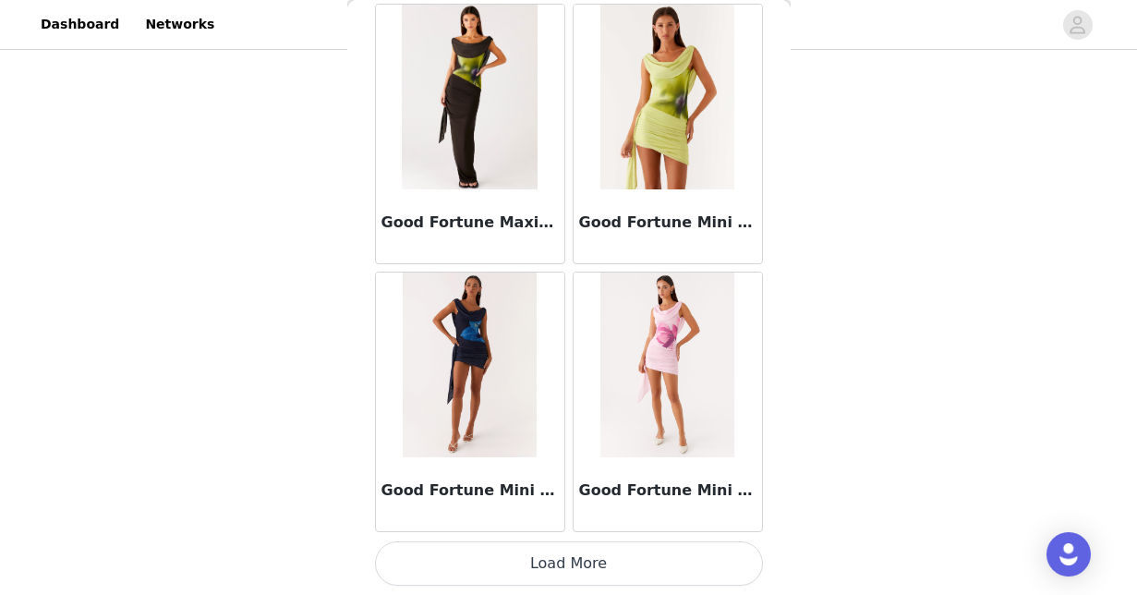
click at [569, 546] on button "Load More" at bounding box center [569, 563] width 388 height 44
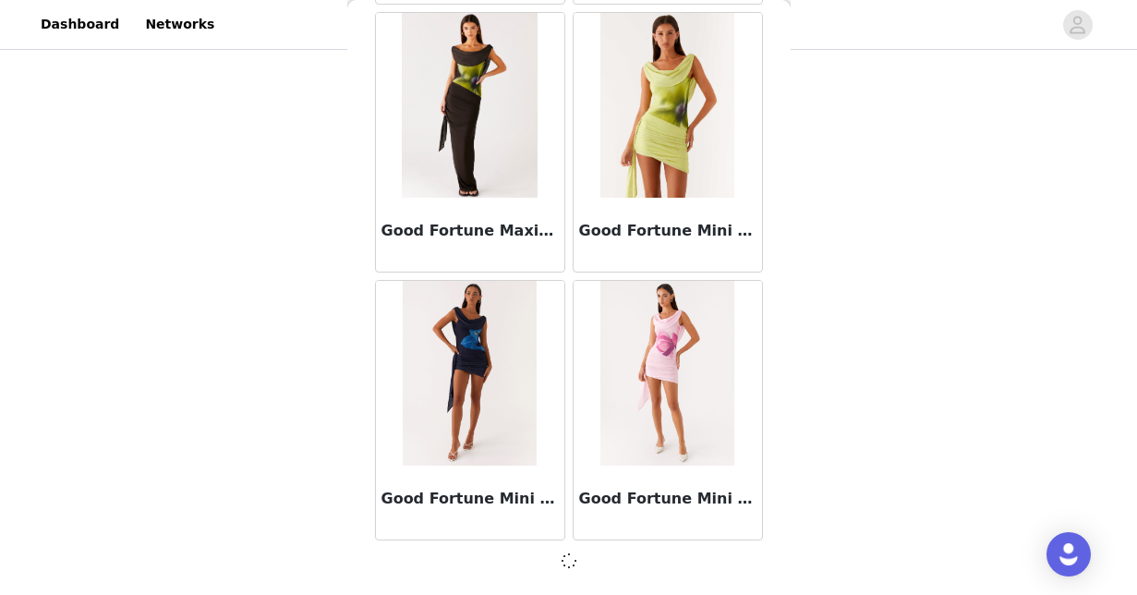
scroll to position [47754, 0]
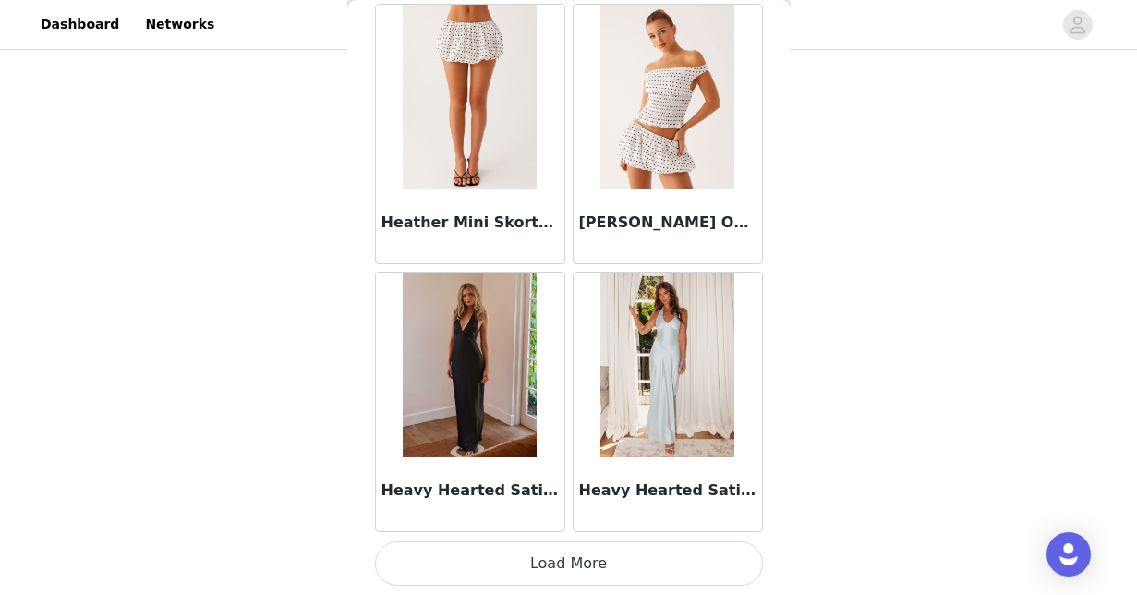
click at [588, 554] on button "Load More" at bounding box center [569, 563] width 388 height 44
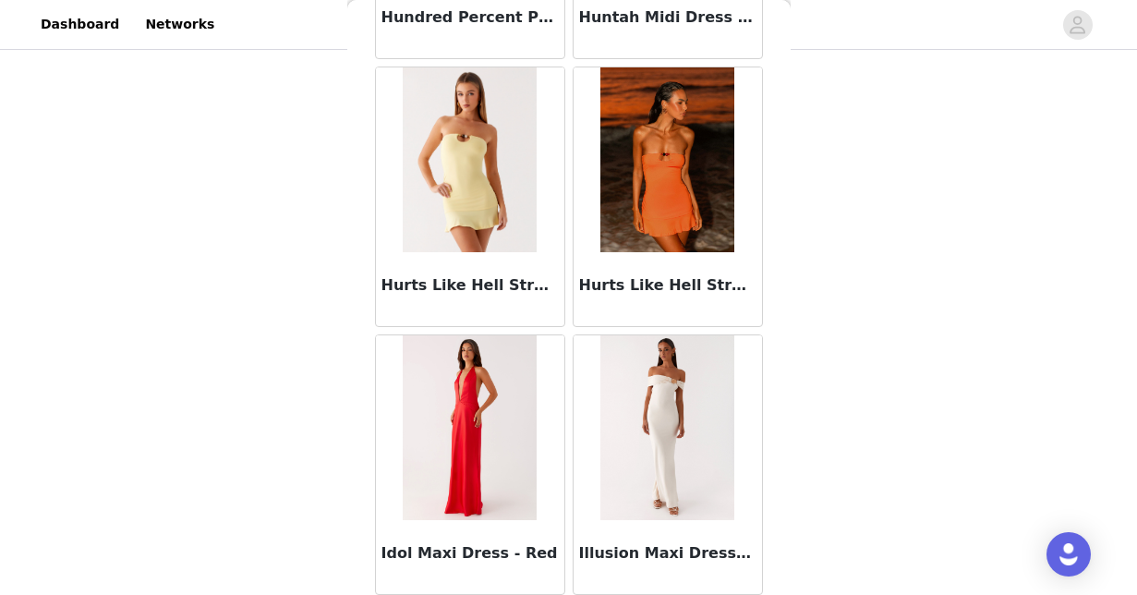
scroll to position [53097, 0]
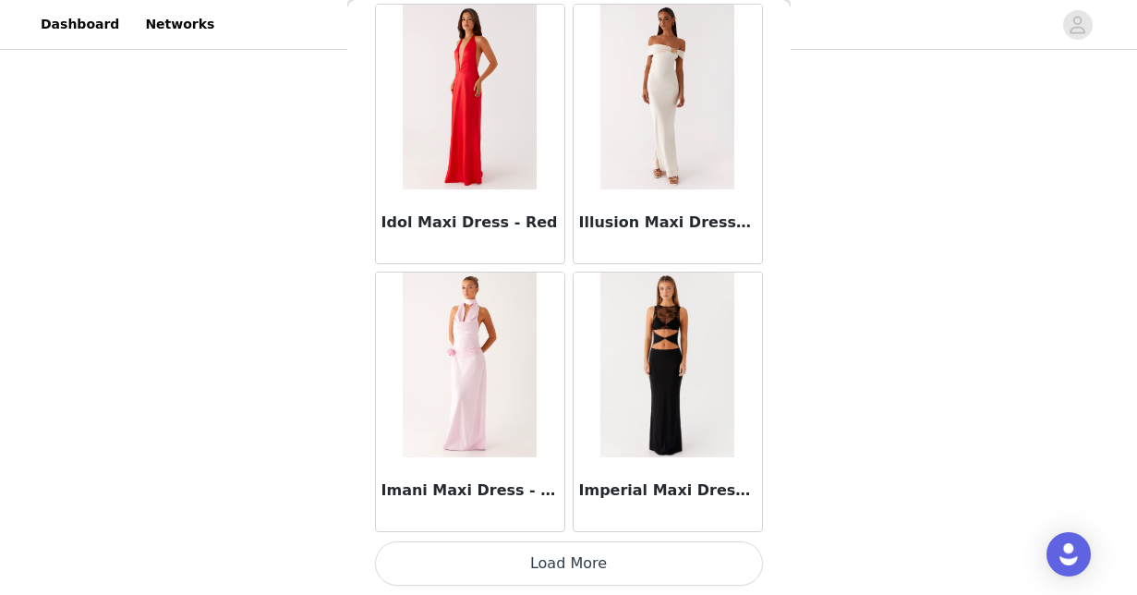
click at [584, 567] on button "Load More" at bounding box center [569, 563] width 388 height 44
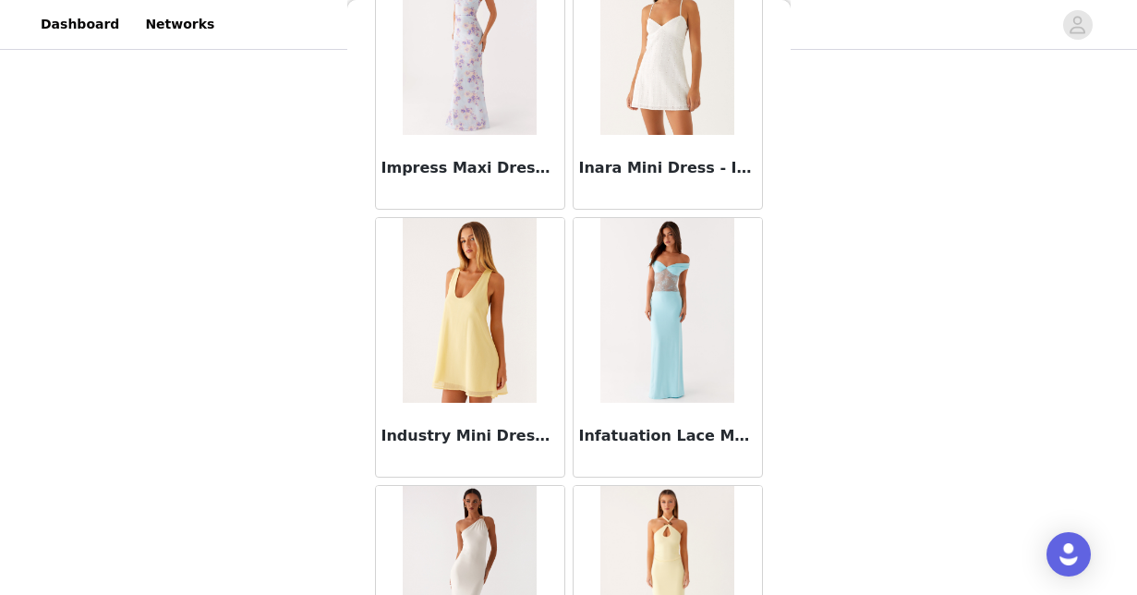
scroll to position [53757, 0]
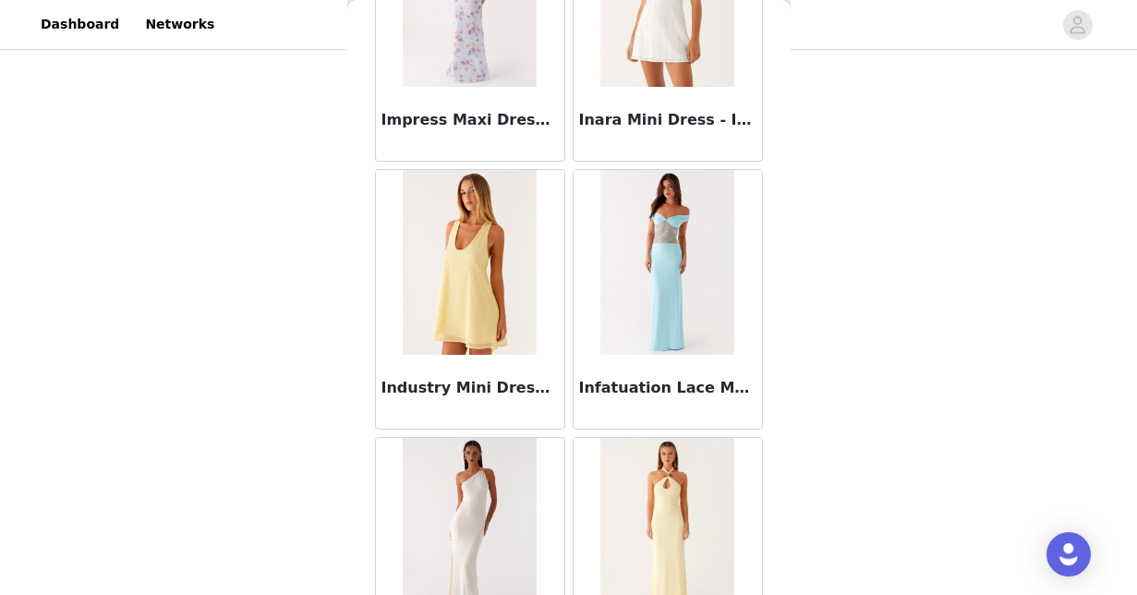
click at [783, 317] on div "Back Aamari Maxi Dress - Red Abby Mini Dress - Floral Print [PERSON_NAME] Mini …" at bounding box center [568, 297] width 443 height 595
click at [302, 236] on div "STEP 1 OF 4 Select your styles! You will receive 4 products. 3/4 Selected Wish …" at bounding box center [568, 71] width 1137 height 783
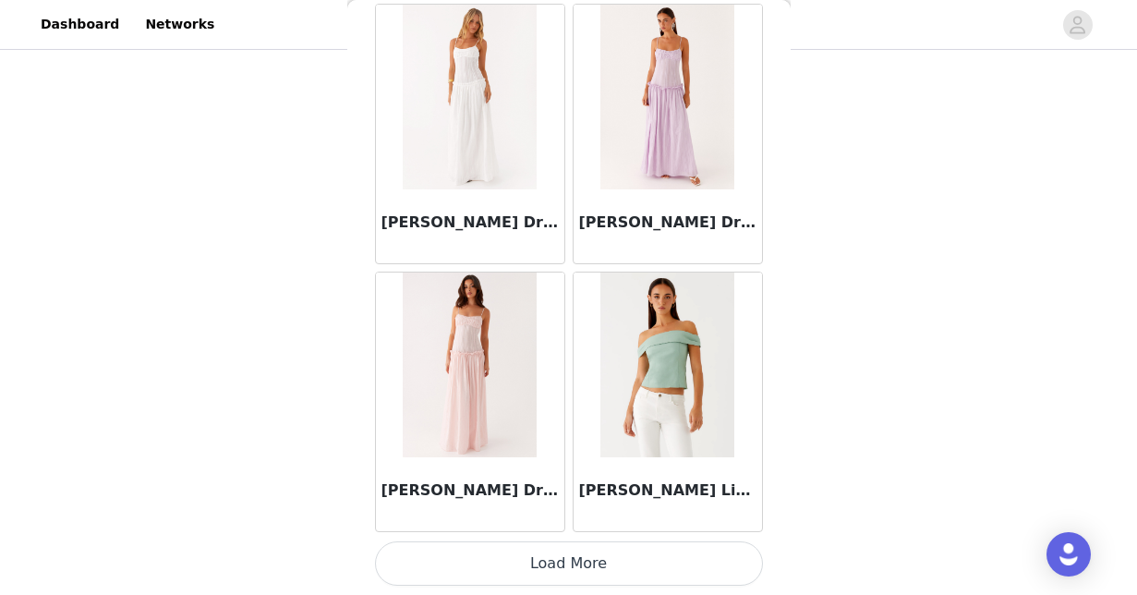
scroll to position [374, 0]
click at [590, 550] on button "Load More" at bounding box center [569, 563] width 388 height 44
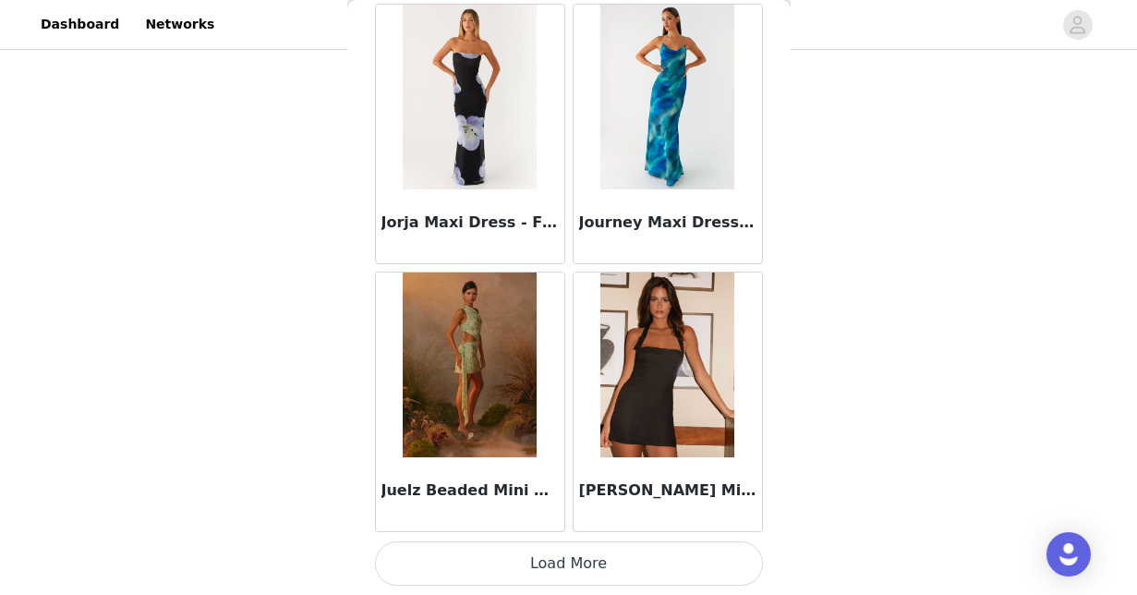
click at [571, 547] on button "Load More" at bounding box center [569, 563] width 388 height 44
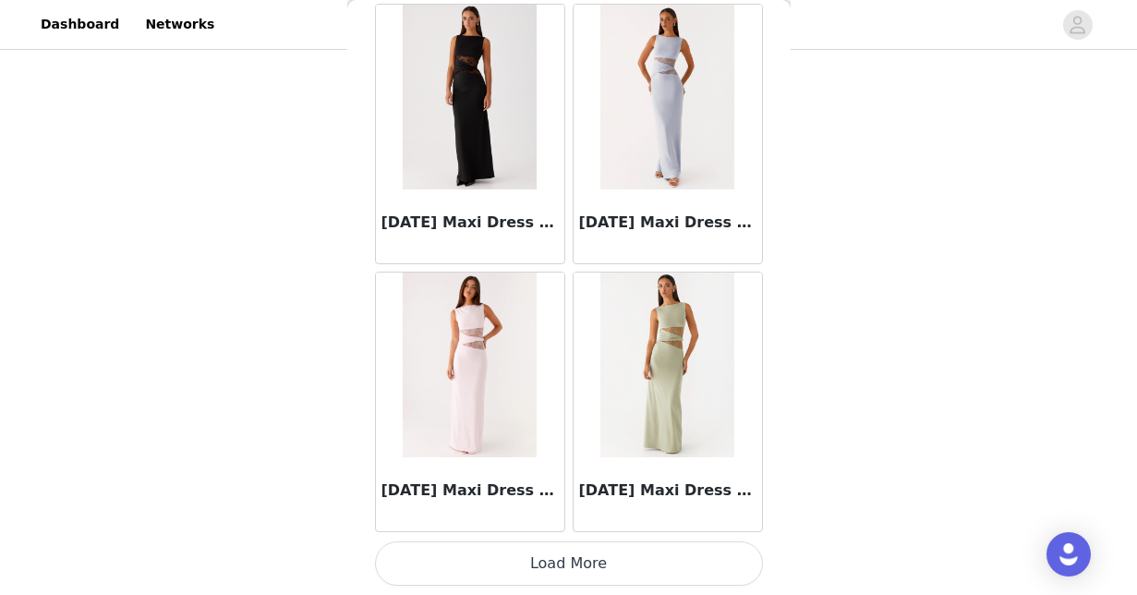
click at [588, 552] on button "Load More" at bounding box center [569, 563] width 388 height 44
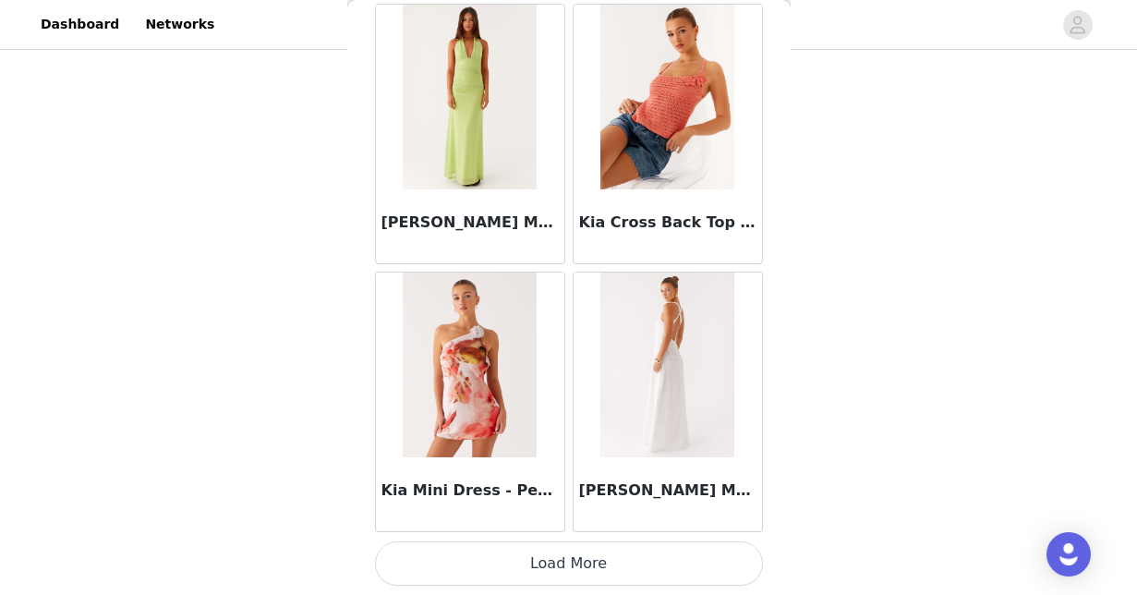
click at [585, 569] on button "Load More" at bounding box center [569, 563] width 388 height 44
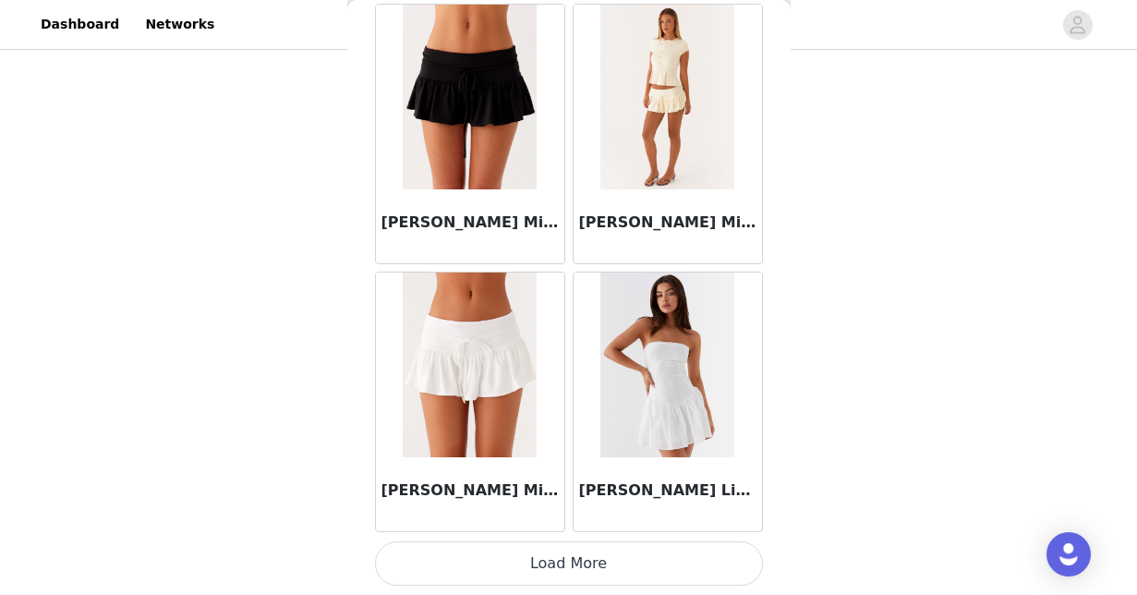
click at [580, 562] on button "Load More" at bounding box center [569, 563] width 388 height 44
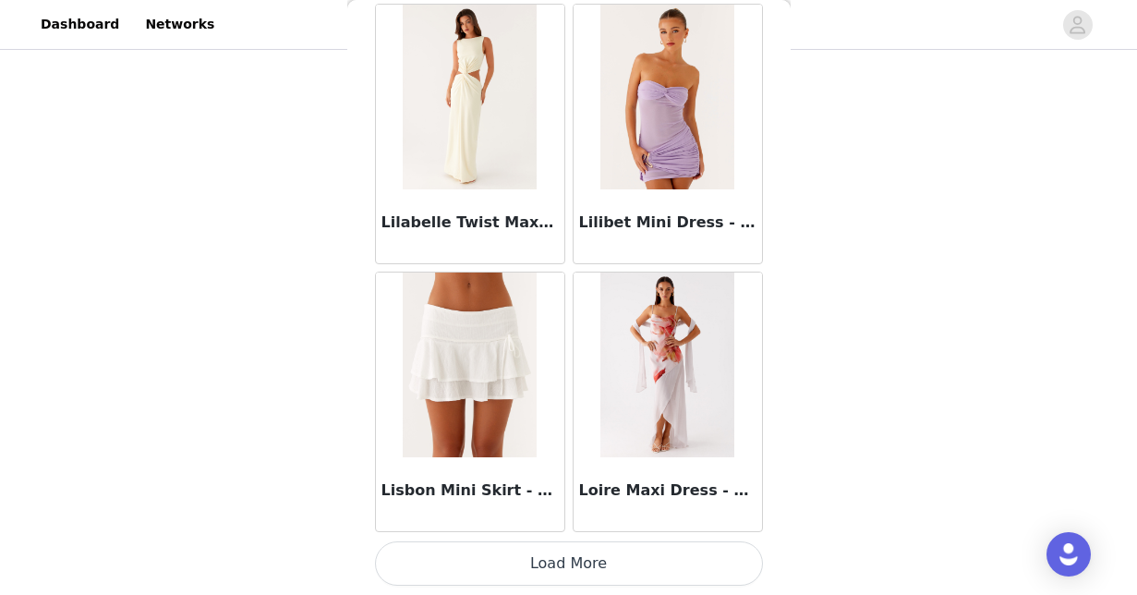
click at [593, 564] on button "Load More" at bounding box center [569, 563] width 388 height 44
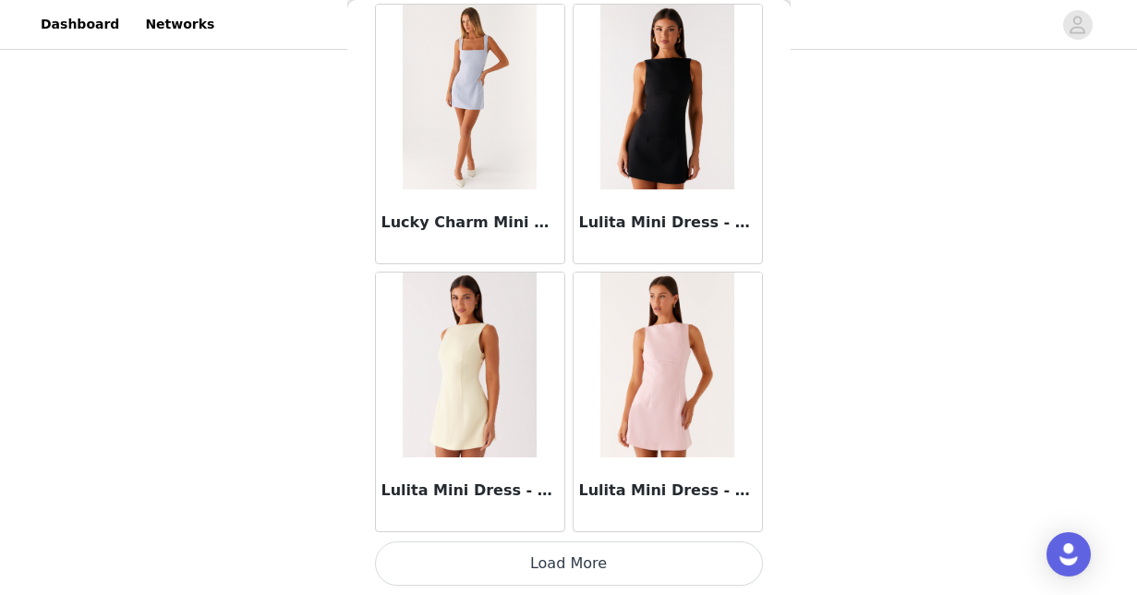
click at [596, 548] on button "Load More" at bounding box center [569, 563] width 388 height 44
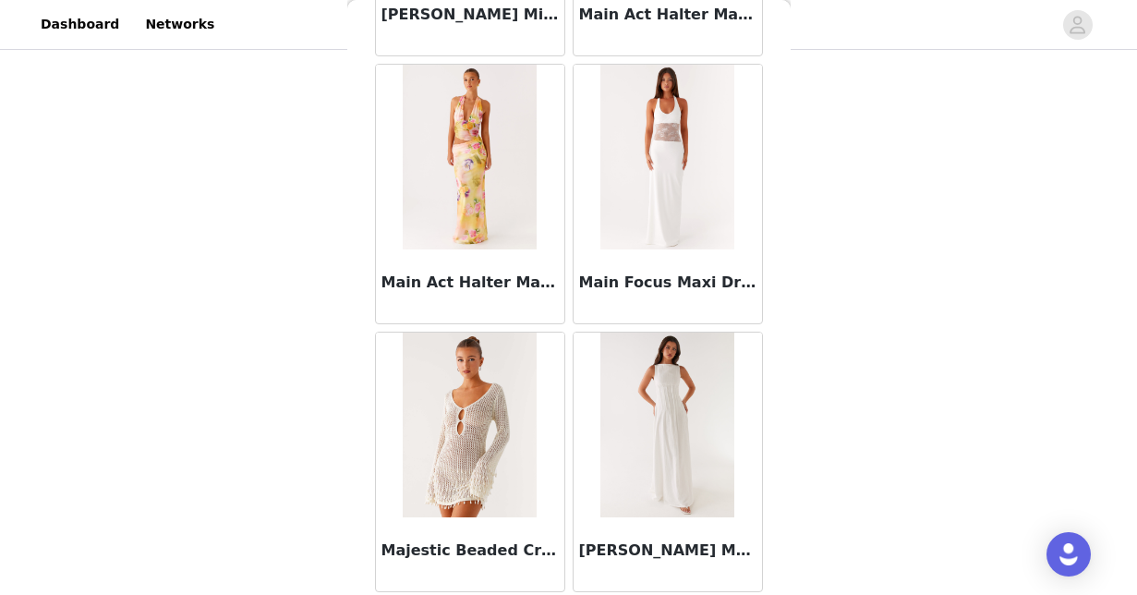
scroll to position [74529, 0]
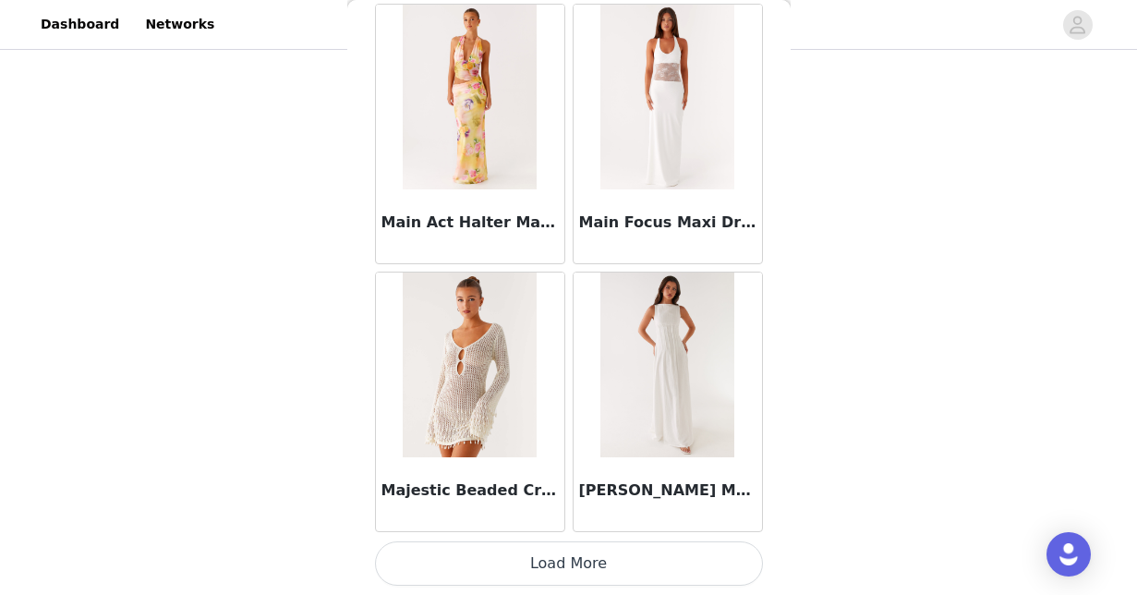
click at [578, 561] on button "Load More" at bounding box center [569, 563] width 388 height 44
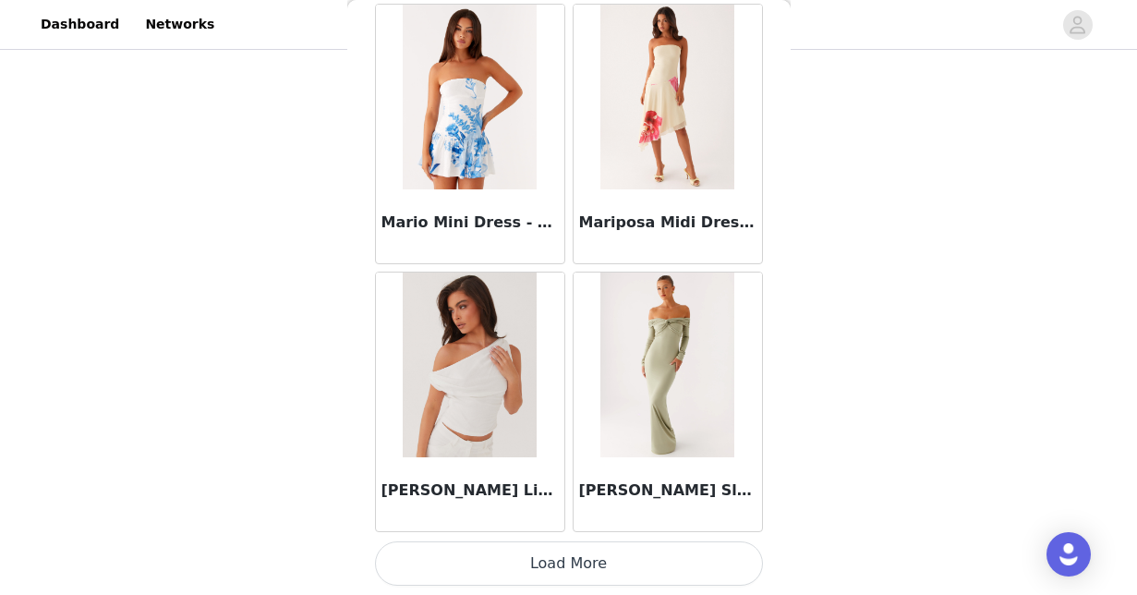
scroll to position [77223, 0]
click at [620, 559] on button "Load More" at bounding box center [569, 563] width 388 height 44
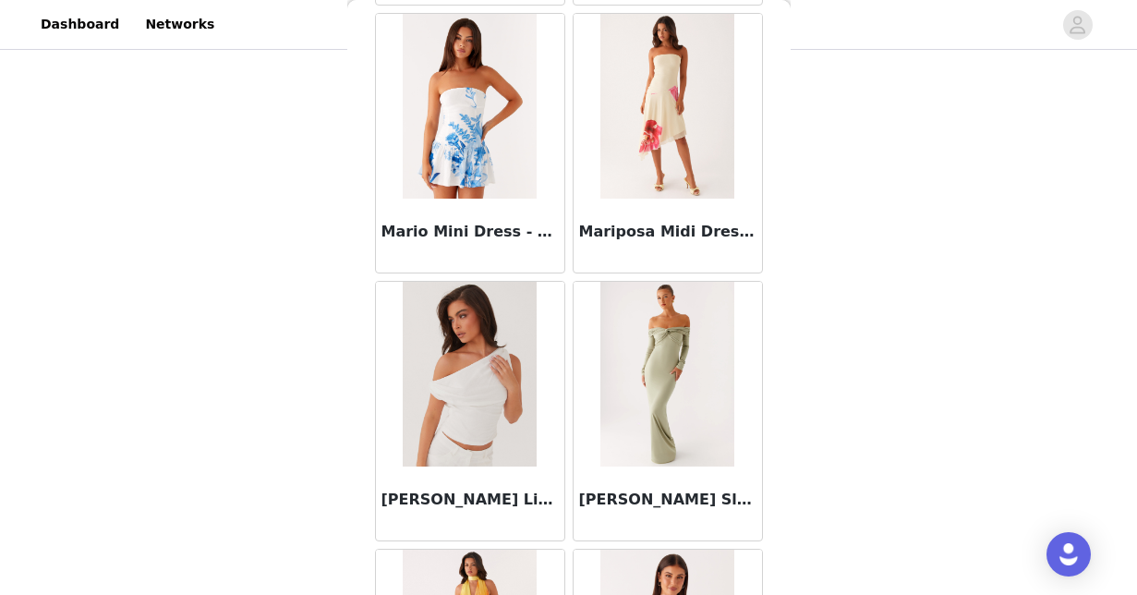
scroll to position [77213, 0]
click at [662, 352] on img at bounding box center [667, 375] width 134 height 185
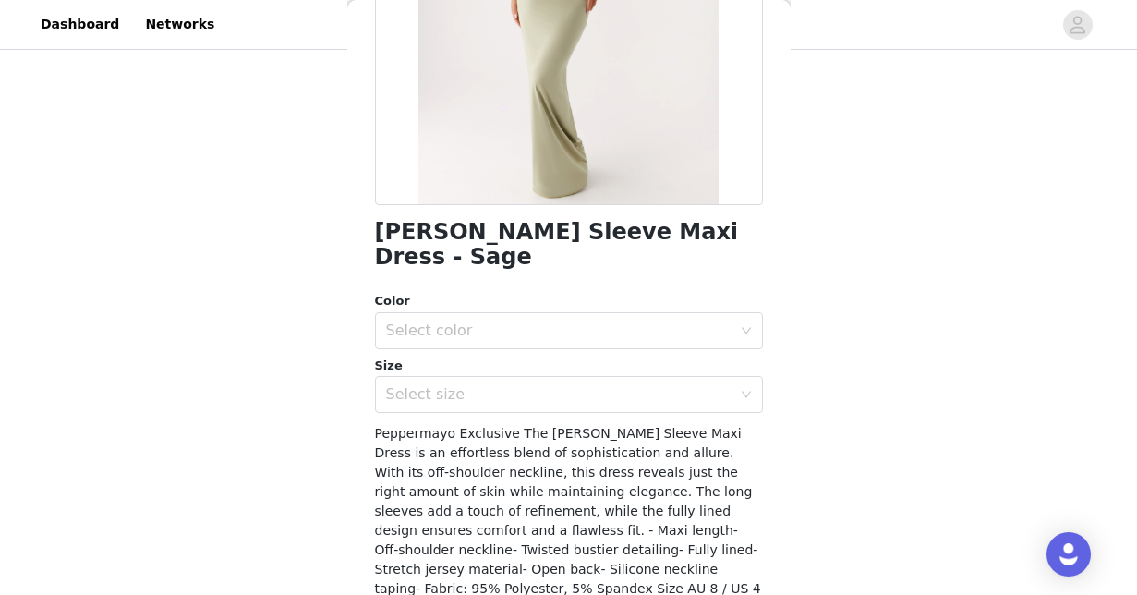
scroll to position [302, 0]
click at [501, 322] on div "Select color" at bounding box center [558, 331] width 345 height 18
click at [502, 343] on li "Sage" at bounding box center [569, 347] width 388 height 30
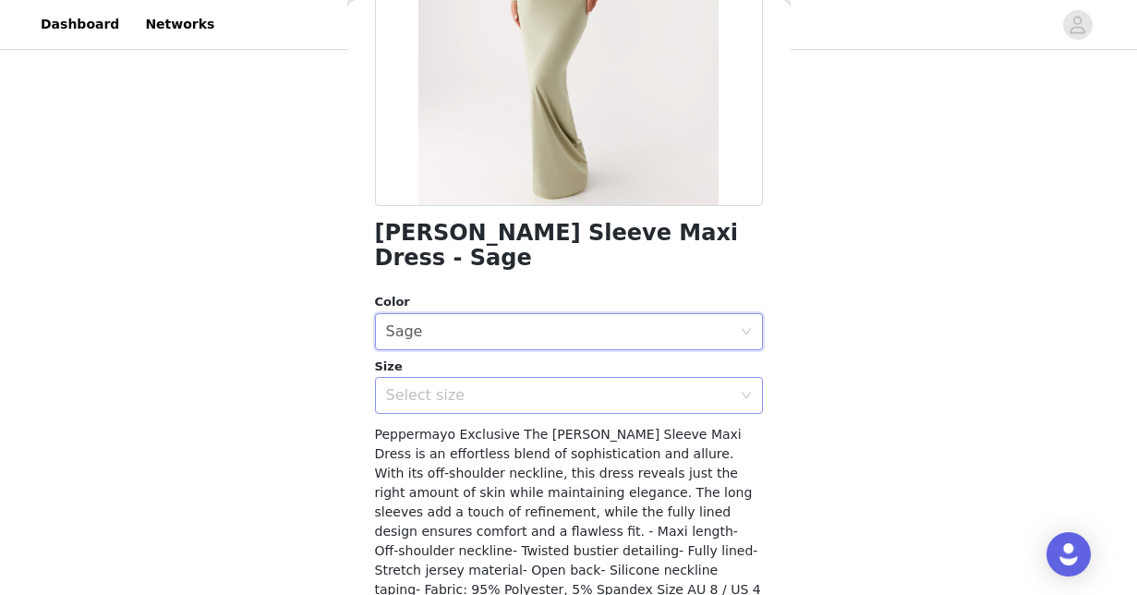
click at [506, 386] on div "Select size" at bounding box center [558, 395] width 345 height 18
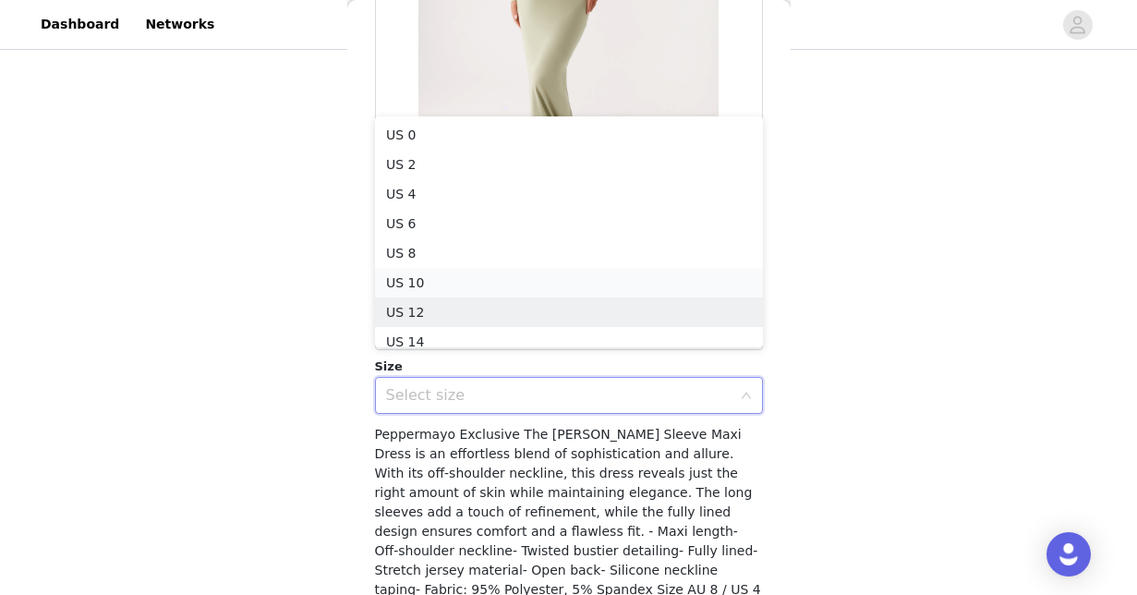
scroll to position [9, 0]
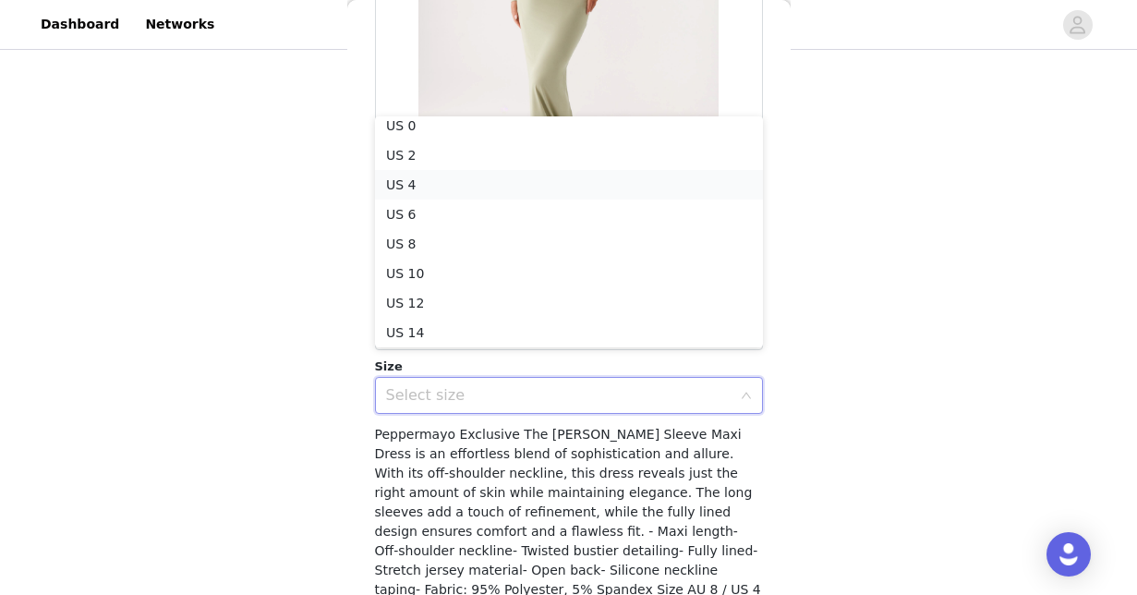
click at [513, 187] on li "US 4" at bounding box center [569, 185] width 388 height 30
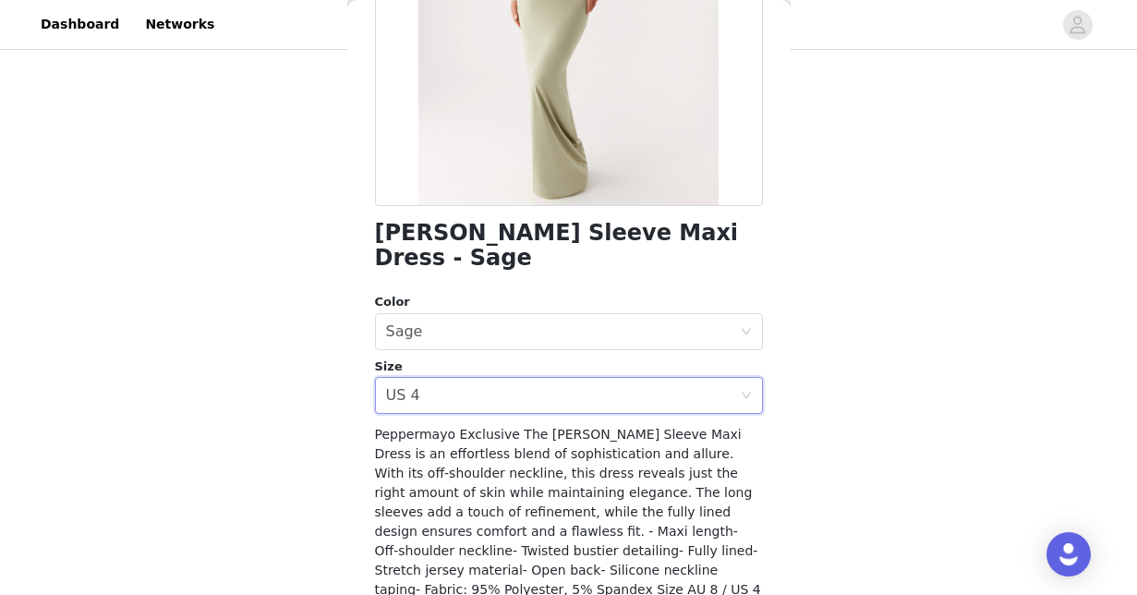
click at [862, 260] on div "STEP 1 OF 4 Select your styles! You will receive 4 products. 3/4 Selected Wish …" at bounding box center [568, 71] width 1137 height 783
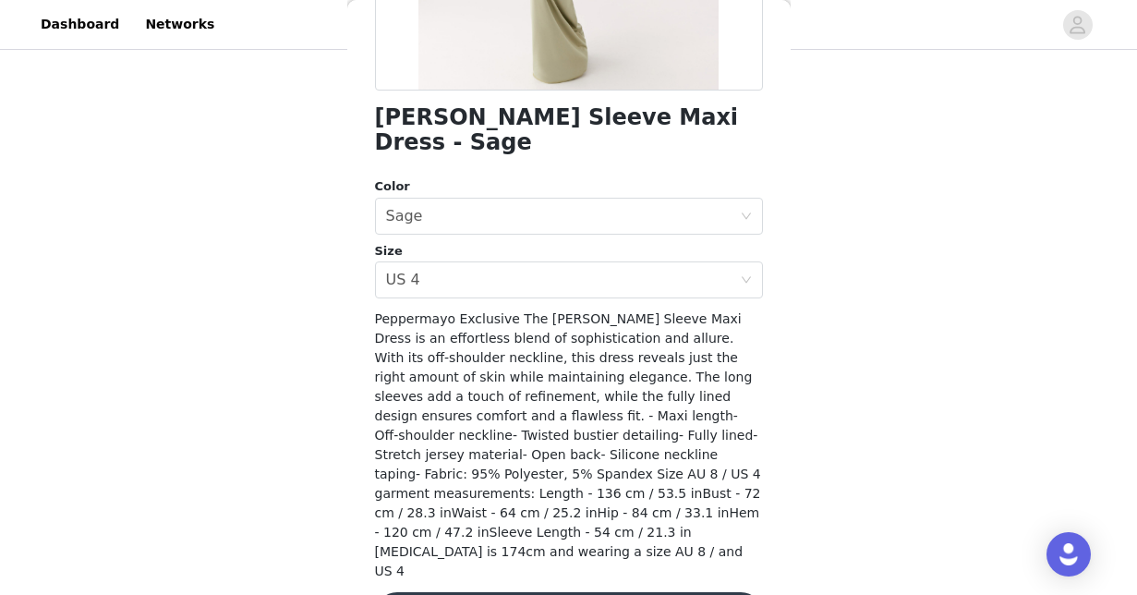
scroll to position [417, 0]
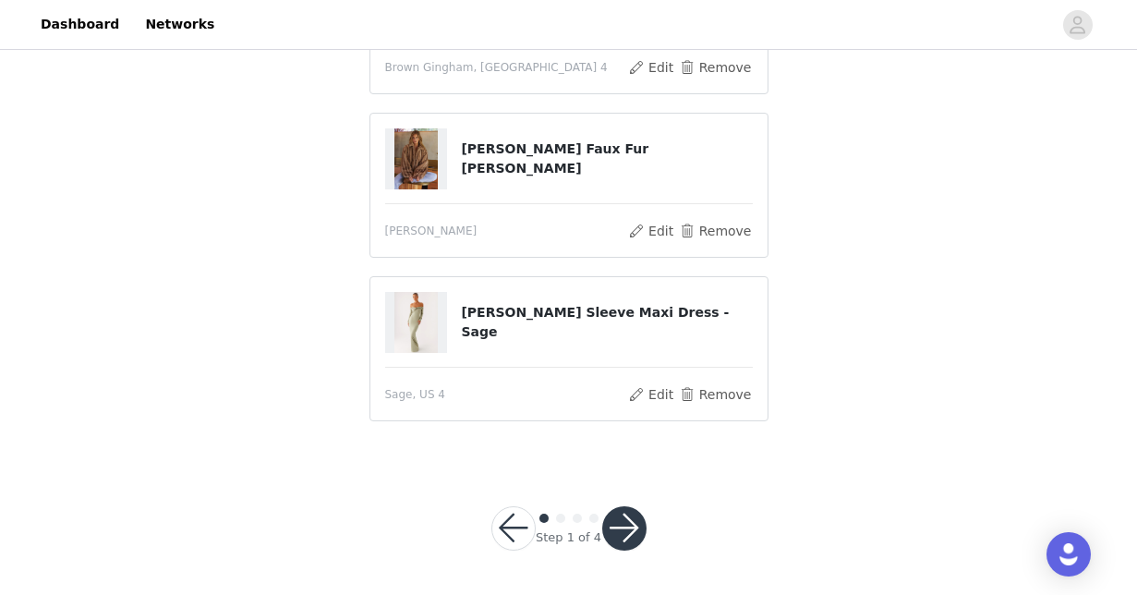
scroll to position [418, 0]
click at [625, 534] on button "button" at bounding box center [624, 529] width 44 height 44
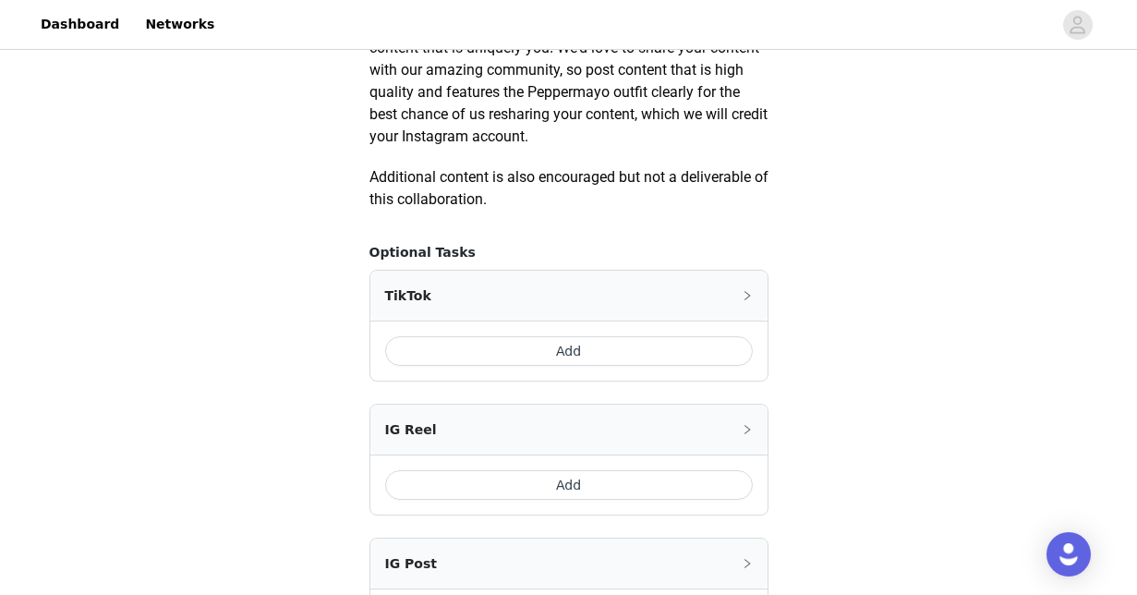
scroll to position [1126, 0]
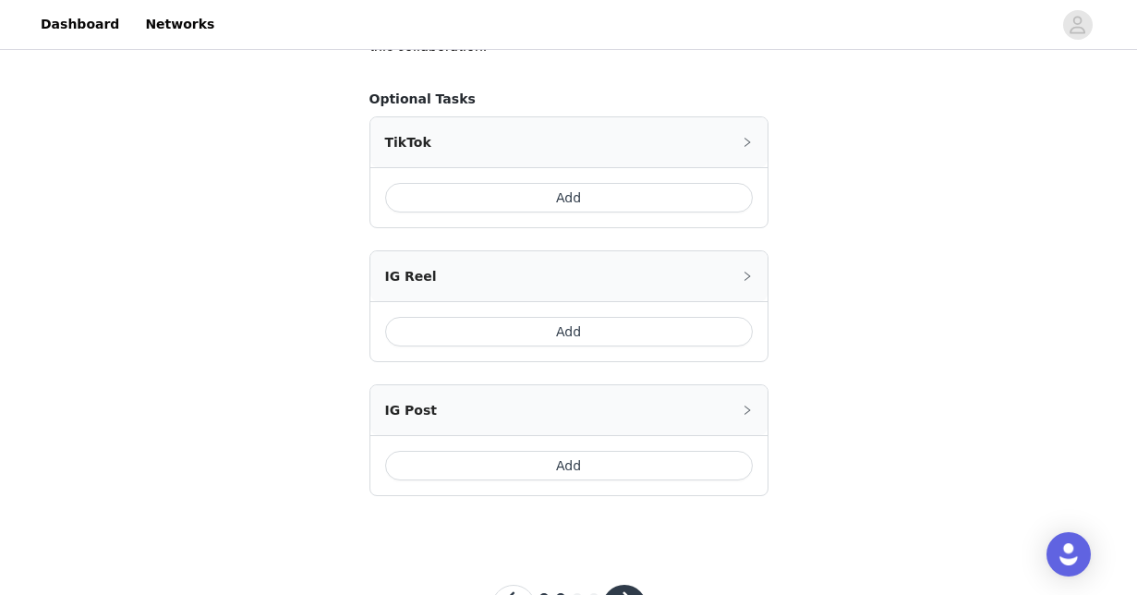
click at [567, 194] on button "Add" at bounding box center [569, 198] width 368 height 30
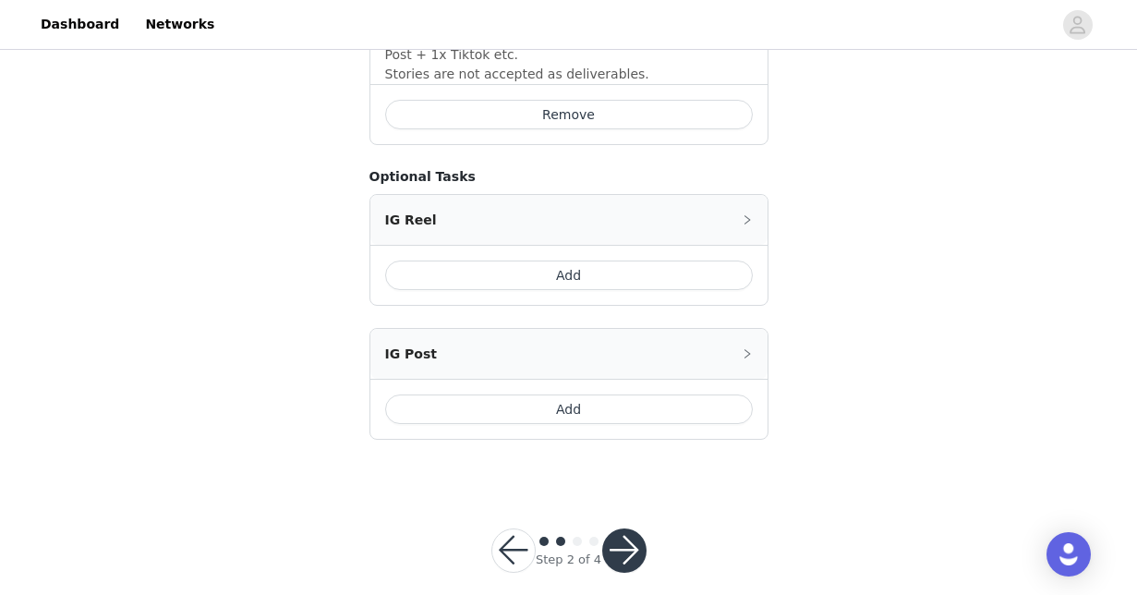
scroll to position [1529, 0]
click at [624, 529] on button "button" at bounding box center [624, 551] width 44 height 44
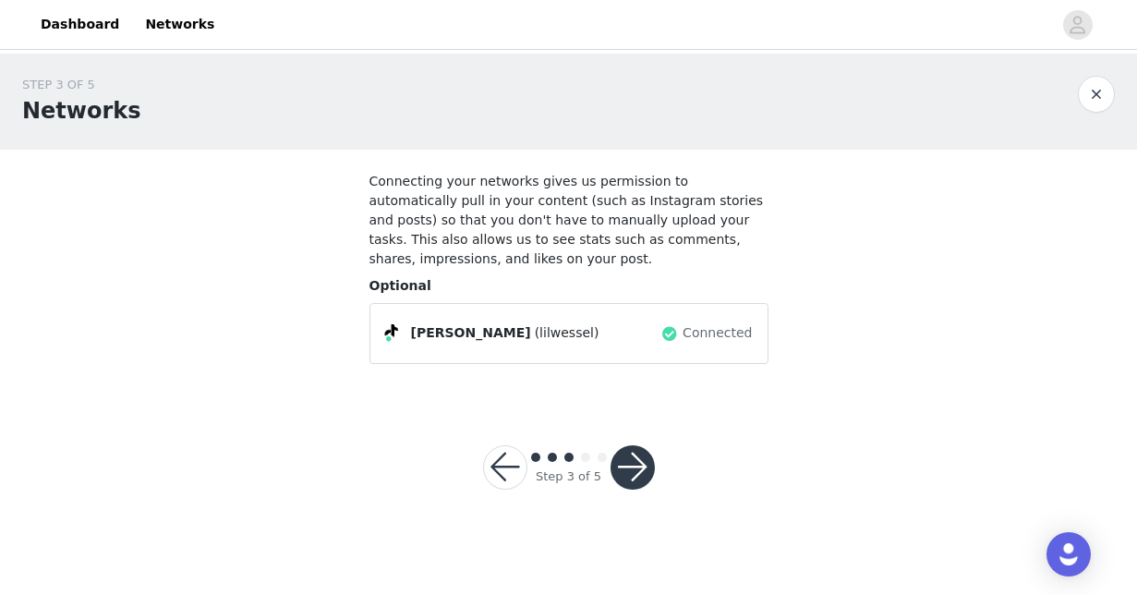
click at [634, 468] on button "button" at bounding box center [632, 467] width 44 height 44
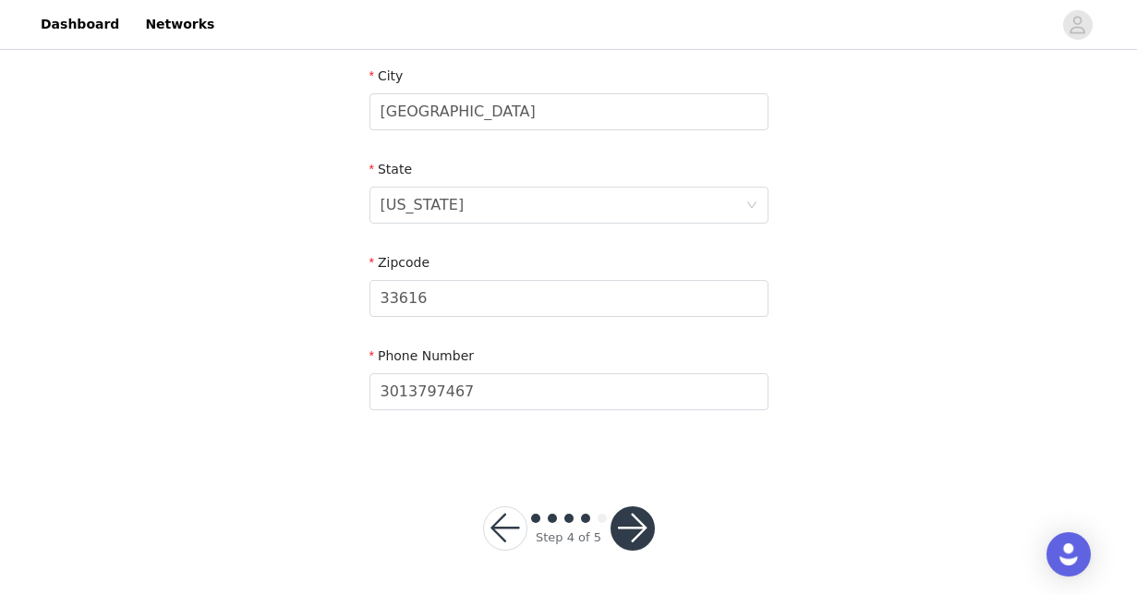
scroll to position [664, 0]
click at [629, 538] on button "button" at bounding box center [632, 529] width 44 height 44
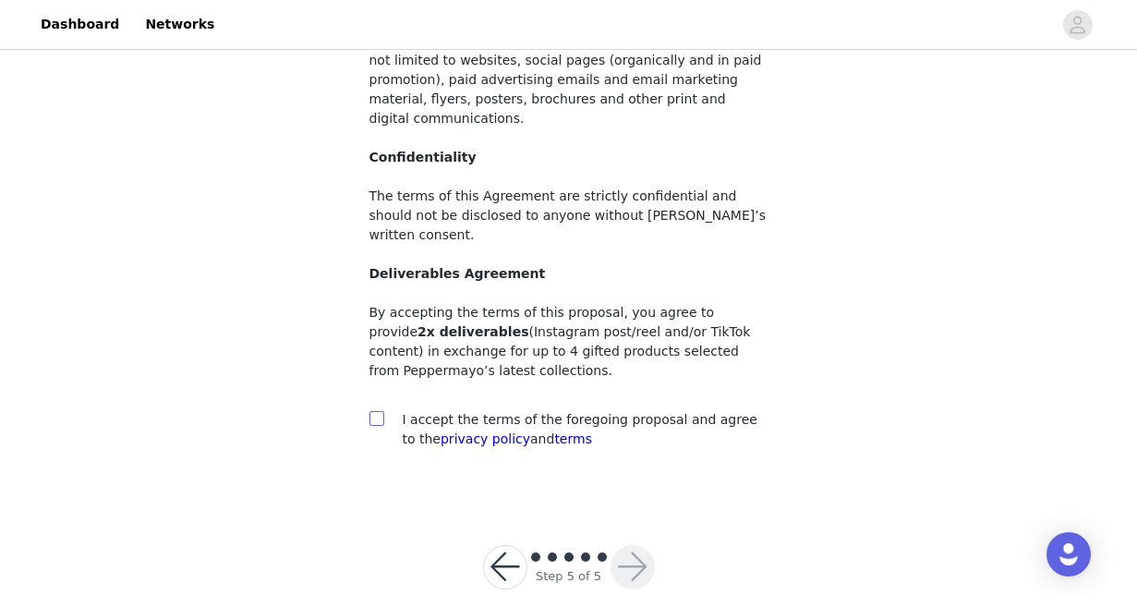
scroll to position [259, 0]
click at [381, 412] on input "checkbox" at bounding box center [375, 418] width 13 height 13
checkbox input "true"
click at [634, 546] on button "button" at bounding box center [632, 568] width 44 height 44
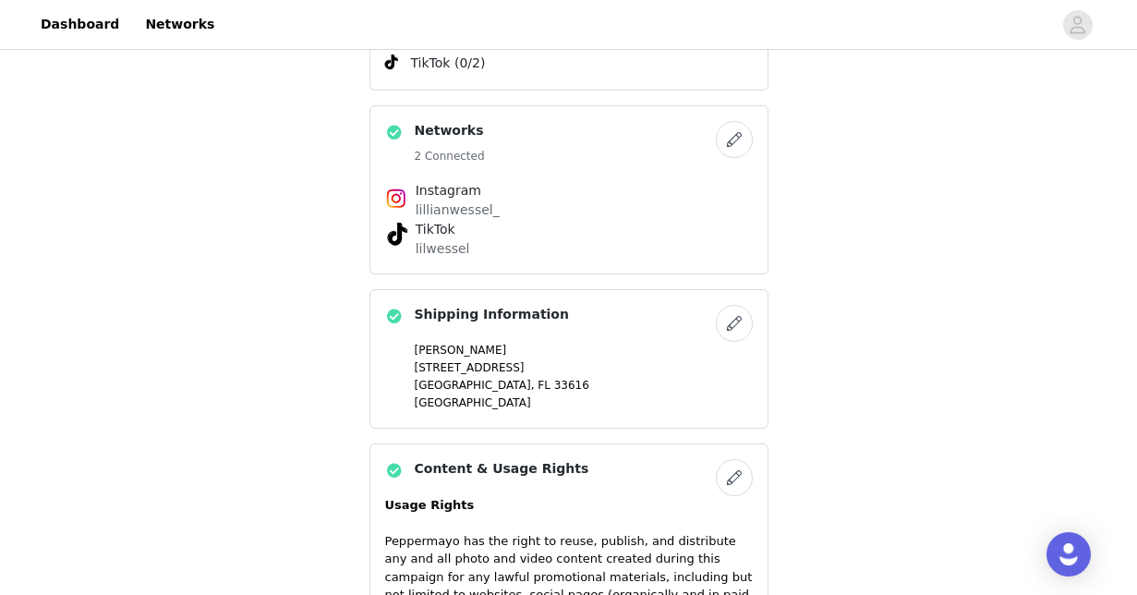
scroll to position [1686, 0]
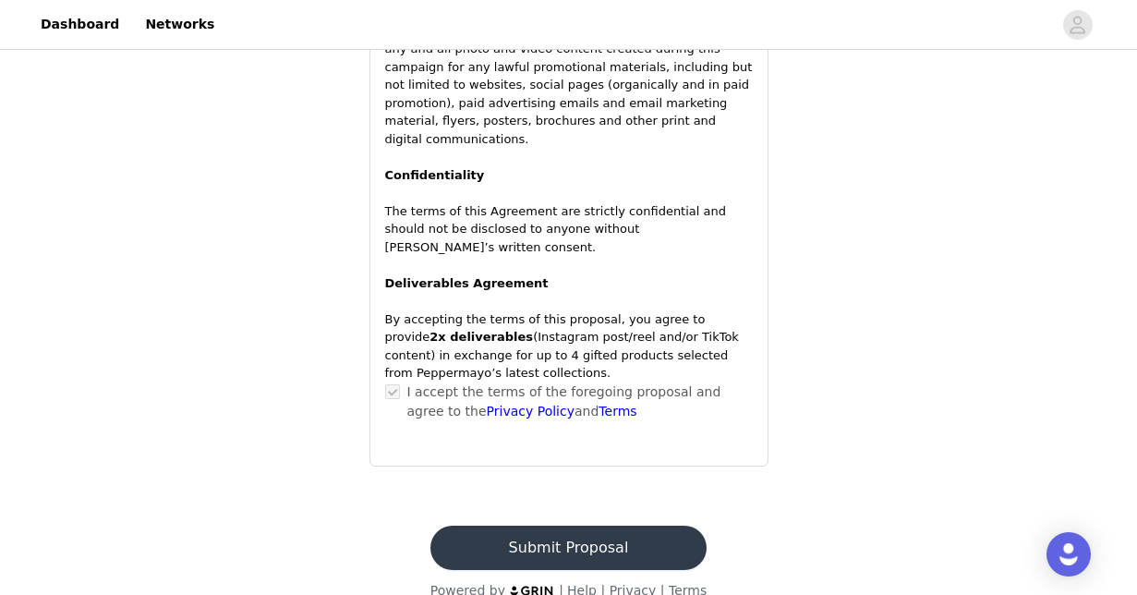
click at [593, 525] on button "Submit Proposal" at bounding box center [568, 547] width 276 height 44
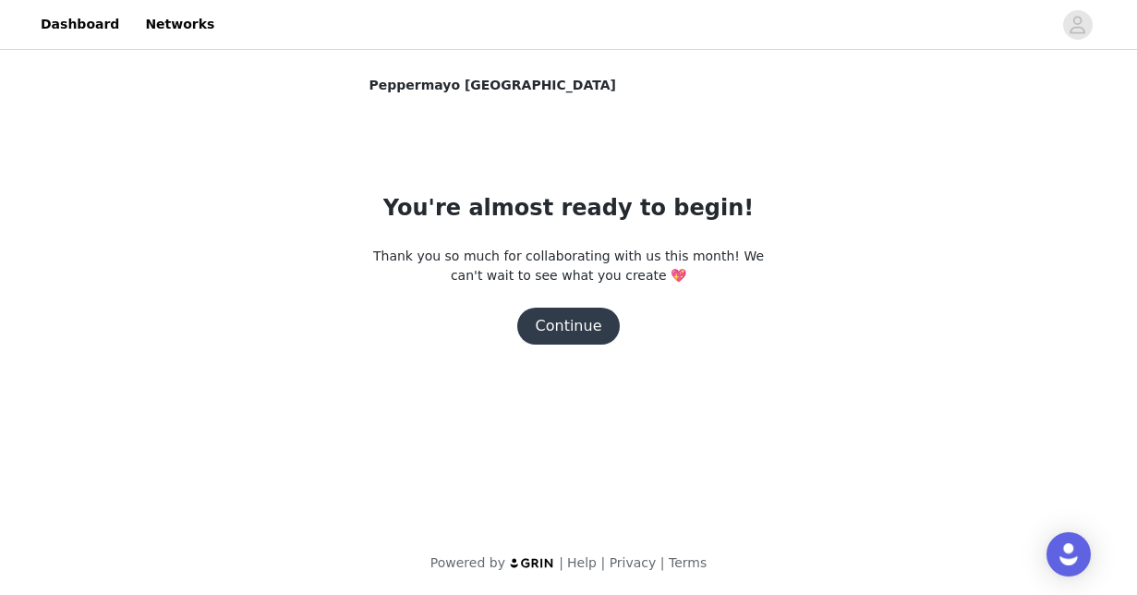
scroll to position [0, 0]
click at [561, 326] on button "Continue" at bounding box center [568, 326] width 103 height 37
